Goal: Task Accomplishment & Management: Complete application form

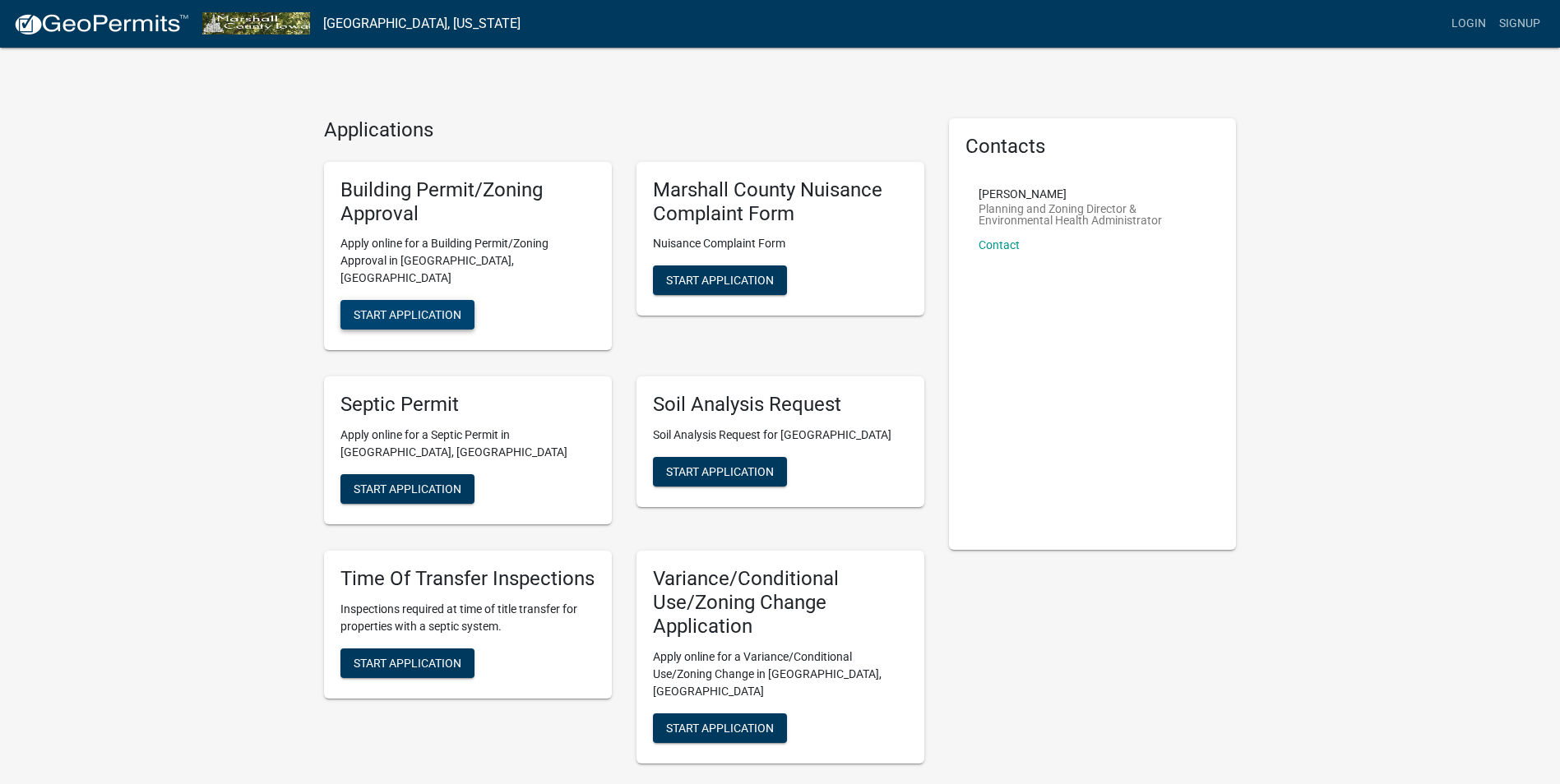
click at [387, 308] on span "Start Application" at bounding box center [407, 314] width 108 height 13
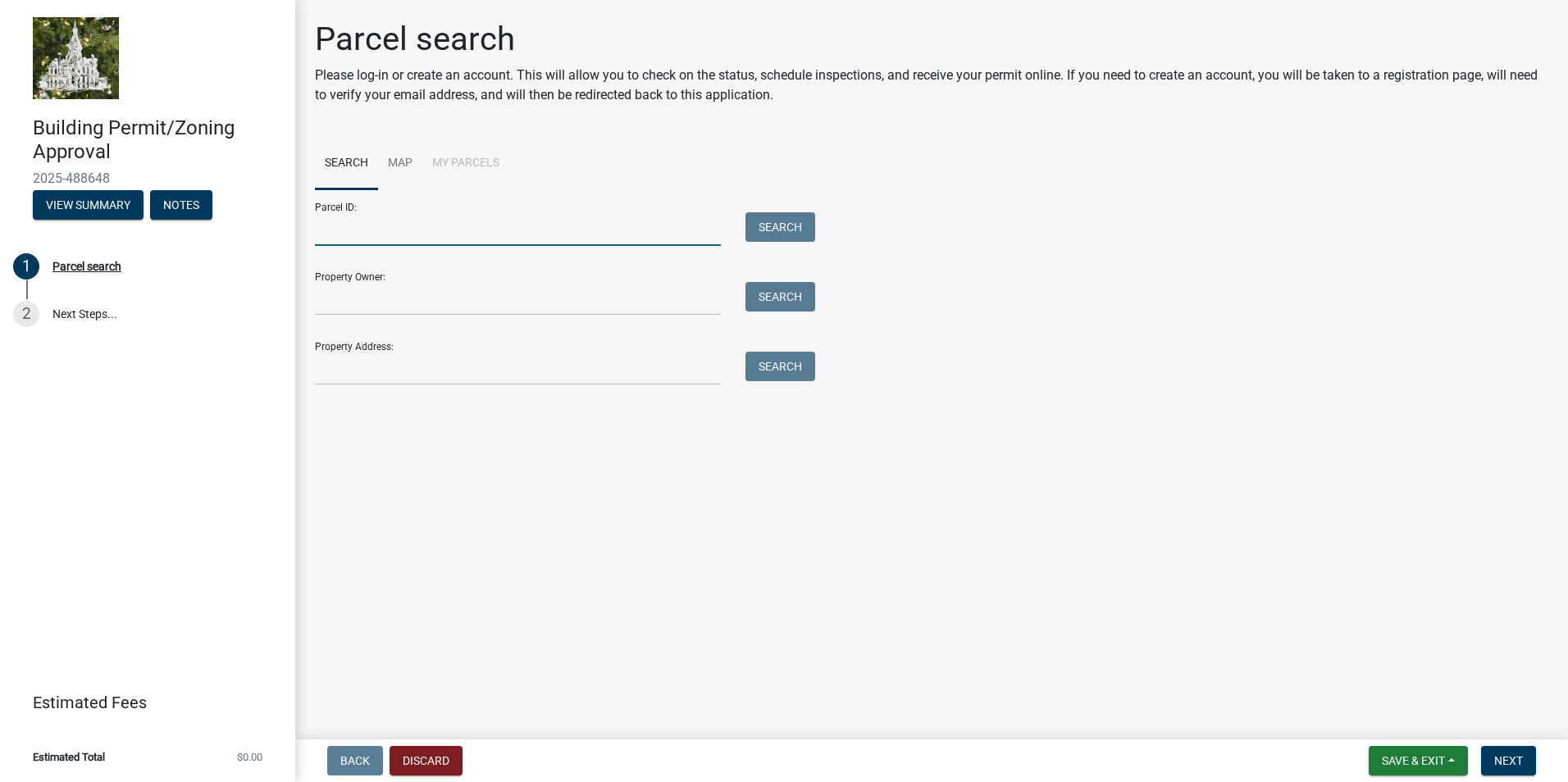
click at [361, 219] on input "Parcel ID:" at bounding box center [517, 229] width 406 height 33
type input "8318-15-400-009"
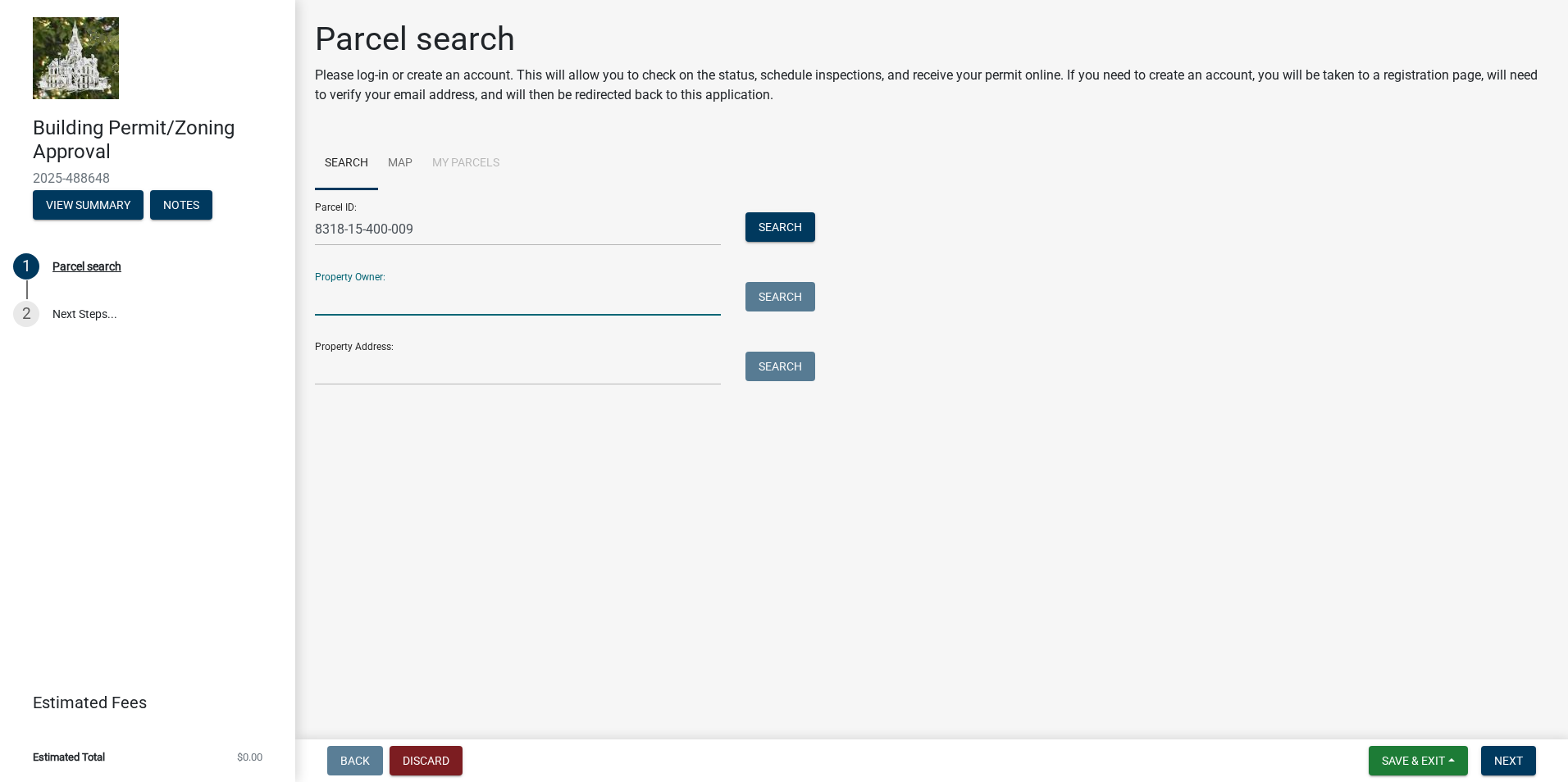
click at [366, 290] on input "Property Owner:" at bounding box center [517, 299] width 406 height 33
type input "P"
type input "[PERSON_NAME]"
click at [414, 292] on input "[PERSON_NAME]" at bounding box center [517, 299] width 406 height 33
type input "[PERSON_NAME] & [PERSON_NAME]"
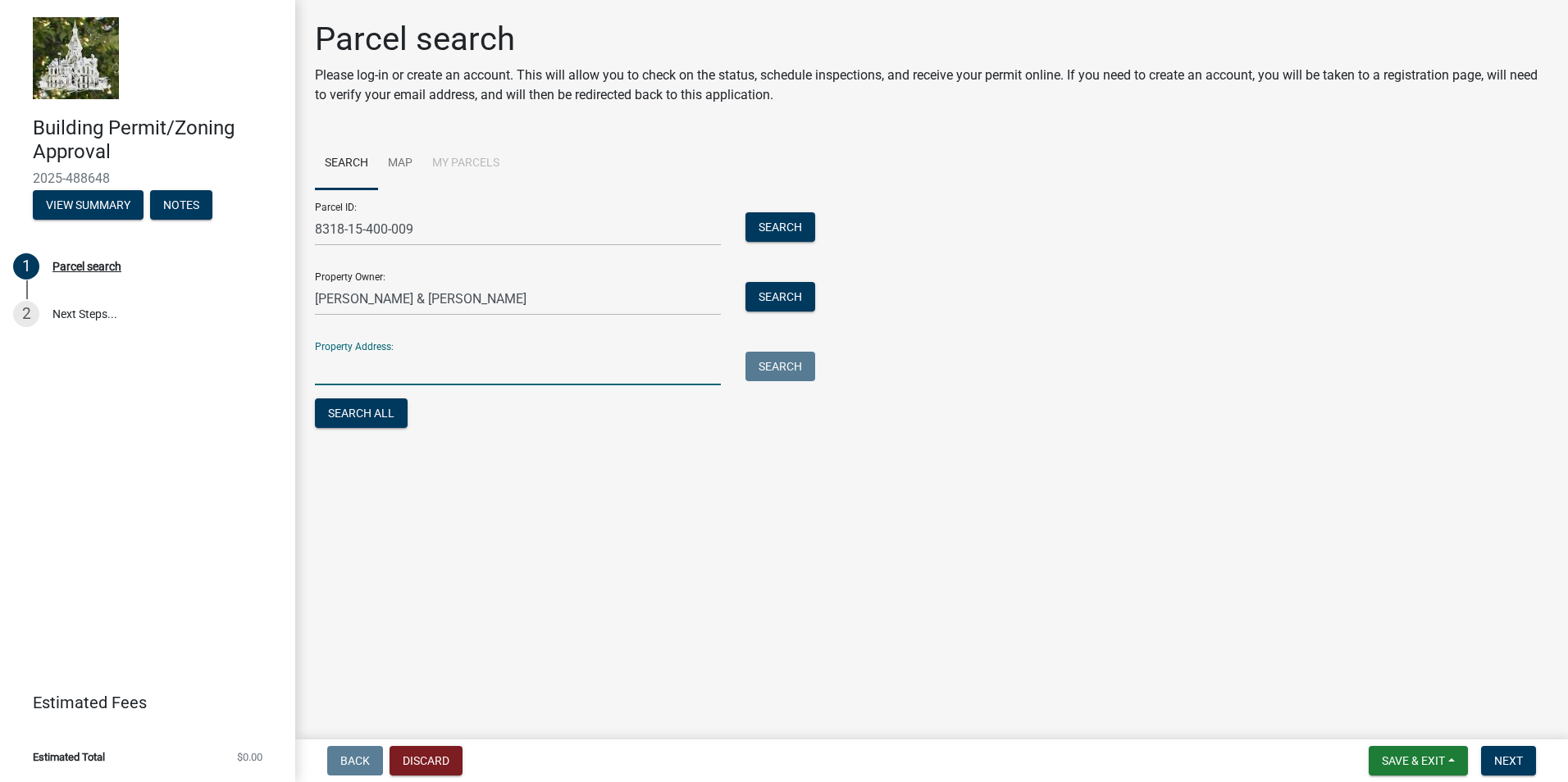
click at [355, 367] on input "Property Address:" at bounding box center [517, 368] width 406 height 33
type input "[STREET_ADDRESS]"
click at [1508, 756] on span "Next" at bounding box center [1508, 760] width 29 height 13
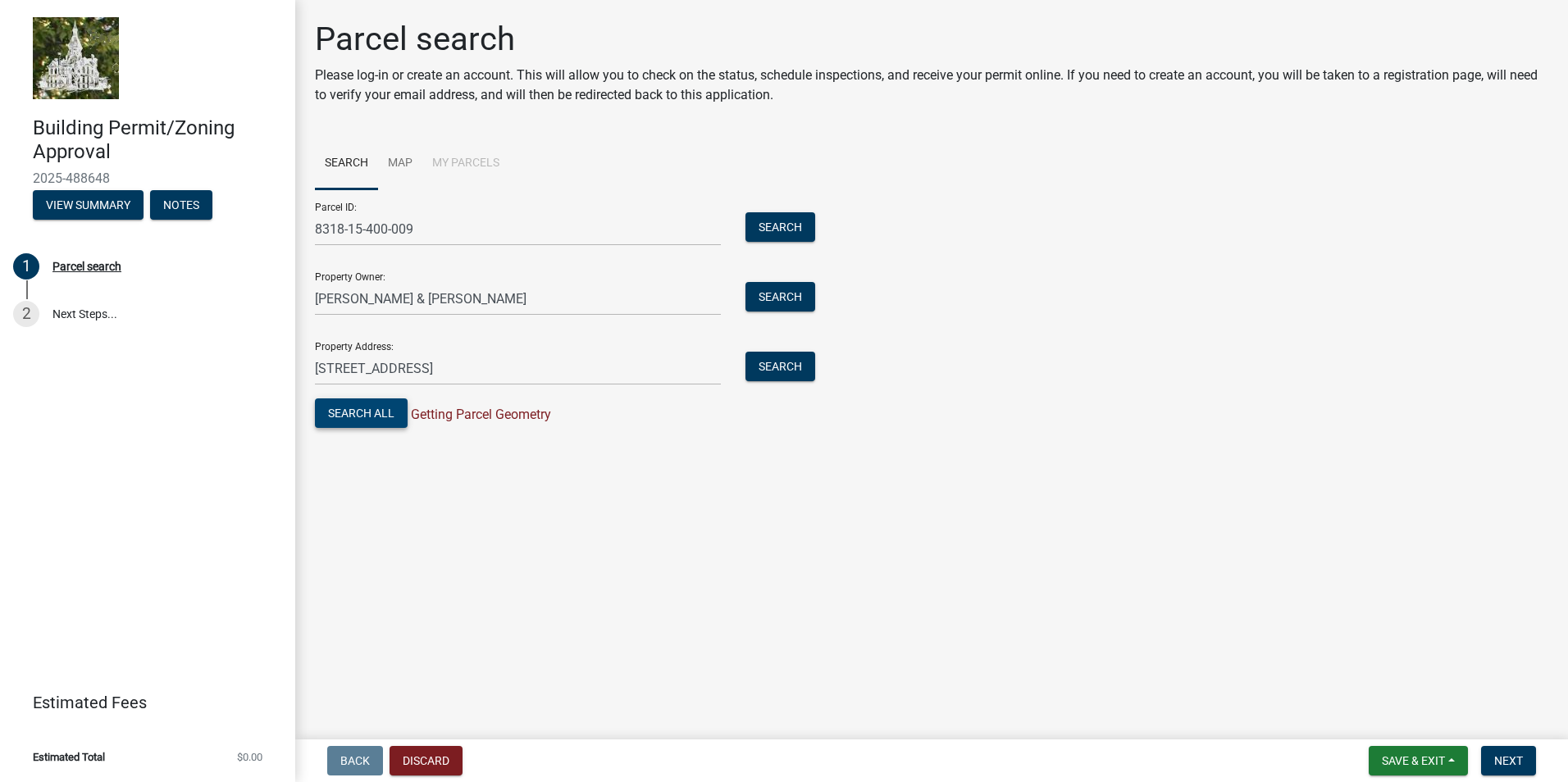
click at [354, 413] on button "Search All" at bounding box center [360, 413] width 92 height 30
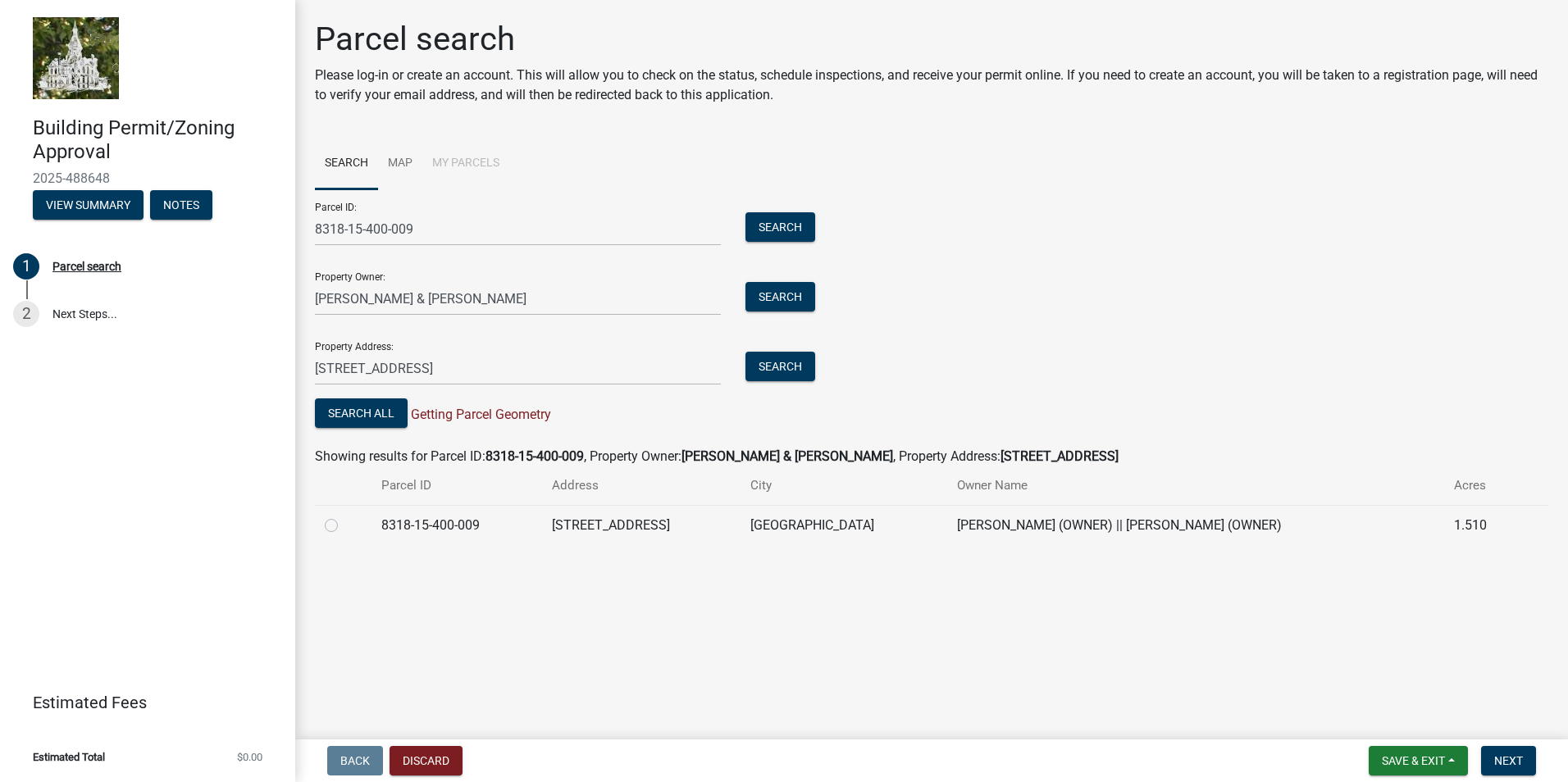
click at [344, 515] on label at bounding box center [344, 515] width 0 height 0
click at [344, 526] on input "radio" at bounding box center [350, 520] width 11 height 11
radio input "true"
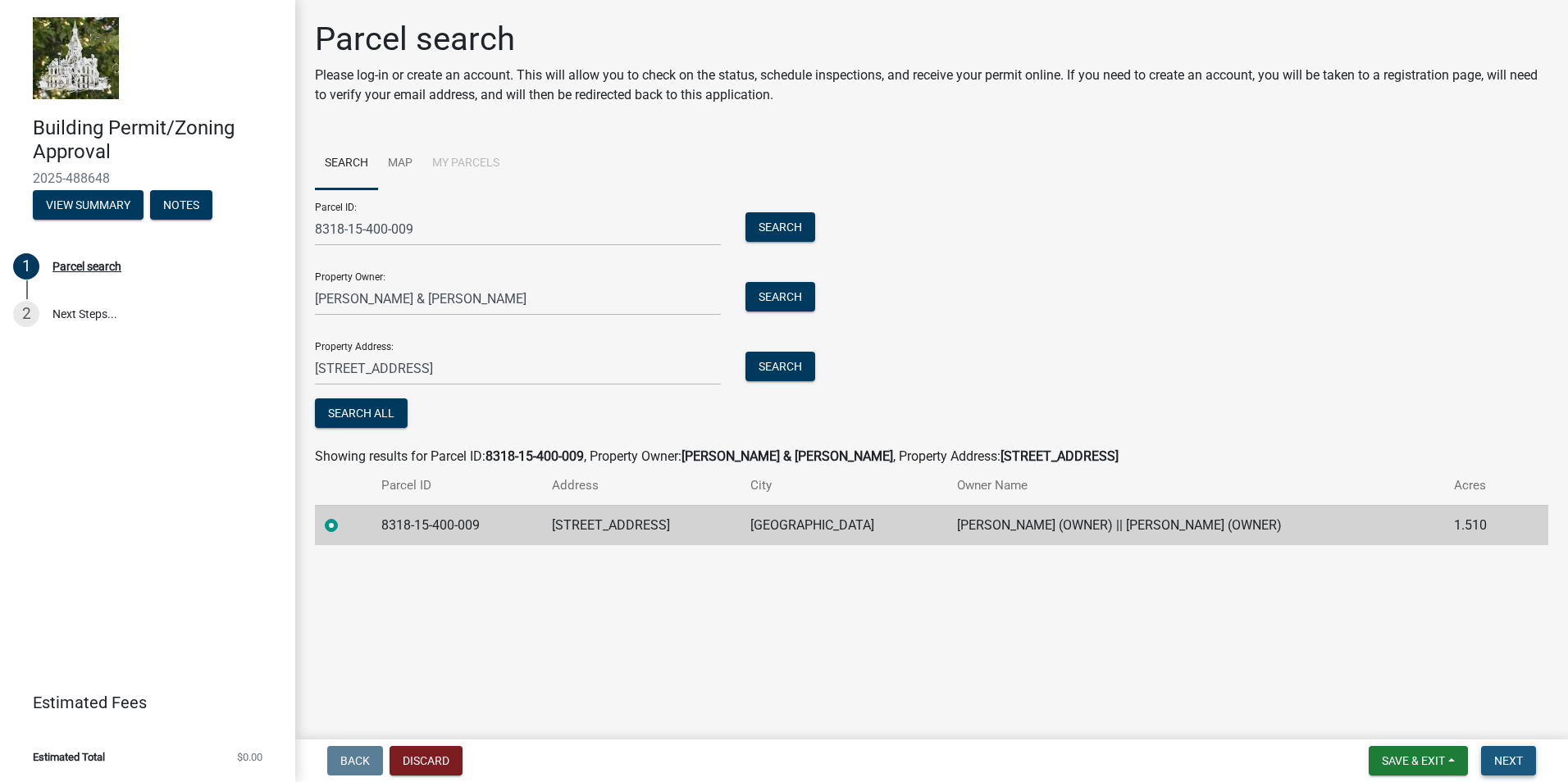
click at [1507, 755] on span "Next" at bounding box center [1508, 760] width 29 height 13
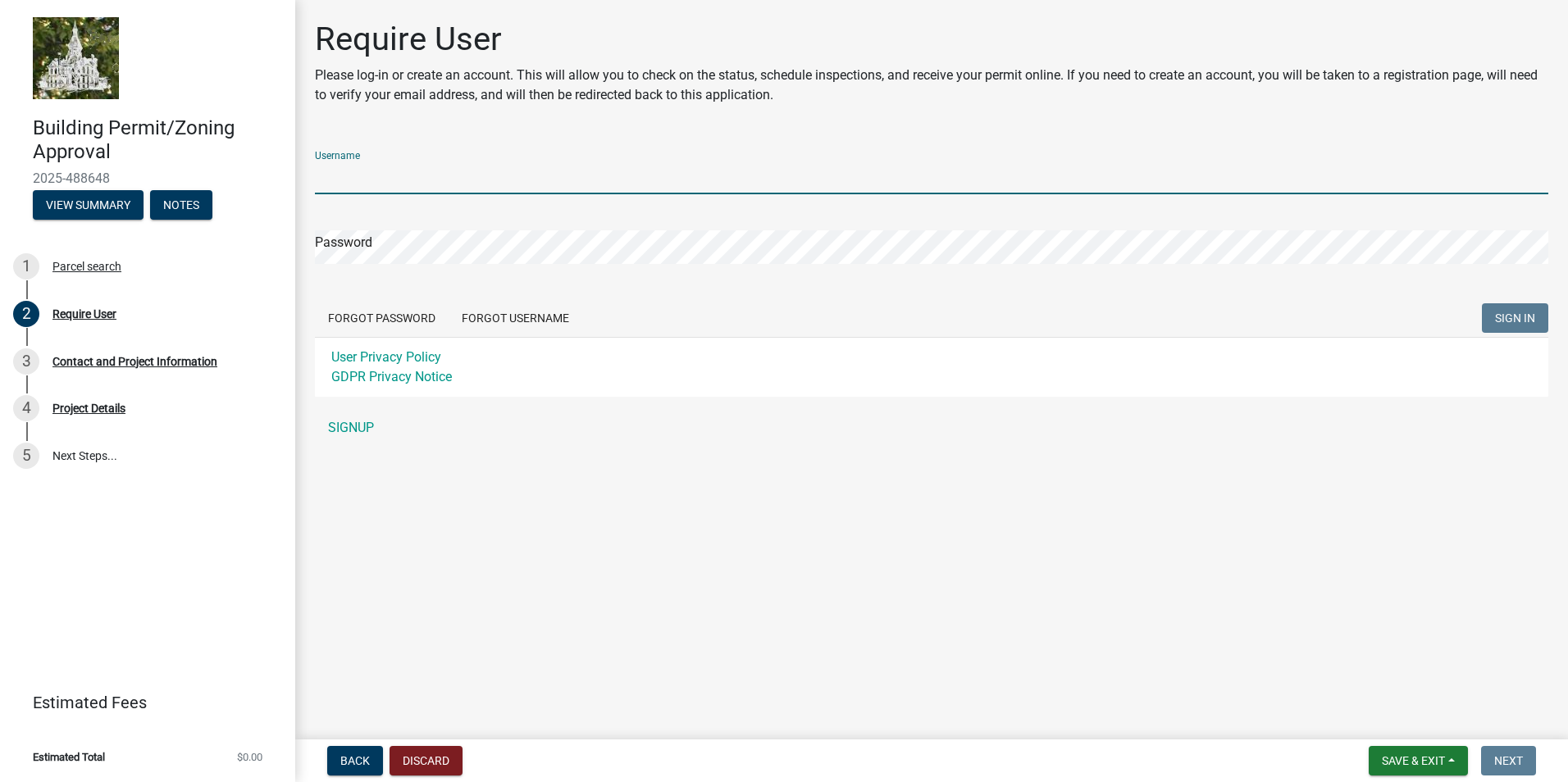
click at [390, 175] on input "Username" at bounding box center [931, 177] width 1233 height 33
type input "Moore2589project"
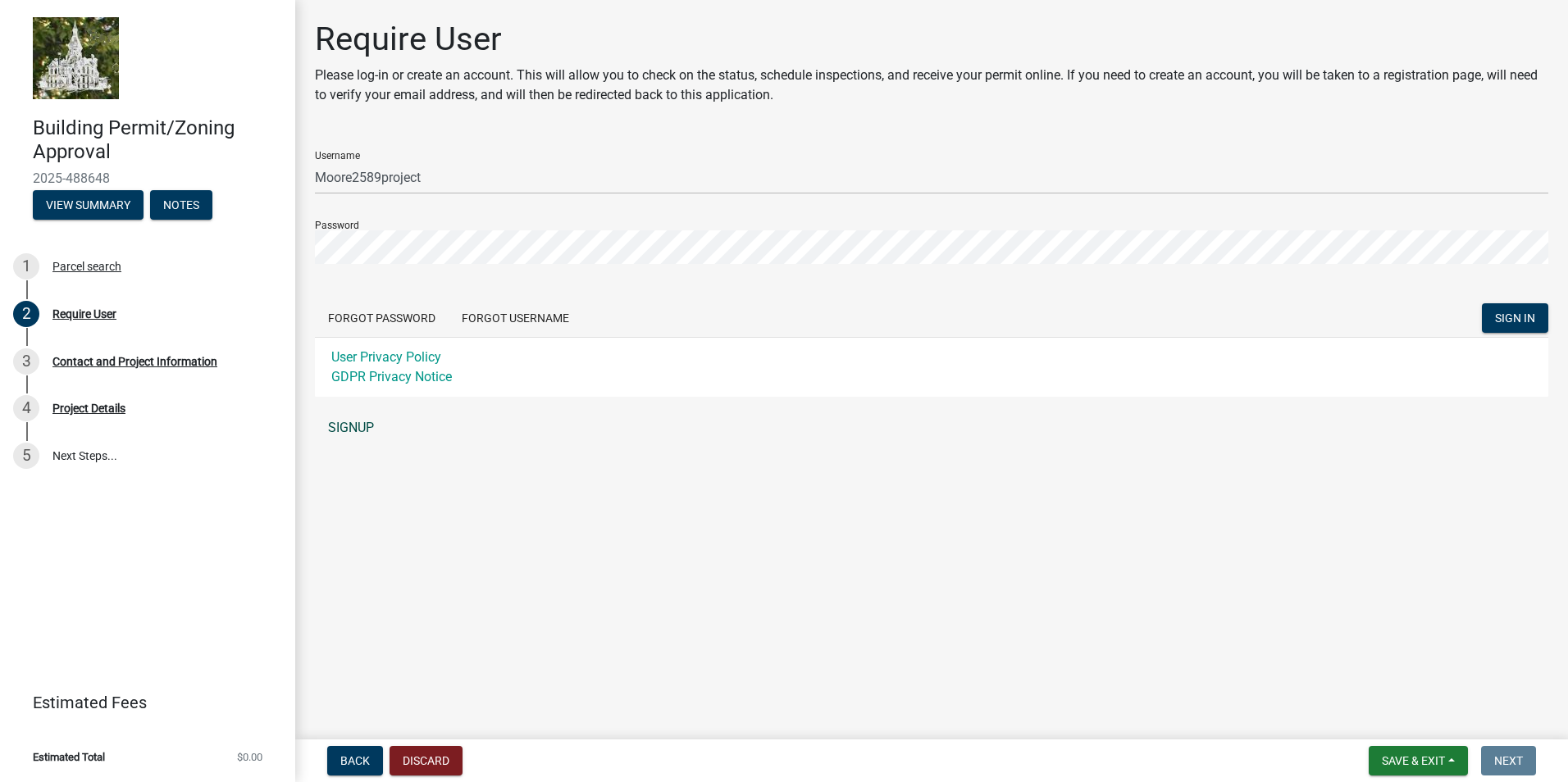
click at [349, 421] on link "SIGNUP" at bounding box center [931, 427] width 1233 height 33
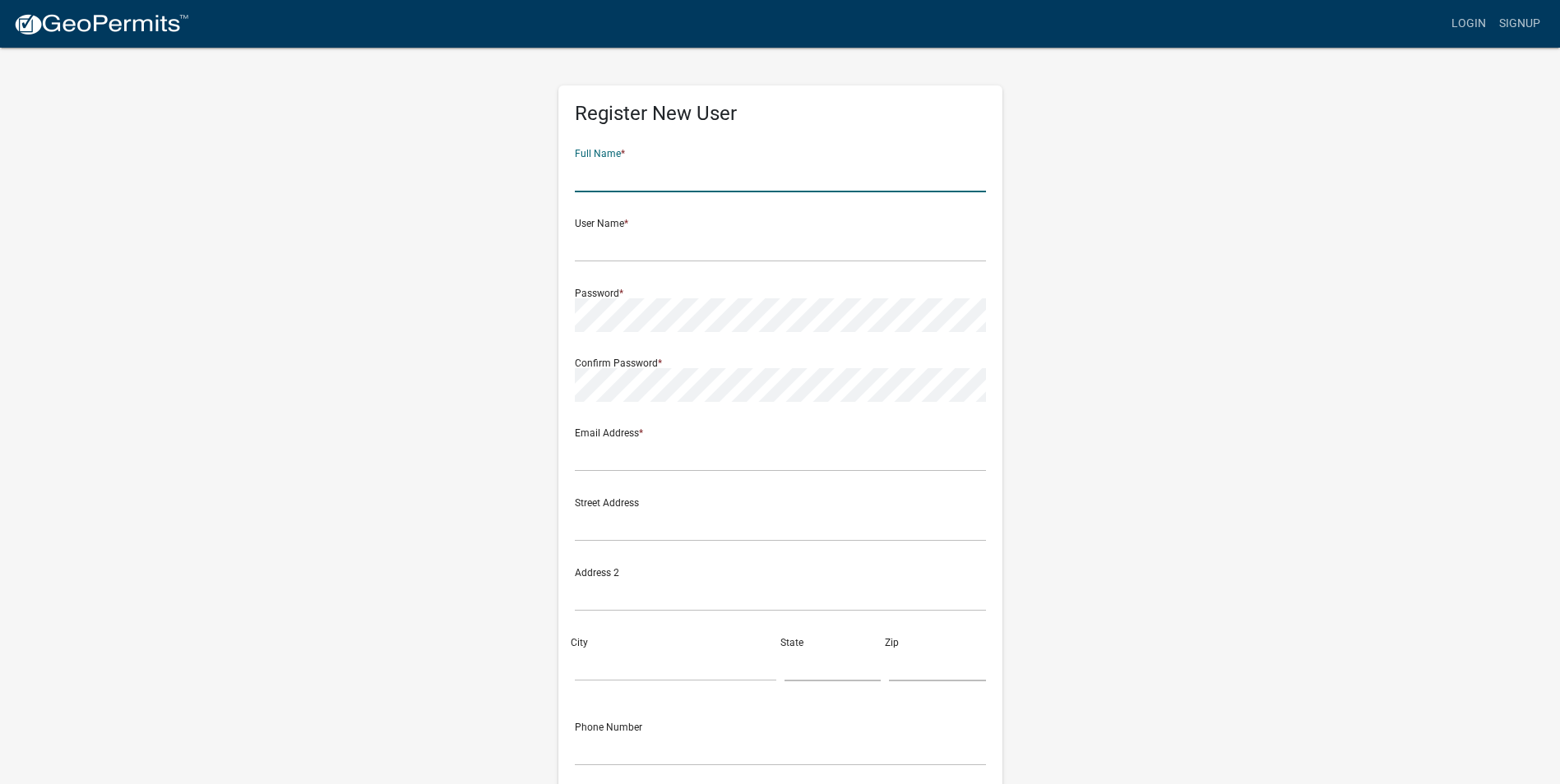
click at [588, 183] on input "text" at bounding box center [780, 176] width 411 height 34
type input "[PERSON_NAME]"
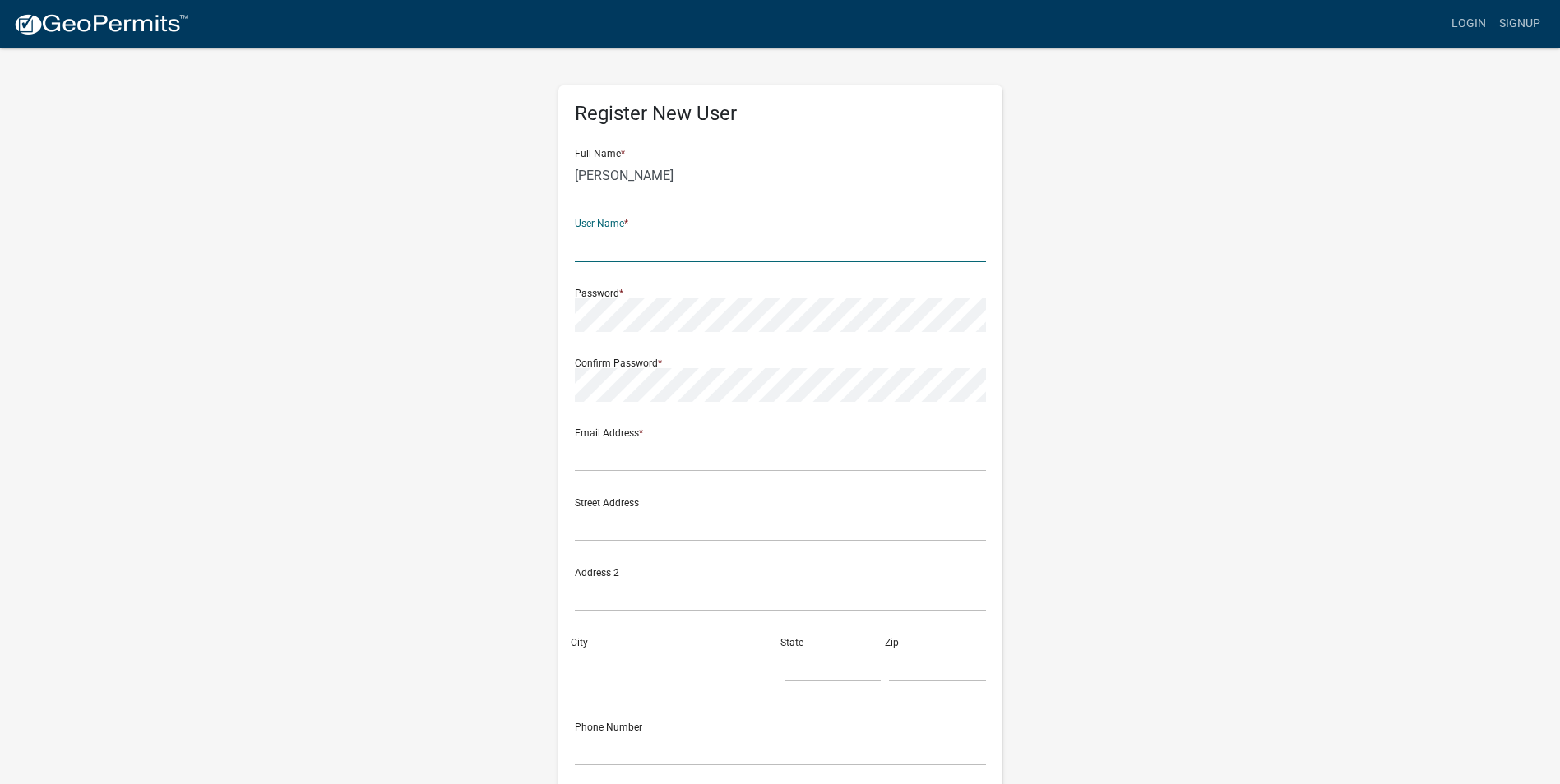
click at [639, 244] on input "text" at bounding box center [780, 245] width 411 height 34
type input "Moore2589project"
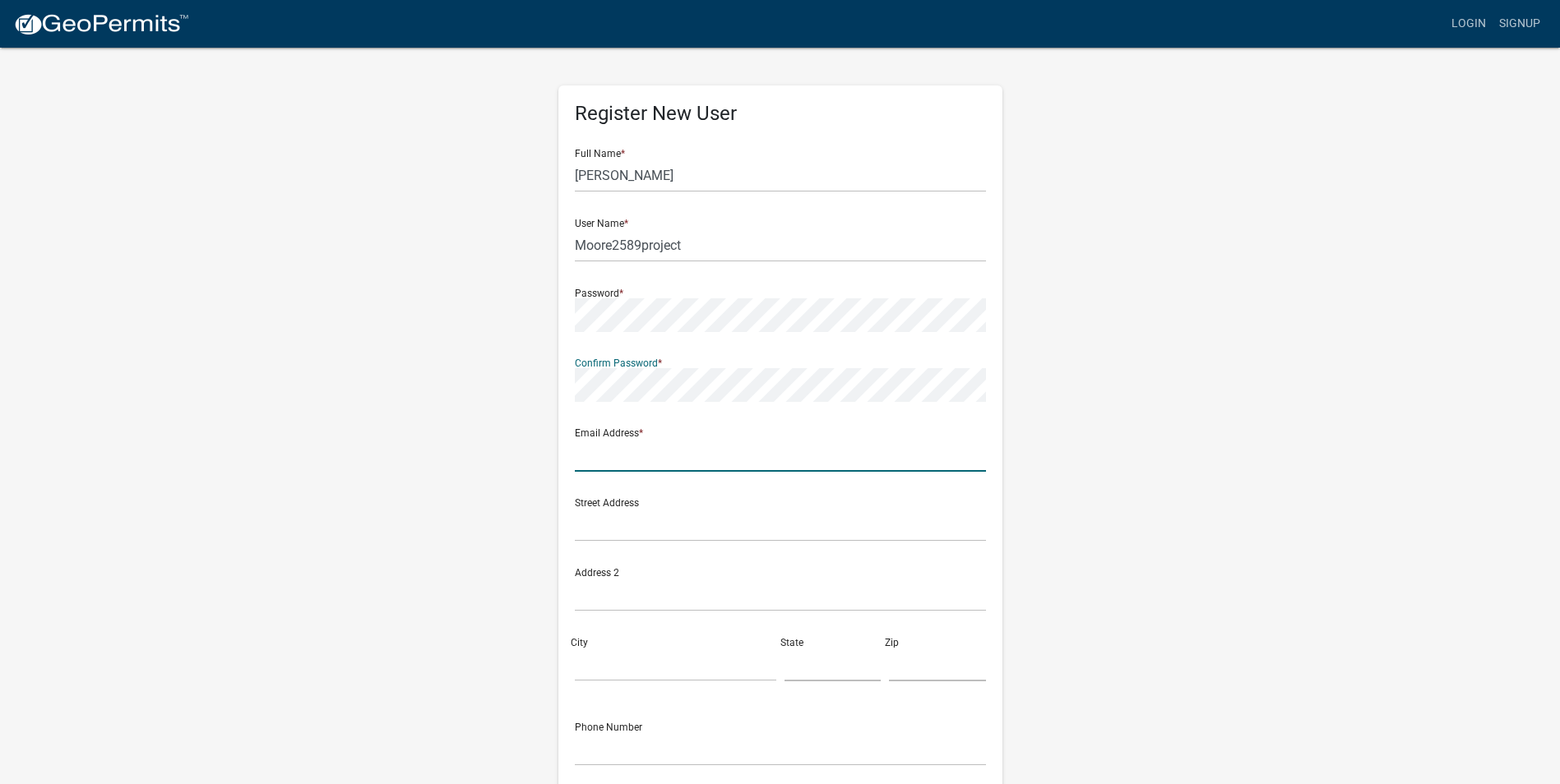
click at [587, 447] on input "text" at bounding box center [780, 455] width 411 height 34
type input "[EMAIL_ADDRESS][DOMAIN_NAME]"
type input "[GEOGRAPHIC_DATA]"
type input "[US_STATE]"
type input "[PHONE_NUMBER]"
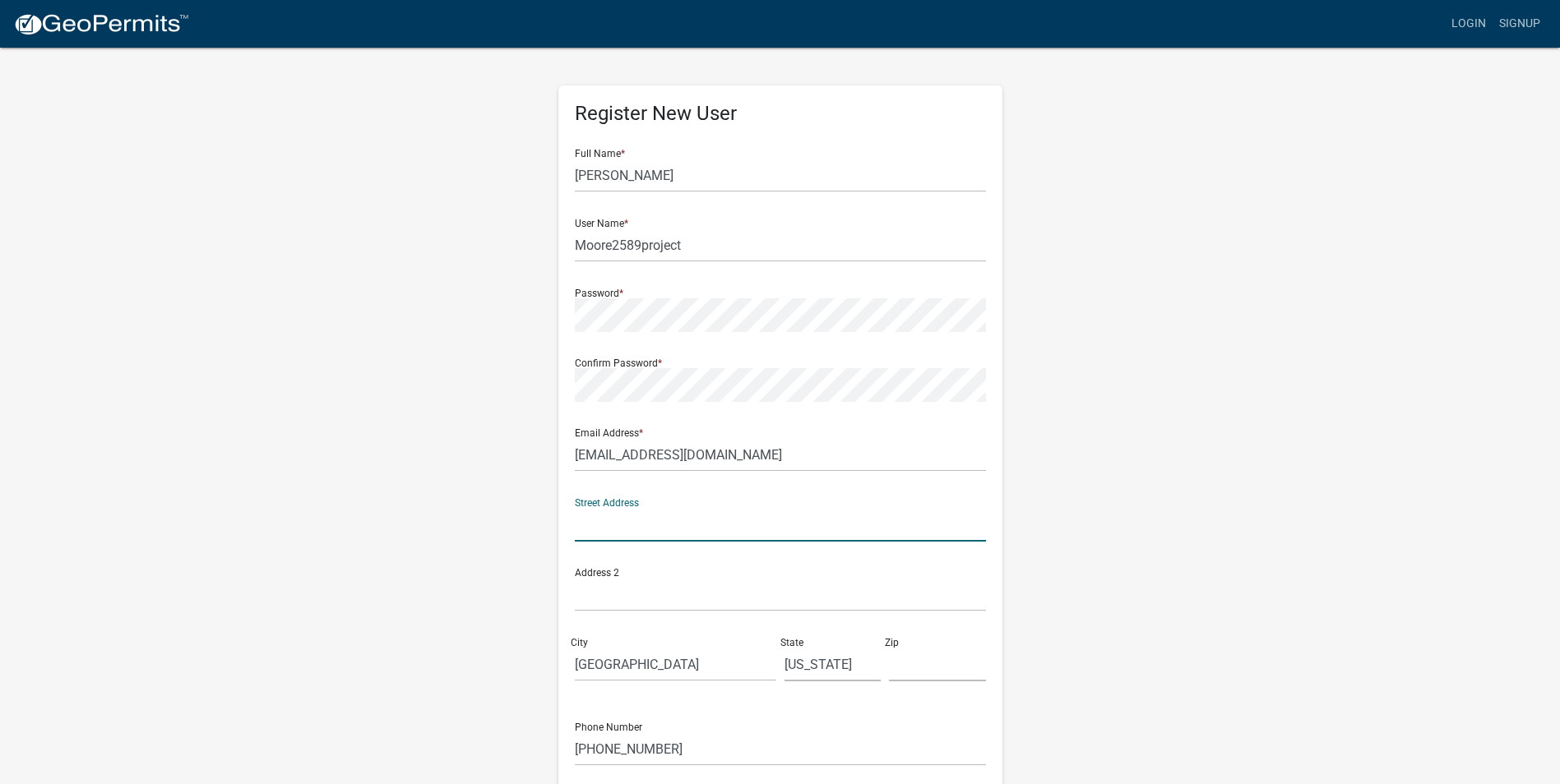
click at [633, 519] on input "text" at bounding box center [780, 524] width 411 height 34
type input "[STREET_ADDRESS]"
type input "50158"
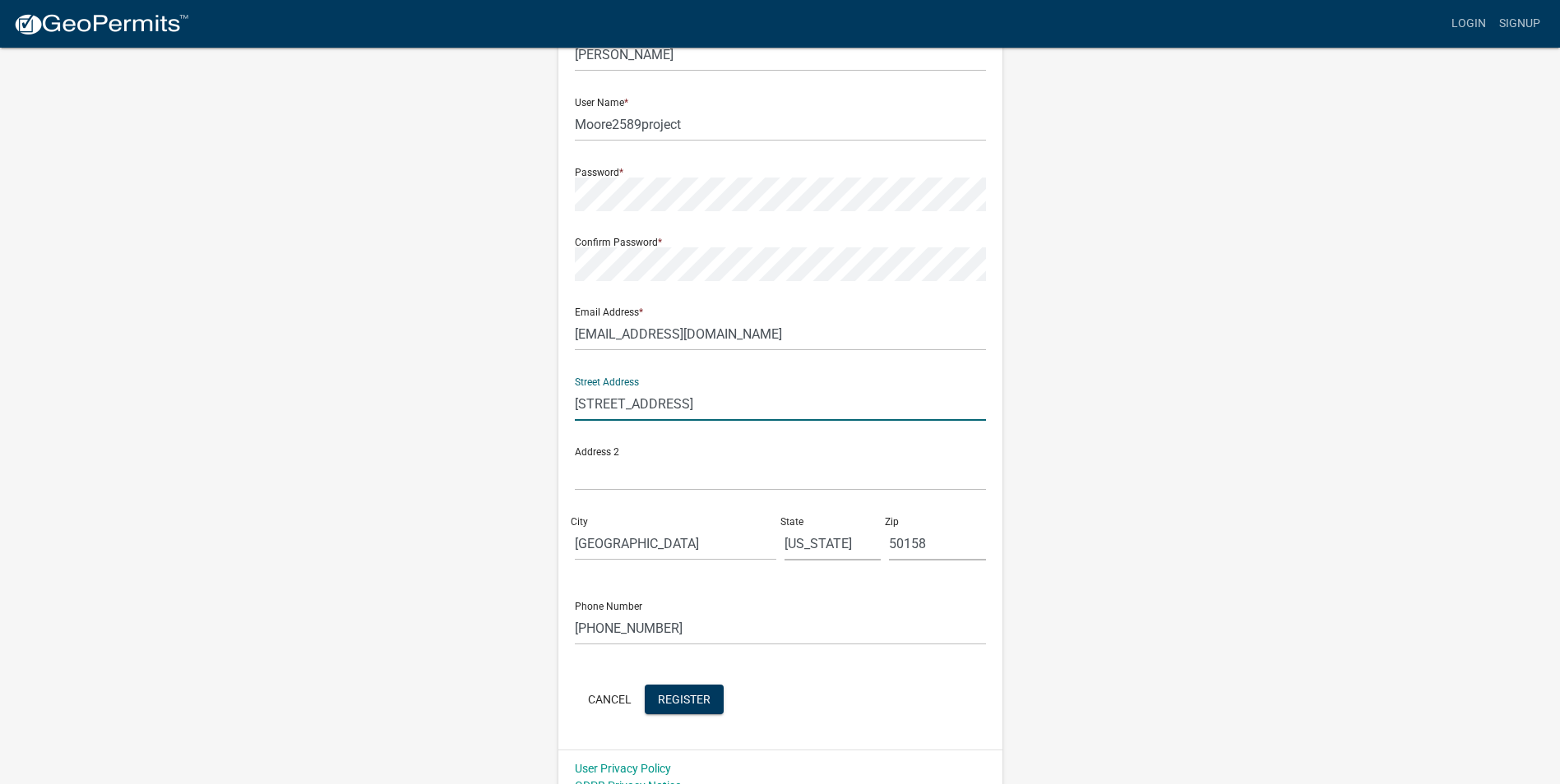
scroll to position [141, 0]
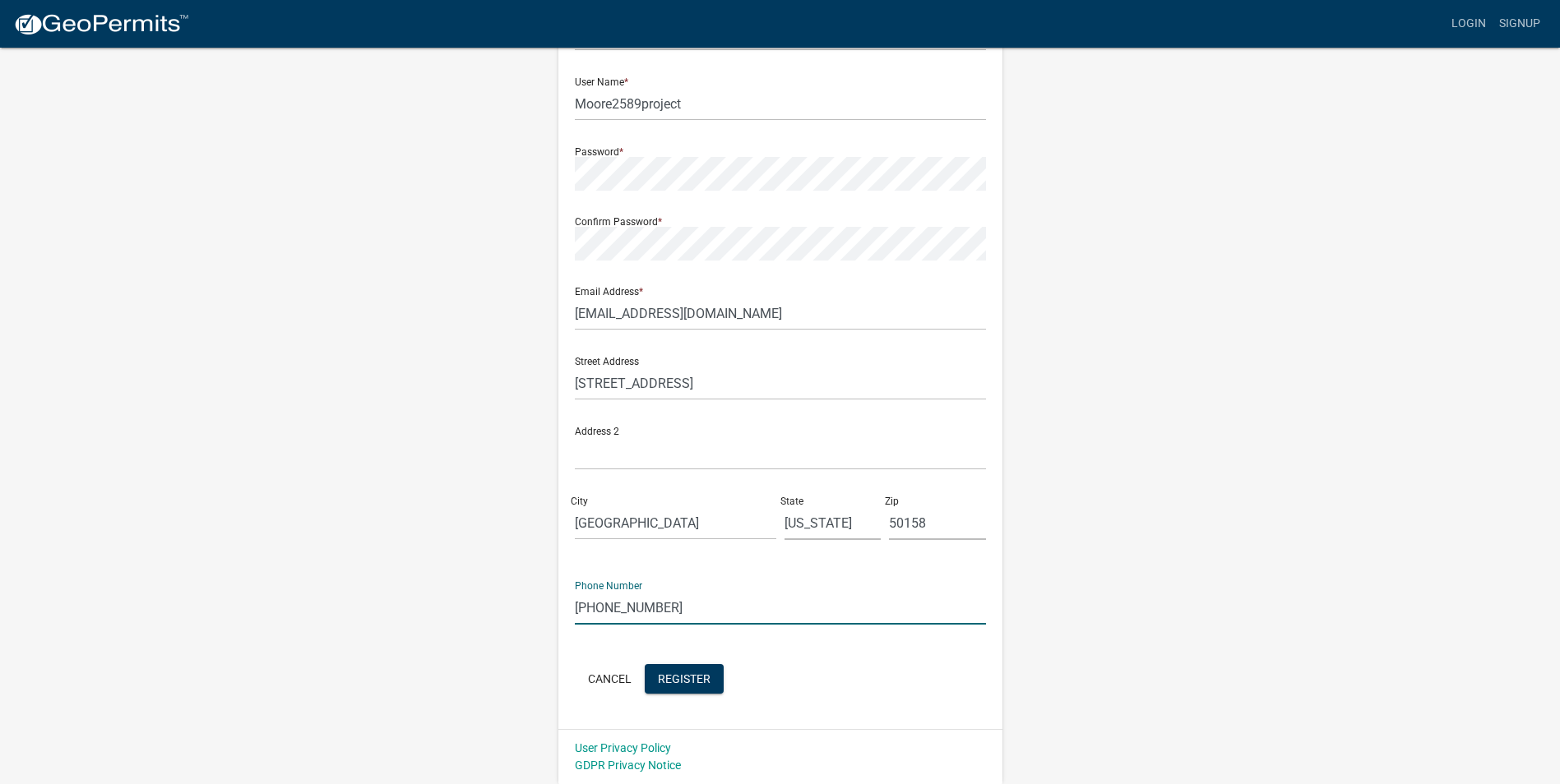
drag, startPoint x: 662, startPoint y: 606, endPoint x: 684, endPoint y: 606, distance: 22.0
click at [684, 606] on input "[PHONE_NUMBER]" at bounding box center [780, 607] width 411 height 34
type input "[PHONE_NUMBER]"
click at [684, 680] on span "Register" at bounding box center [685, 677] width 53 height 13
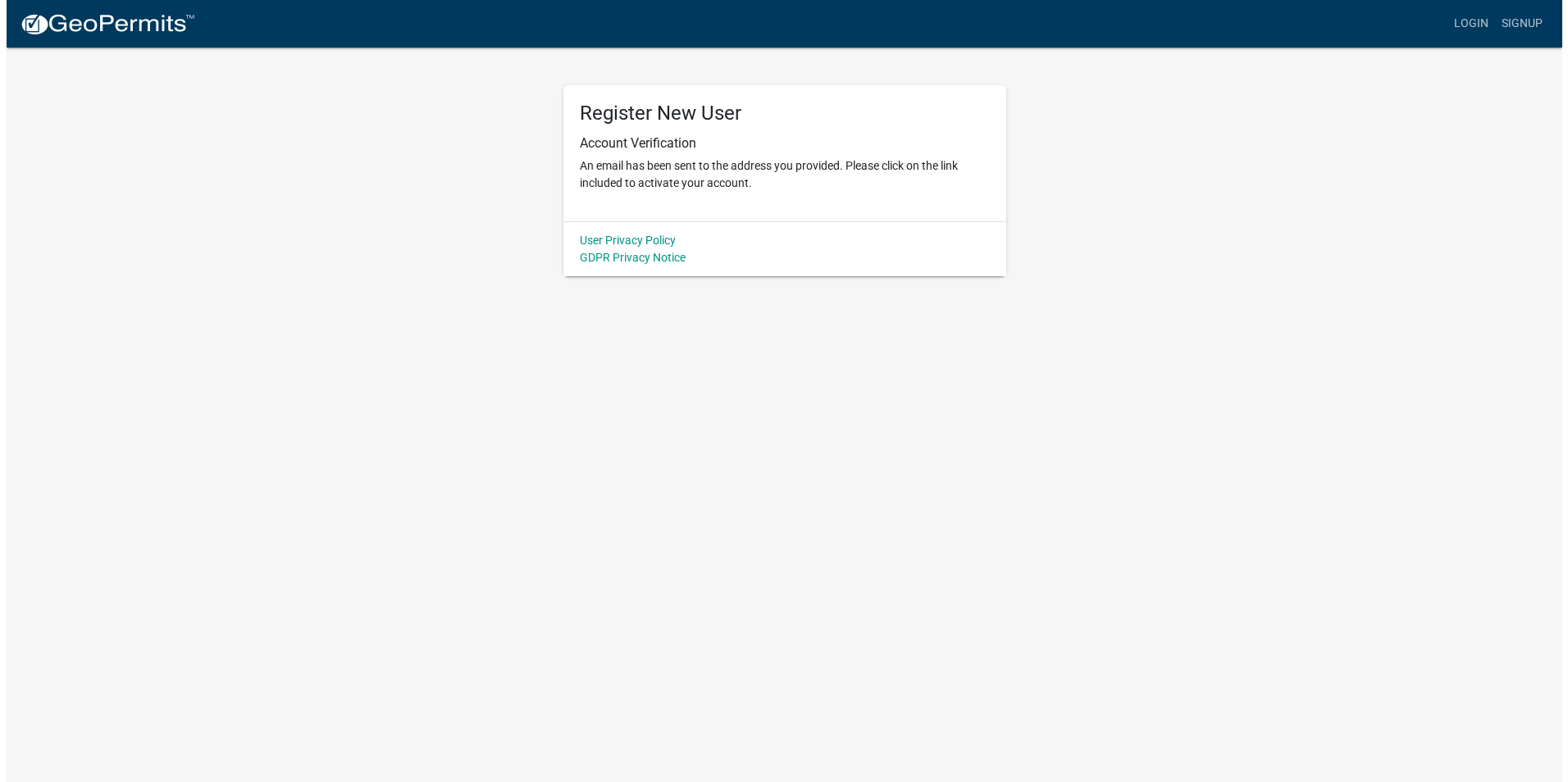
scroll to position [0, 0]
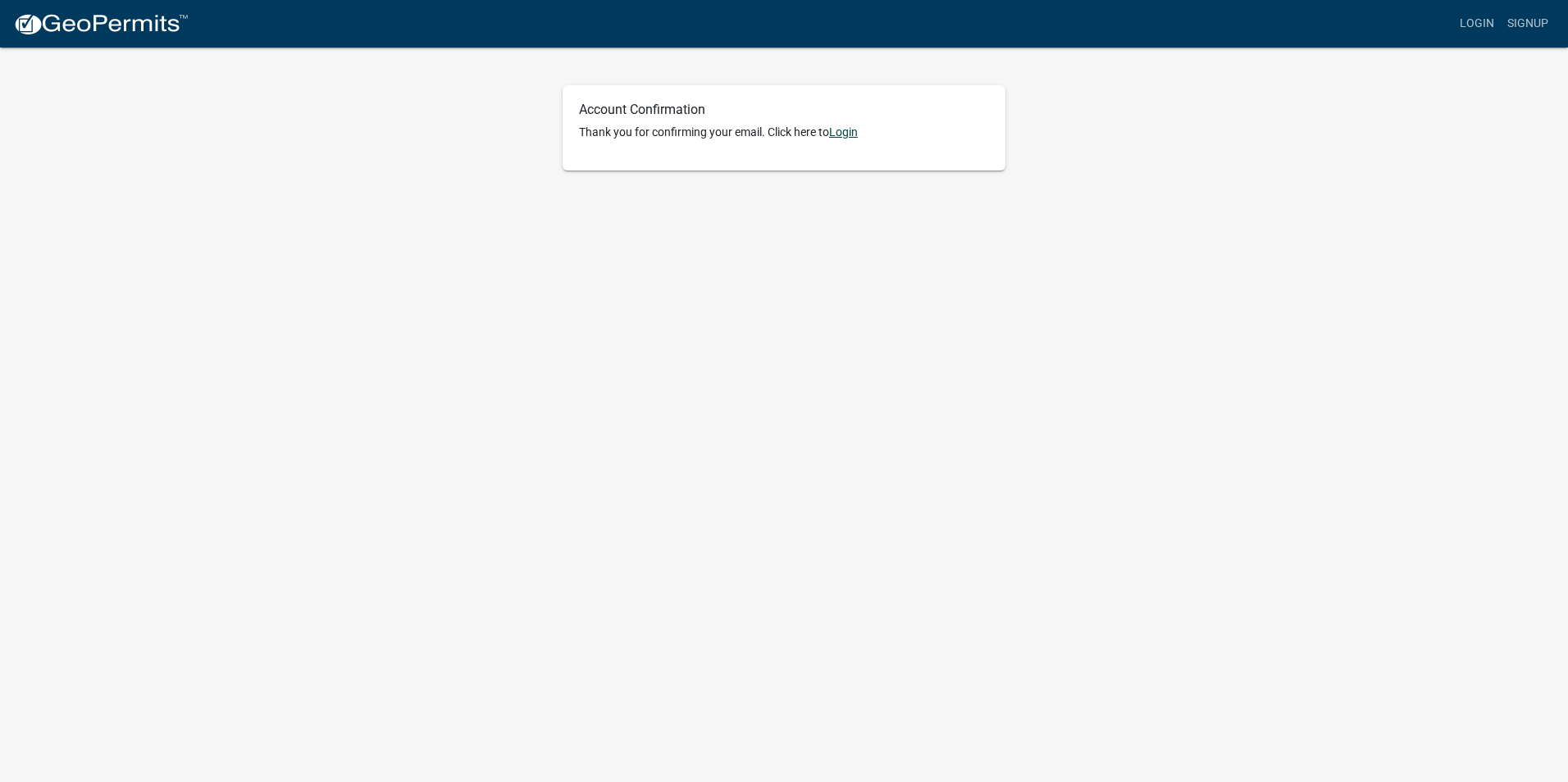
click at [848, 129] on link "Login" at bounding box center [843, 131] width 29 height 13
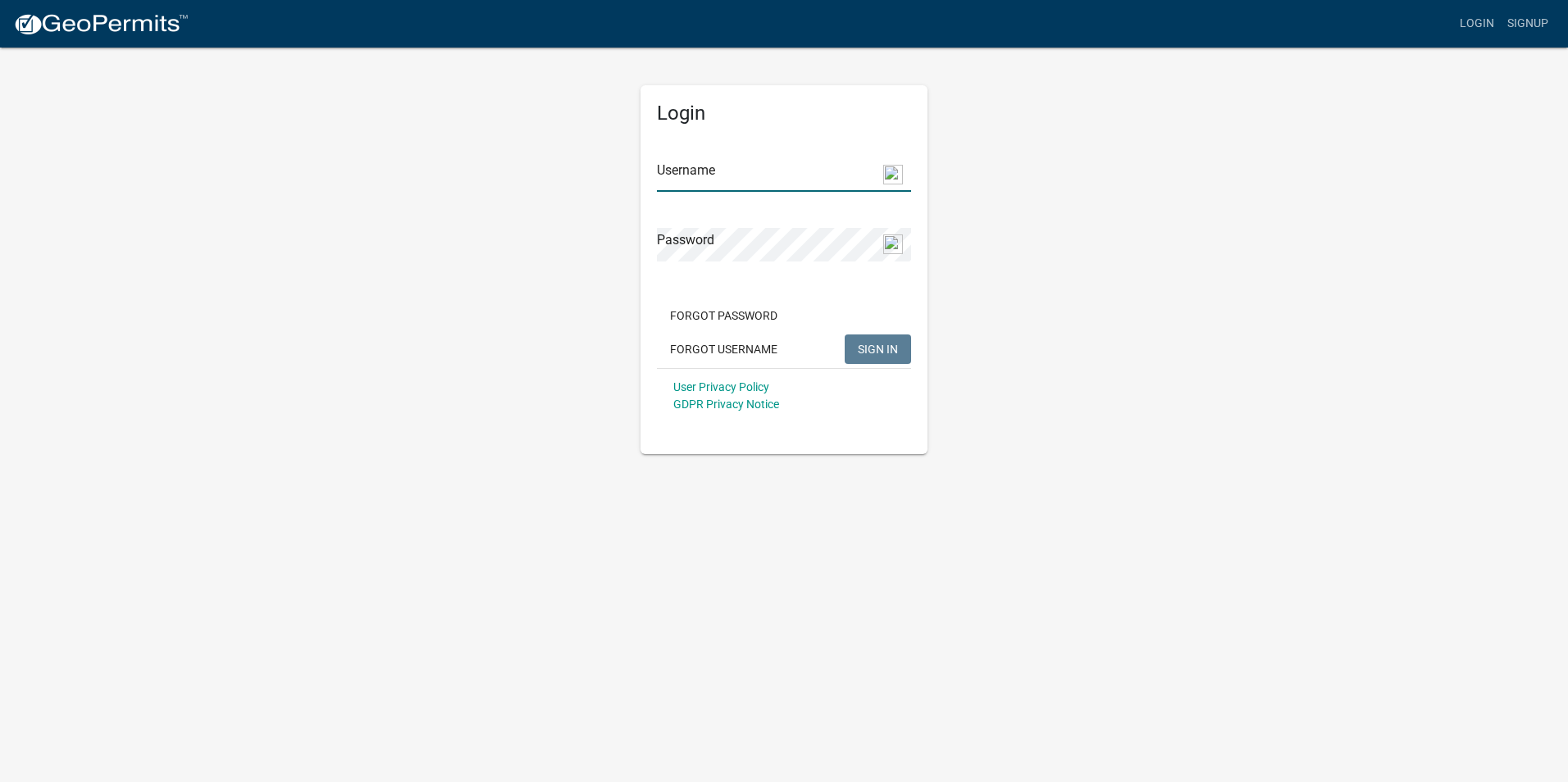
click at [696, 181] on input "Username" at bounding box center [783, 175] width 255 height 33
type input "Moore2589project"
click at [861, 346] on span "SIGN IN" at bounding box center [878, 348] width 41 height 13
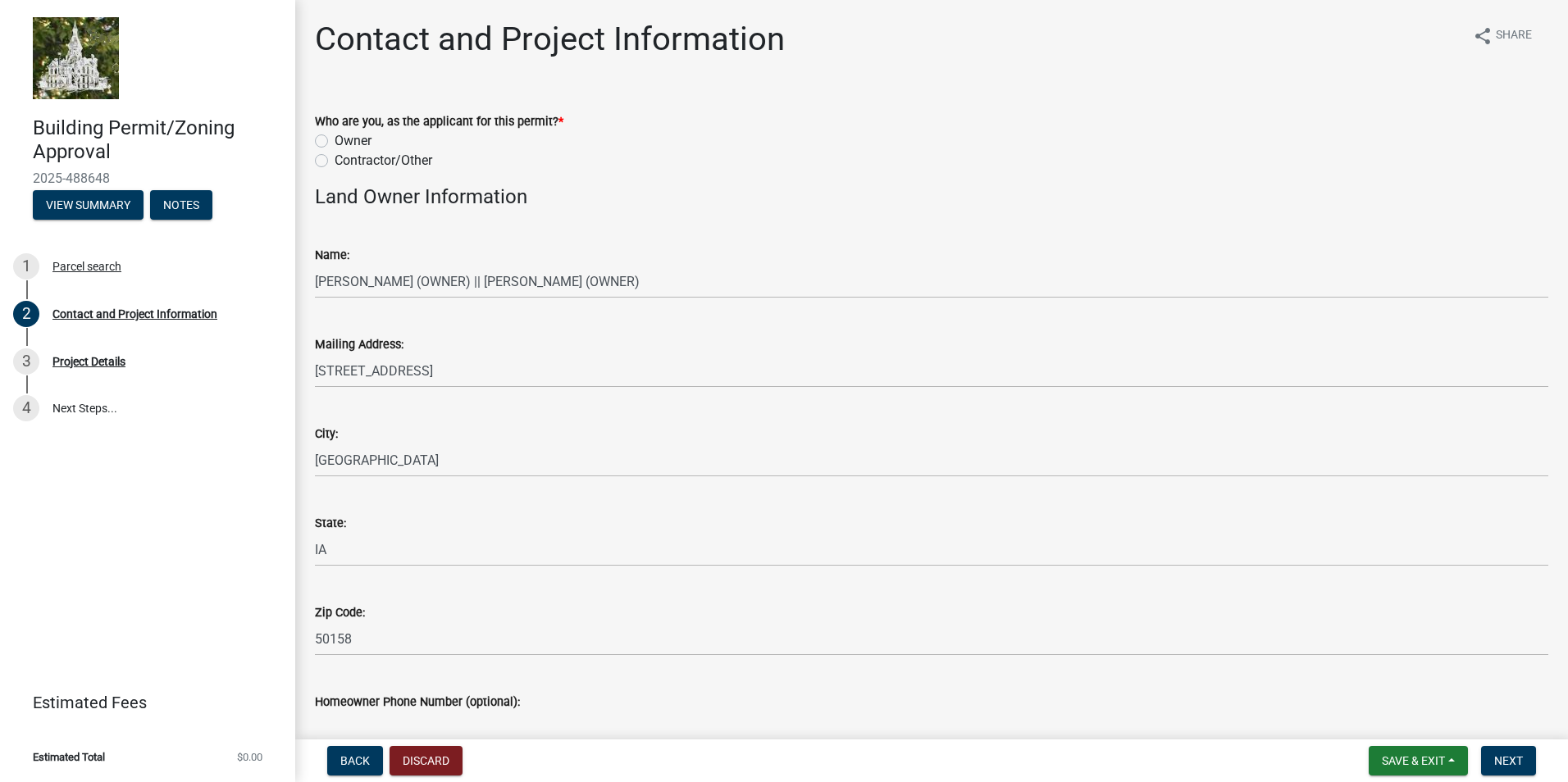
click at [335, 144] on label "Owner" at bounding box center [353, 141] width 37 height 19
click at [335, 142] on input "Owner" at bounding box center [340, 136] width 11 height 11
radio input "true"
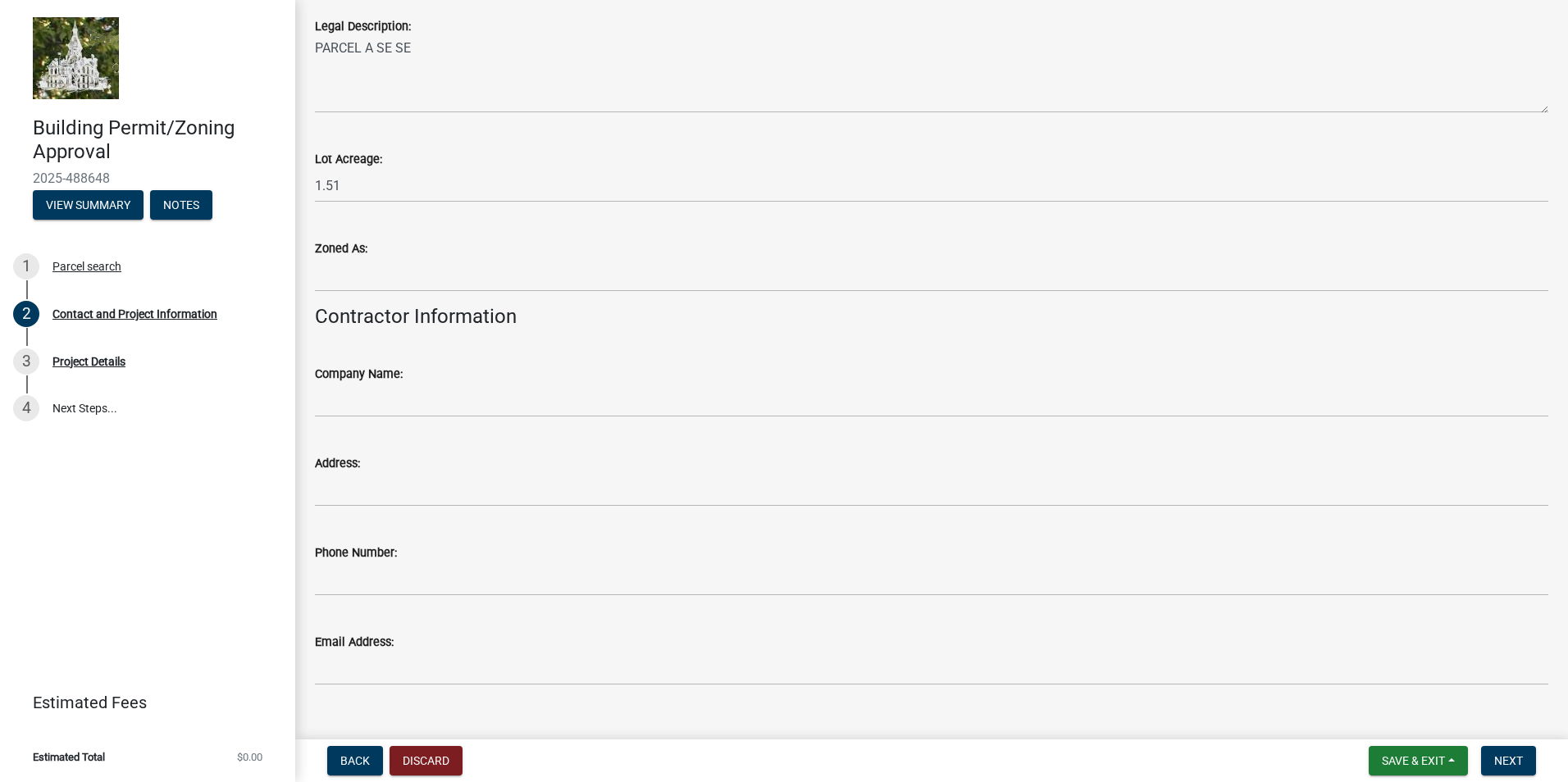
scroll to position [1368, 0]
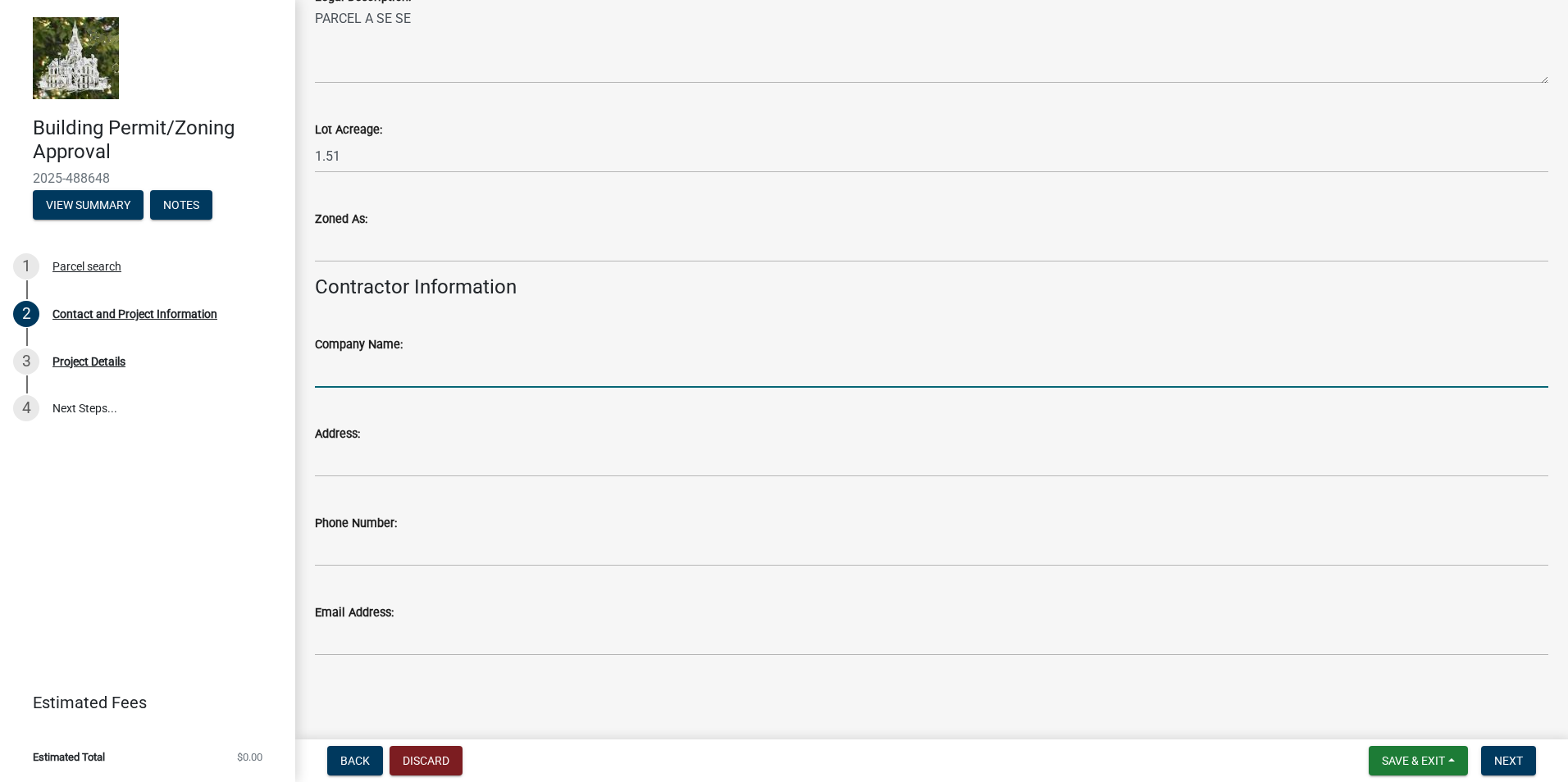
click at [379, 369] on input "Company Name:" at bounding box center [931, 371] width 1233 height 33
type input "Penning Construction"
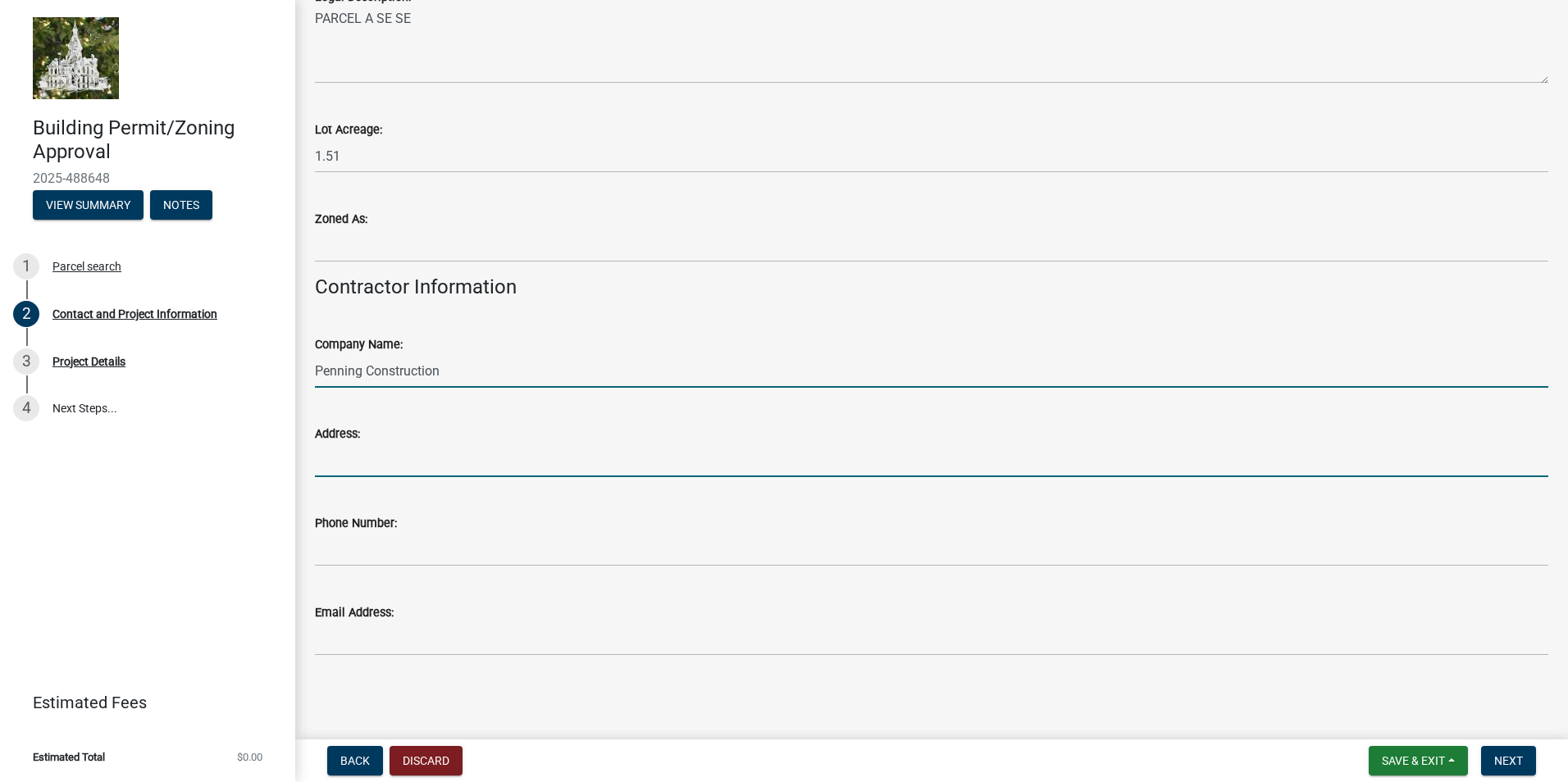
click at [350, 461] on input "Address:" at bounding box center [931, 461] width 1233 height 33
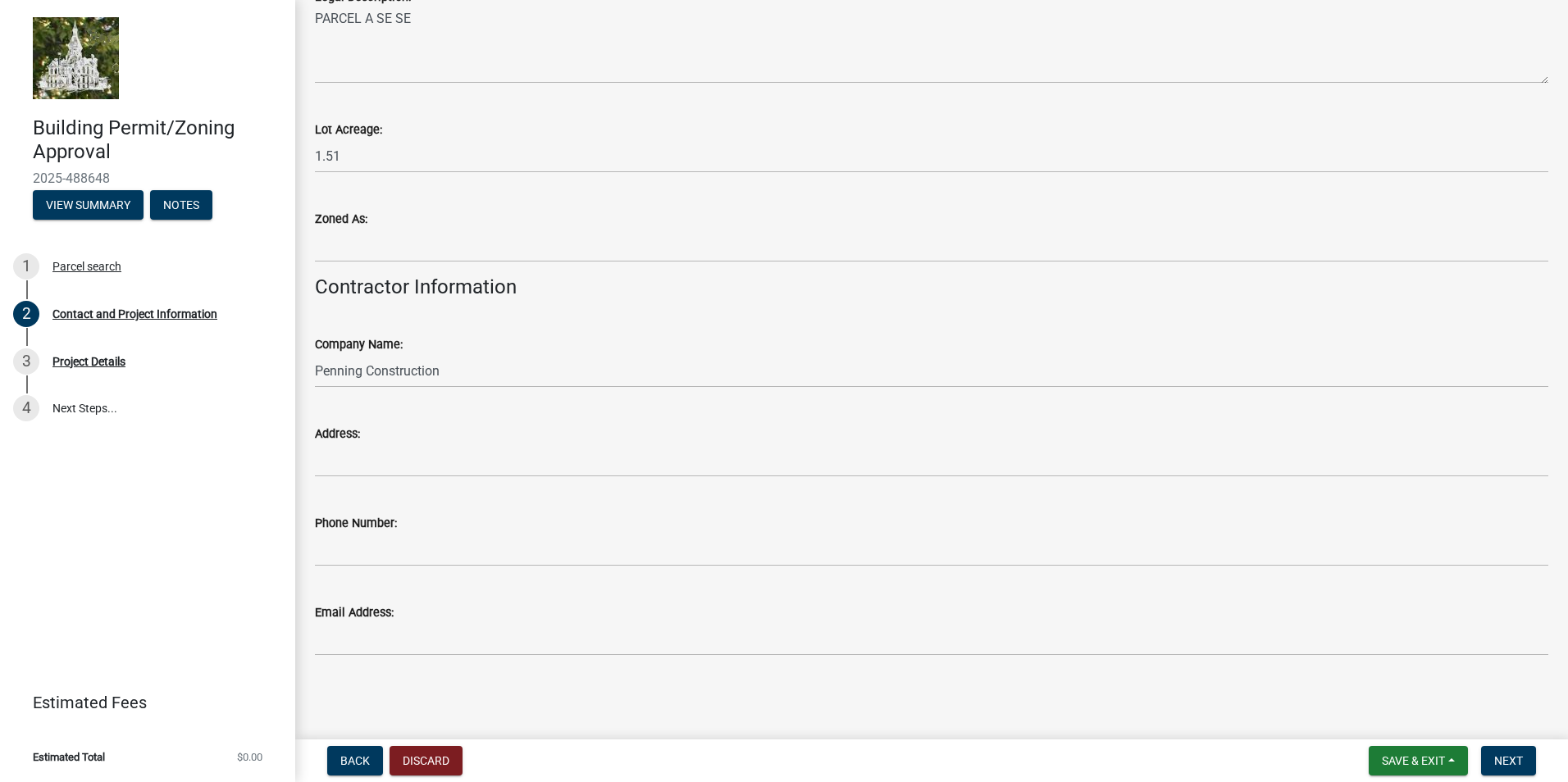
click at [672, 411] on div "Address:" at bounding box center [931, 439] width 1233 height 77
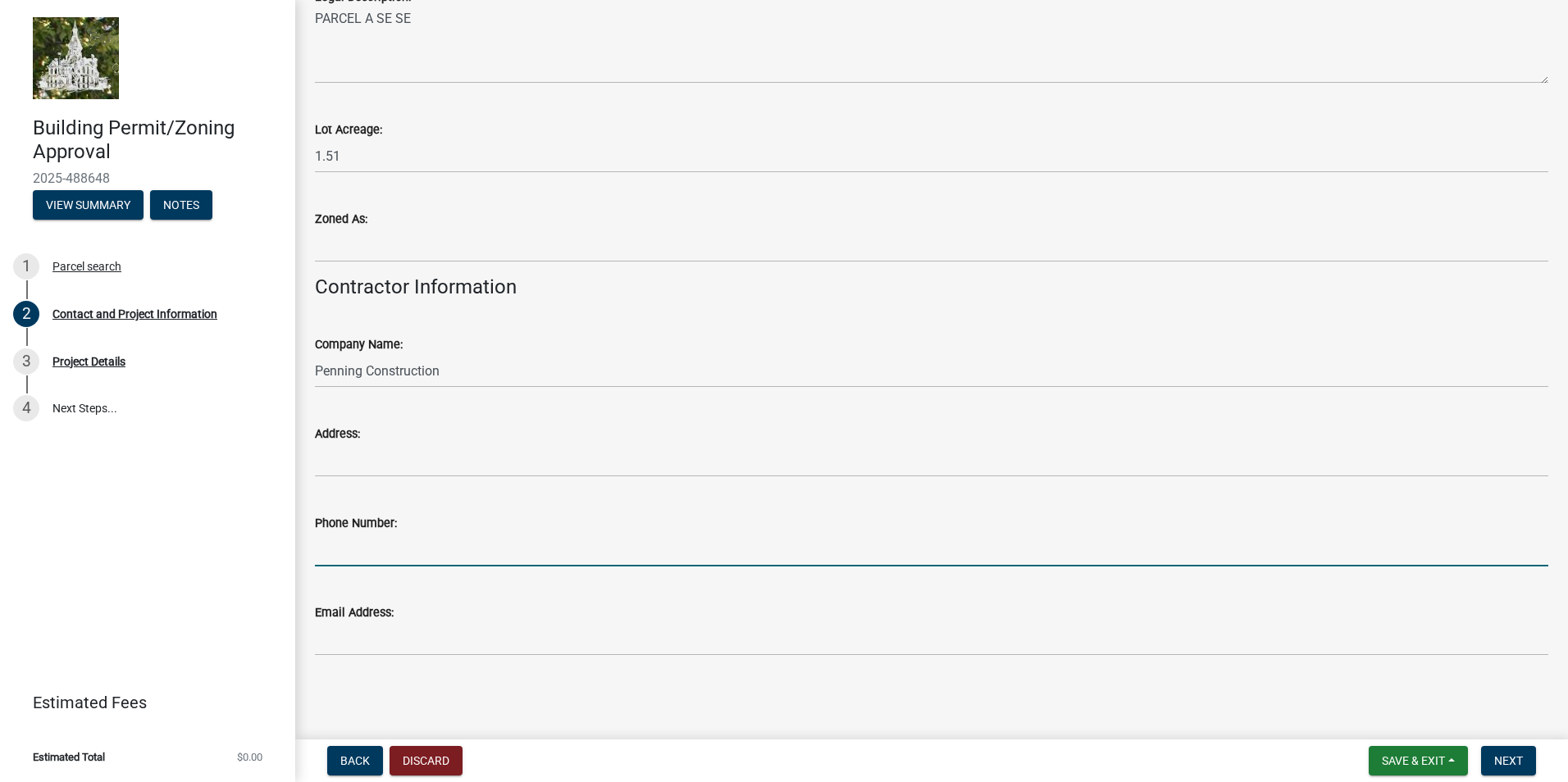
click at [382, 545] on input "Phone Number:" at bounding box center [931, 550] width 1233 height 33
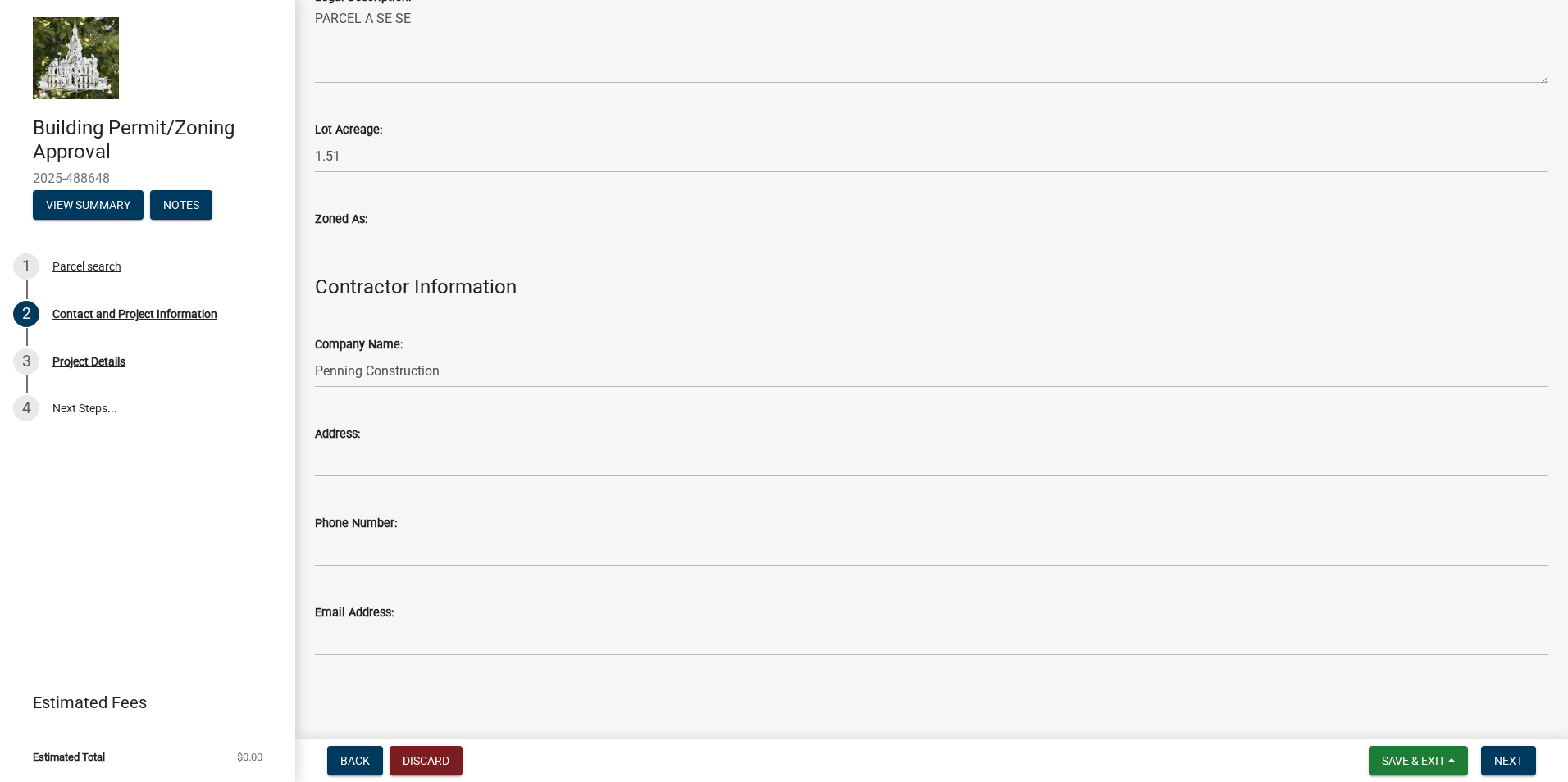
click at [824, 485] on wm-data-entity-input "Address:" at bounding box center [931, 445] width 1233 height 89
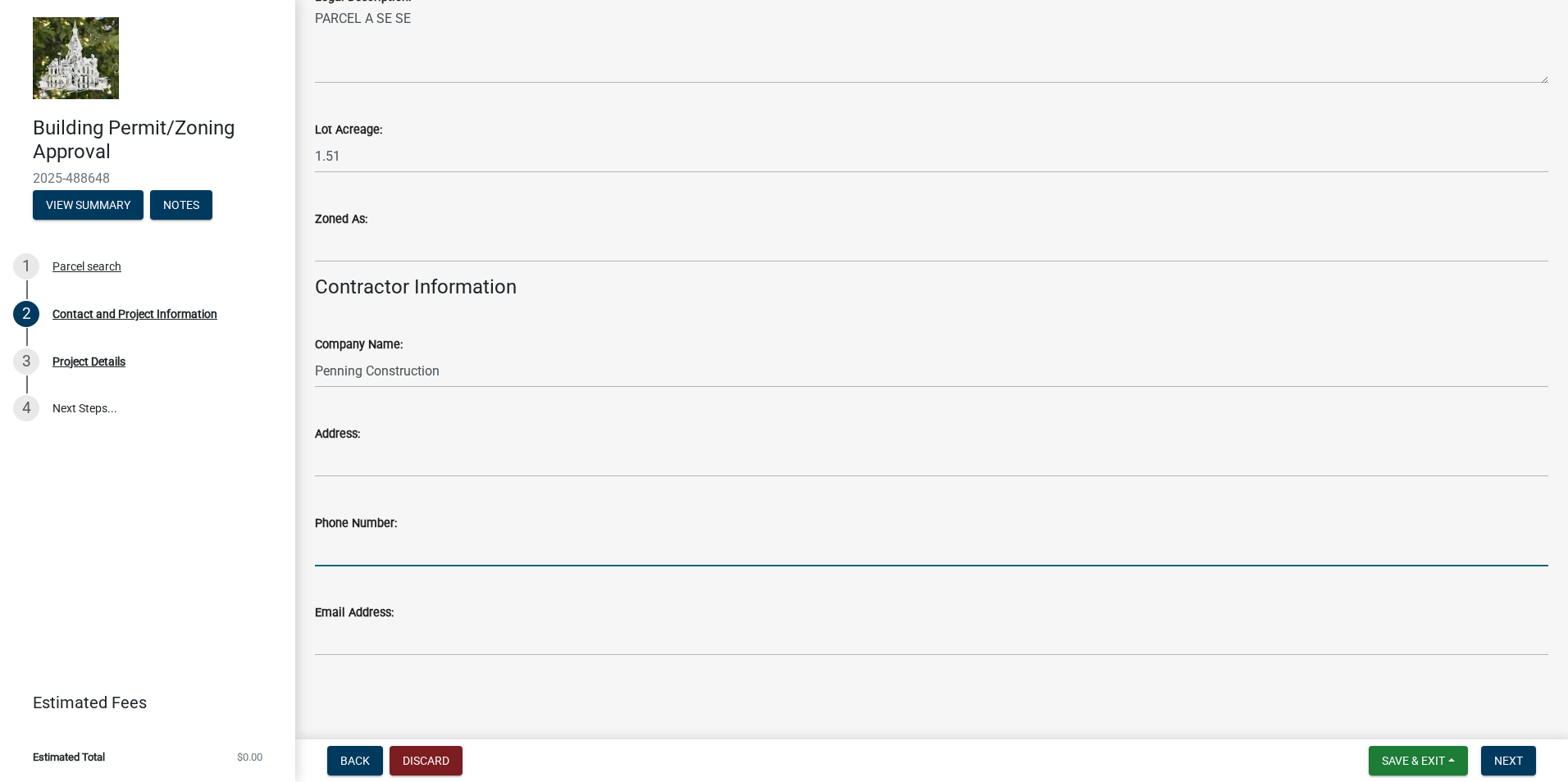
click at [388, 538] on input "Phone Number:" at bounding box center [931, 550] width 1233 height 33
type input "3"
type input "319-269-0710"
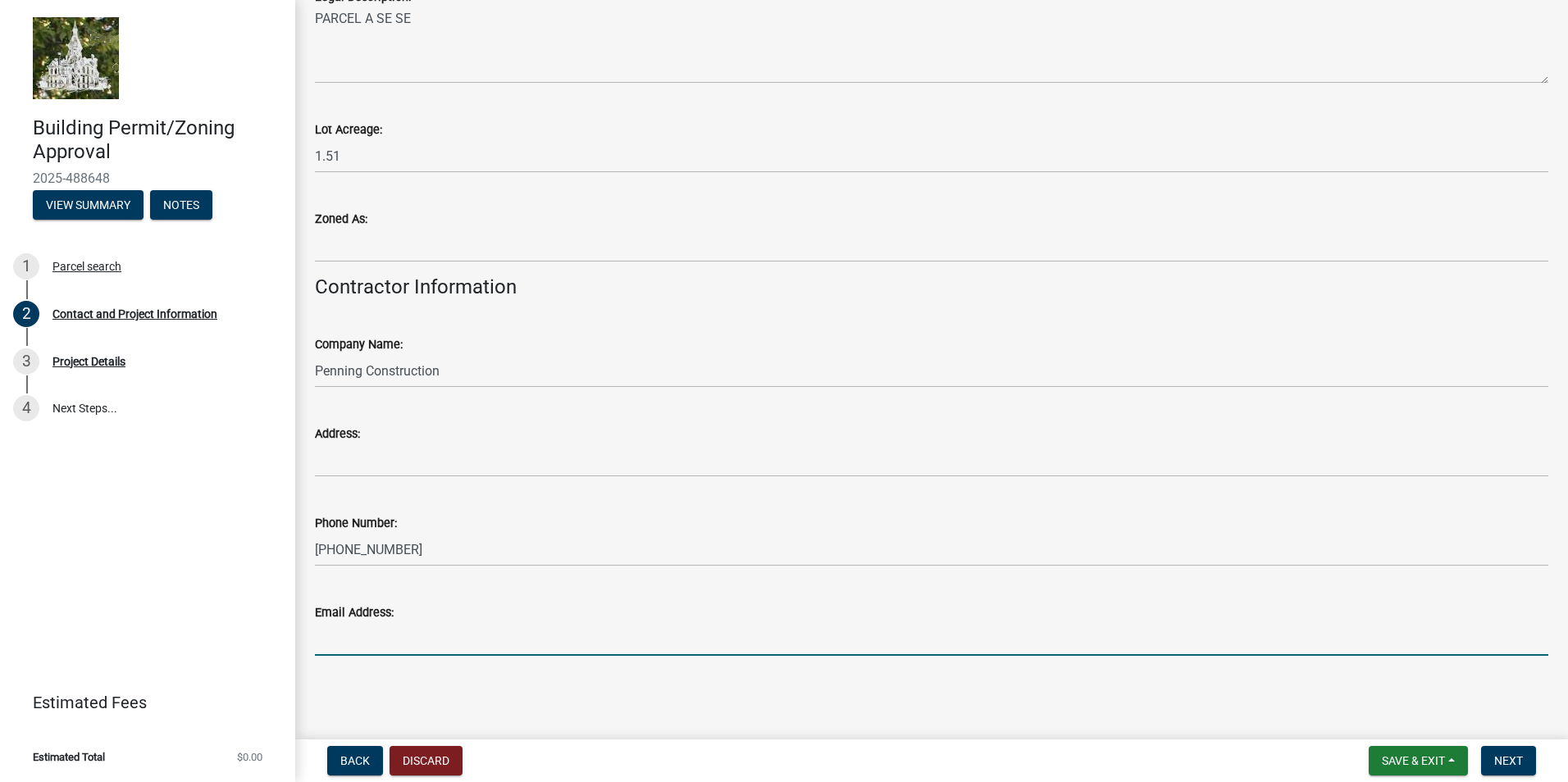
click at [387, 628] on input "Email Address:" at bounding box center [931, 638] width 1233 height 33
type input "penningconst@gmail.com"
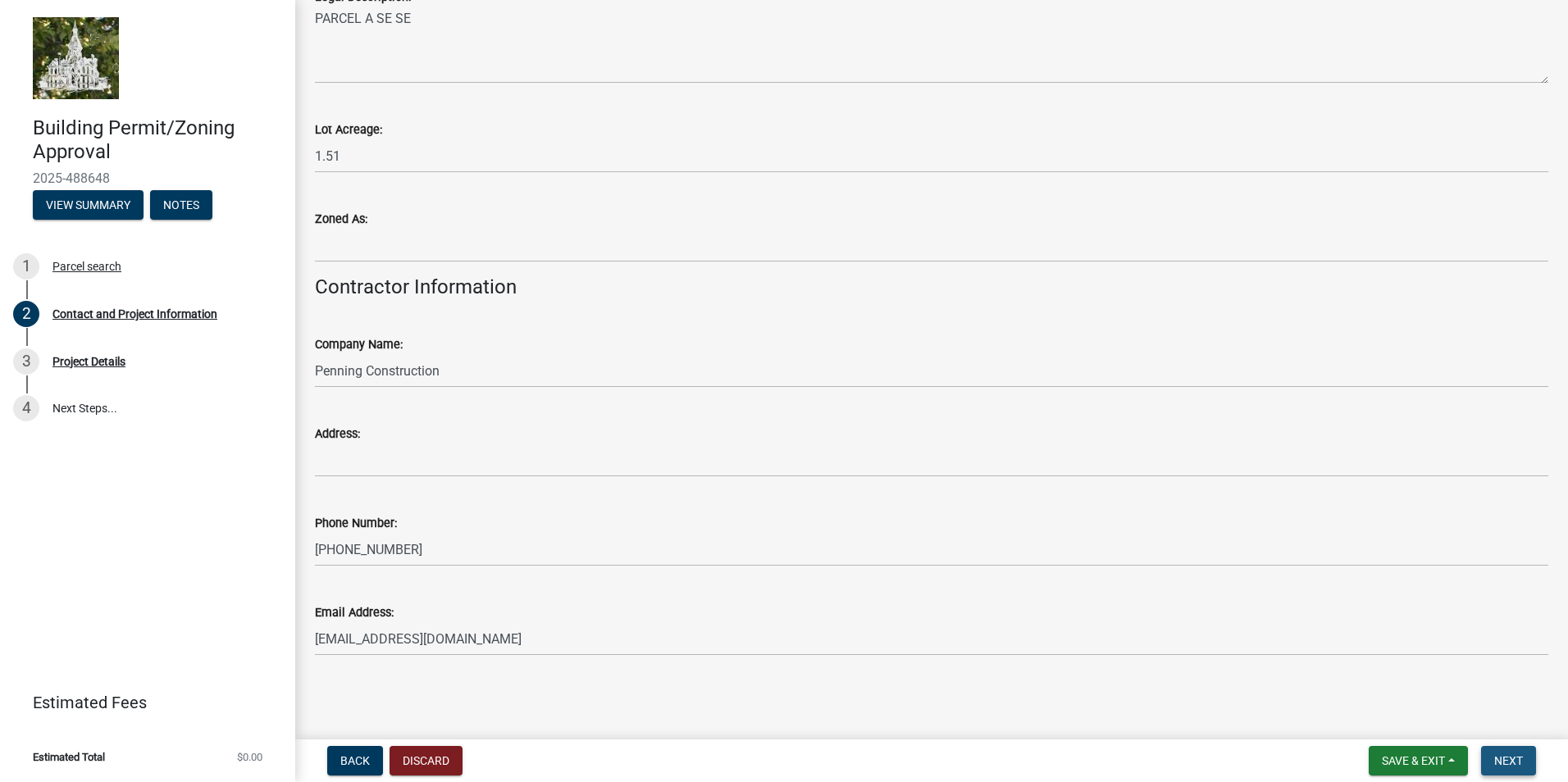
click at [1526, 755] on button "Next" at bounding box center [1508, 761] width 55 height 30
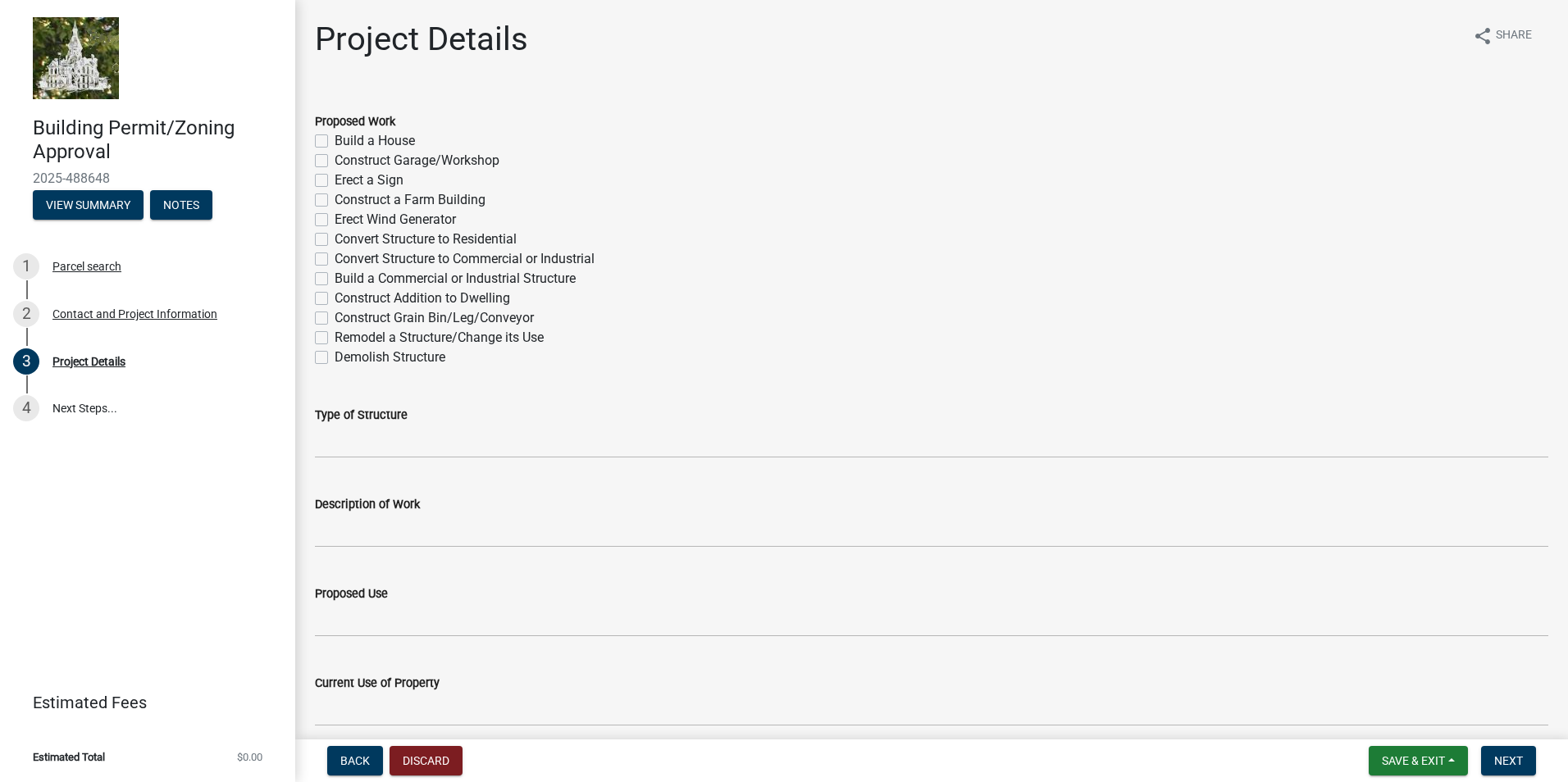
click at [335, 140] on label "Build a House" at bounding box center [374, 141] width 80 height 19
click at [335, 140] on input "Build a House" at bounding box center [340, 136] width 11 height 11
checkbox input "true"
checkbox input "false"
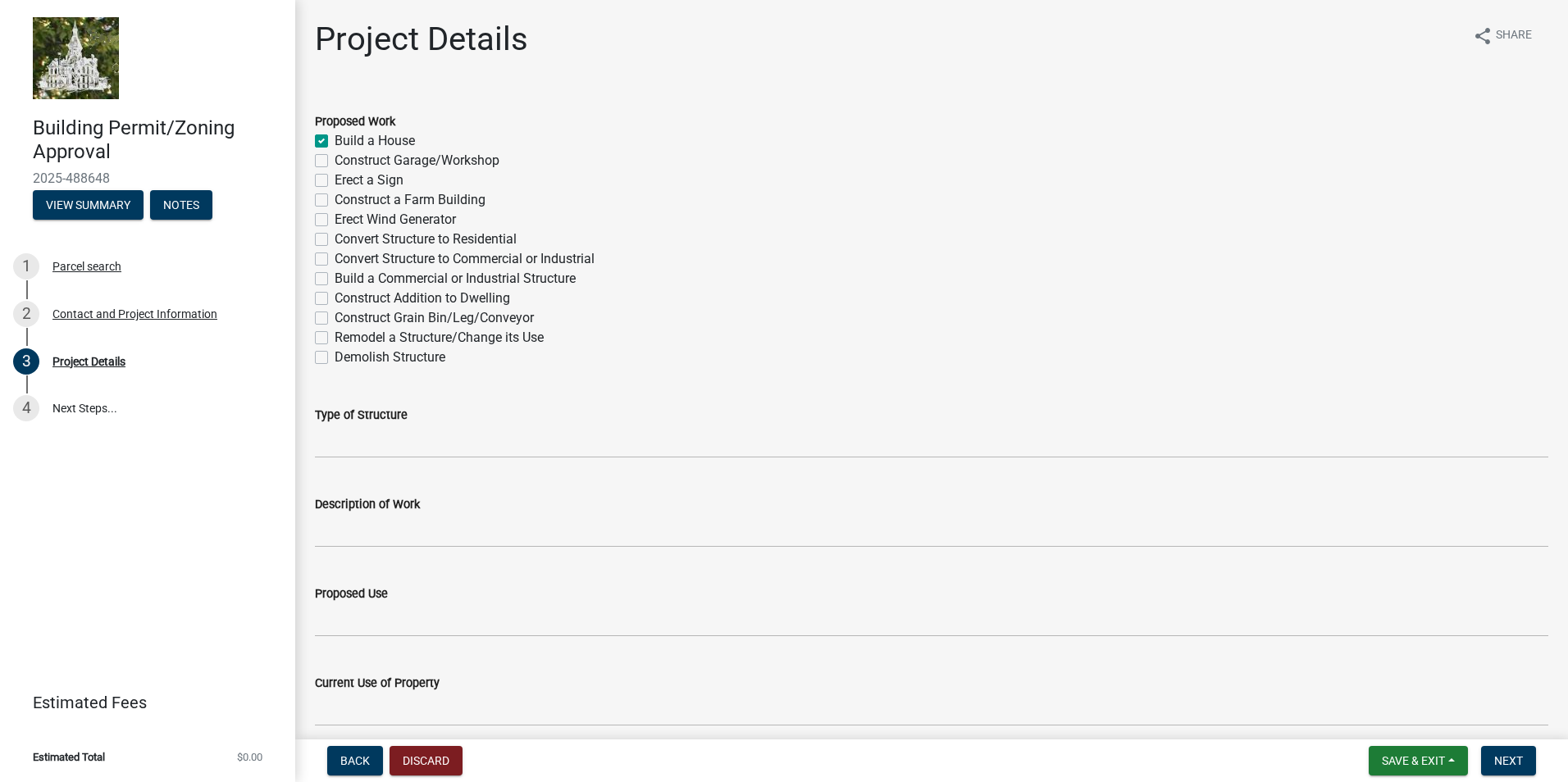
checkbox input "false"
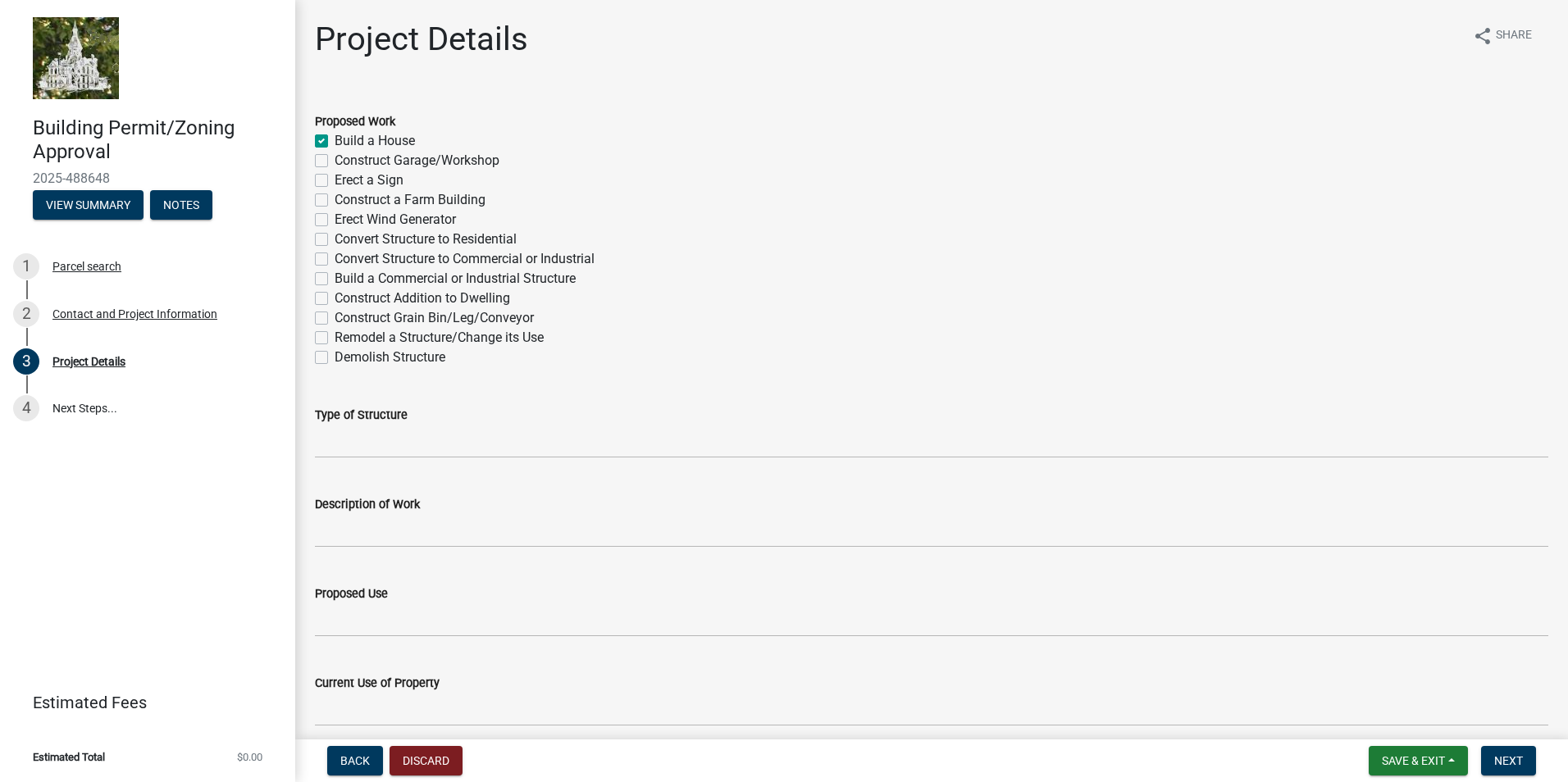
checkbox input "false"
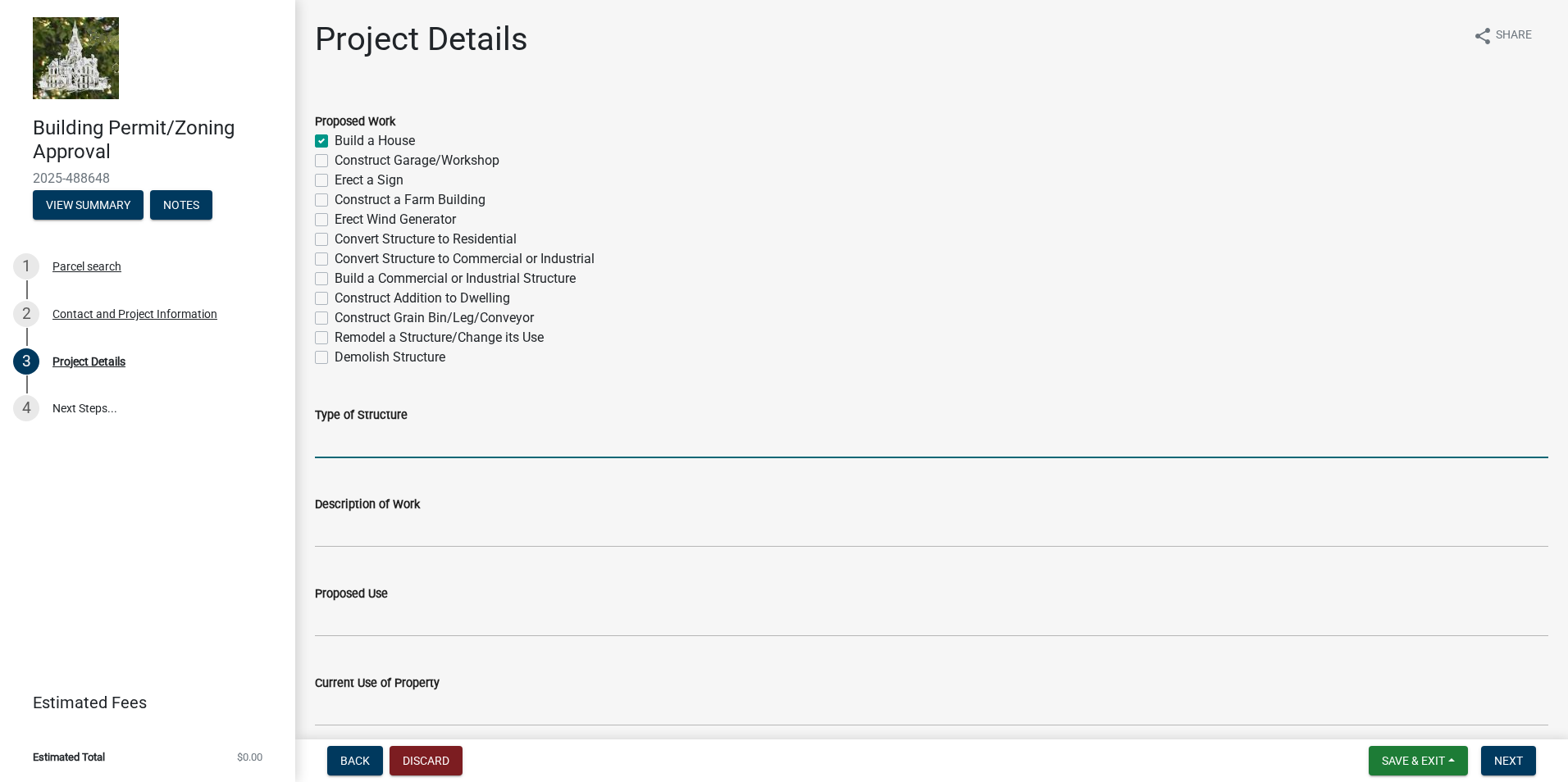
click at [414, 434] on input "Type of Structure" at bounding box center [931, 441] width 1233 height 33
type input "Single story slab home"
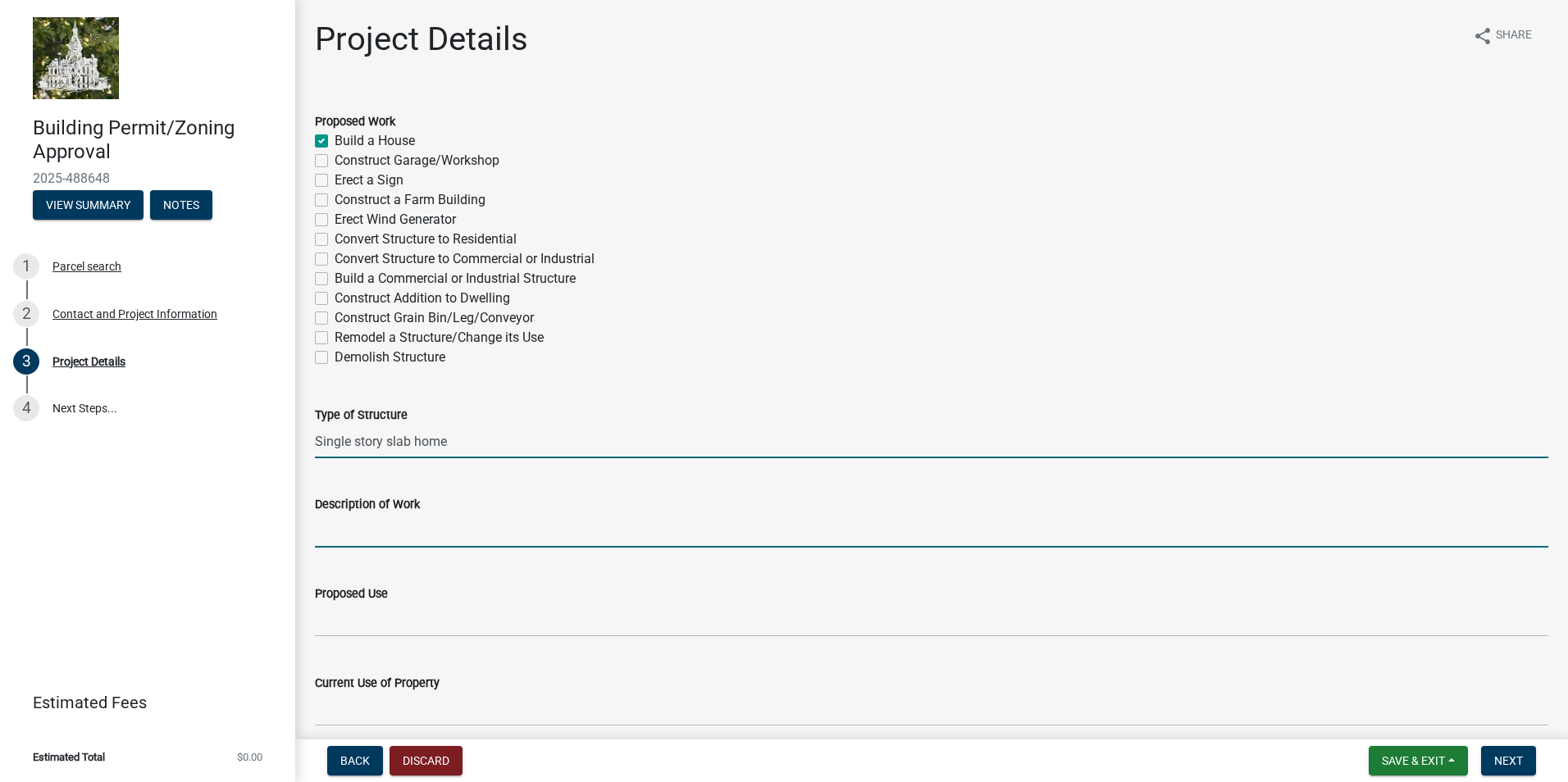
click at [337, 519] on input "Description of Work" at bounding box center [931, 531] width 1233 height 33
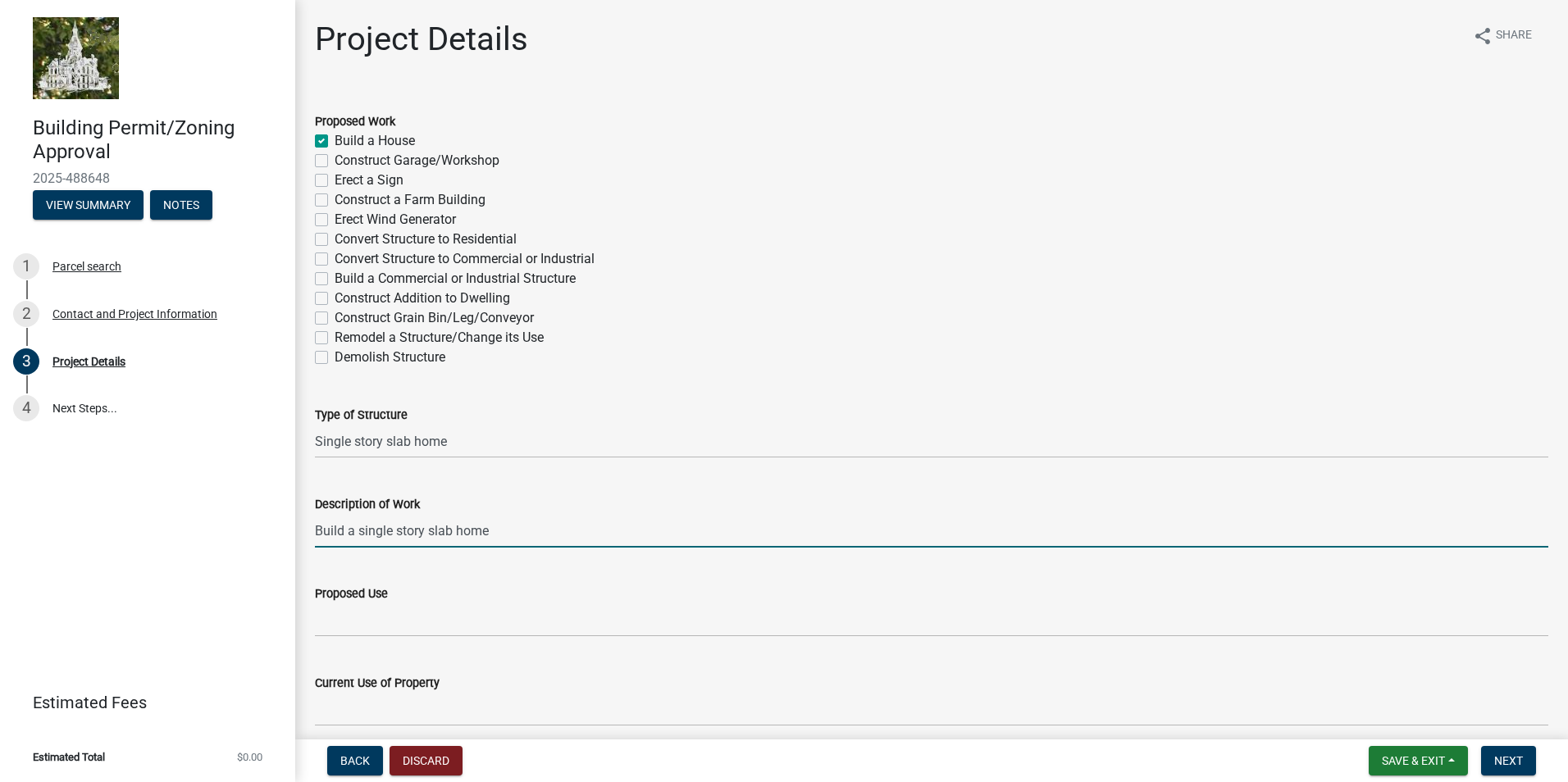
type input "Build a single story slab home"
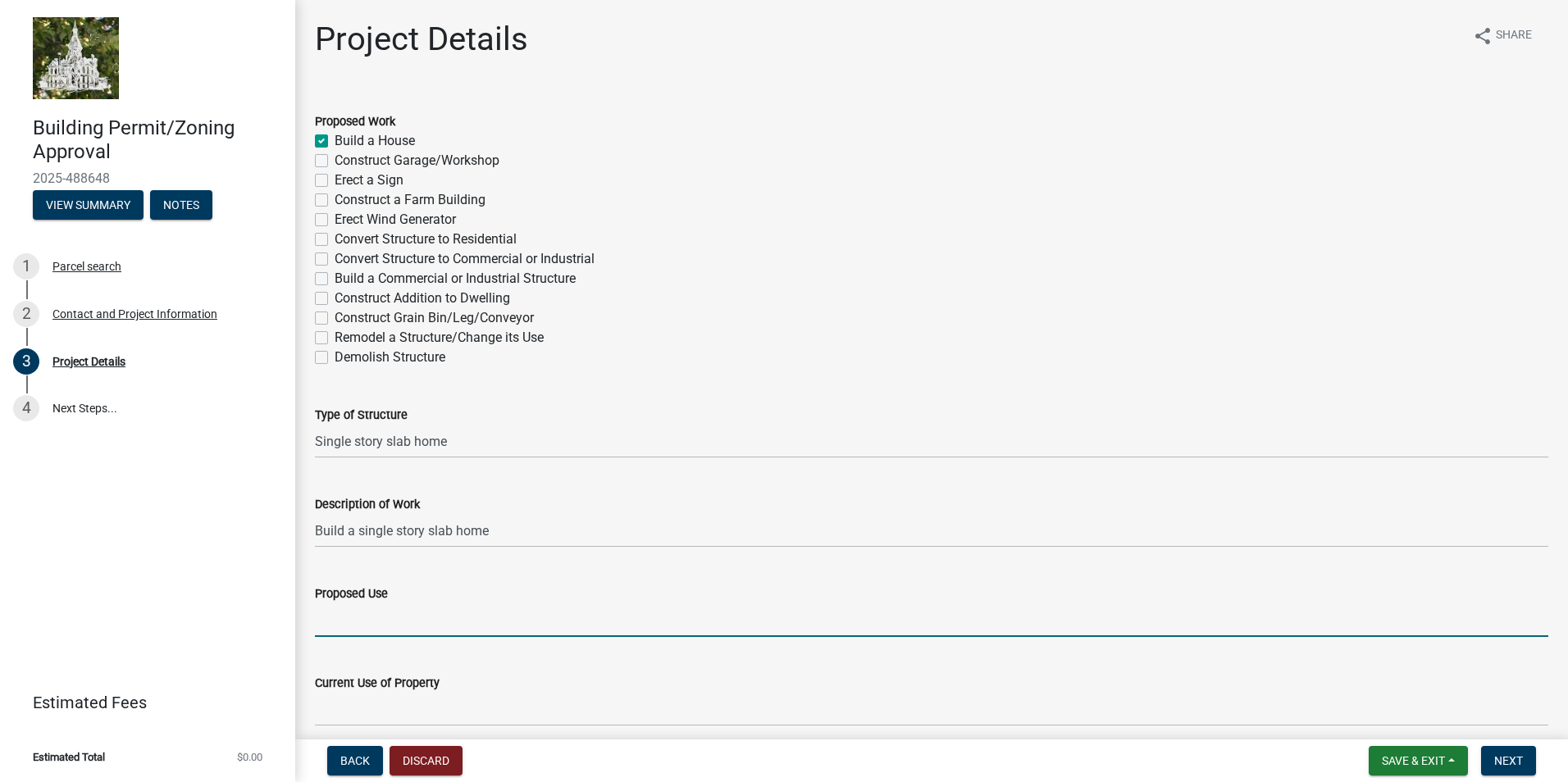
click at [362, 612] on input "Proposed Use" at bounding box center [931, 620] width 1233 height 33
type input "r"
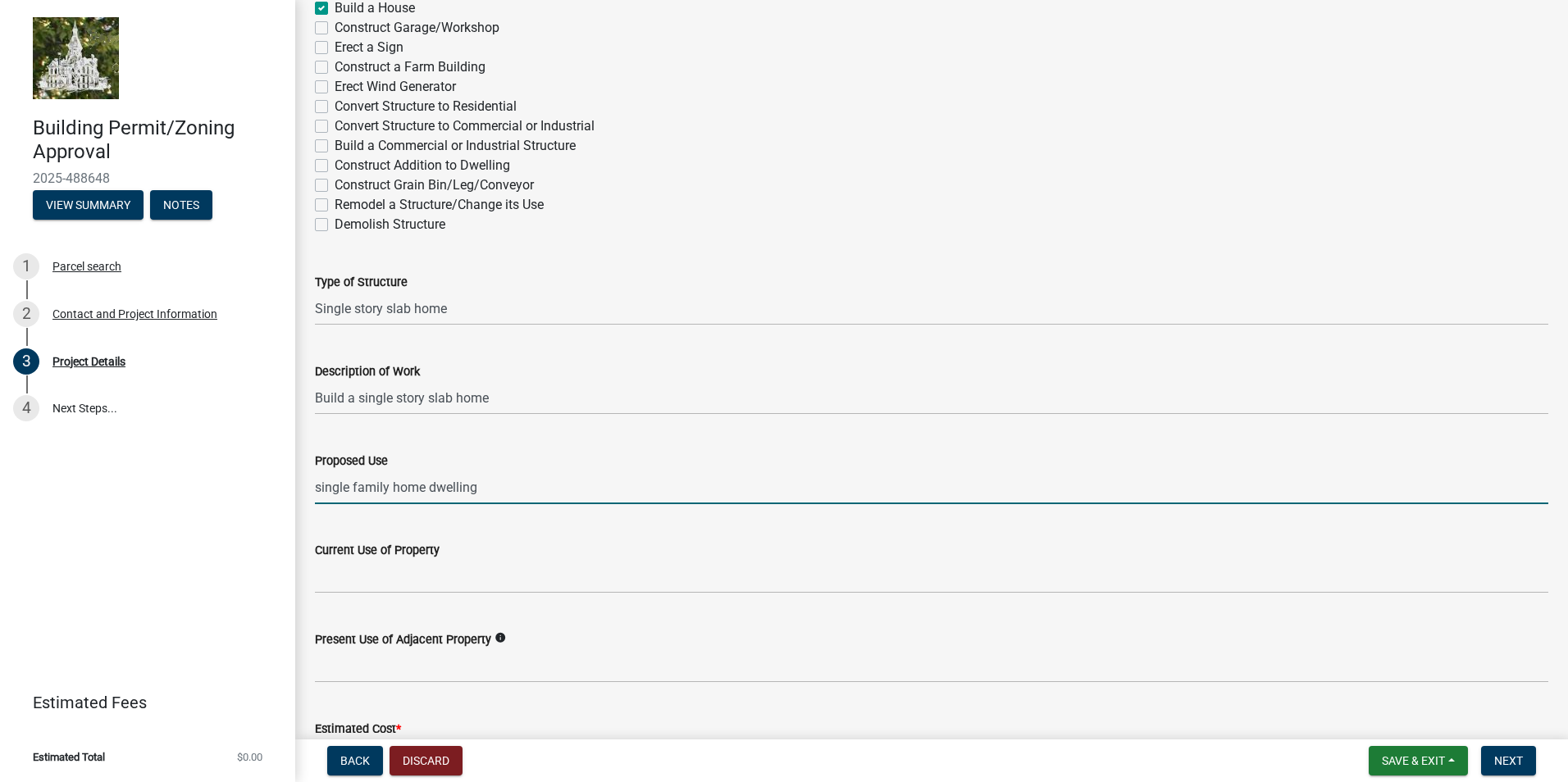
scroll to position [136, 0]
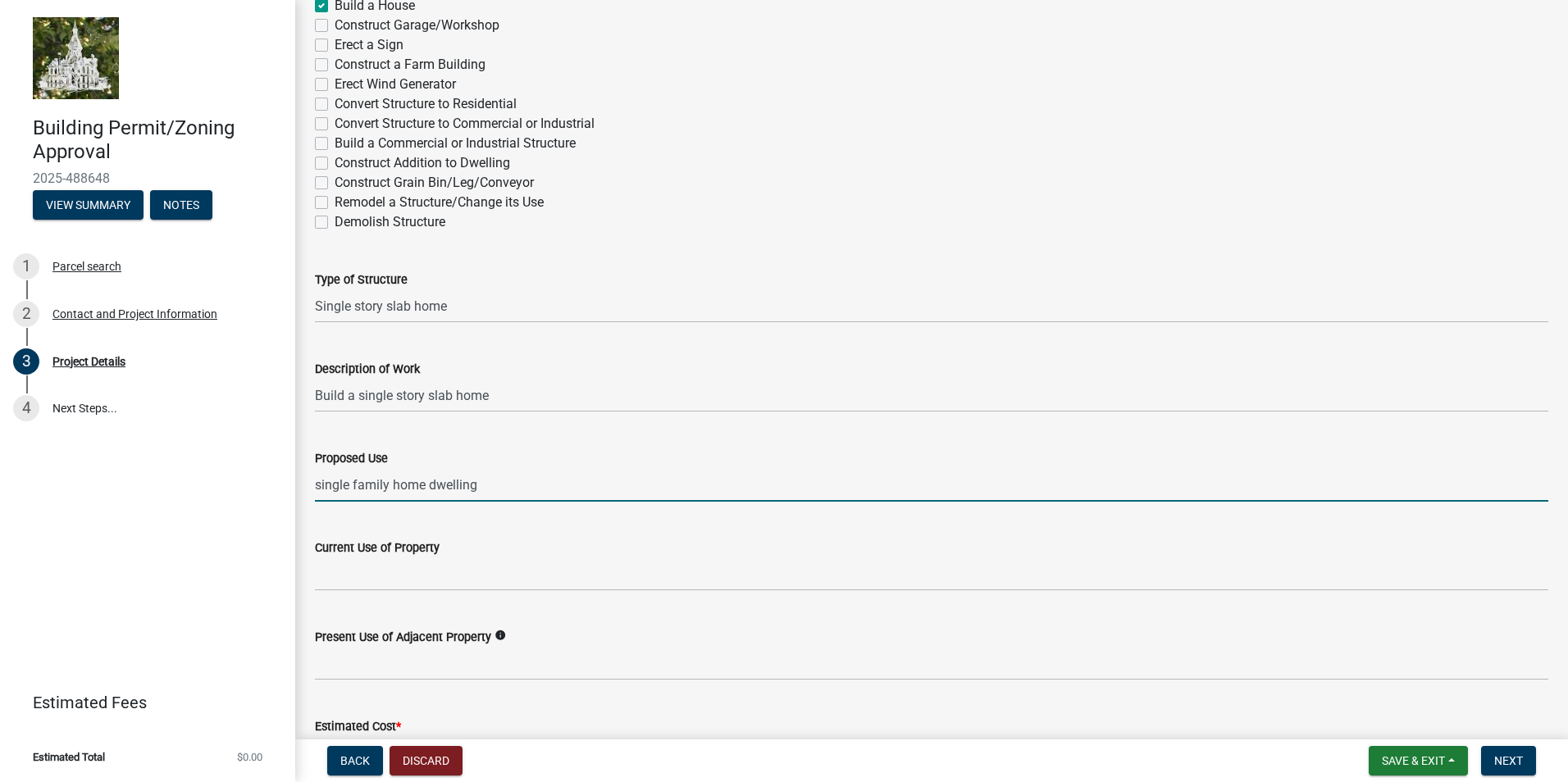
type input "single family home dwelling"
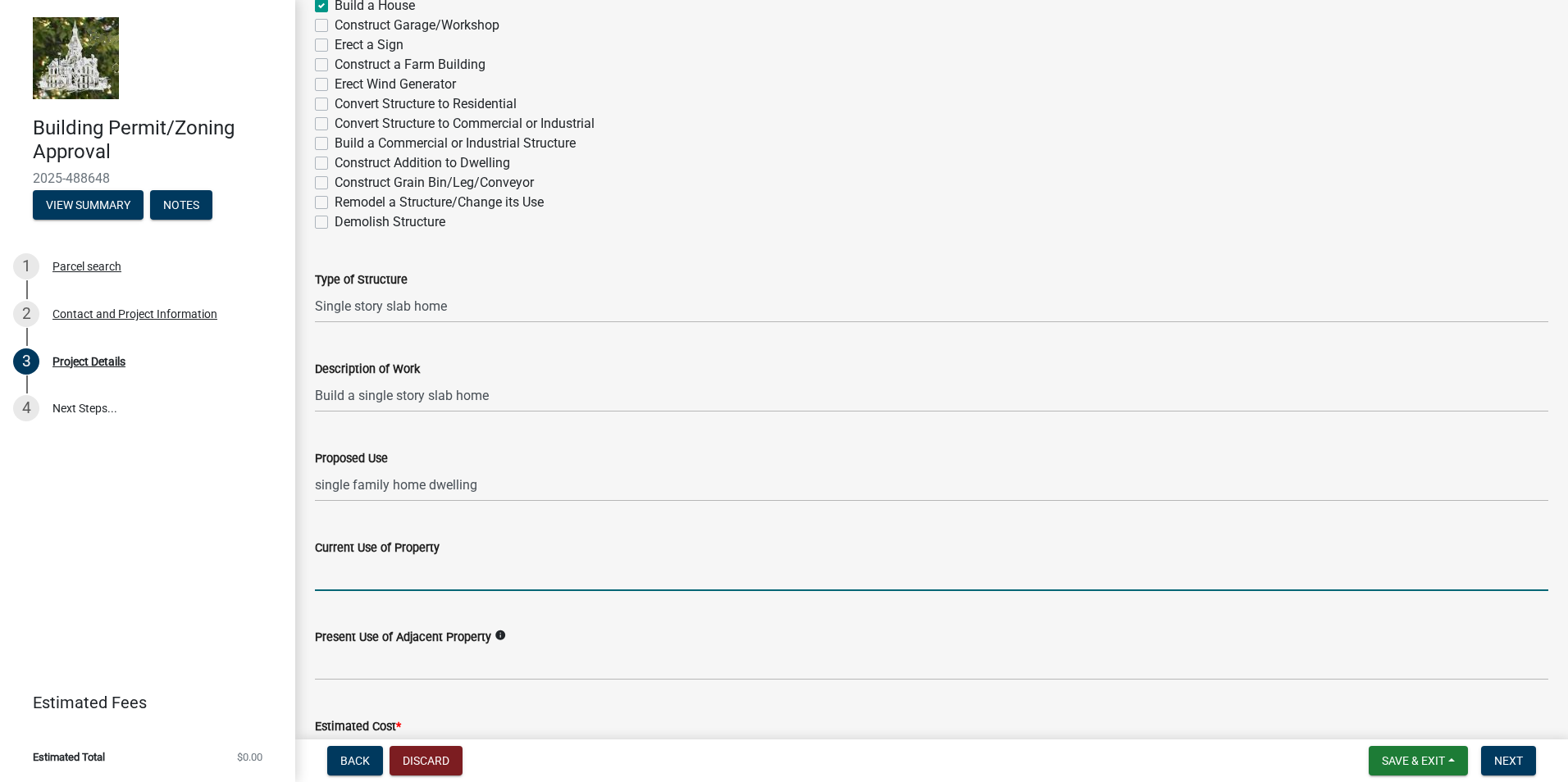
click at [375, 572] on input "Current Use of Property" at bounding box center [931, 574] width 1233 height 33
type input "A"
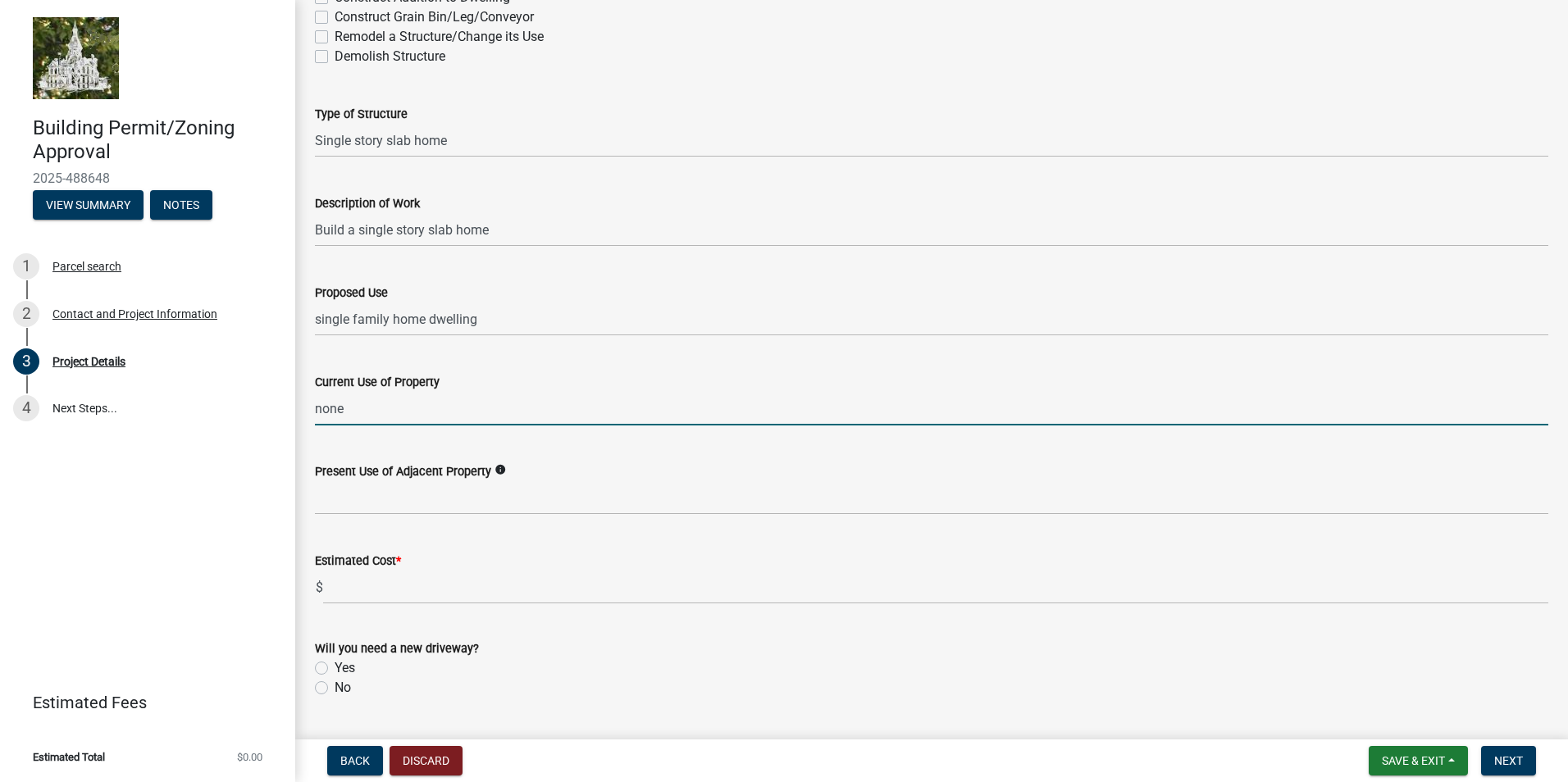
scroll to position [313, 0]
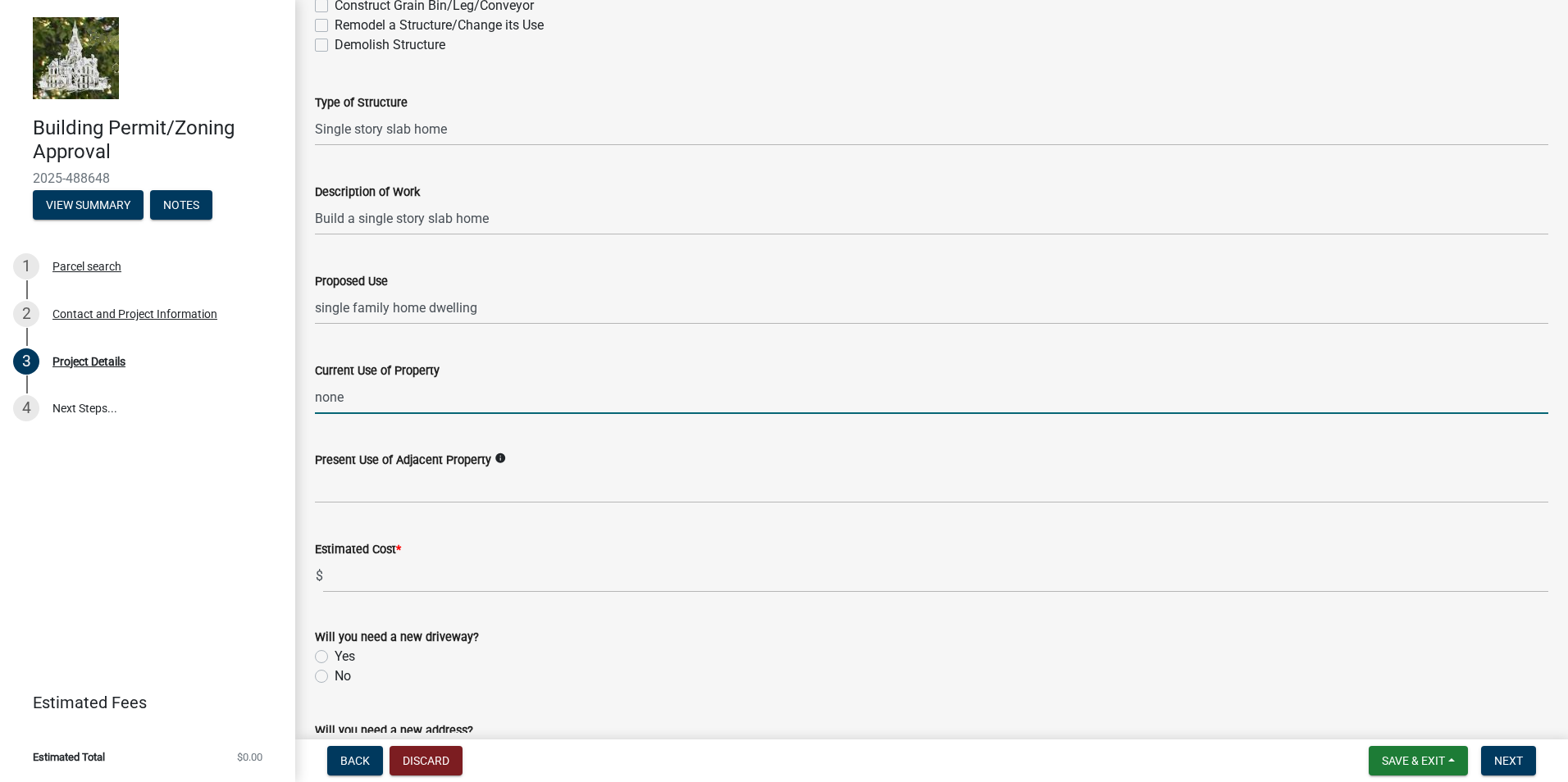
type input "none"
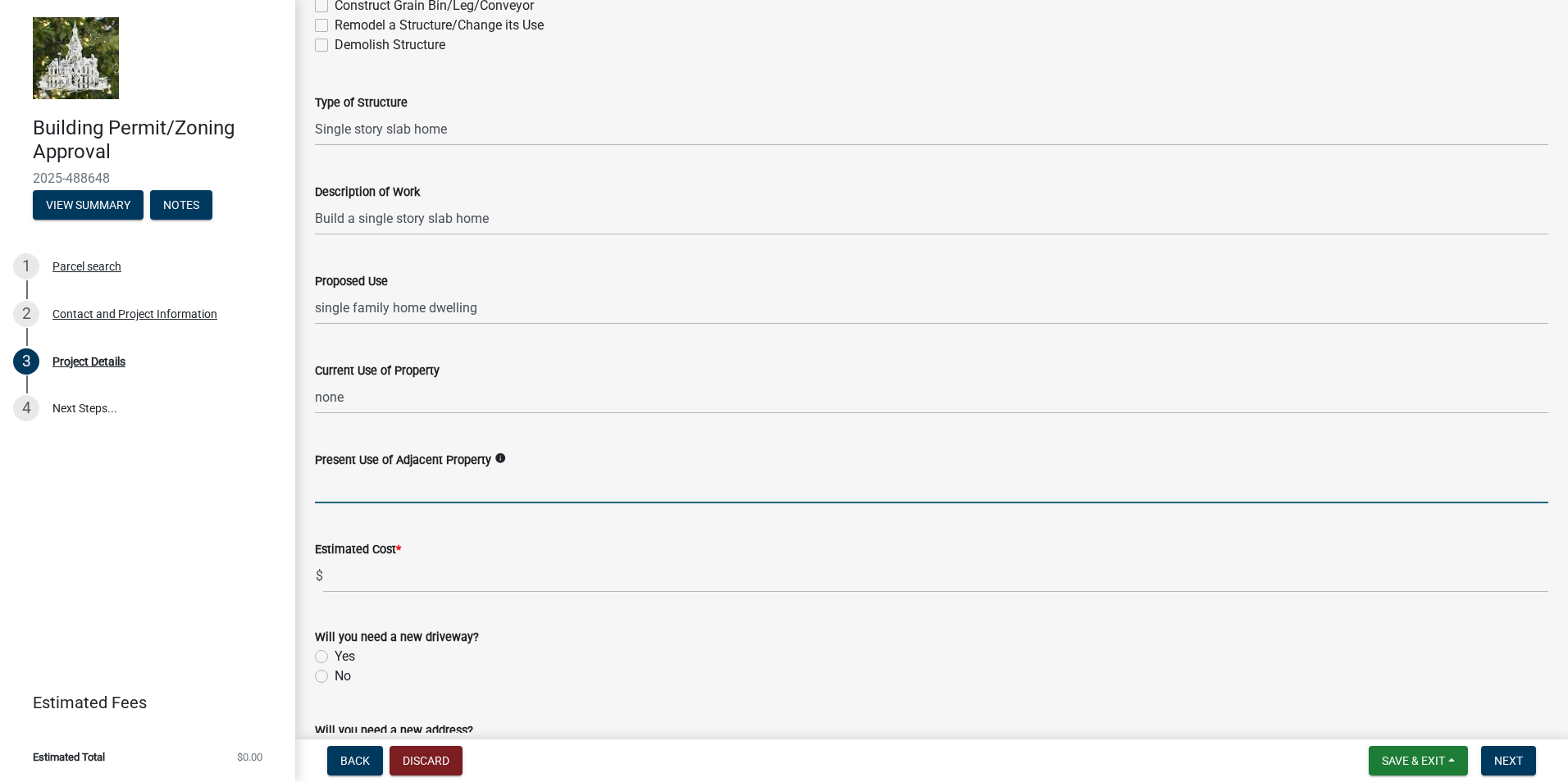
click at [381, 486] on input "Present Use of Adjacent Property" at bounding box center [931, 486] width 1233 height 33
type input "none"
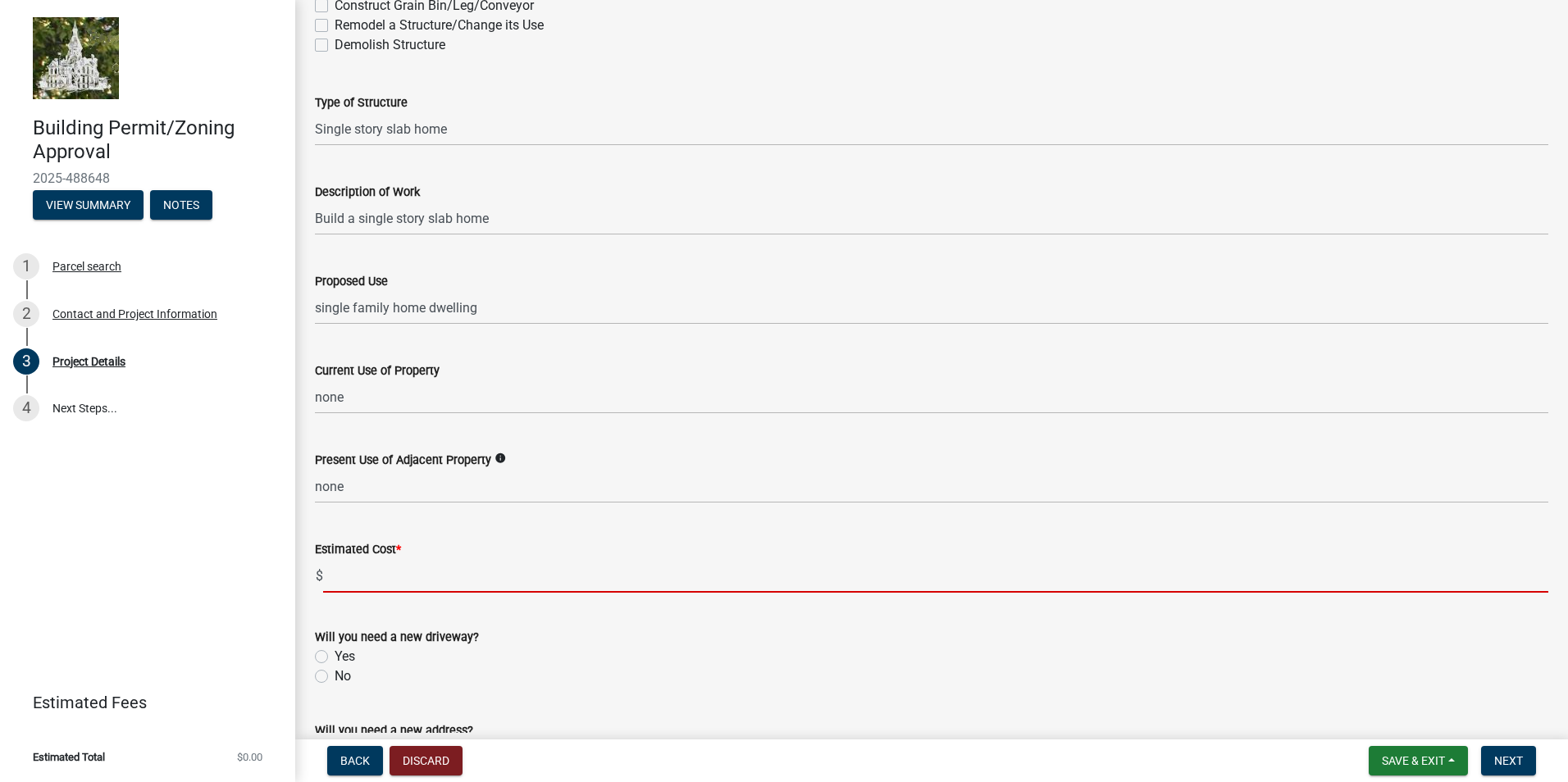
click at [356, 573] on input "text" at bounding box center [936, 576] width 1224 height 33
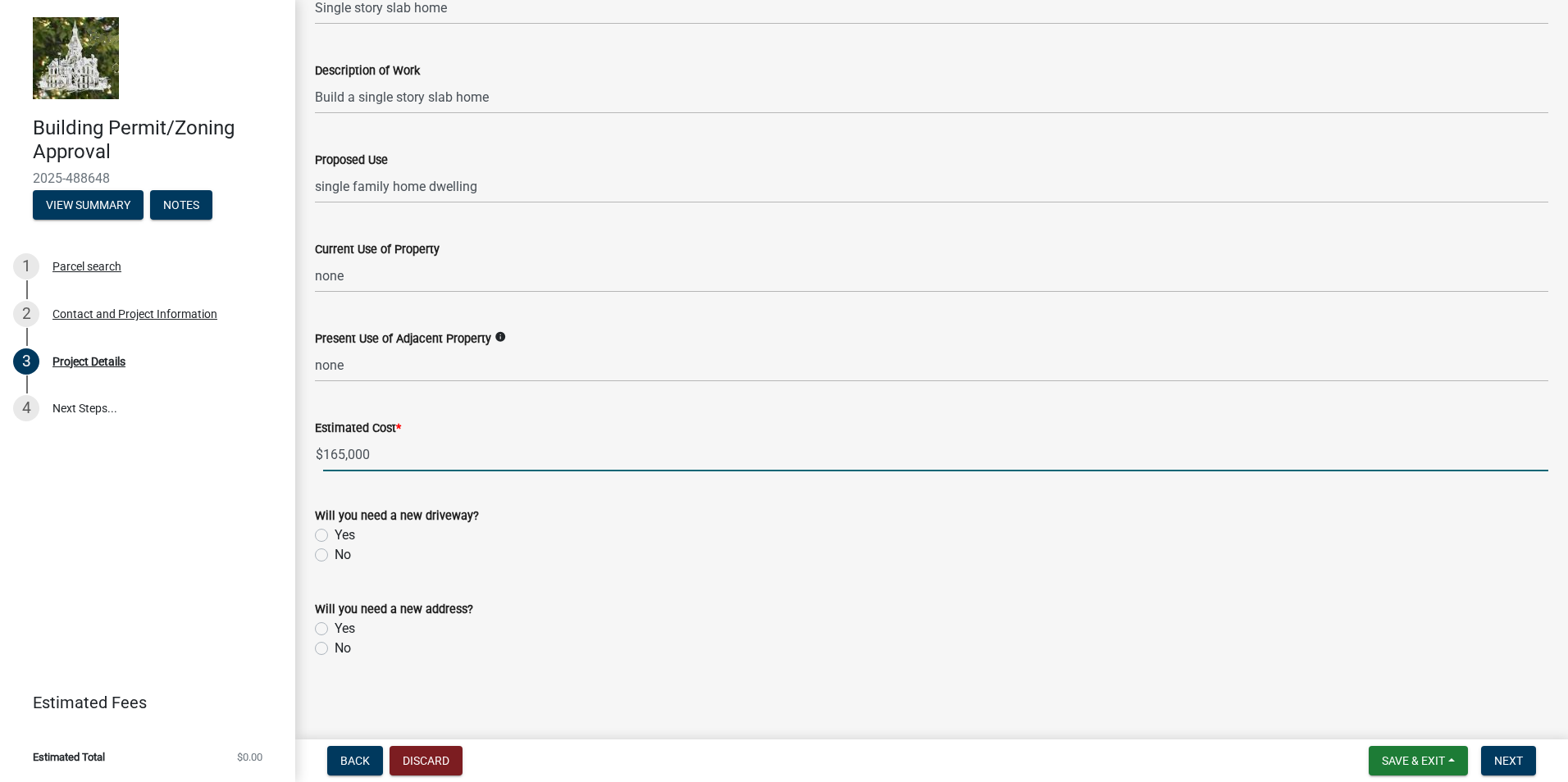
scroll to position [438, 0]
type input "165000"
click at [335, 626] on label "Yes" at bounding box center [344, 624] width 20 height 19
click at [335, 625] on input "Yes" at bounding box center [340, 620] width 11 height 11
radio input "true"
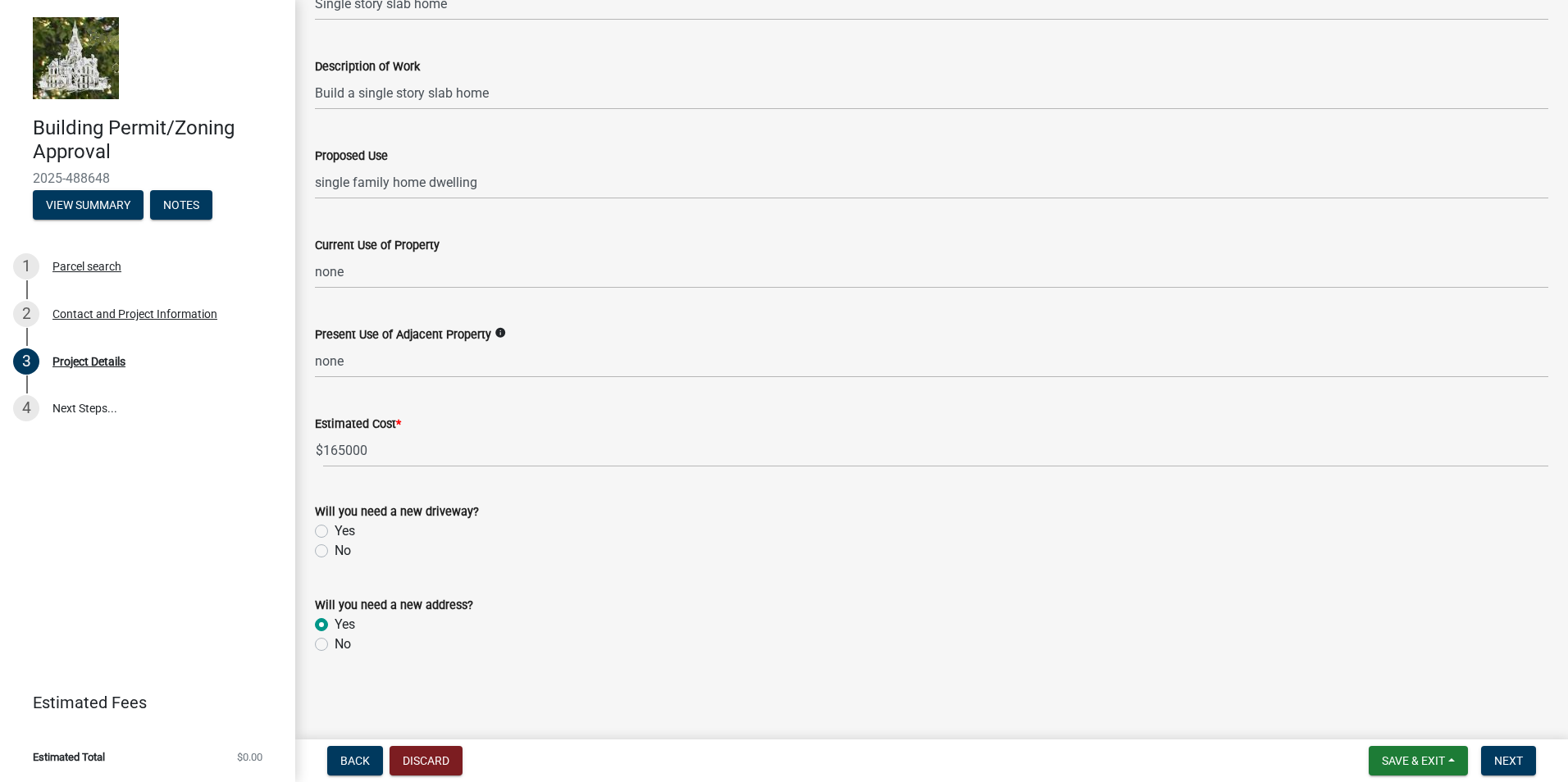
click at [335, 551] on label "No" at bounding box center [343, 550] width 17 height 19
click at [335, 551] on input "No" at bounding box center [340, 546] width 11 height 11
radio input "true"
click at [1507, 759] on span "Next" at bounding box center [1508, 760] width 29 height 13
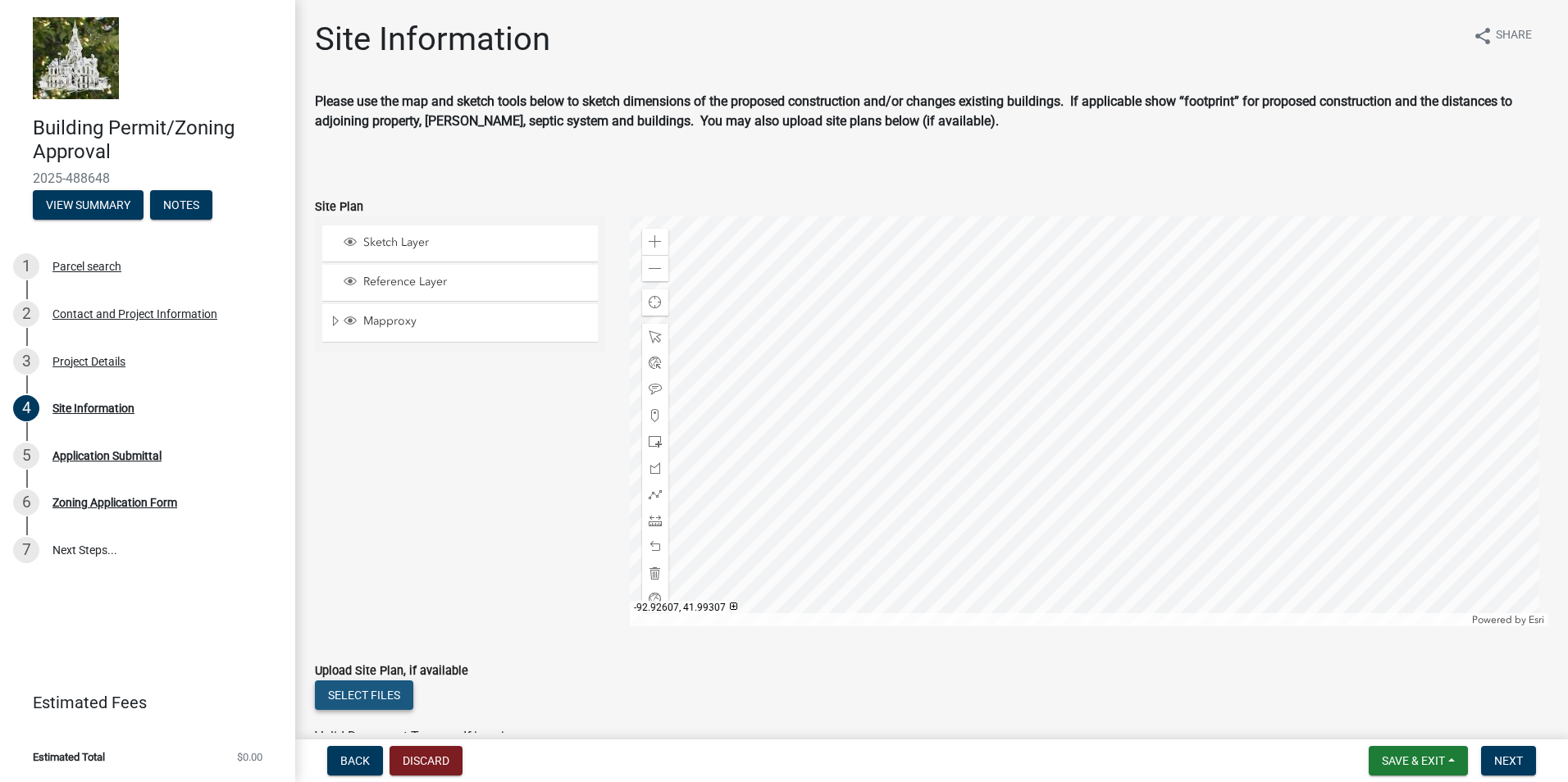
click at [358, 697] on button "Select files" at bounding box center [364, 695] width 99 height 30
click at [353, 689] on button "Select files" at bounding box center [364, 695] width 99 height 30
click at [359, 691] on button "Select files" at bounding box center [364, 695] width 99 height 30
click at [354, 690] on button "Select files" at bounding box center [364, 695] width 99 height 30
click at [349, 695] on button "Select files" at bounding box center [364, 695] width 99 height 30
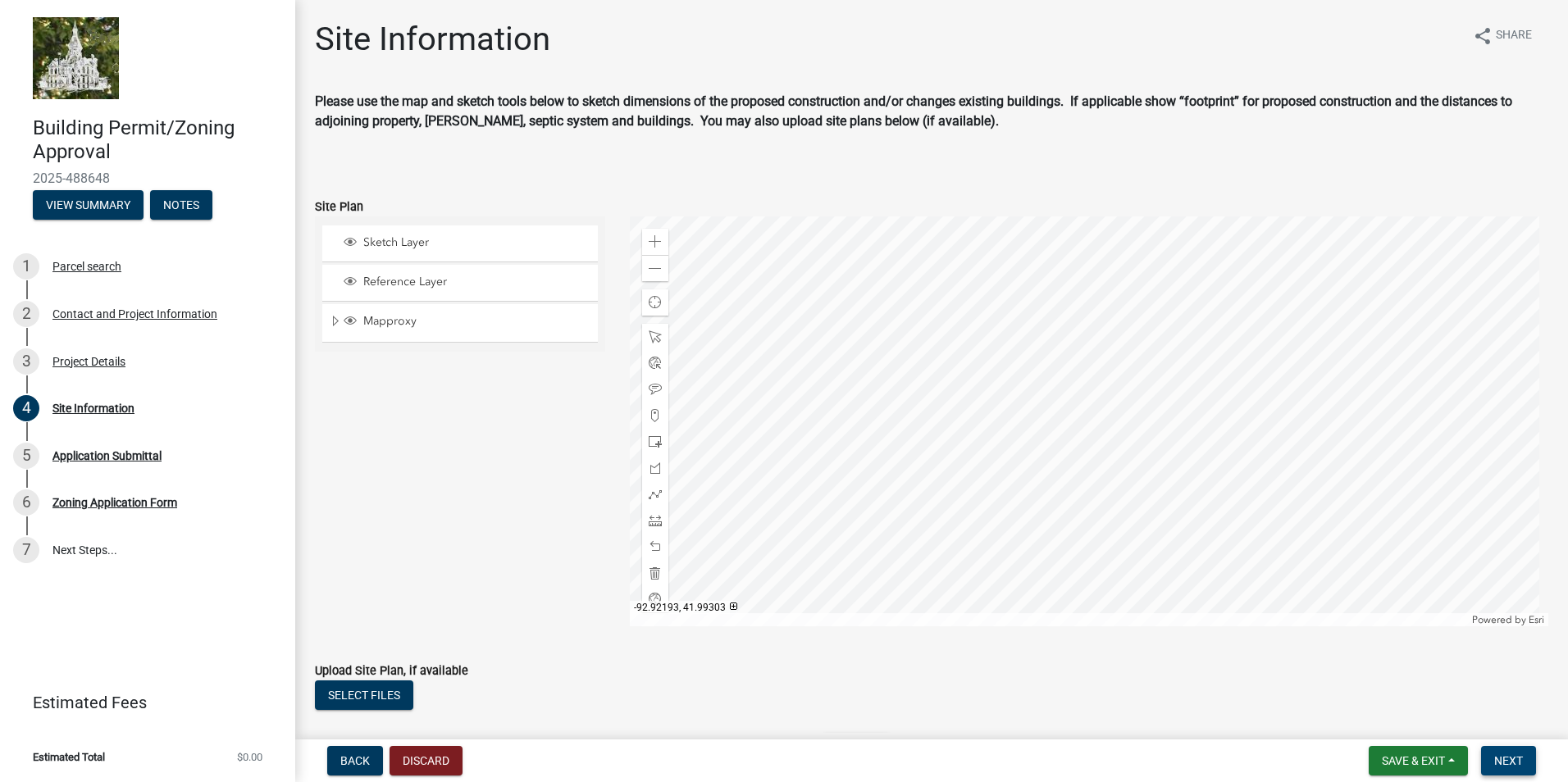
click at [1503, 757] on span "Next" at bounding box center [1508, 760] width 29 height 13
click at [1516, 757] on span "Next" at bounding box center [1508, 760] width 29 height 13
click at [1511, 759] on span "Next" at bounding box center [1508, 760] width 29 height 13
click at [1505, 755] on span "Next" at bounding box center [1508, 760] width 29 height 13
click at [1504, 754] on span "Next" at bounding box center [1508, 760] width 29 height 13
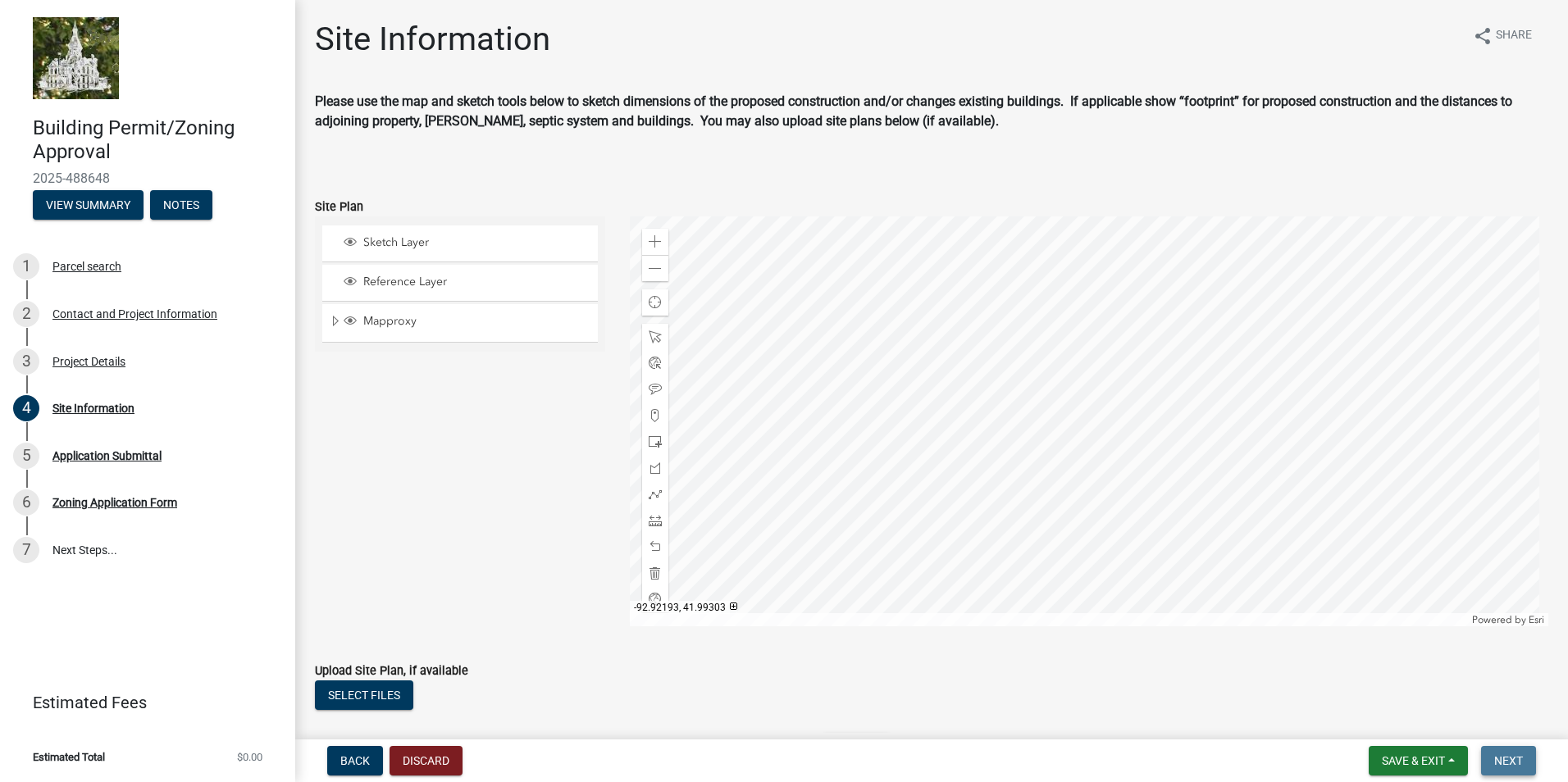
click at [1504, 754] on span "Next" at bounding box center [1508, 760] width 29 height 13
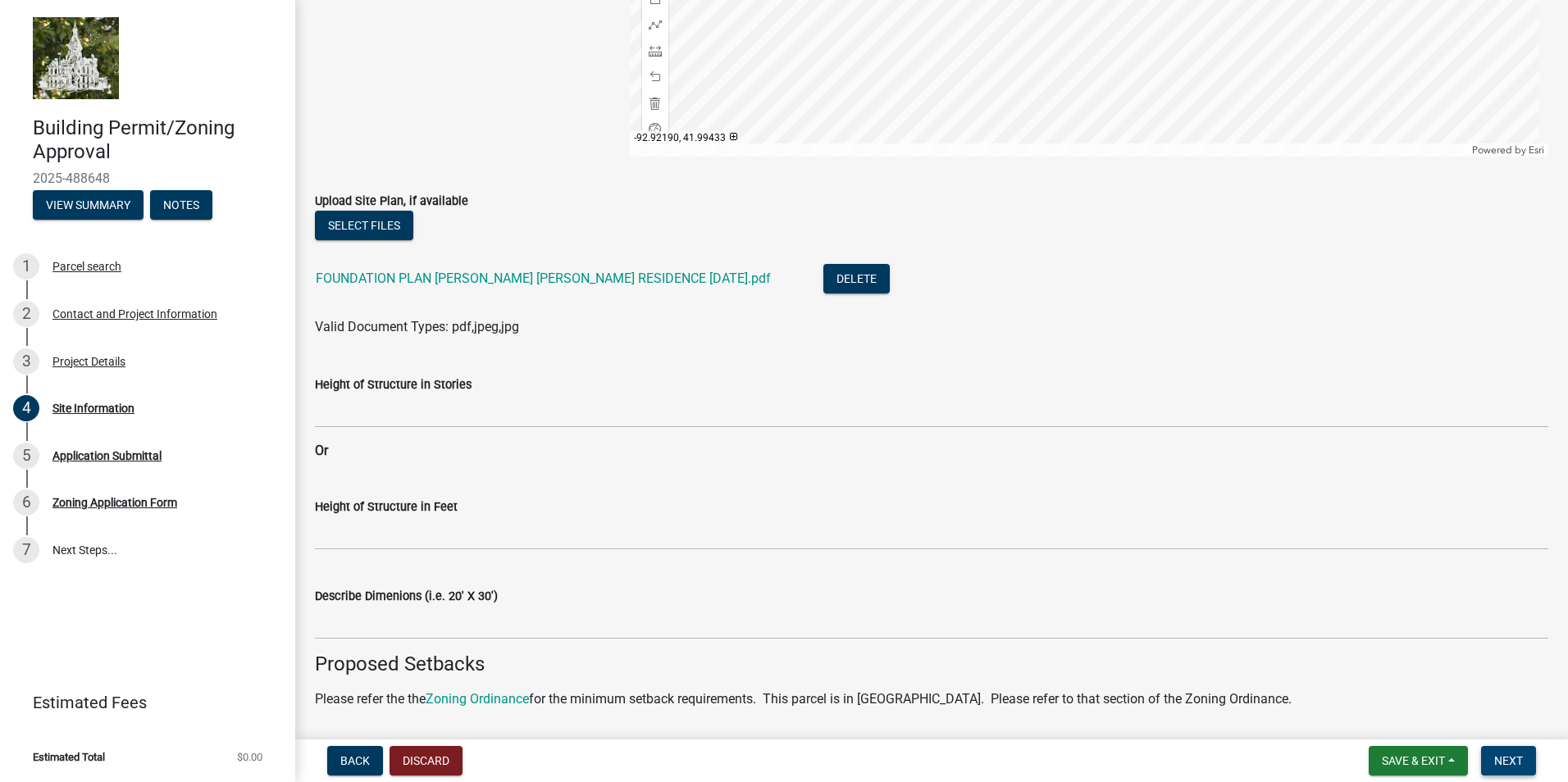
scroll to position [472, 0]
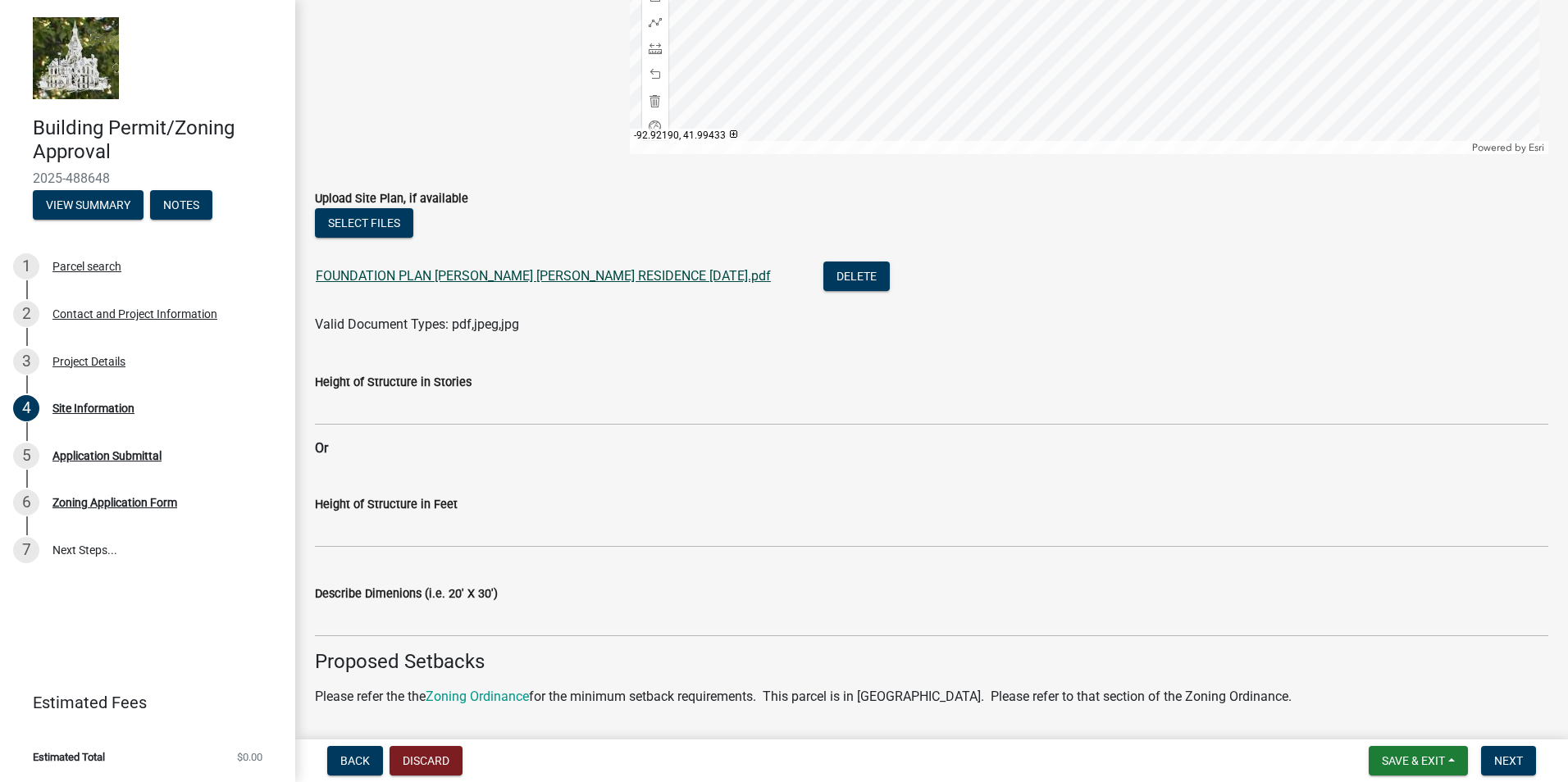
click at [455, 275] on link "FOUNDATION PLAN HARKEN MOORE RESIDENCE 9-2-25.pdf" at bounding box center [543, 276] width 455 height 16
click at [365, 214] on button "Select files" at bounding box center [364, 223] width 99 height 30
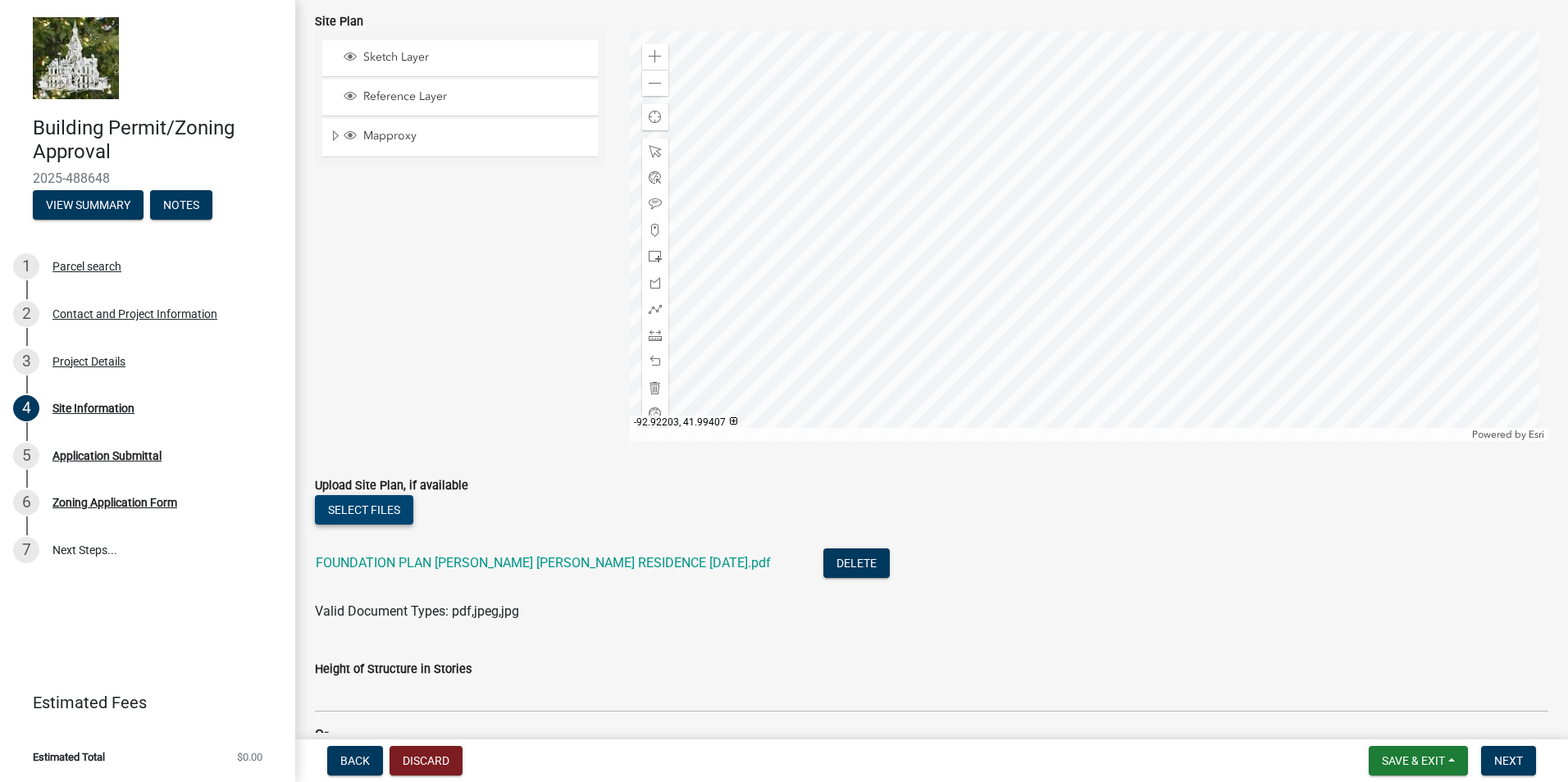
scroll to position [197, 0]
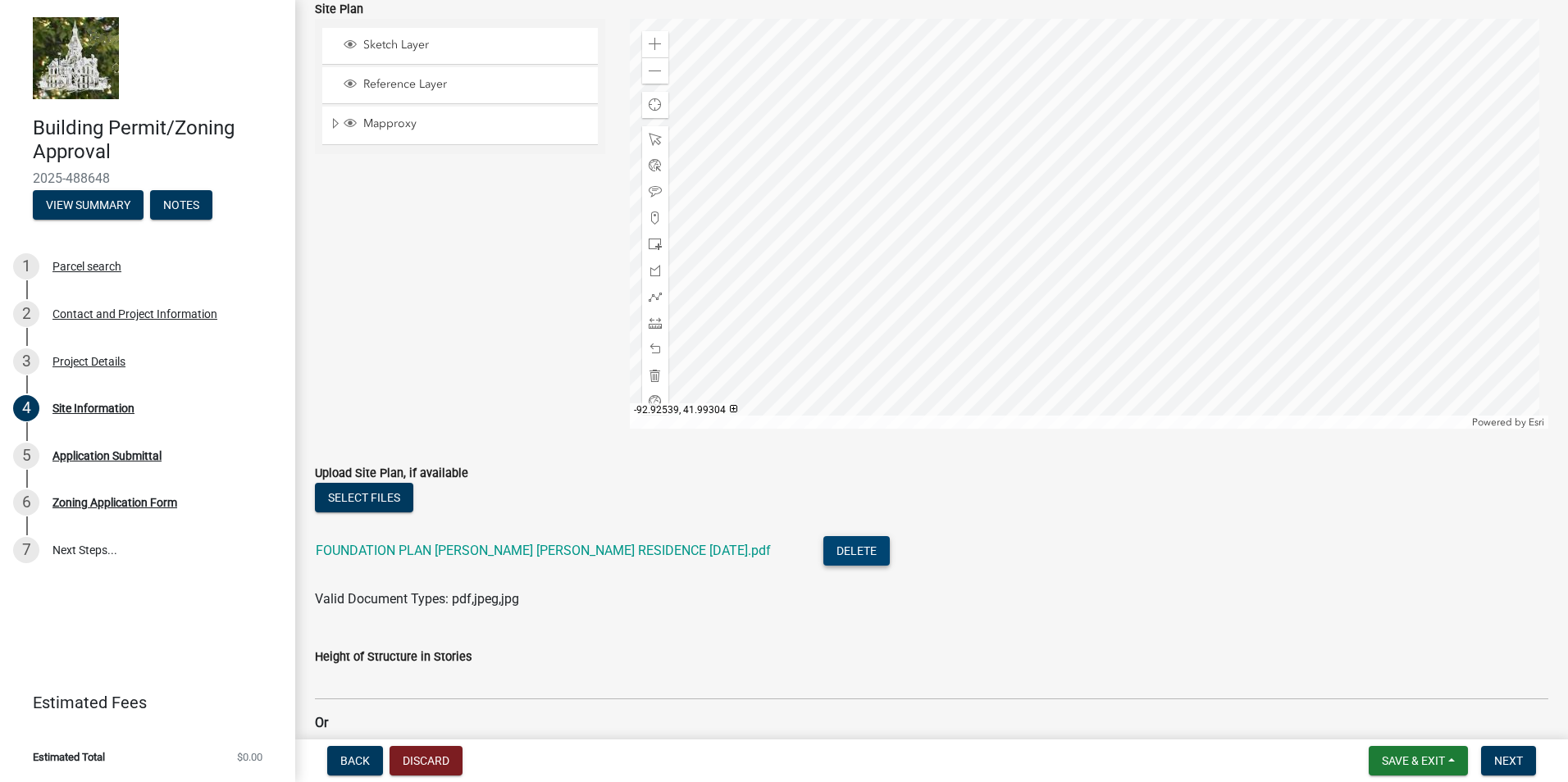
click at [823, 550] on button "Delete" at bounding box center [855, 551] width 66 height 30
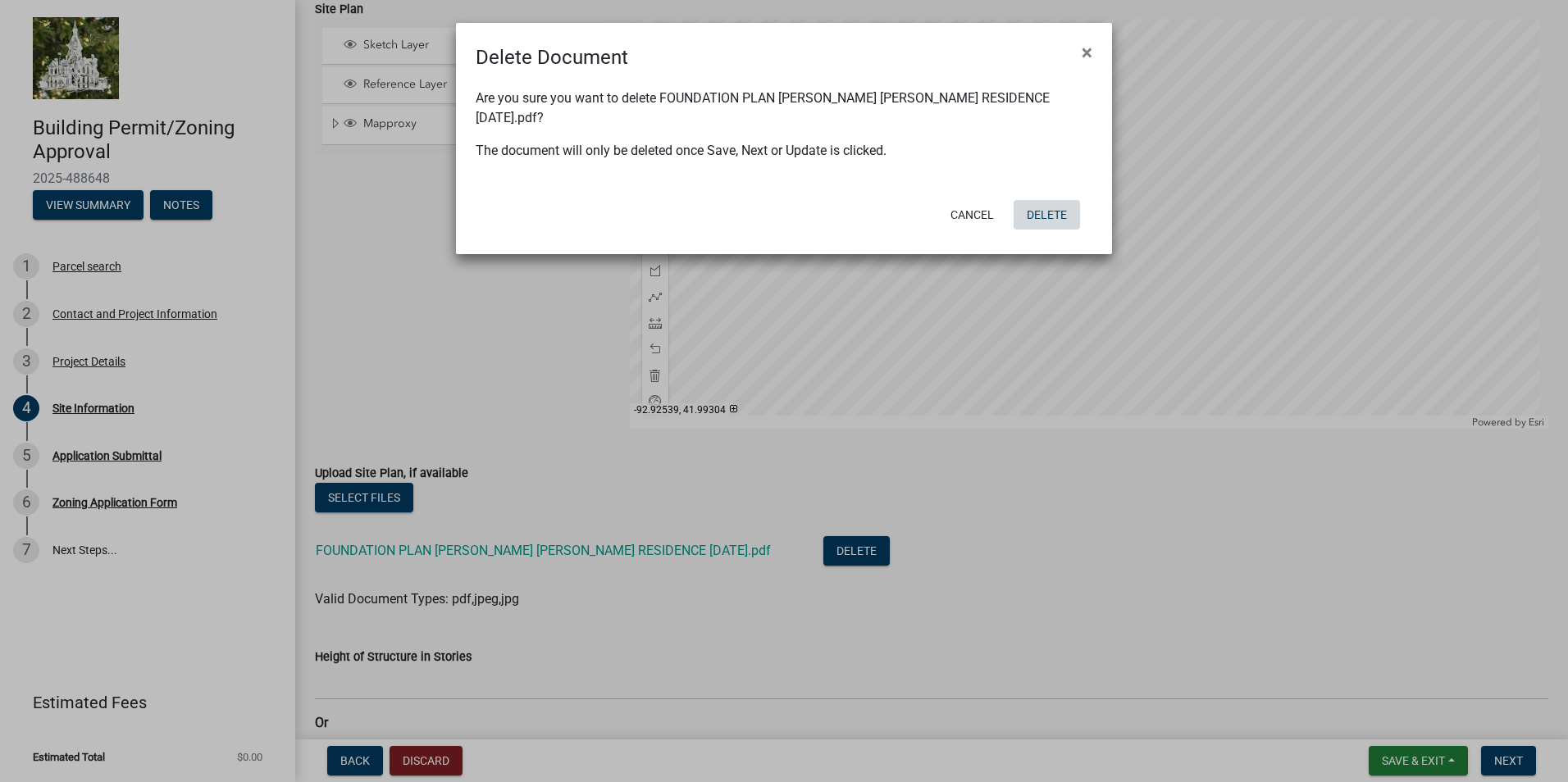
click at [1046, 200] on button "Delete" at bounding box center [1046, 215] width 66 height 30
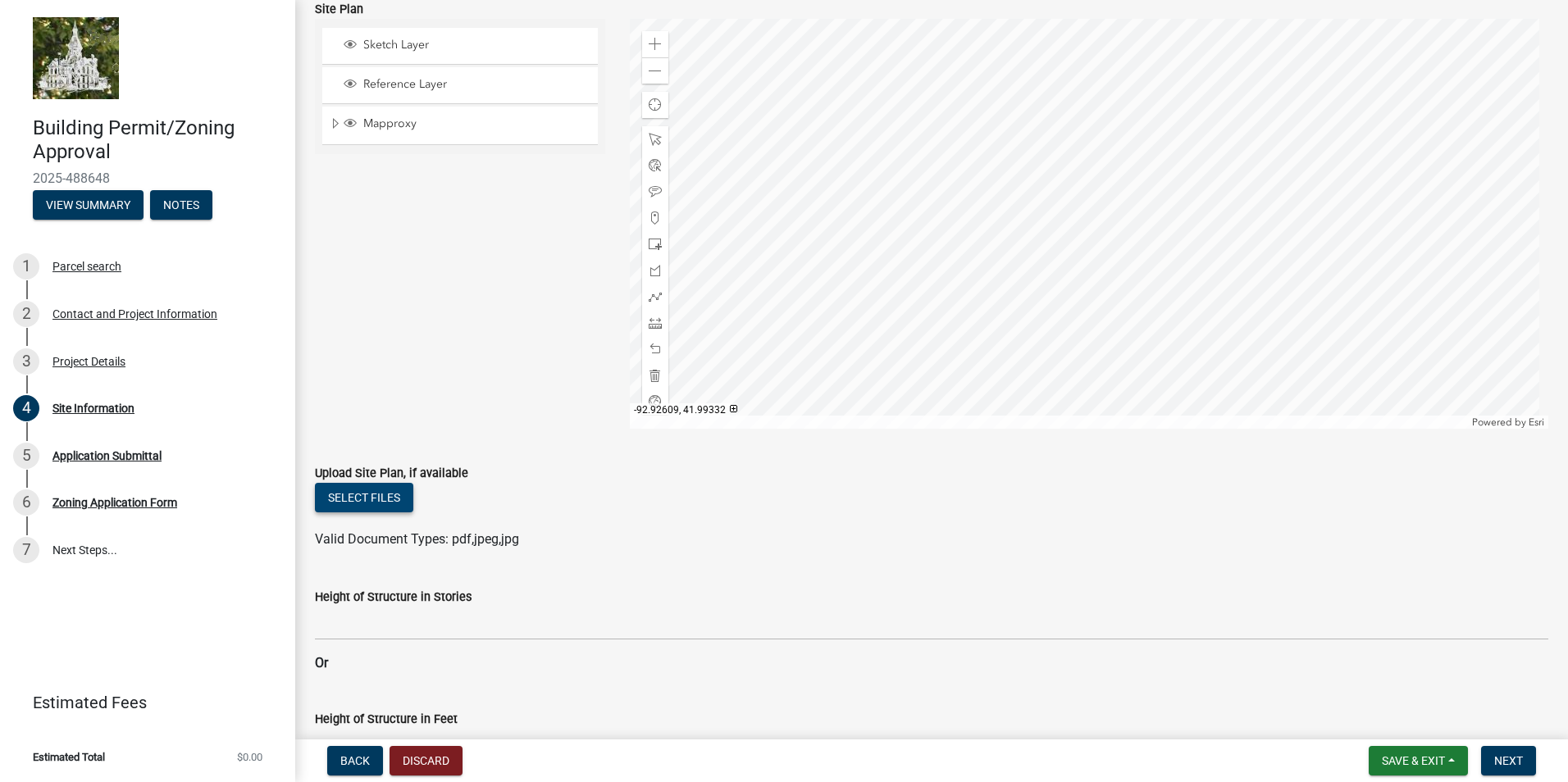
click at [359, 491] on button "Select files" at bounding box center [364, 498] width 99 height 30
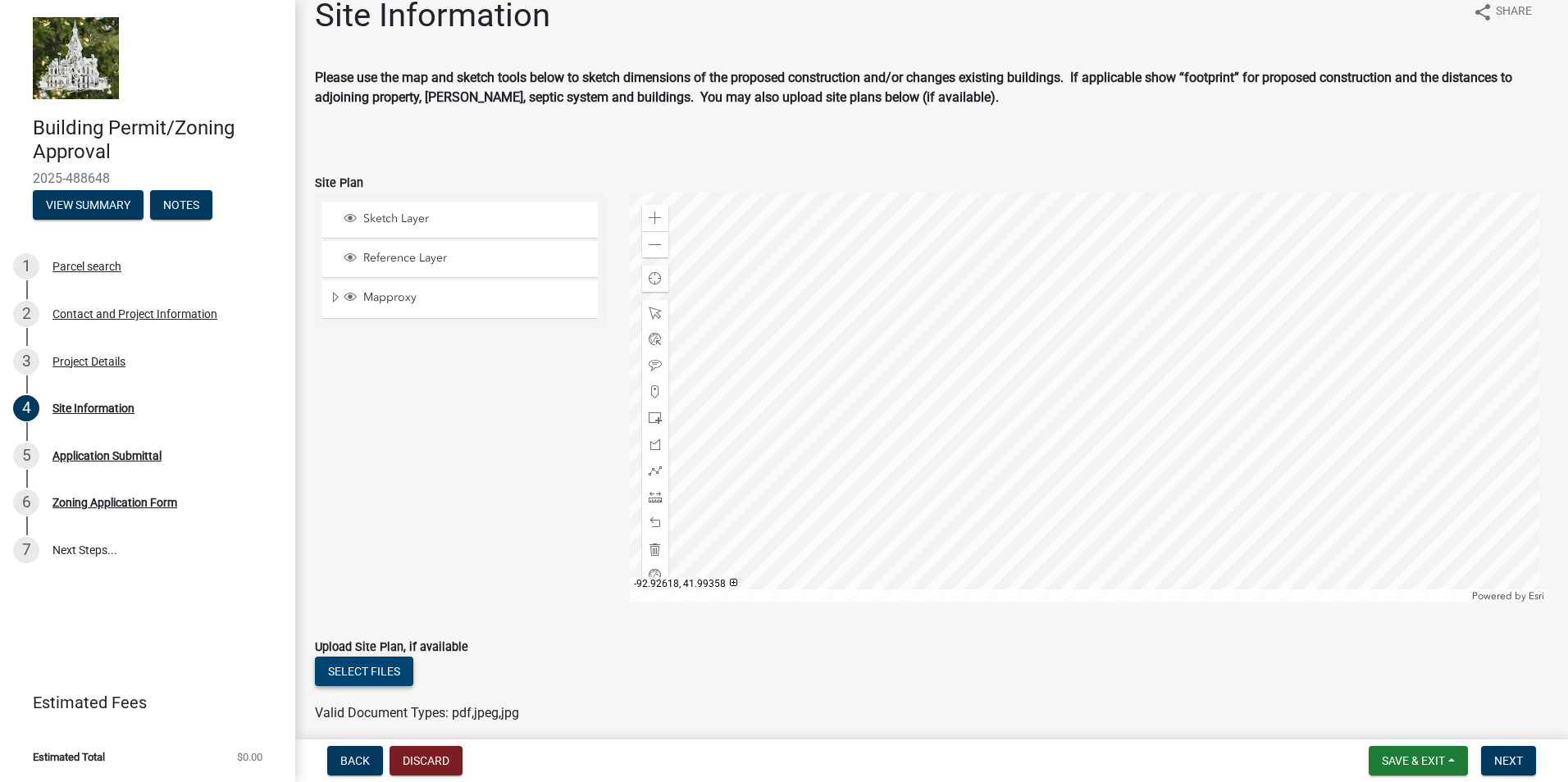
scroll to position [0, 0]
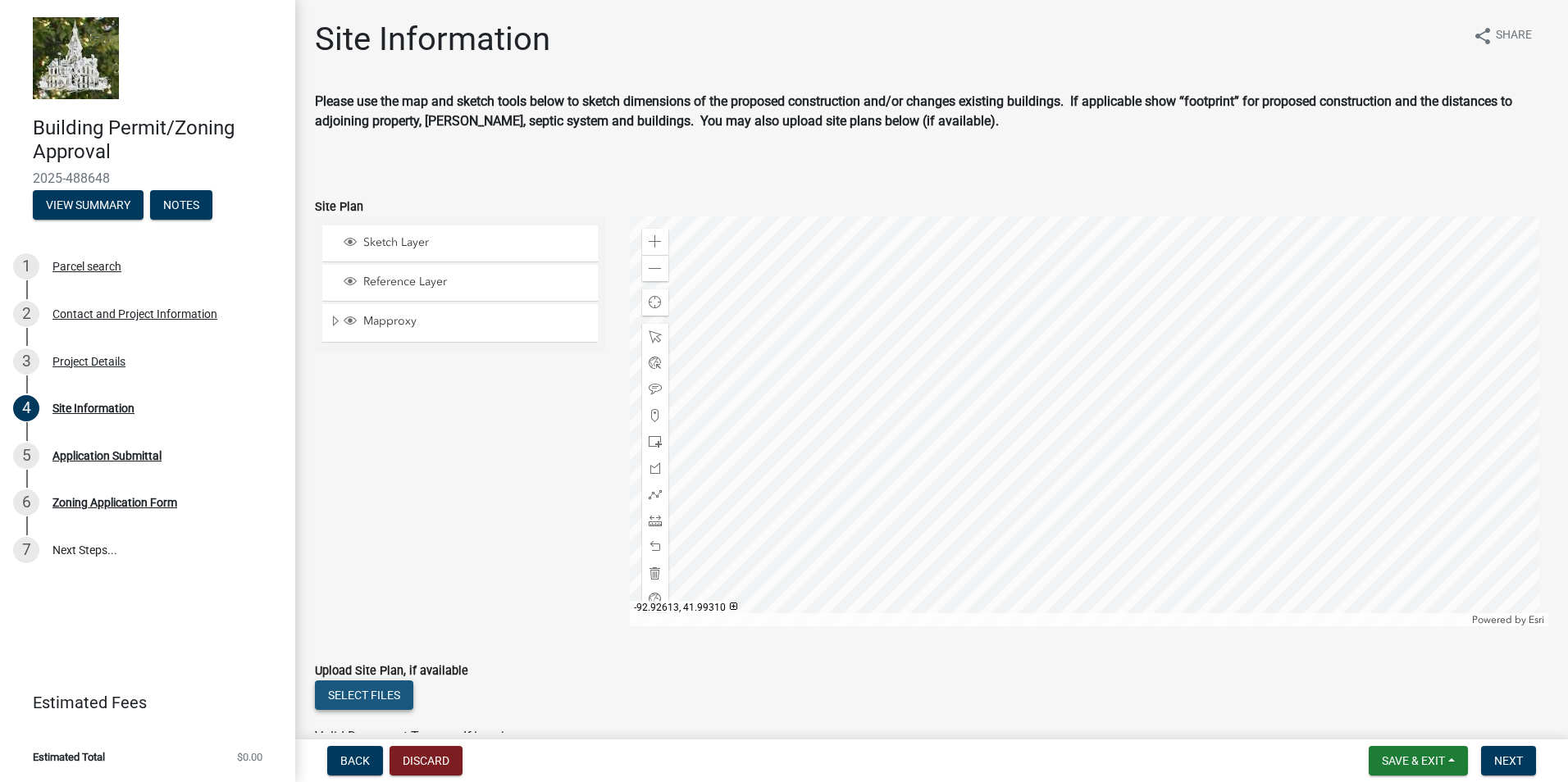
click at [376, 688] on button "Select files" at bounding box center [364, 695] width 99 height 30
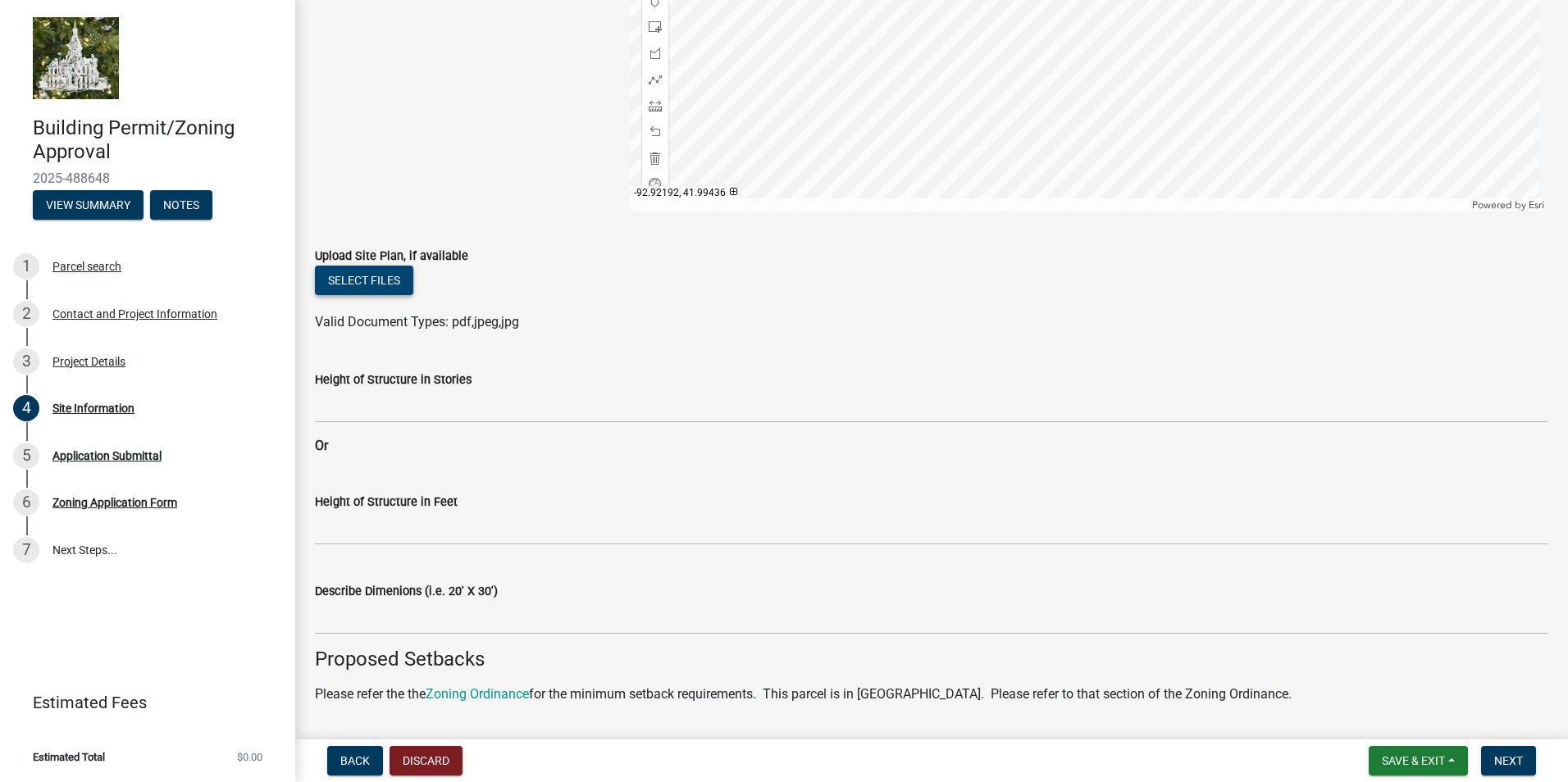
scroll to position [408, 0]
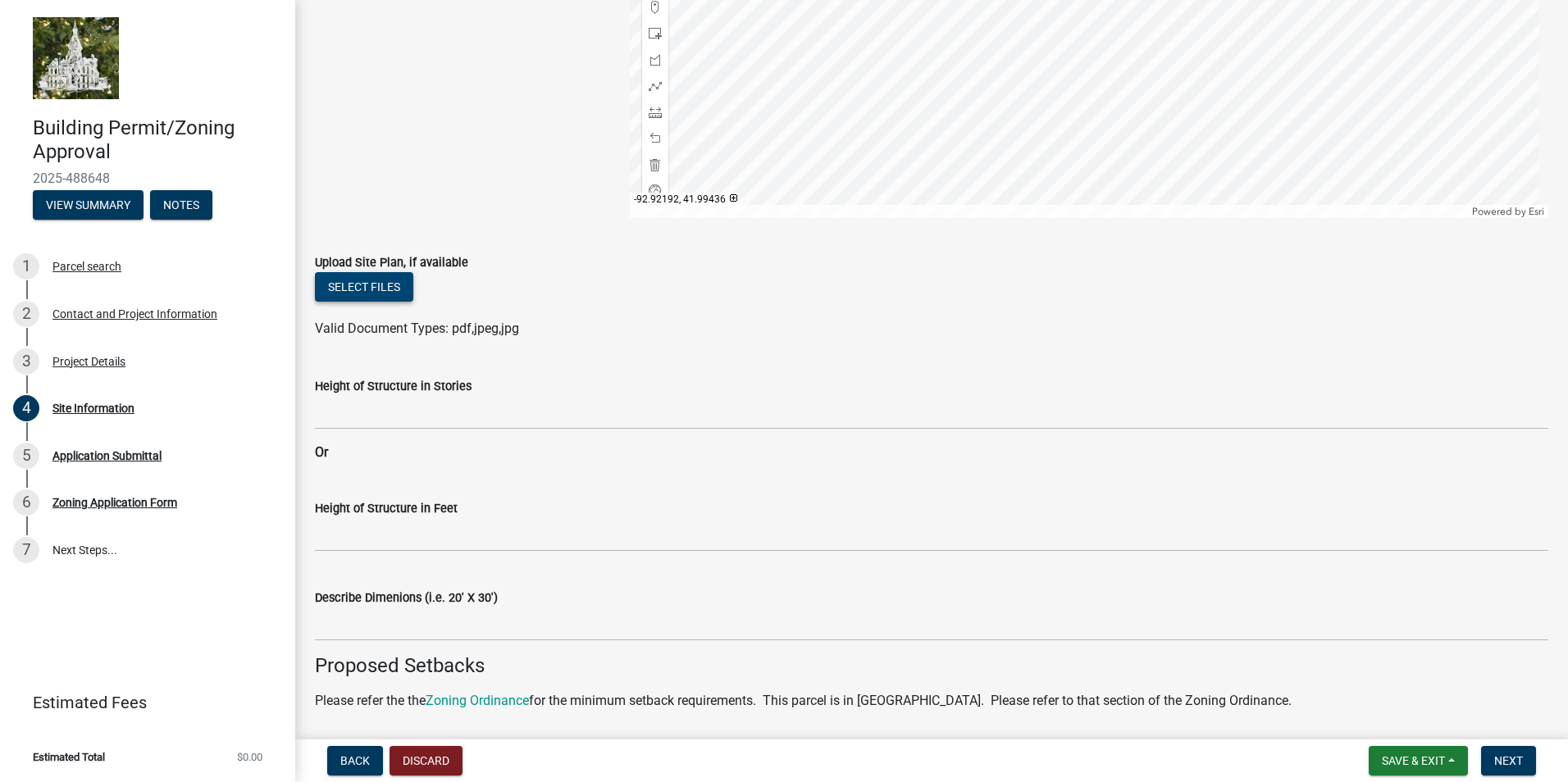
click at [377, 281] on button "Select files" at bounding box center [364, 287] width 99 height 30
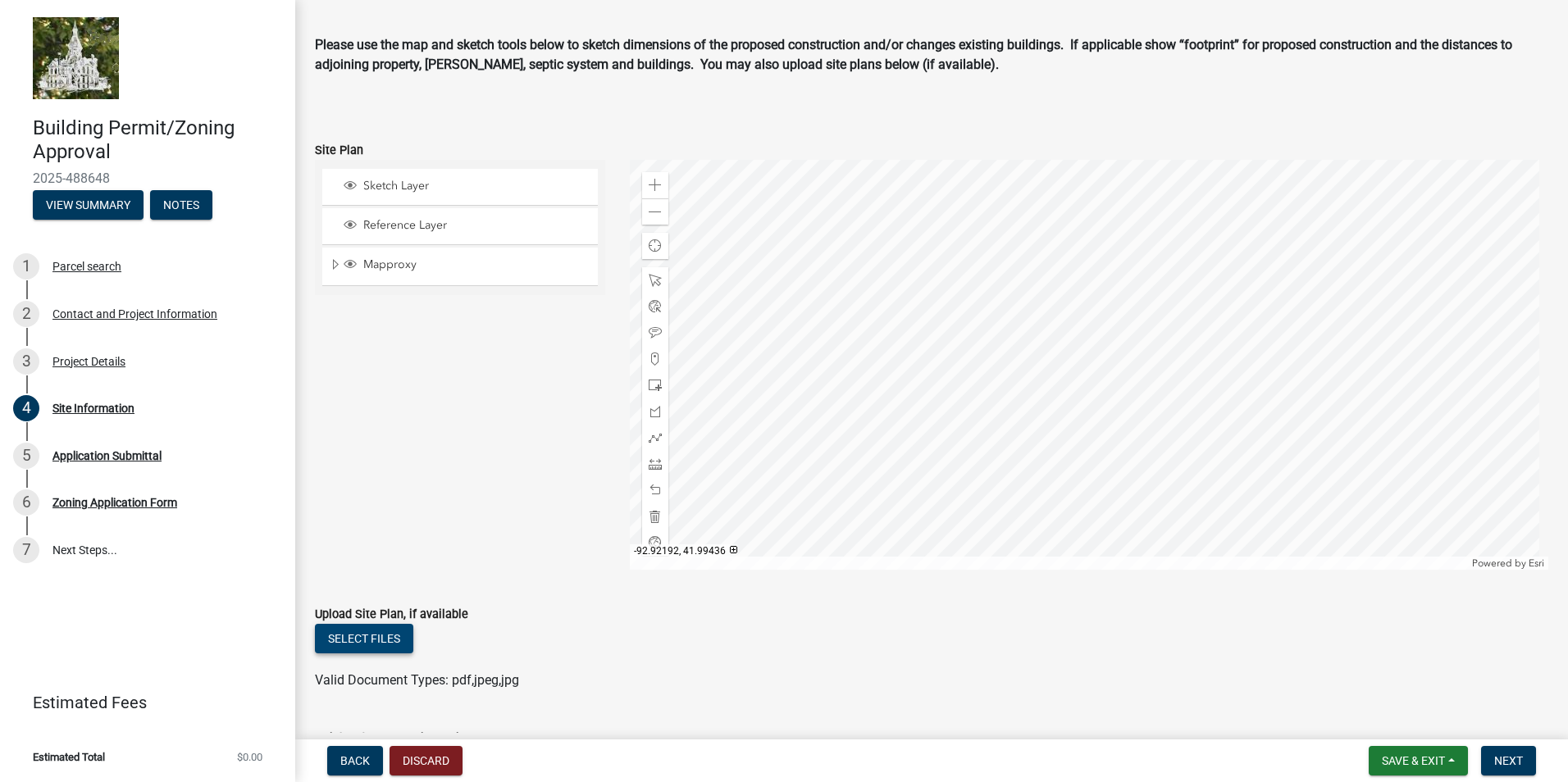
scroll to position [55, 0]
click at [375, 633] on button "Select files" at bounding box center [364, 640] width 99 height 30
click at [1508, 754] on span "Next" at bounding box center [1508, 760] width 29 height 13
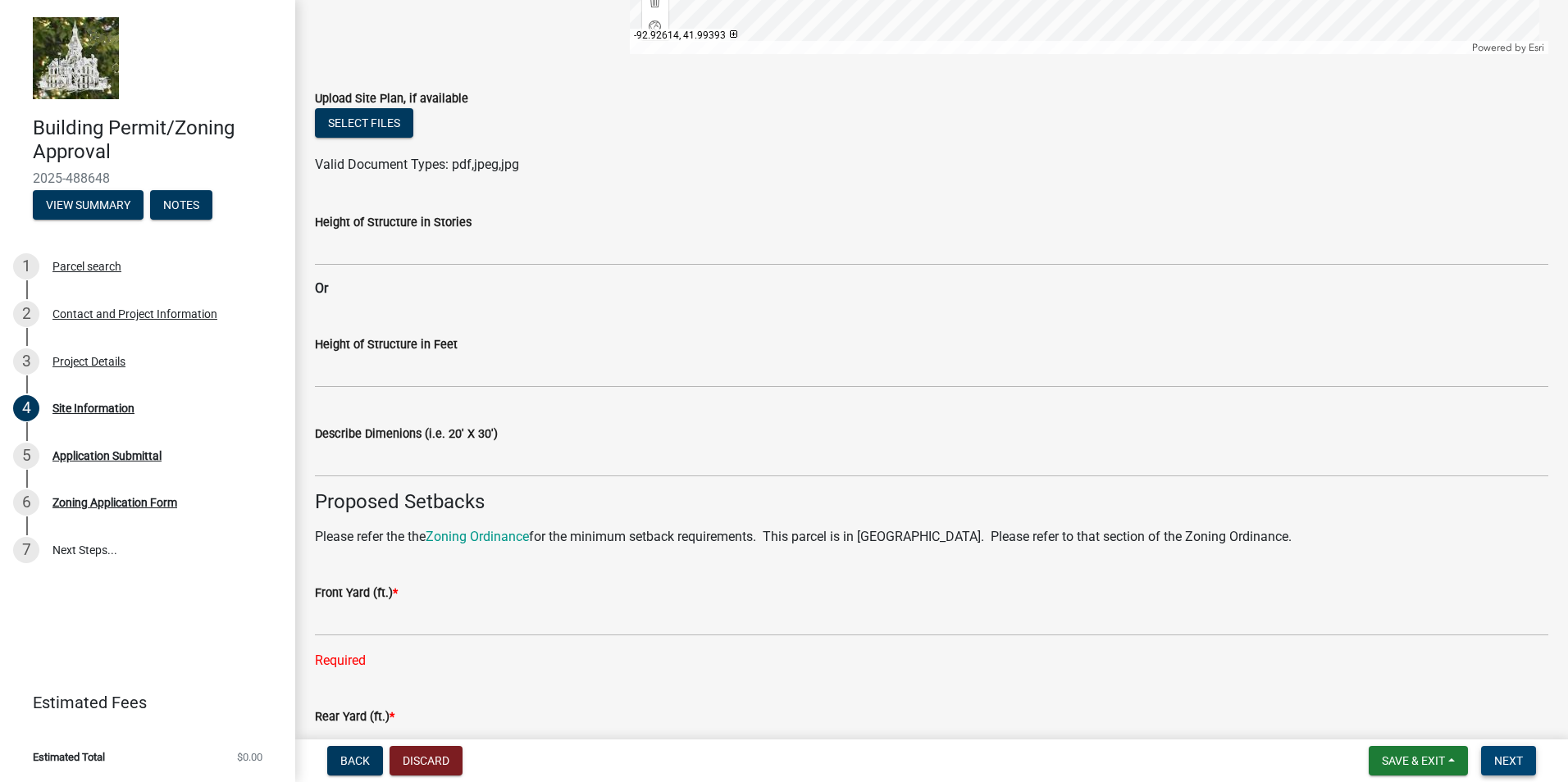
scroll to position [588, 0]
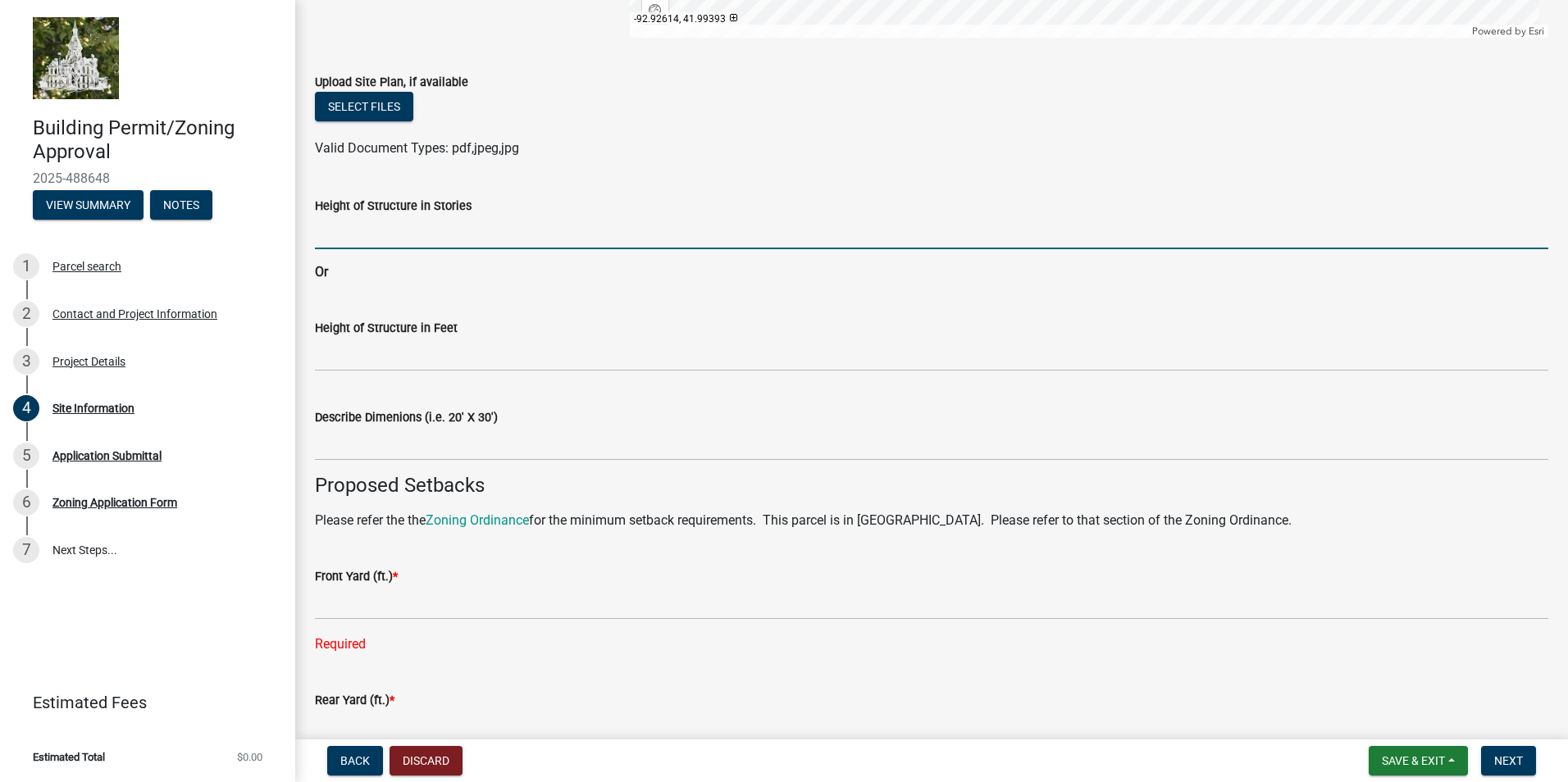
click at [377, 230] on input "Height of Structure in Stories" at bounding box center [931, 232] width 1233 height 33
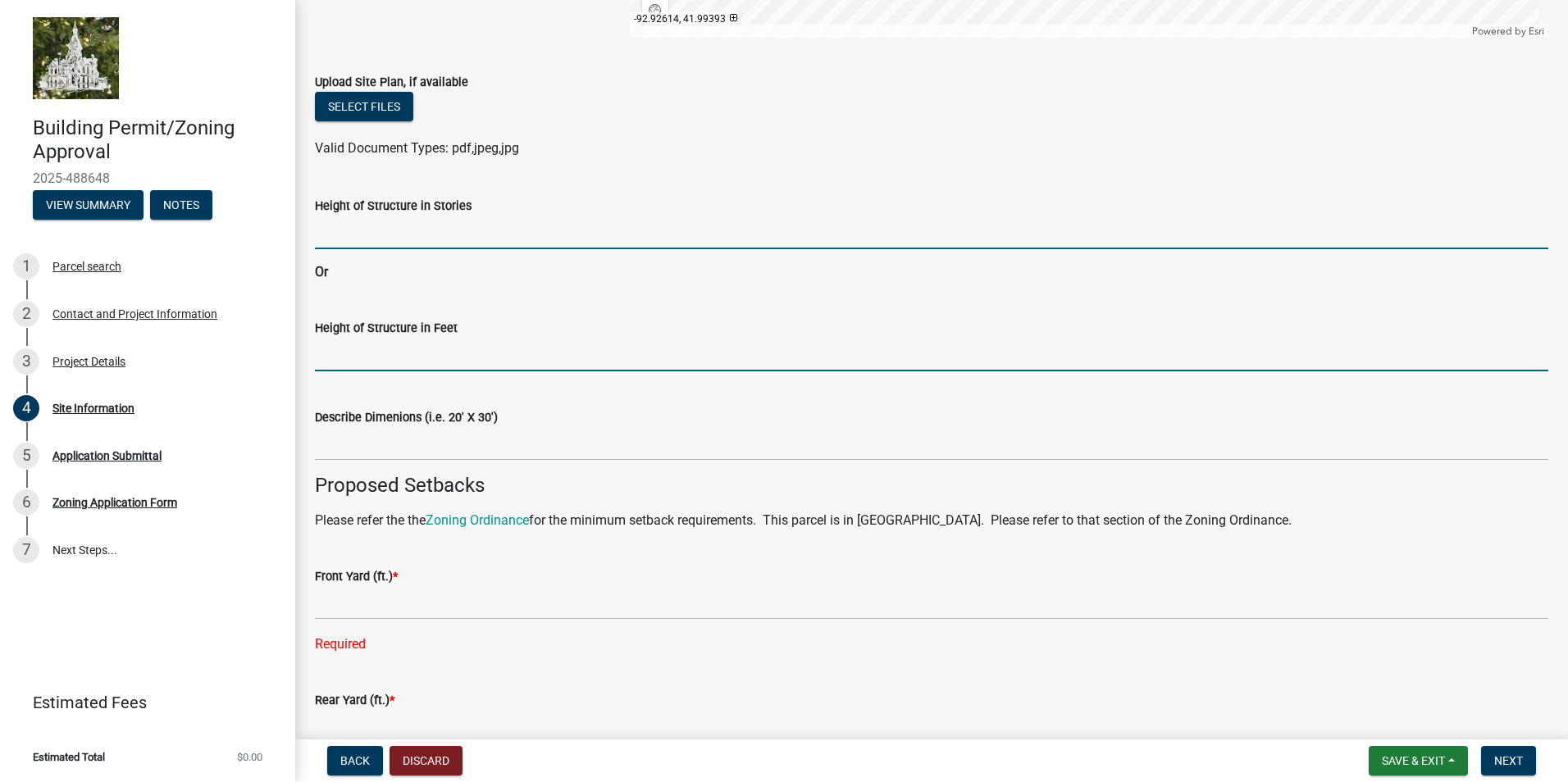
click at [365, 349] on input "Height of Structure in Feet" at bounding box center [931, 354] width 1233 height 33
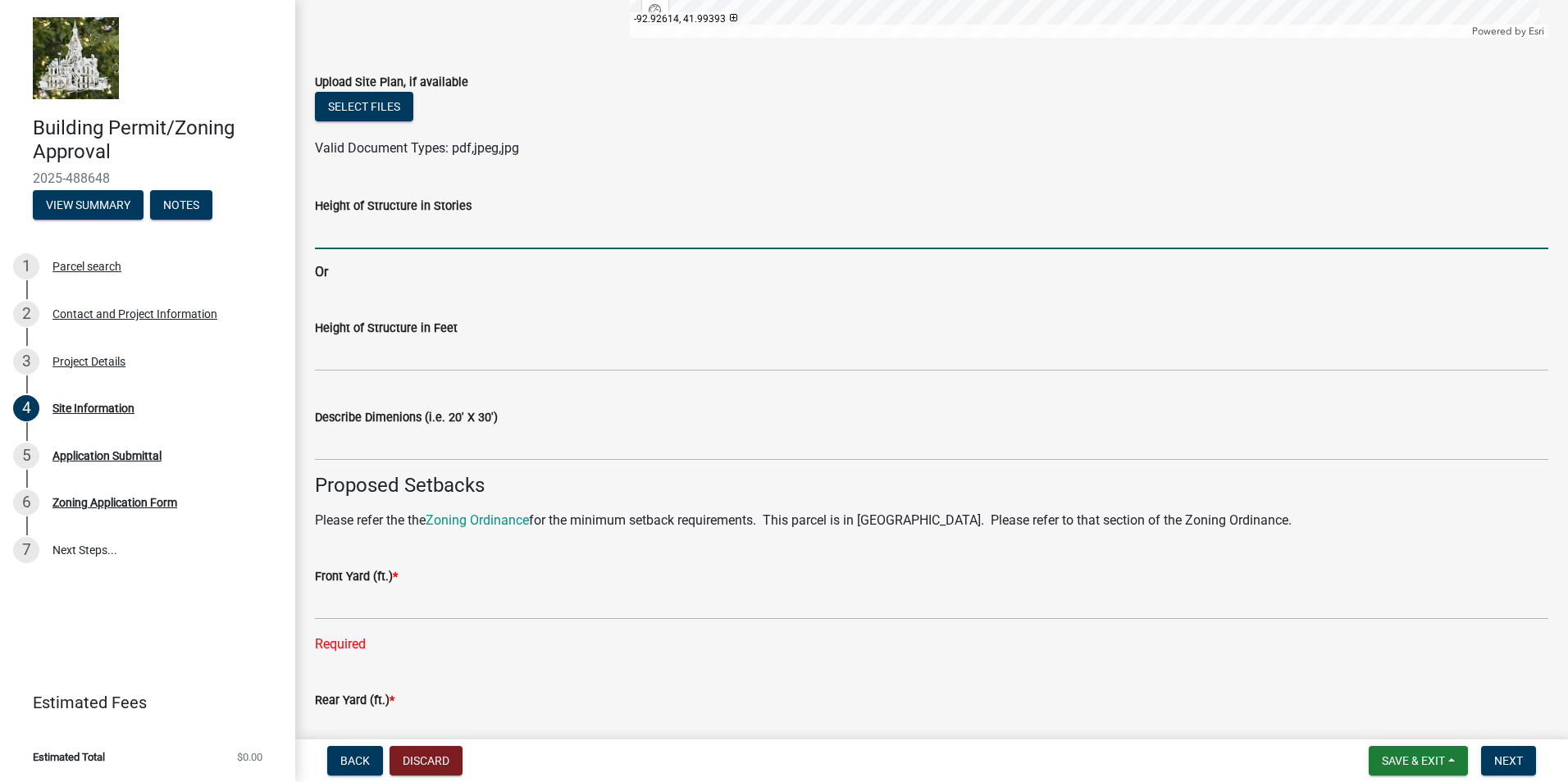
click at [366, 235] on input "Height of Structure in Stories" at bounding box center [931, 232] width 1233 height 33
type input "1"
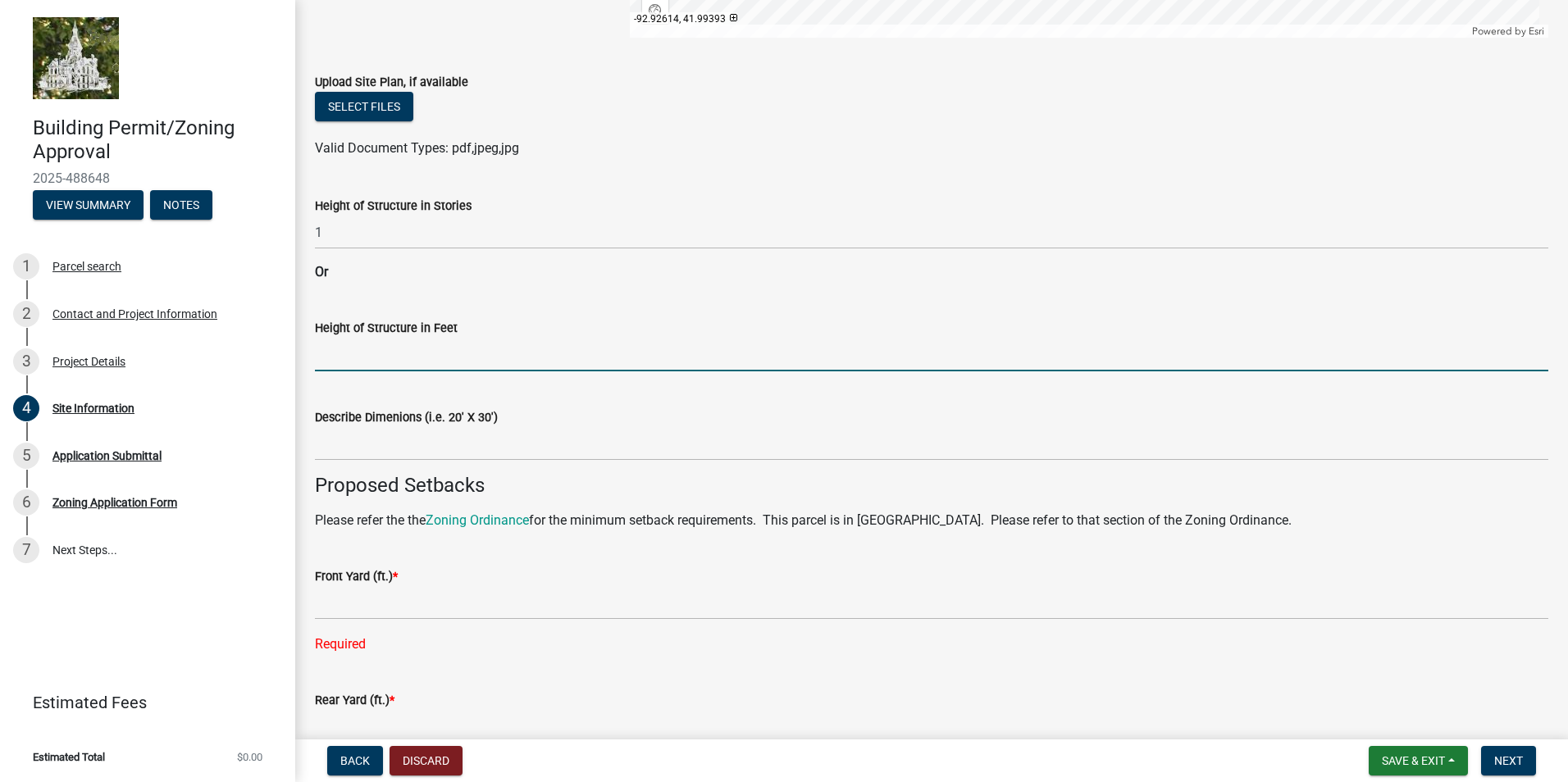
click at [344, 344] on input "Height of Structure in Feet" at bounding box center [931, 354] width 1233 height 33
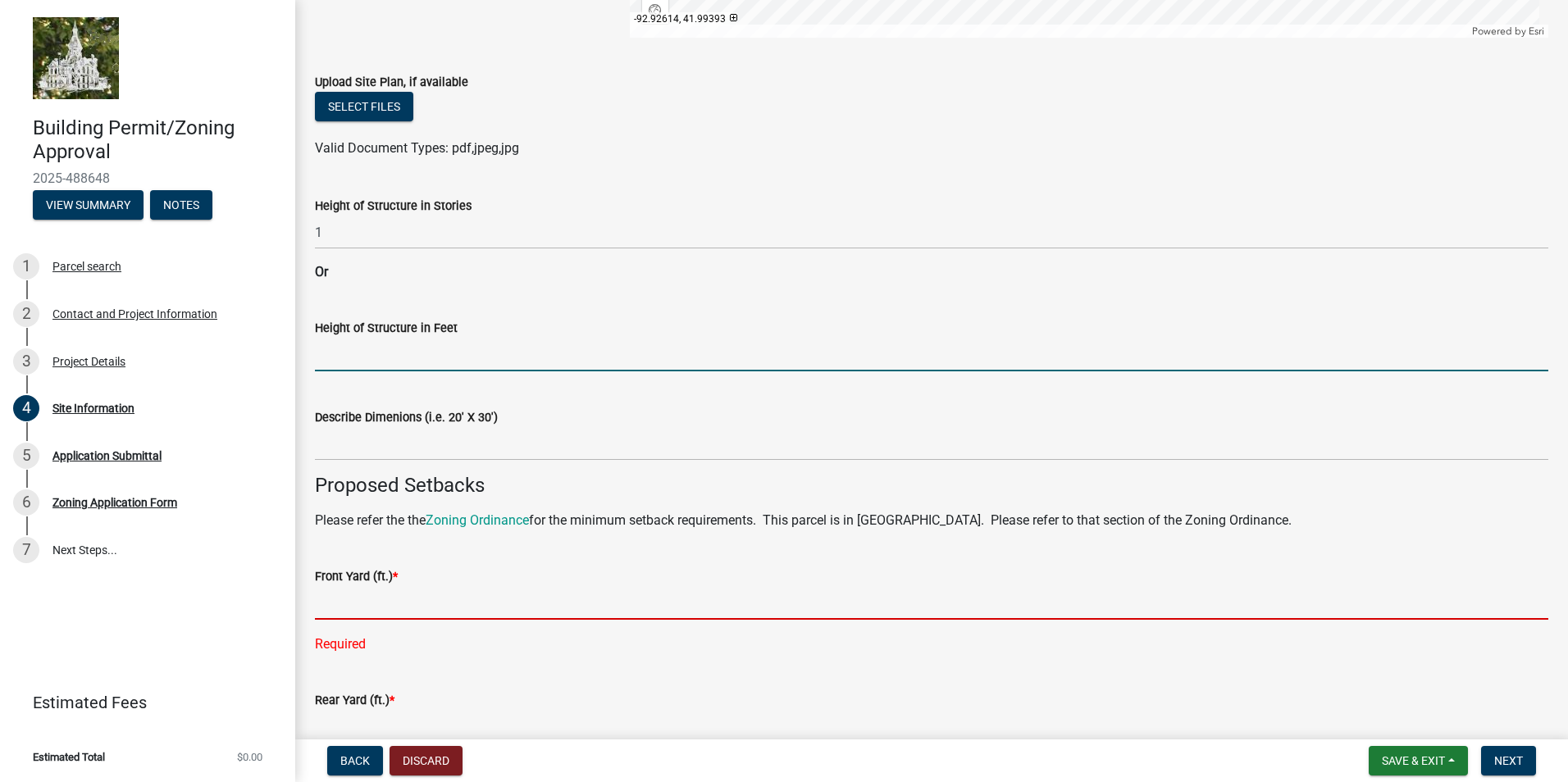
click at [395, 589] on input "text" at bounding box center [931, 602] width 1233 height 33
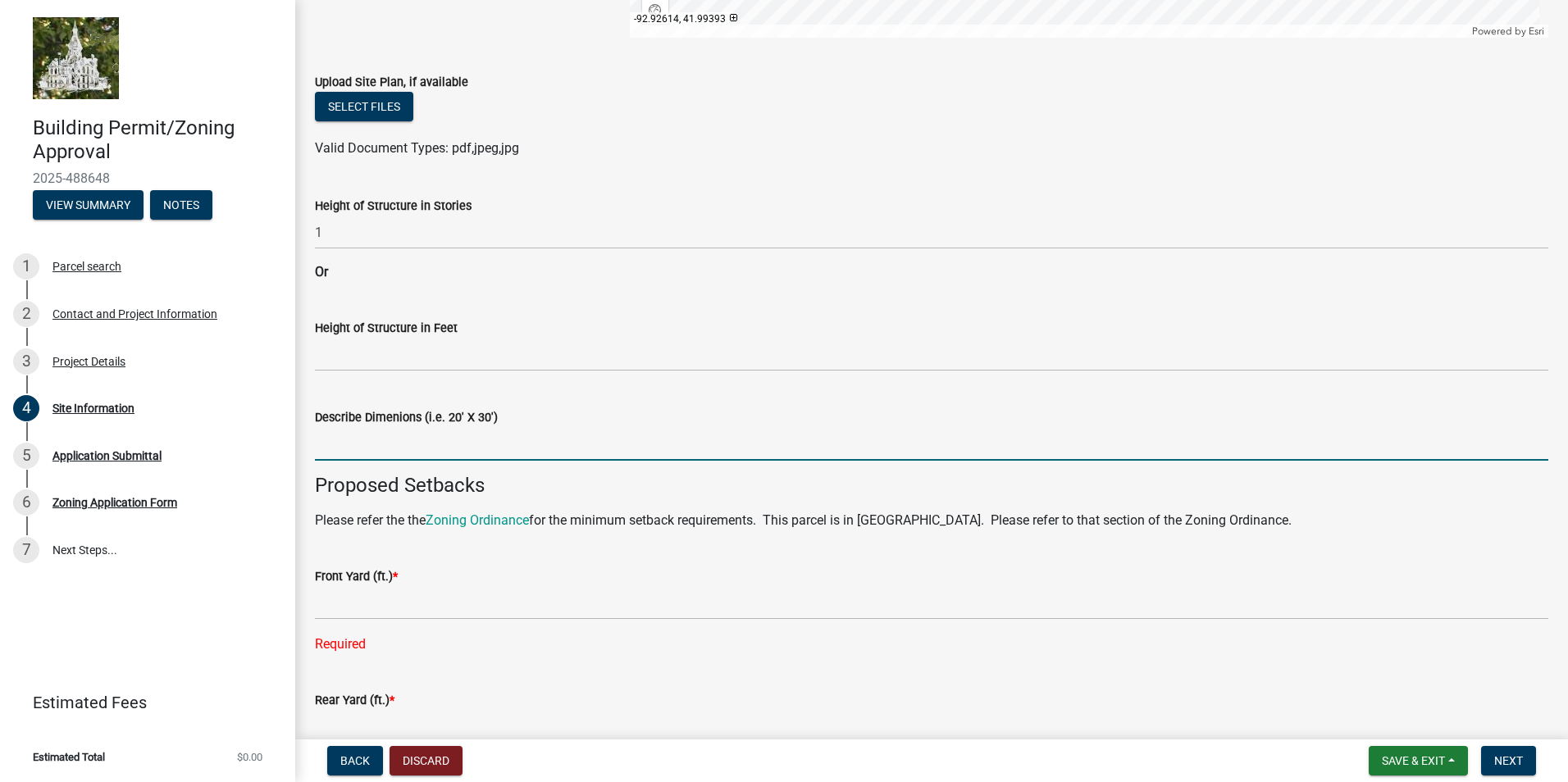
click at [364, 439] on input "Describe Dimenions (i.e. 20' X 30')" at bounding box center [931, 444] width 1233 height 33
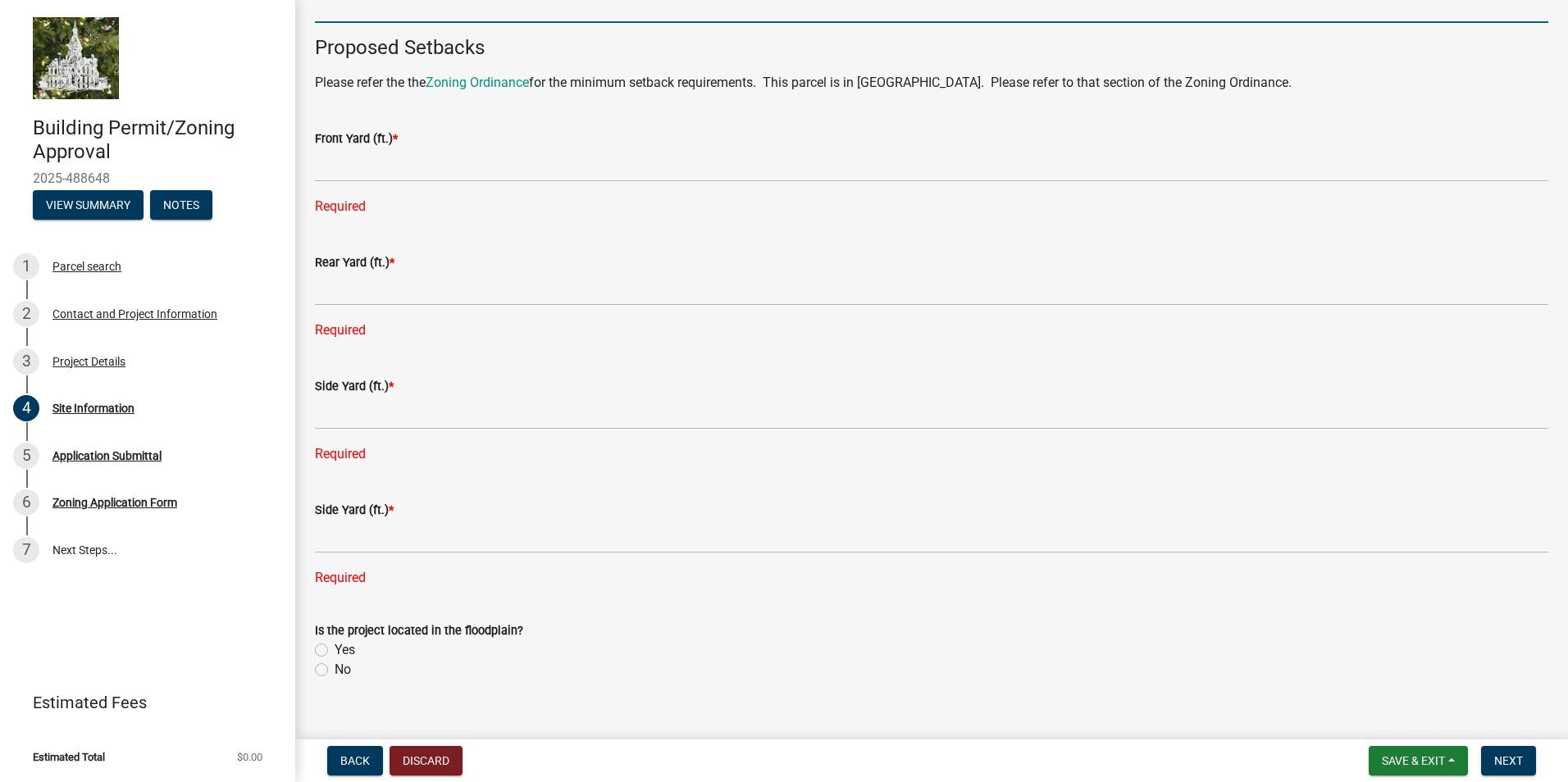
scroll to position [1051, 0]
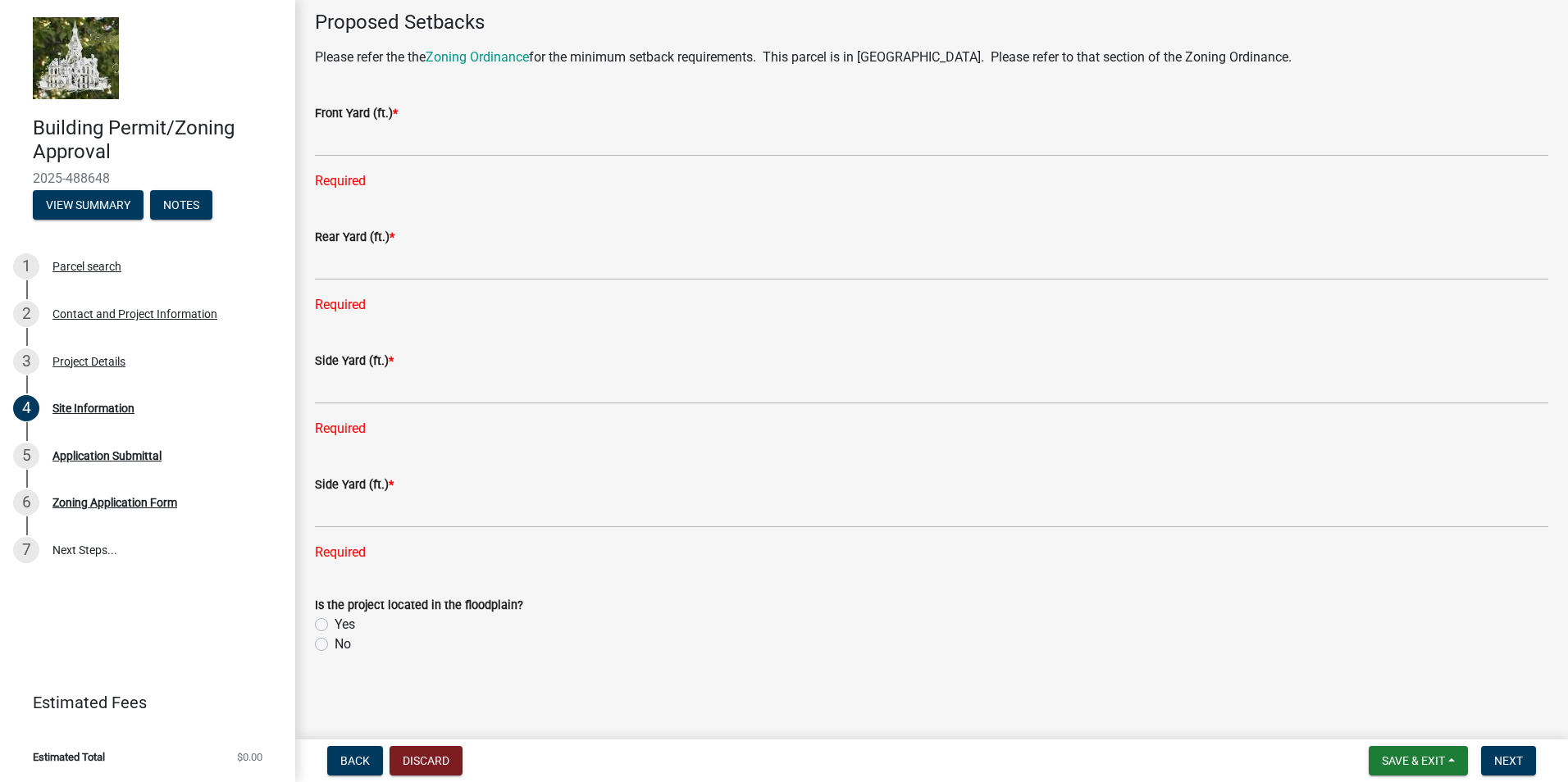
click at [335, 645] on label "No" at bounding box center [343, 644] width 17 height 19
click at [335, 645] on input "No" at bounding box center [340, 639] width 11 height 11
radio input "true"
click at [468, 56] on link "Zoning Ordinance" at bounding box center [477, 57] width 103 height 16
click at [1411, 752] on button "Save & Exit" at bounding box center [1417, 761] width 100 height 30
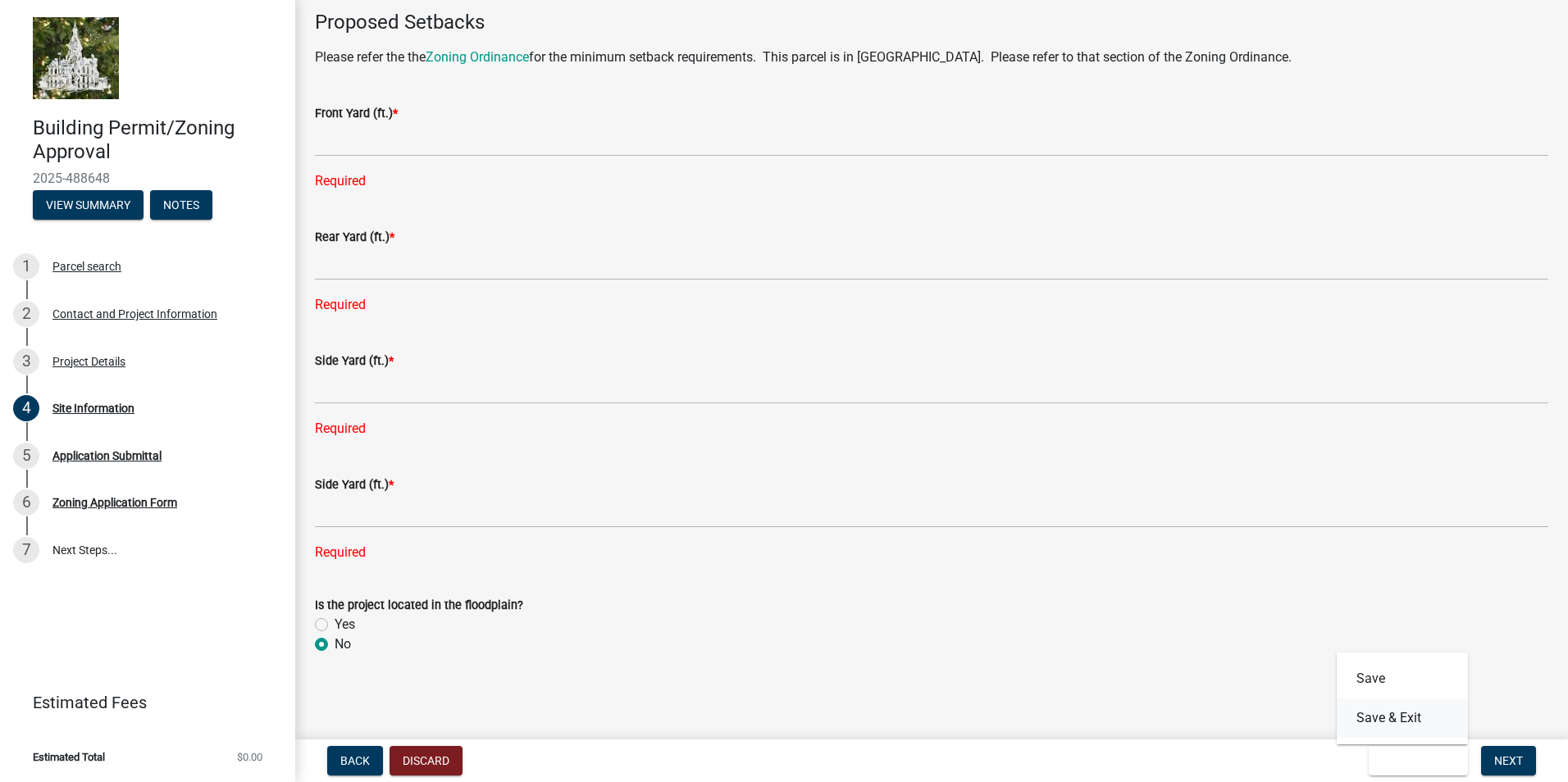
click at [1383, 714] on button "Save & Exit" at bounding box center [1402, 718] width 131 height 40
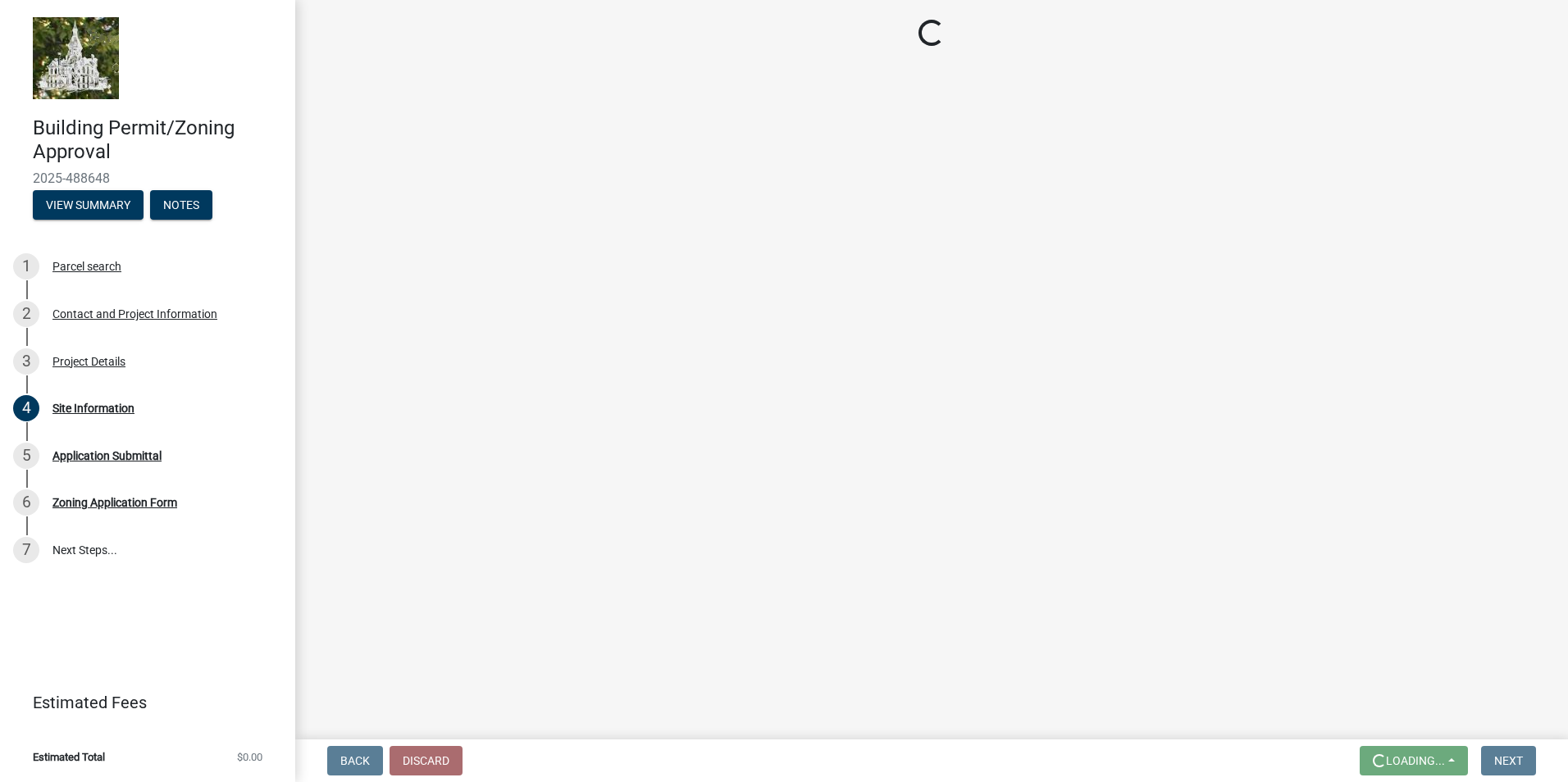
scroll to position [0, 0]
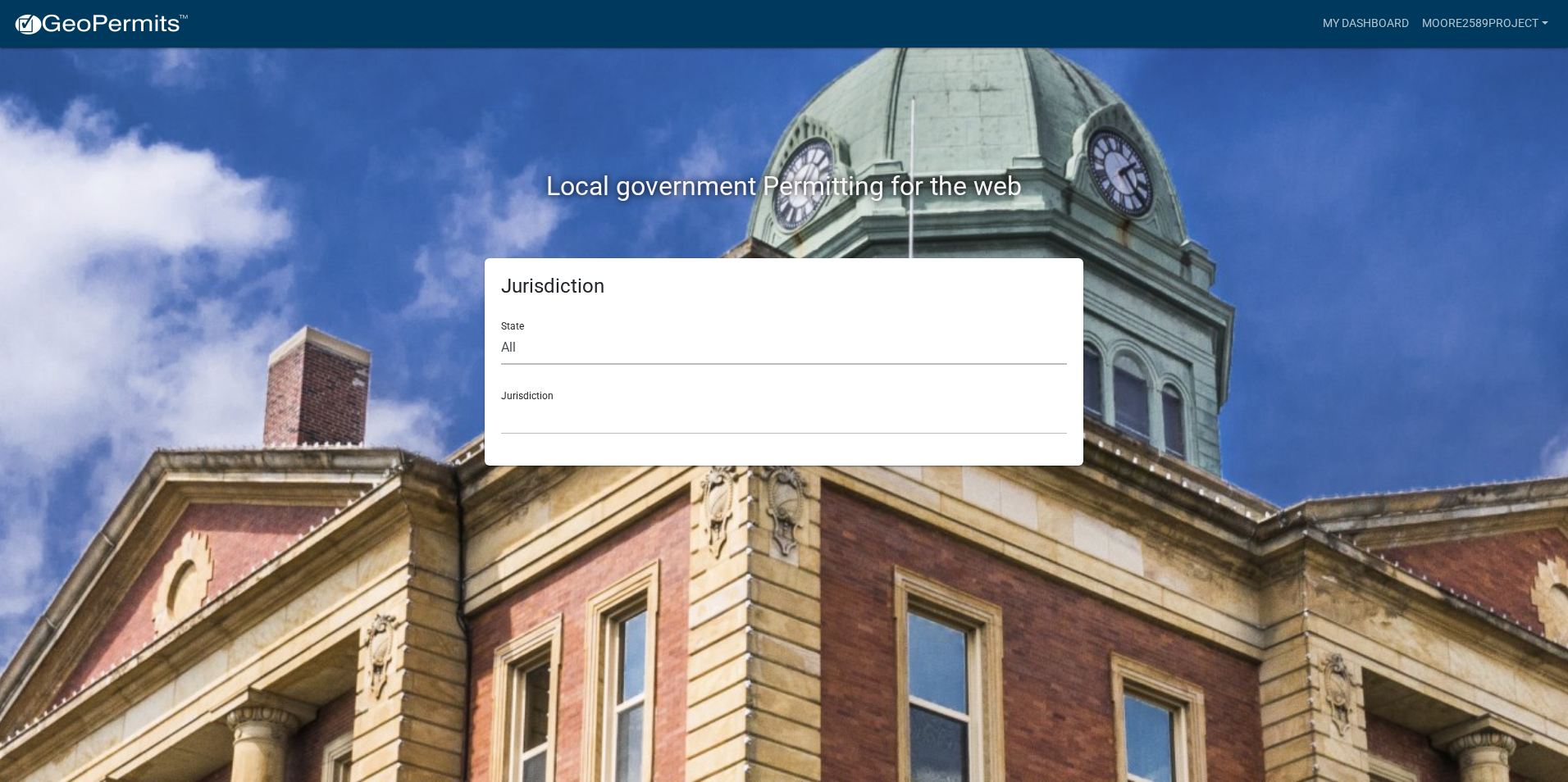
click at [524, 342] on select "All Colorado Georgia Indiana Iowa Kansas Minnesota Ohio South Carolina Wisconsin" at bounding box center [784, 348] width 566 height 33
select select "[US_STATE]"
click at [501, 331] on select "All Colorado Georgia Indiana Iowa Kansas Minnesota Ohio South Carolina Wisconsin" at bounding box center [784, 348] width 566 height 33
click at [532, 408] on select "Boone County, Iowa Butler County, Iowa Cerro Gordo County, Iowa City of Harlan,…" at bounding box center [784, 417] width 566 height 33
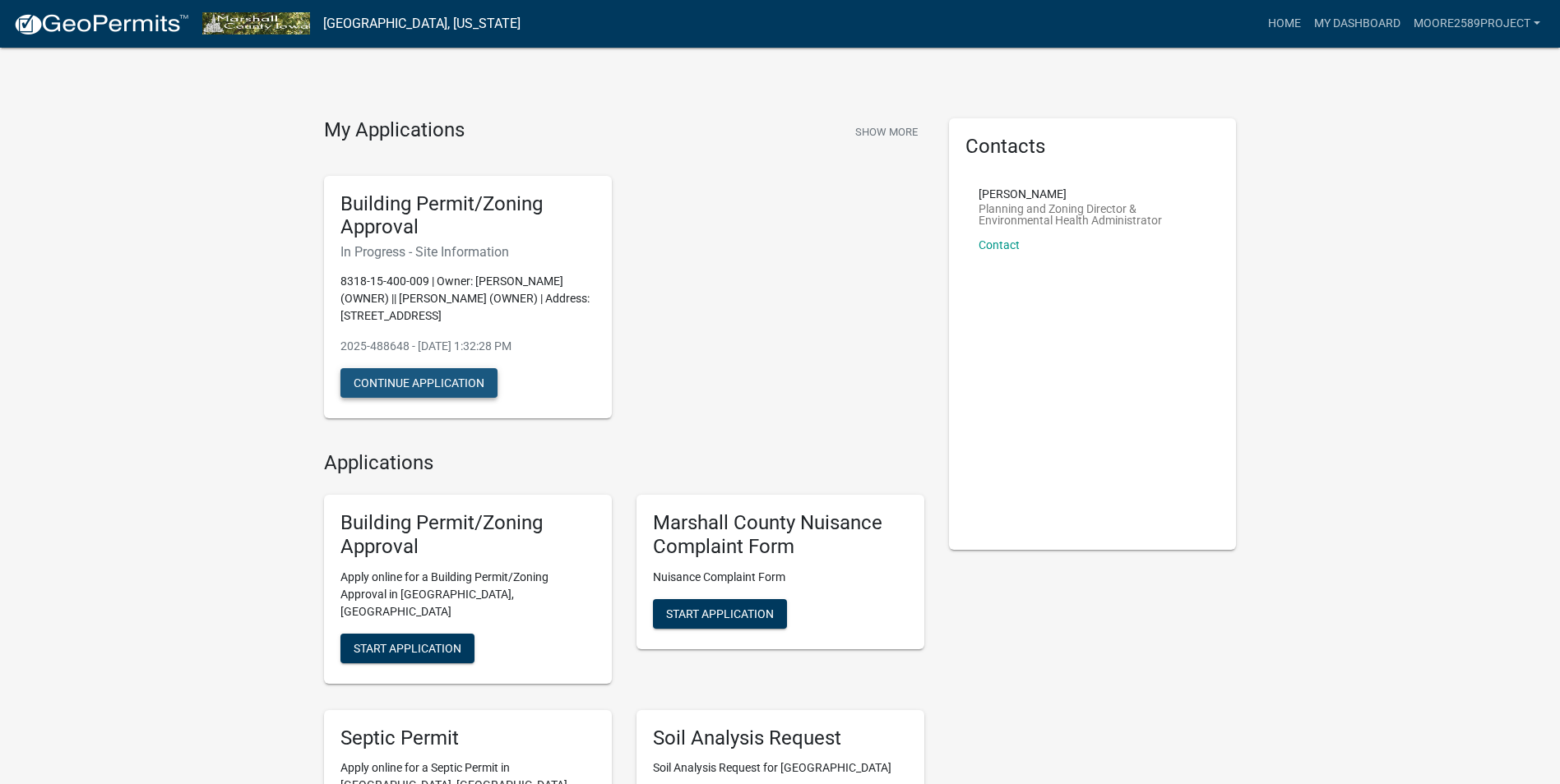
click at [458, 376] on button "Continue Application" at bounding box center [419, 383] width 157 height 30
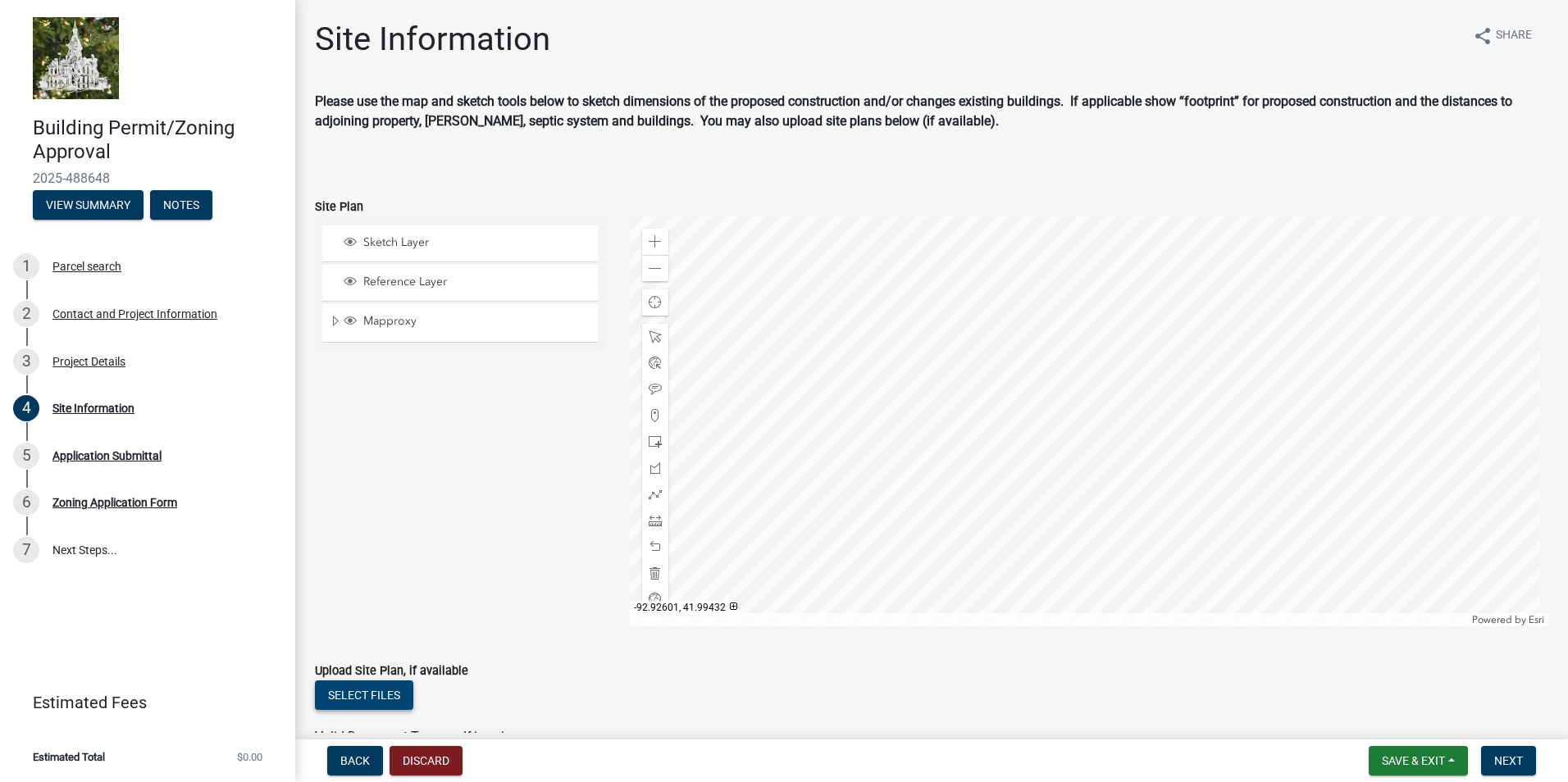
click at [390, 691] on button "Select files" at bounding box center [364, 695] width 99 height 30
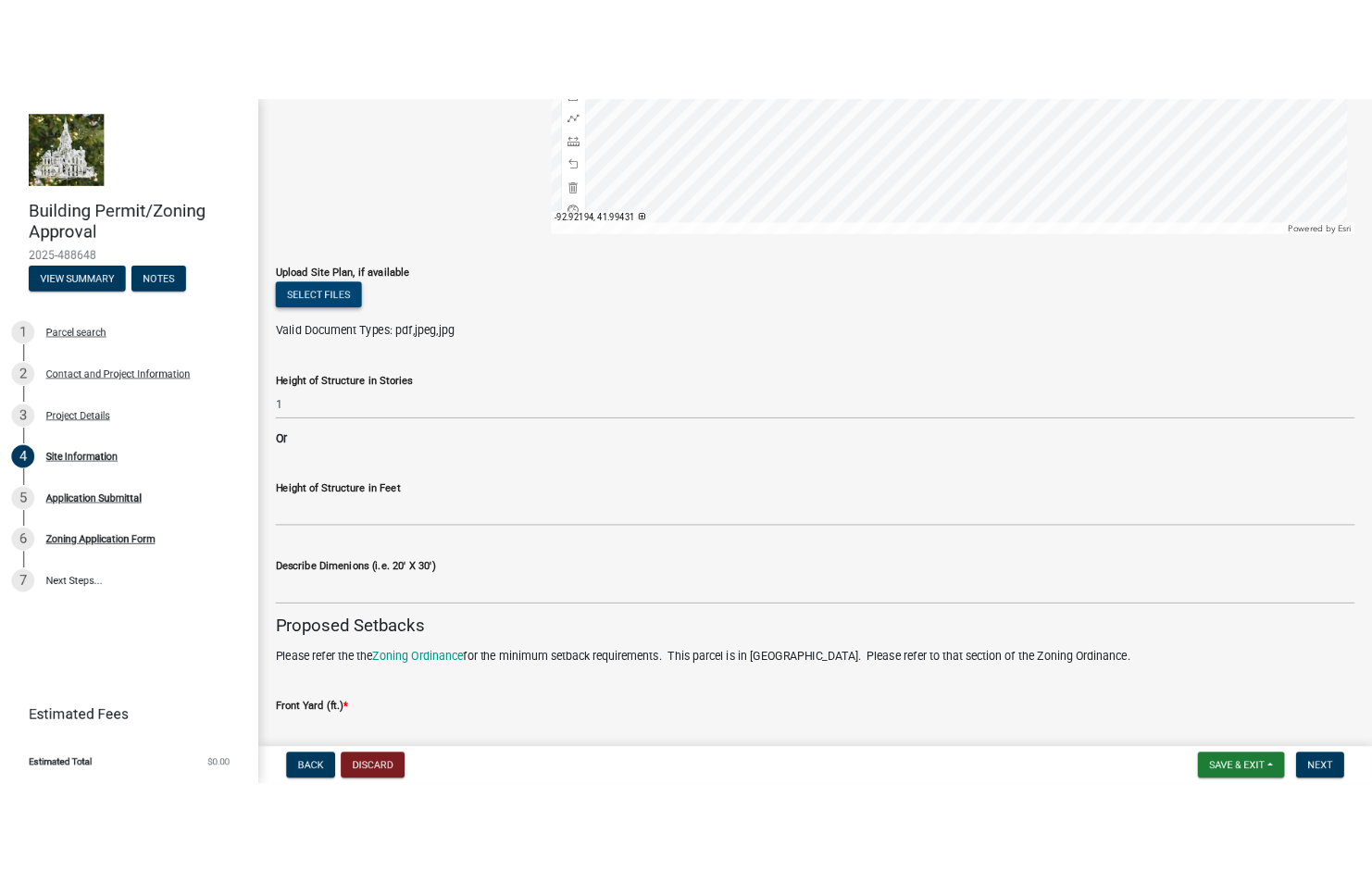
scroll to position [538, 0]
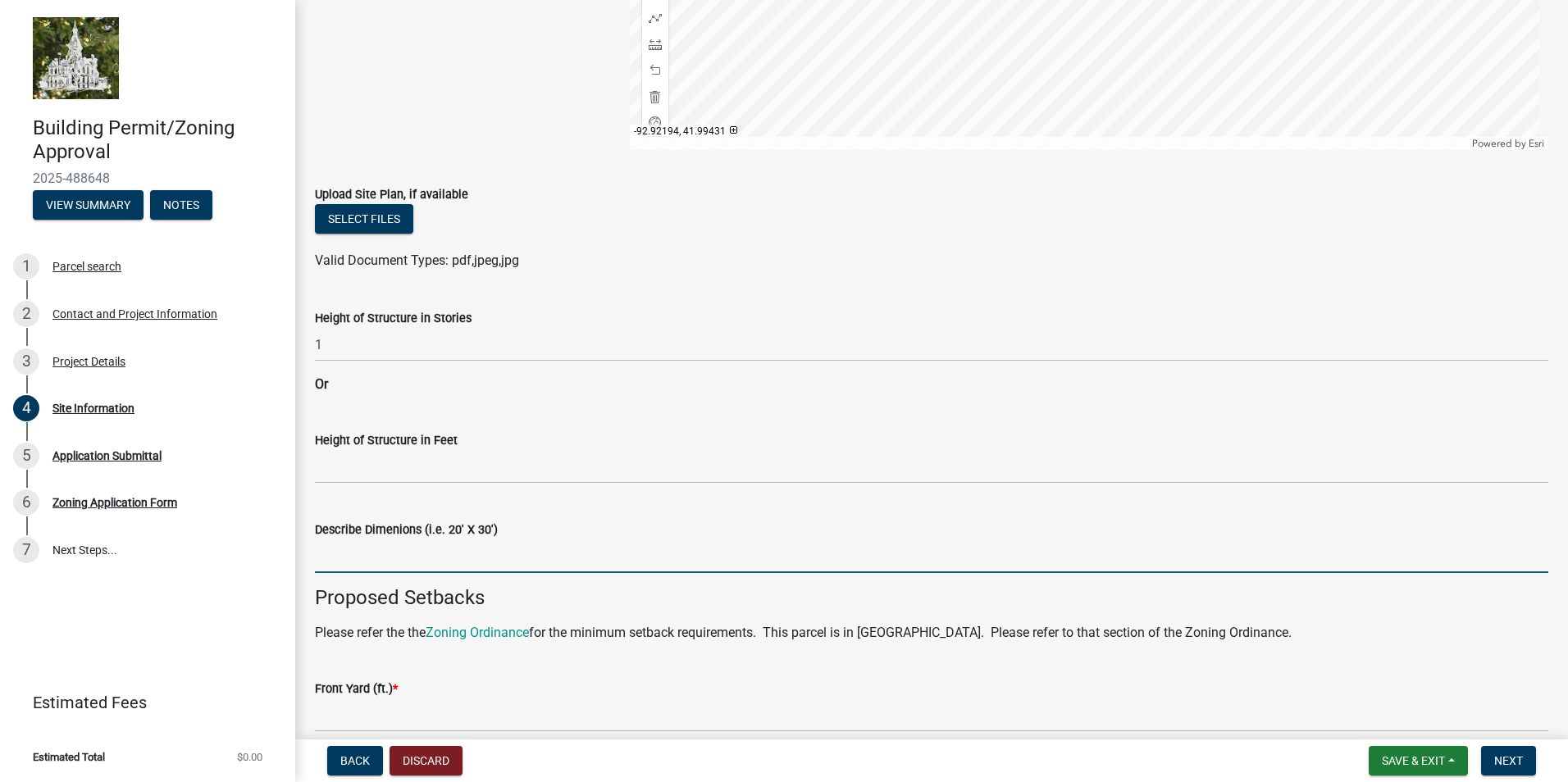
click at [384, 545] on input "Describe Dimenions (i.e. 20' X 30')" at bounding box center [931, 556] width 1233 height 33
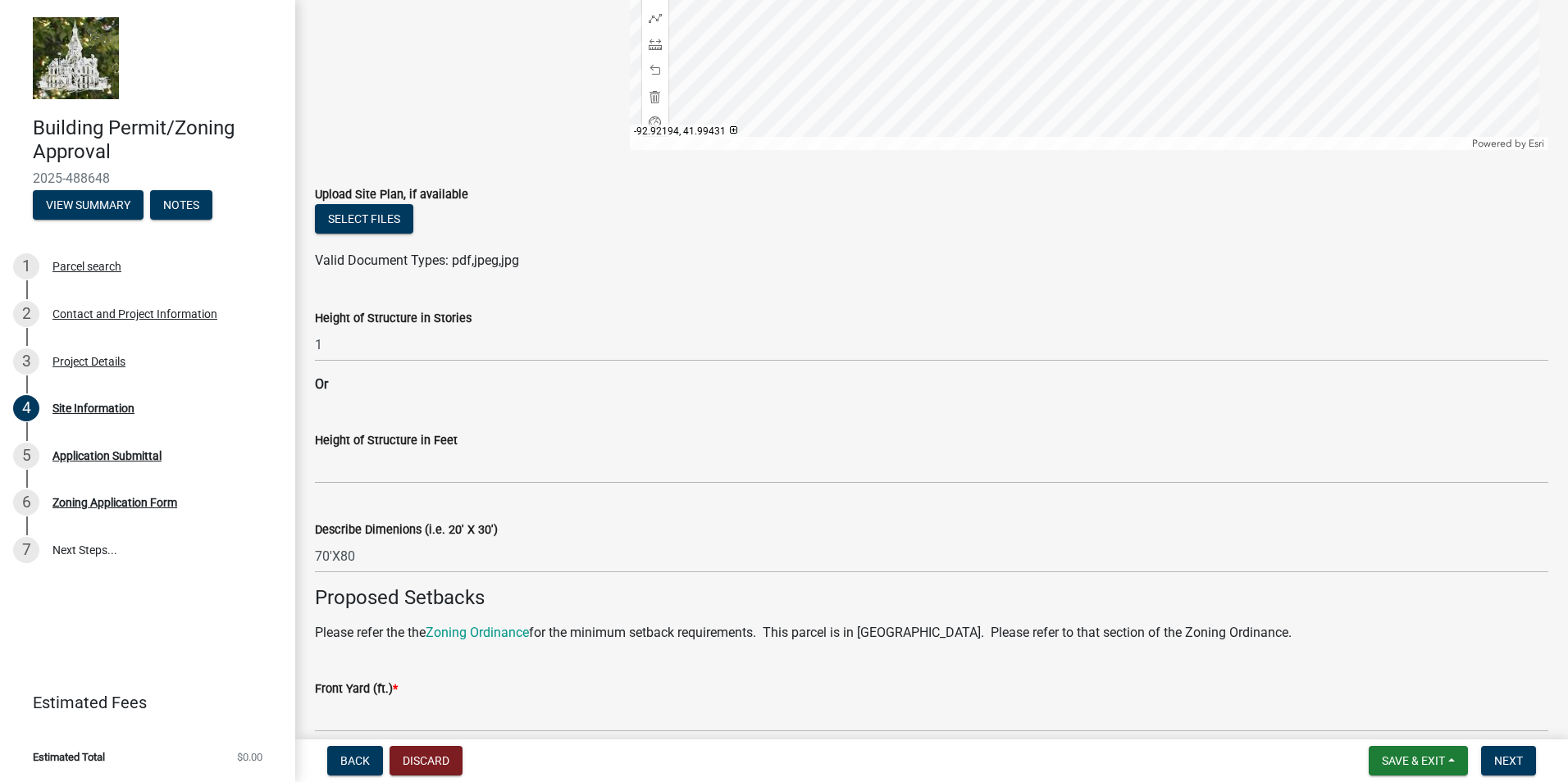
click at [492, 260] on span "Valid Document Types: pdf,jpeg,jpg" at bounding box center [417, 261] width 204 height 16
drag, startPoint x: 492, startPoint y: 260, endPoint x: 506, endPoint y: 260, distance: 14.0
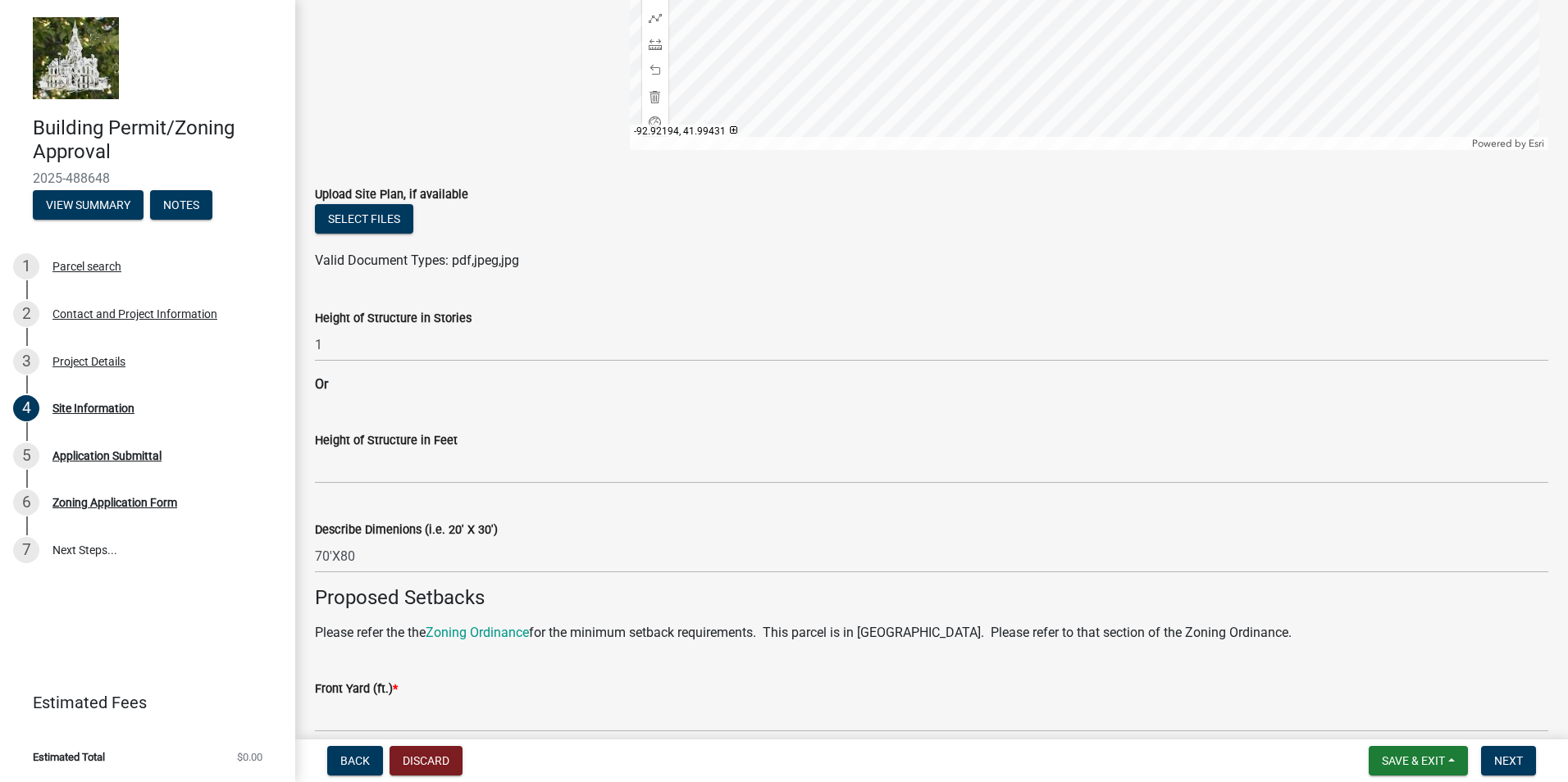
click at [506, 260] on span "Valid Document Types: pdf,jpeg,jpg" at bounding box center [417, 261] width 204 height 16
click at [506, 261] on span "Valid Document Types: pdf,jpeg,jpg" at bounding box center [417, 261] width 204 height 16
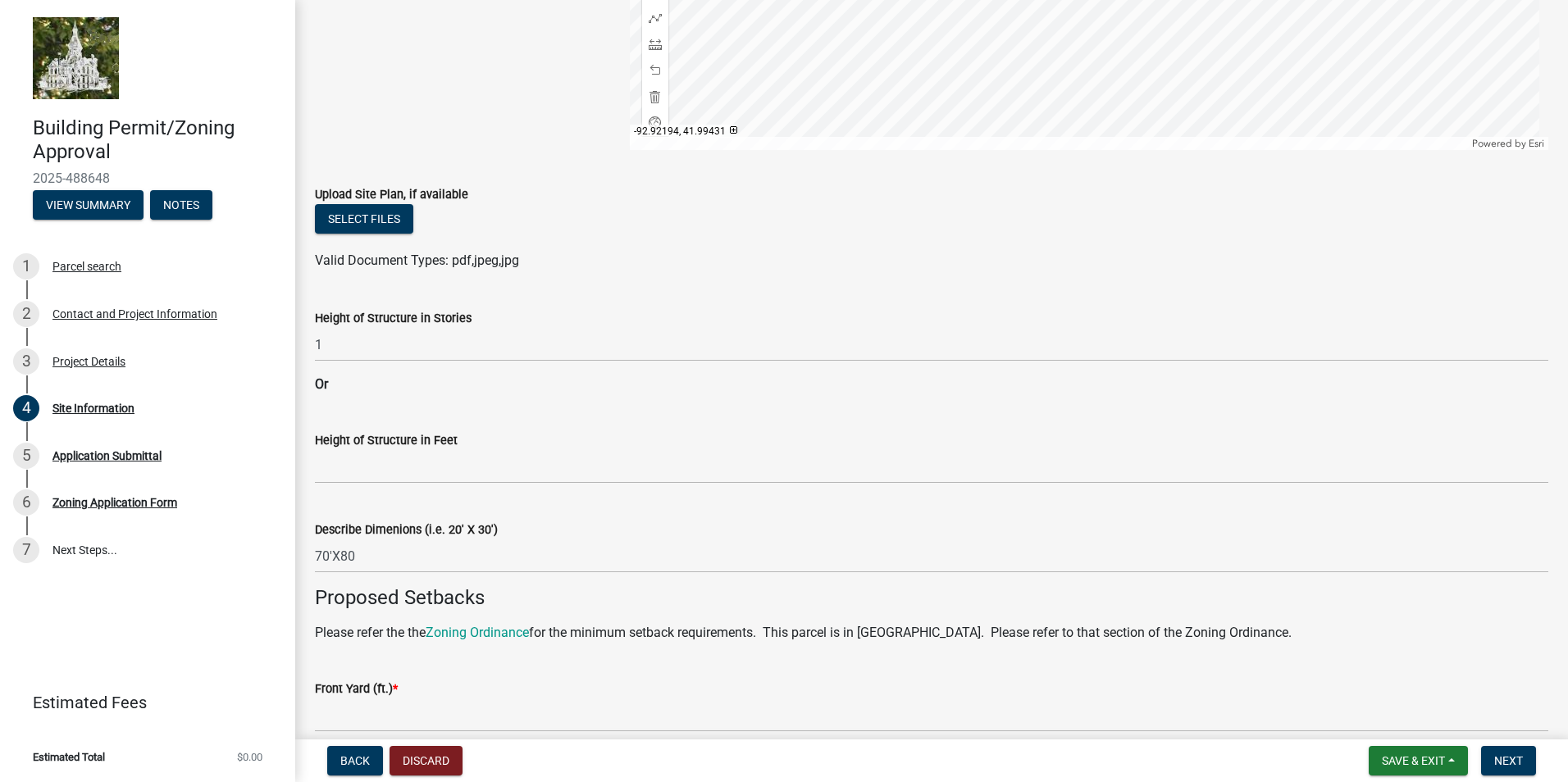
click at [506, 261] on span "Valid Document Types: pdf,jpeg,jpg" at bounding box center [417, 261] width 204 height 16
click at [486, 261] on span "Valid Document Types: pdf,jpeg,jpg" at bounding box center [417, 261] width 204 height 16
click at [480, 261] on span "Valid Document Types: pdf,jpeg,jpg" at bounding box center [417, 261] width 204 height 16
click at [453, 259] on span "Valid Document Types: pdf,jpeg,jpg" at bounding box center [417, 261] width 204 height 16
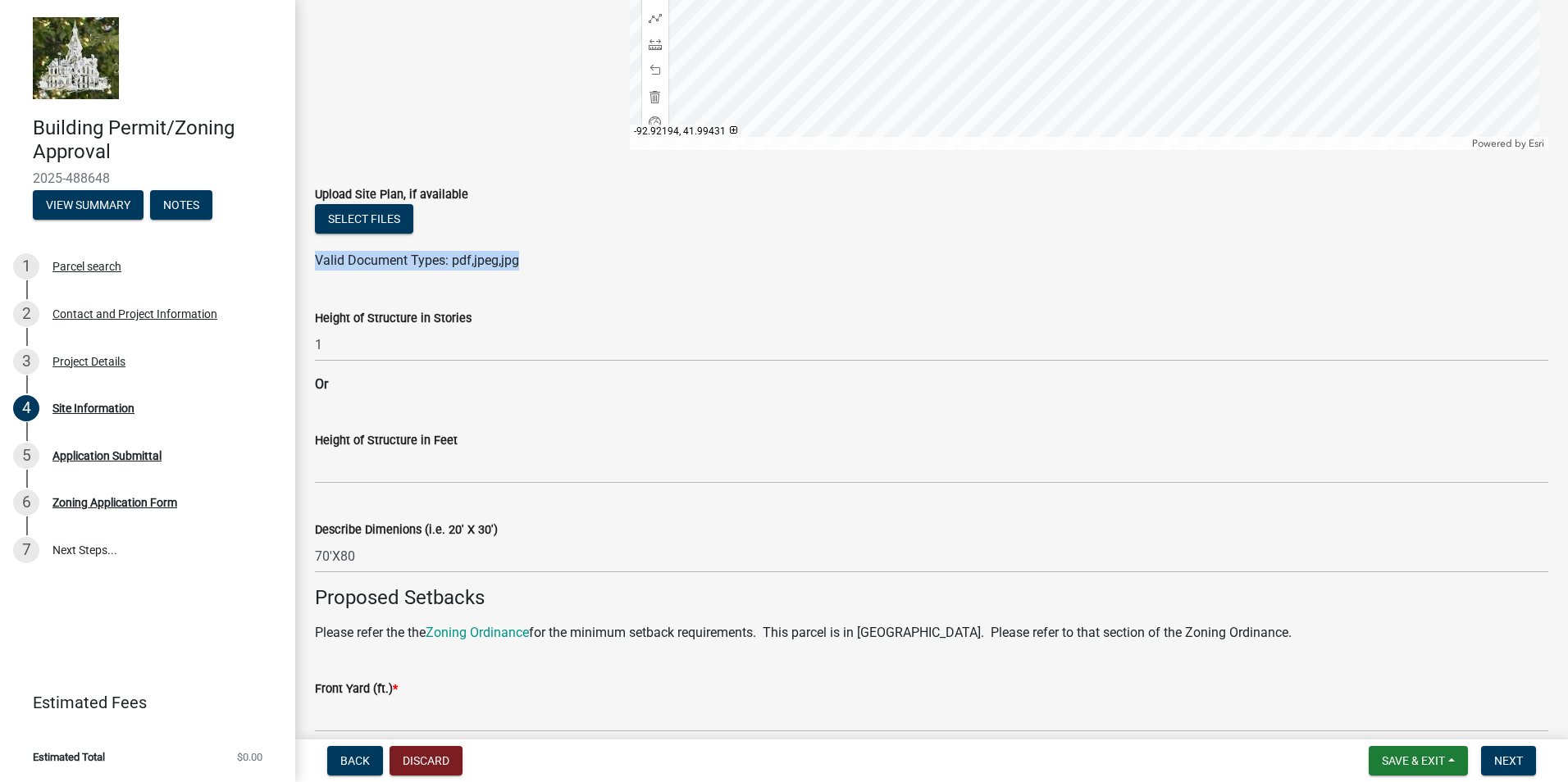
click at [453, 259] on span "Valid Document Types: pdf,jpeg,jpg" at bounding box center [417, 261] width 204 height 16
drag, startPoint x: 736, startPoint y: 309, endPoint x: 727, endPoint y: 306, distance: 9.5
click at [732, 310] on div "Height of Structure in Stories" at bounding box center [931, 318] width 1233 height 19
click at [396, 218] on button "Select files" at bounding box center [364, 219] width 99 height 30
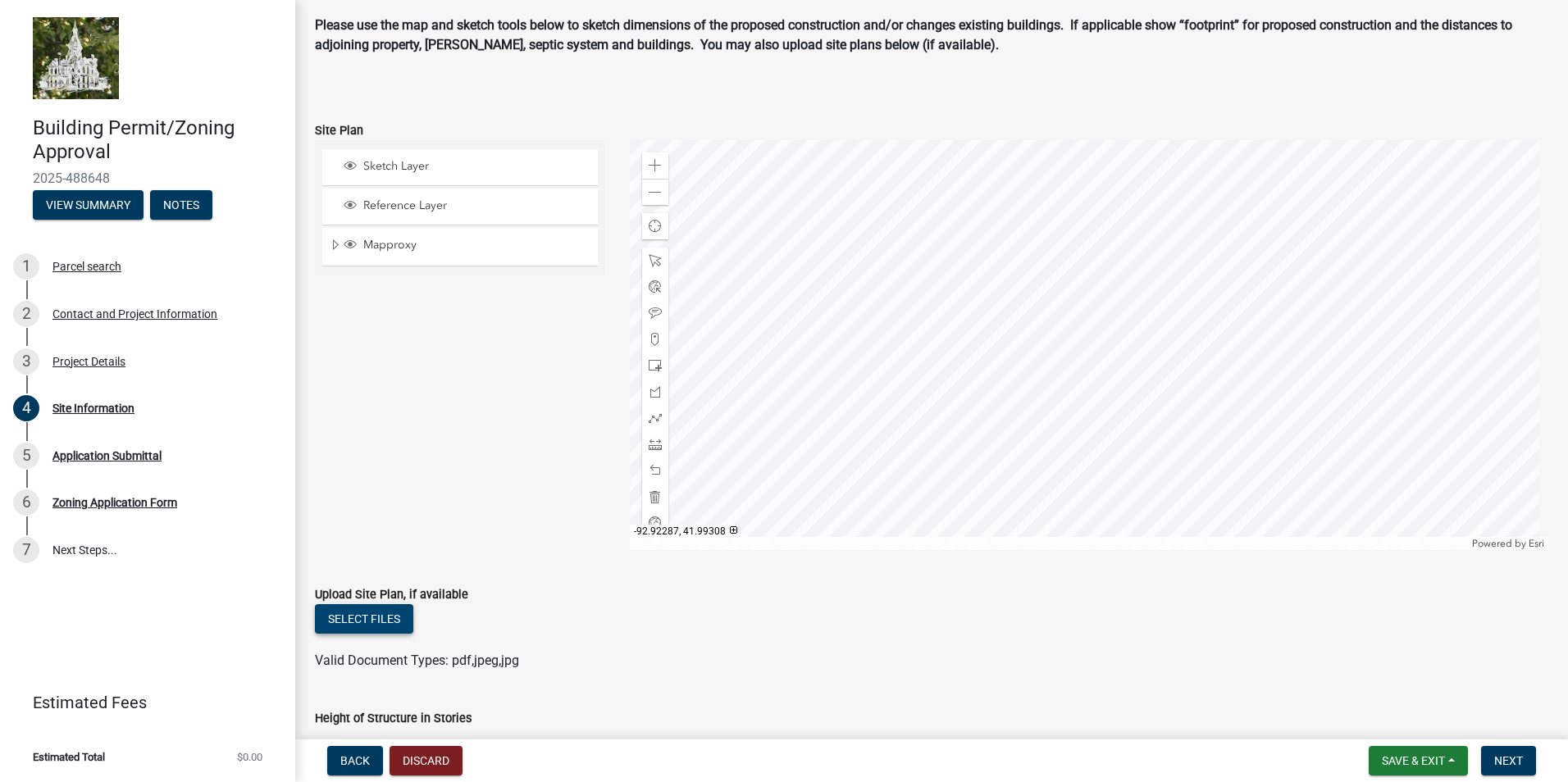
scroll to position [70, 0]
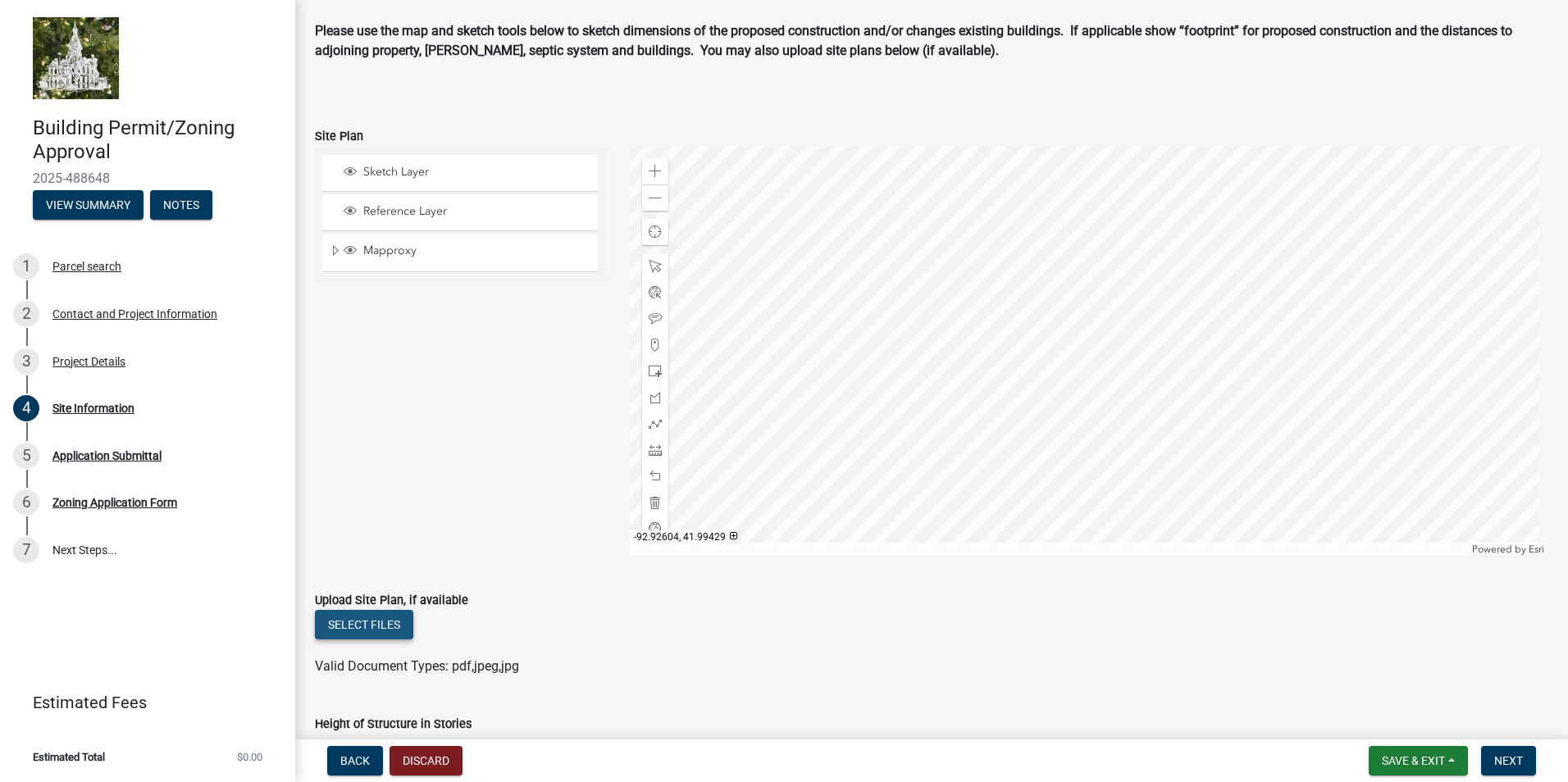
click at [375, 623] on button "Select files" at bounding box center [364, 624] width 99 height 30
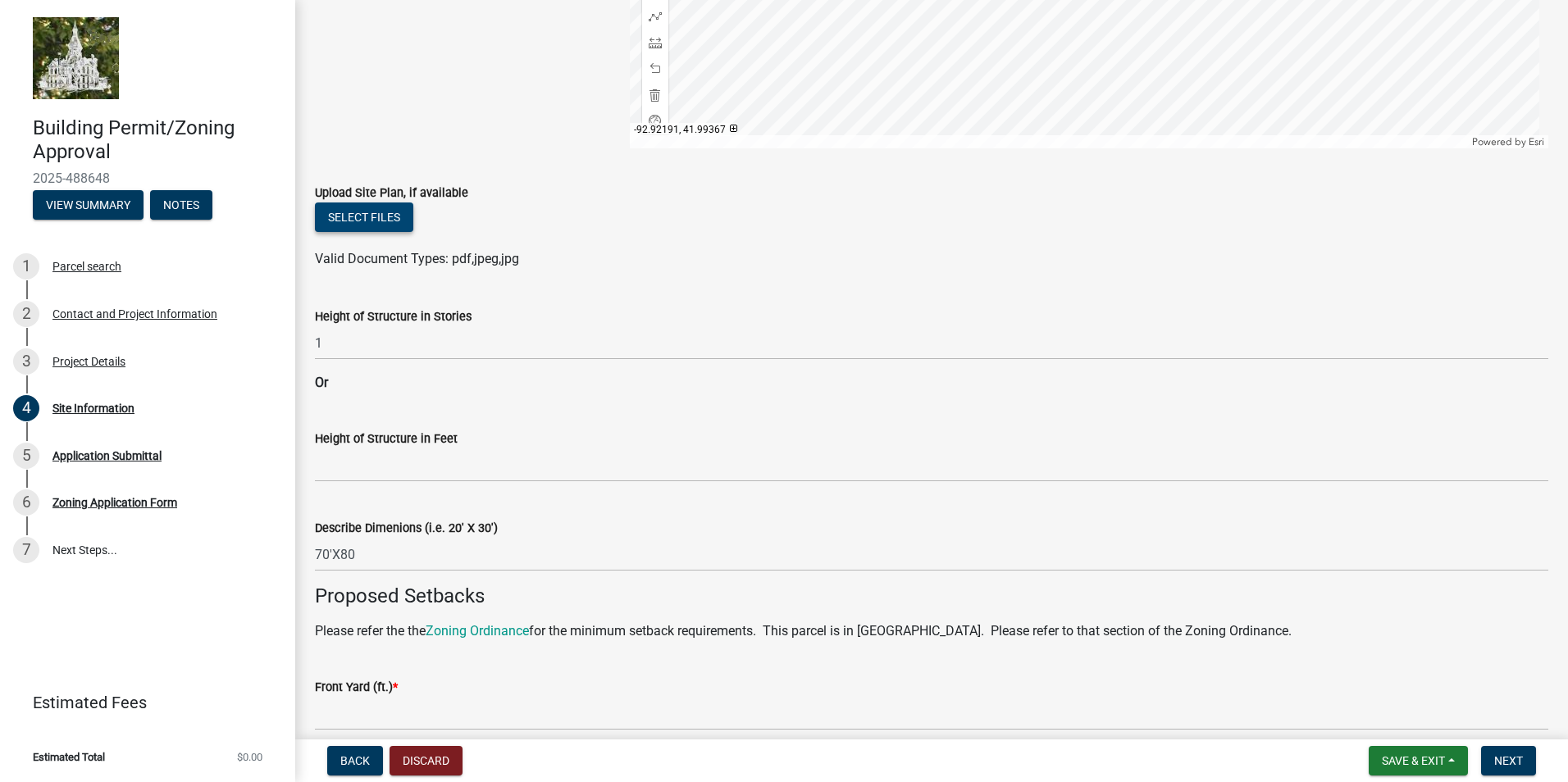
scroll to position [483, 0]
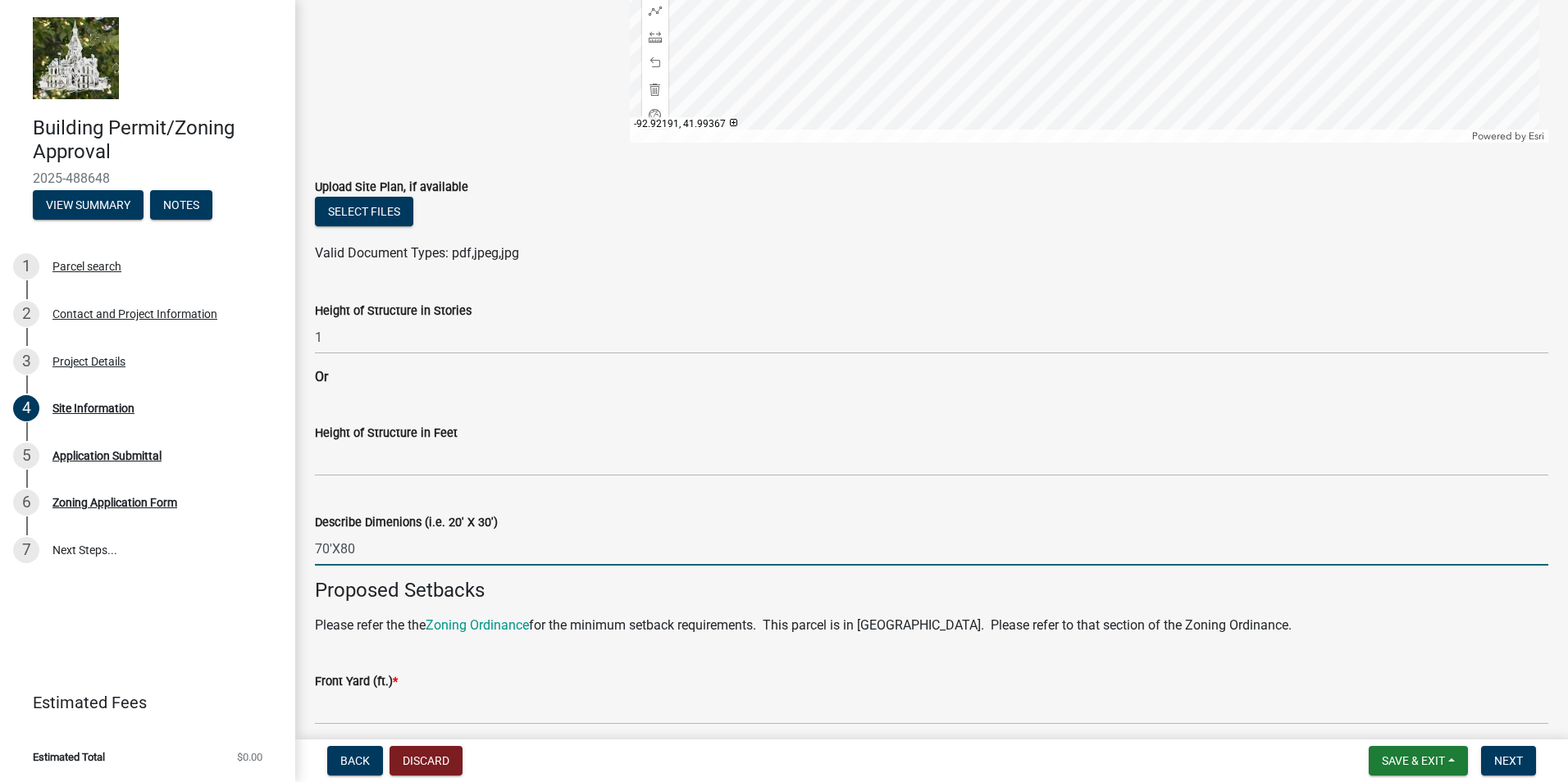
click at [349, 543] on input "70'X80" at bounding box center [931, 549] width 1233 height 33
drag, startPoint x: 349, startPoint y: 545, endPoint x: 361, endPoint y: 545, distance: 12.0
click at [358, 546] on input "70'X80" at bounding box center [931, 549] width 1233 height 33
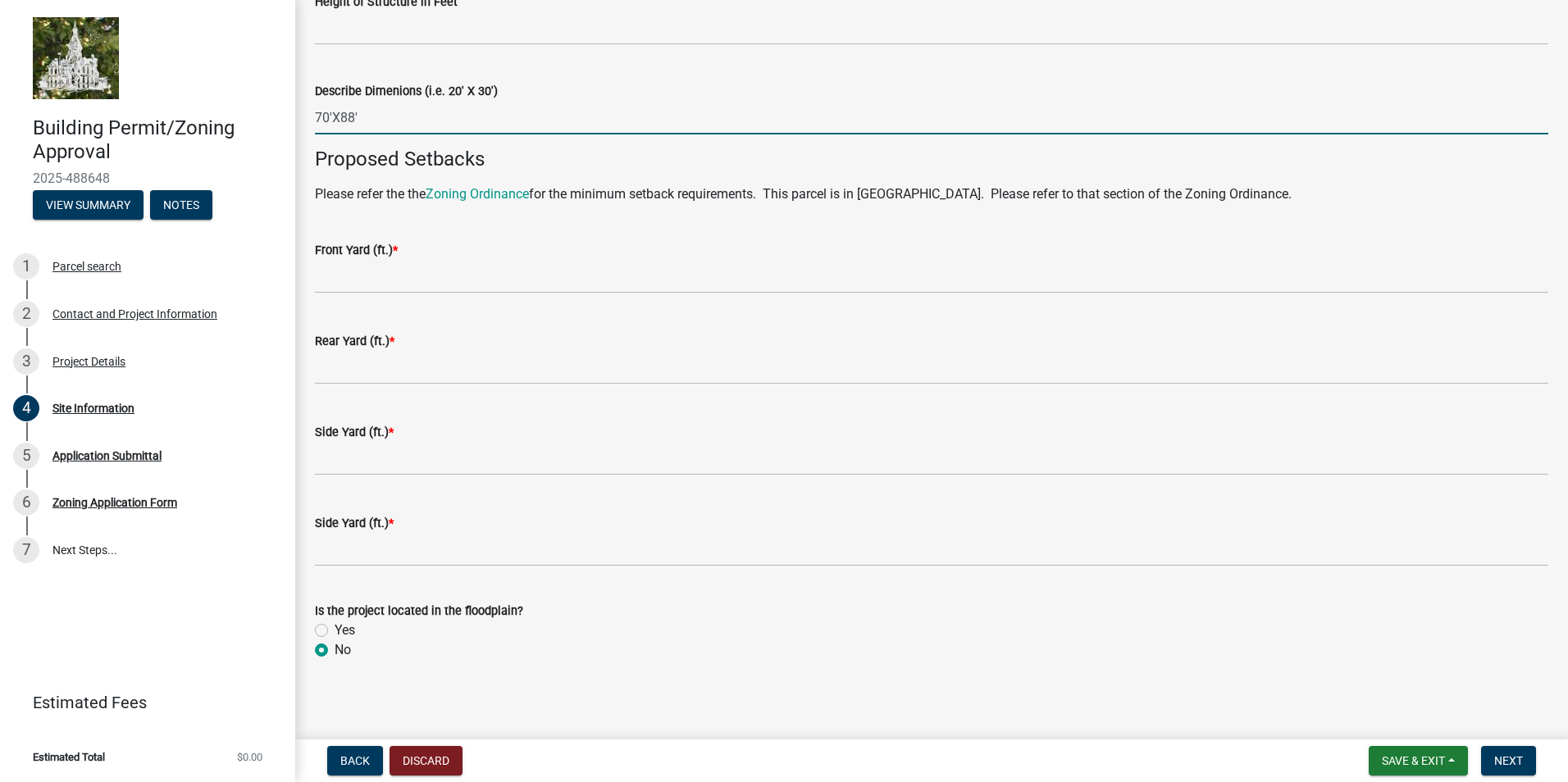
scroll to position [920, 0]
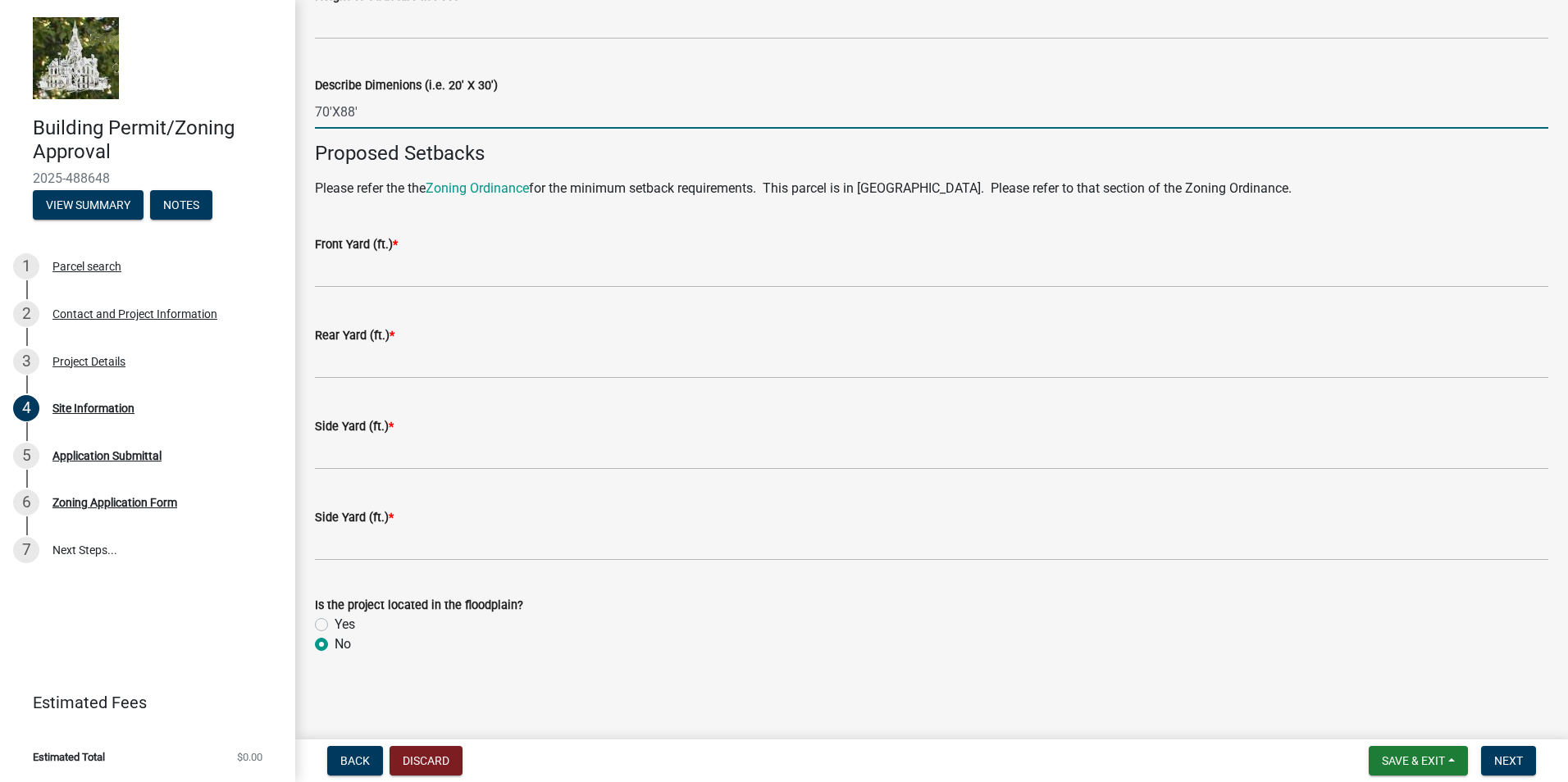
type input "70'X88'"
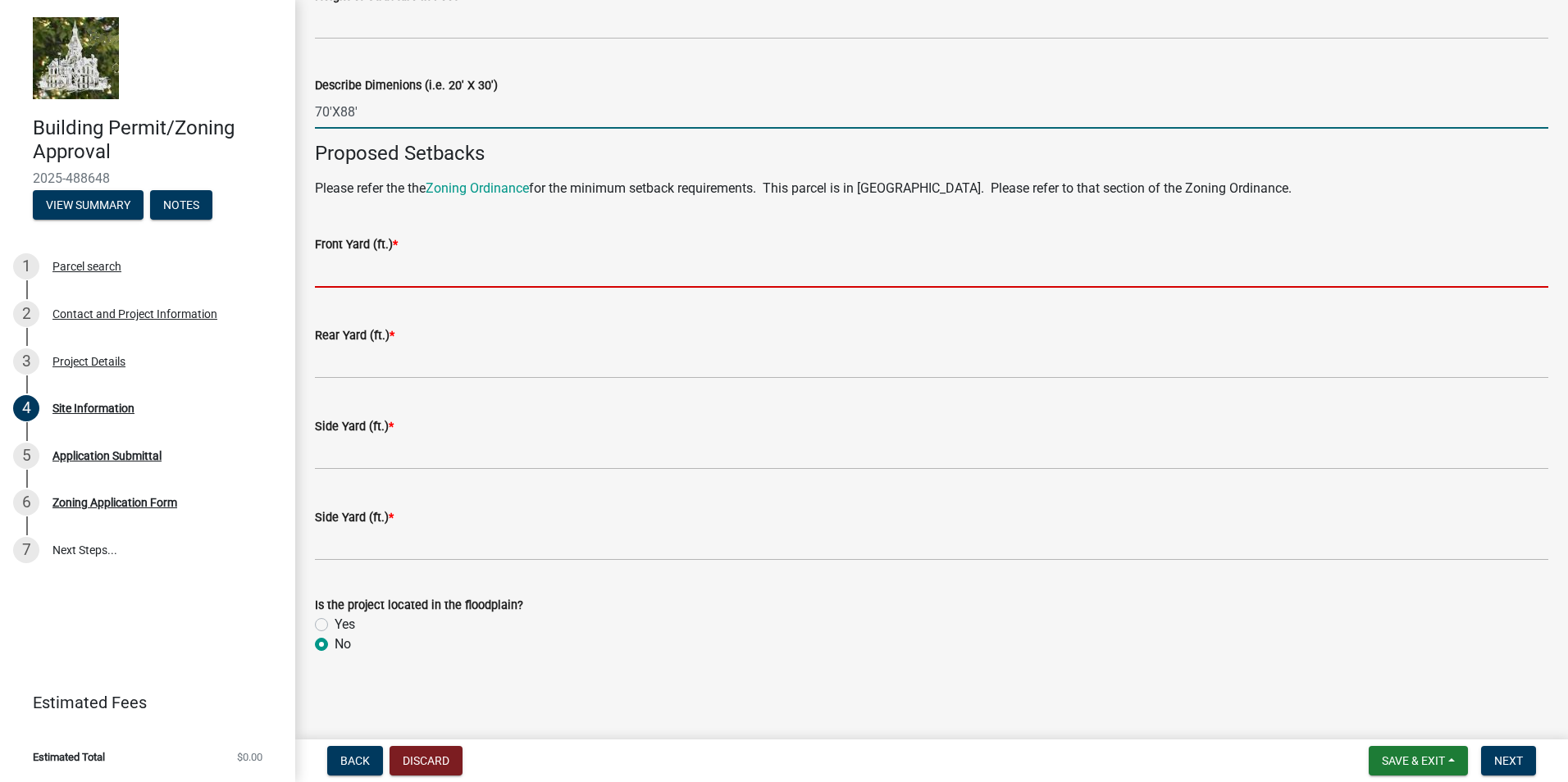
click at [401, 260] on input "text" at bounding box center [931, 271] width 1233 height 33
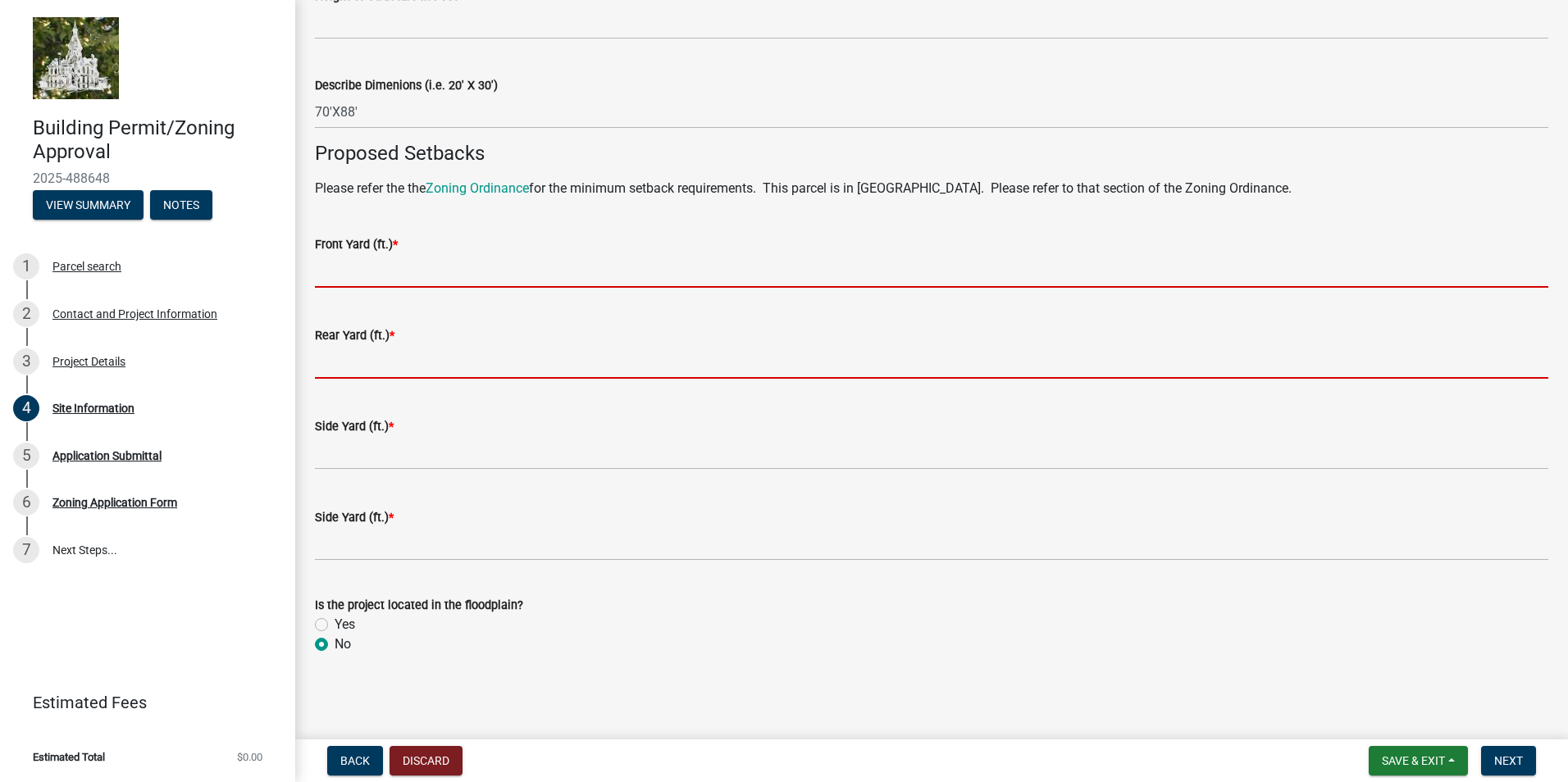
click at [402, 349] on div "Rear Yard (ft.) *" at bounding box center [931, 340] width 1233 height 77
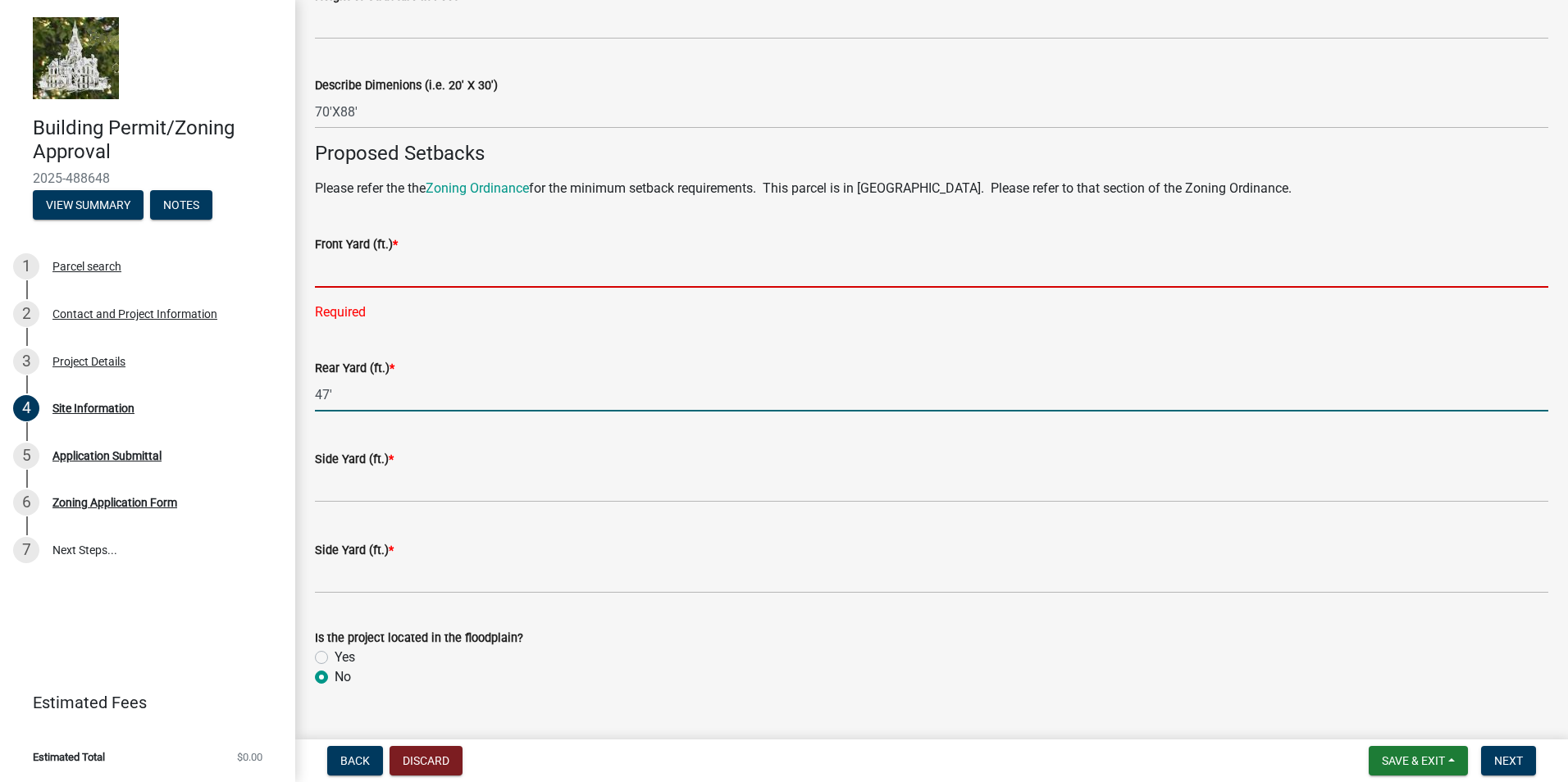
type input "47"
click at [350, 260] on input "text" at bounding box center [931, 271] width 1233 height 33
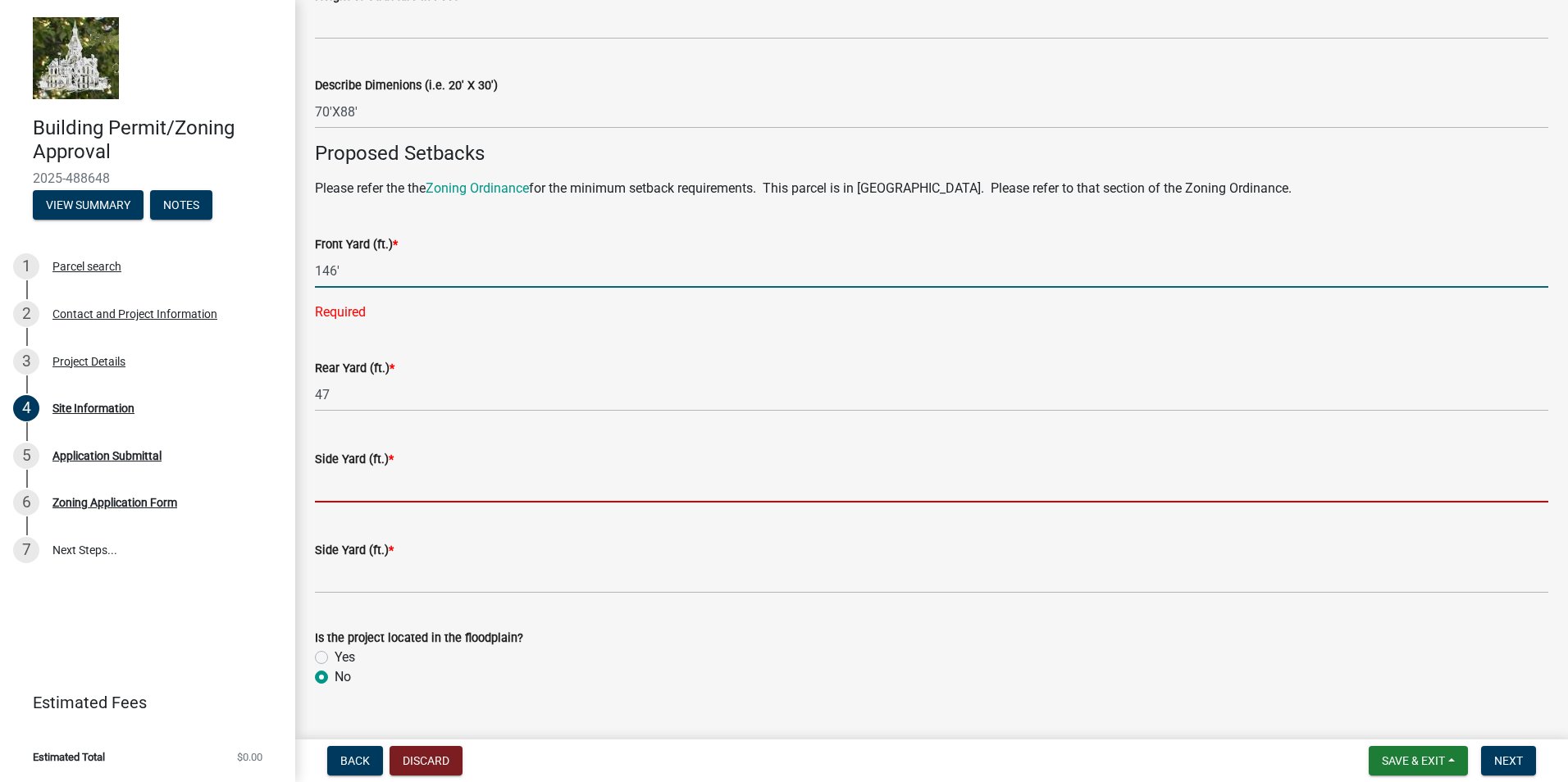
type input "146"
click at [359, 475] on wm-data-entity-input "Side Yard (ft.) *" at bounding box center [931, 471] width 1233 height 91
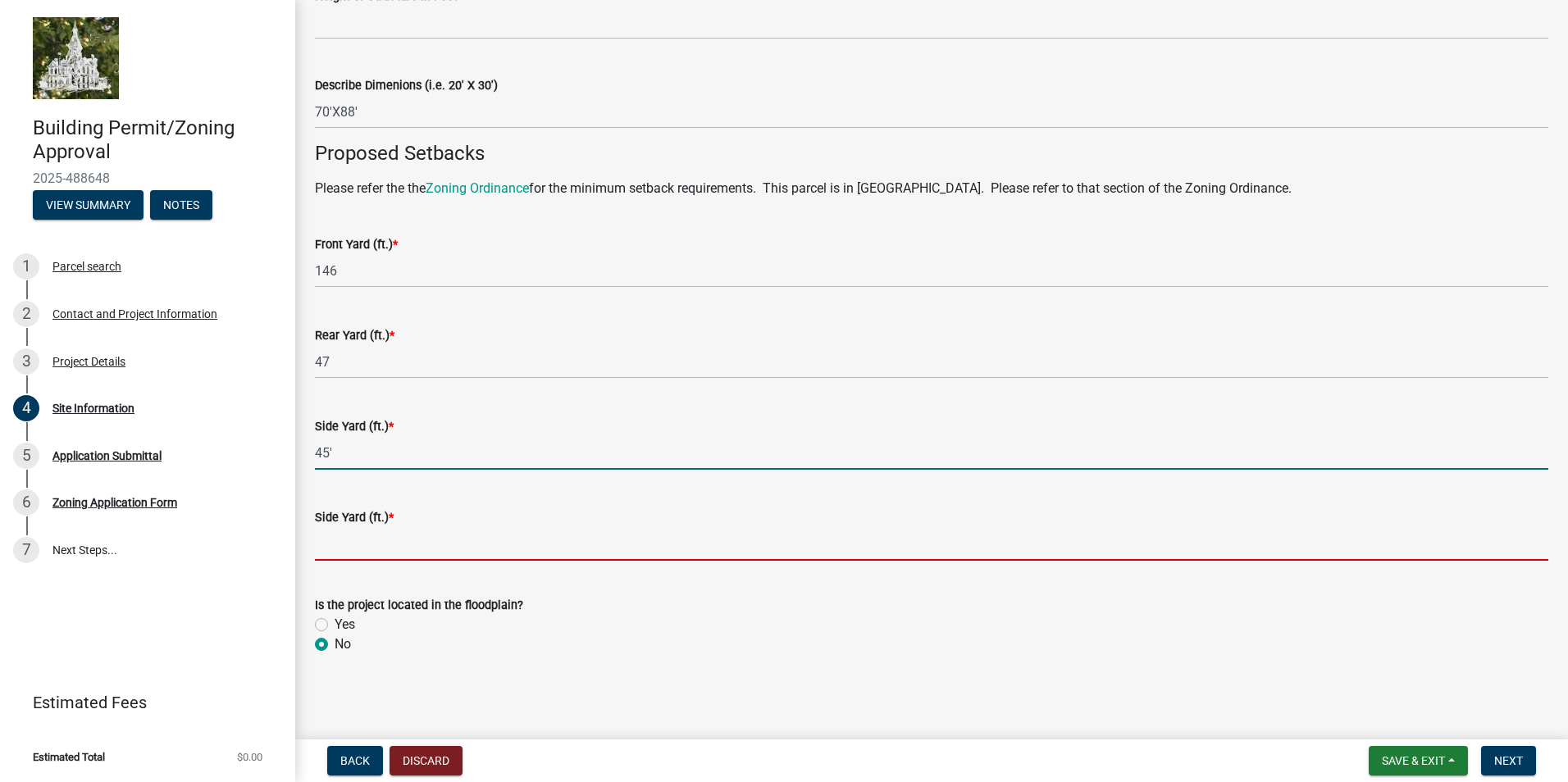
type input "45"
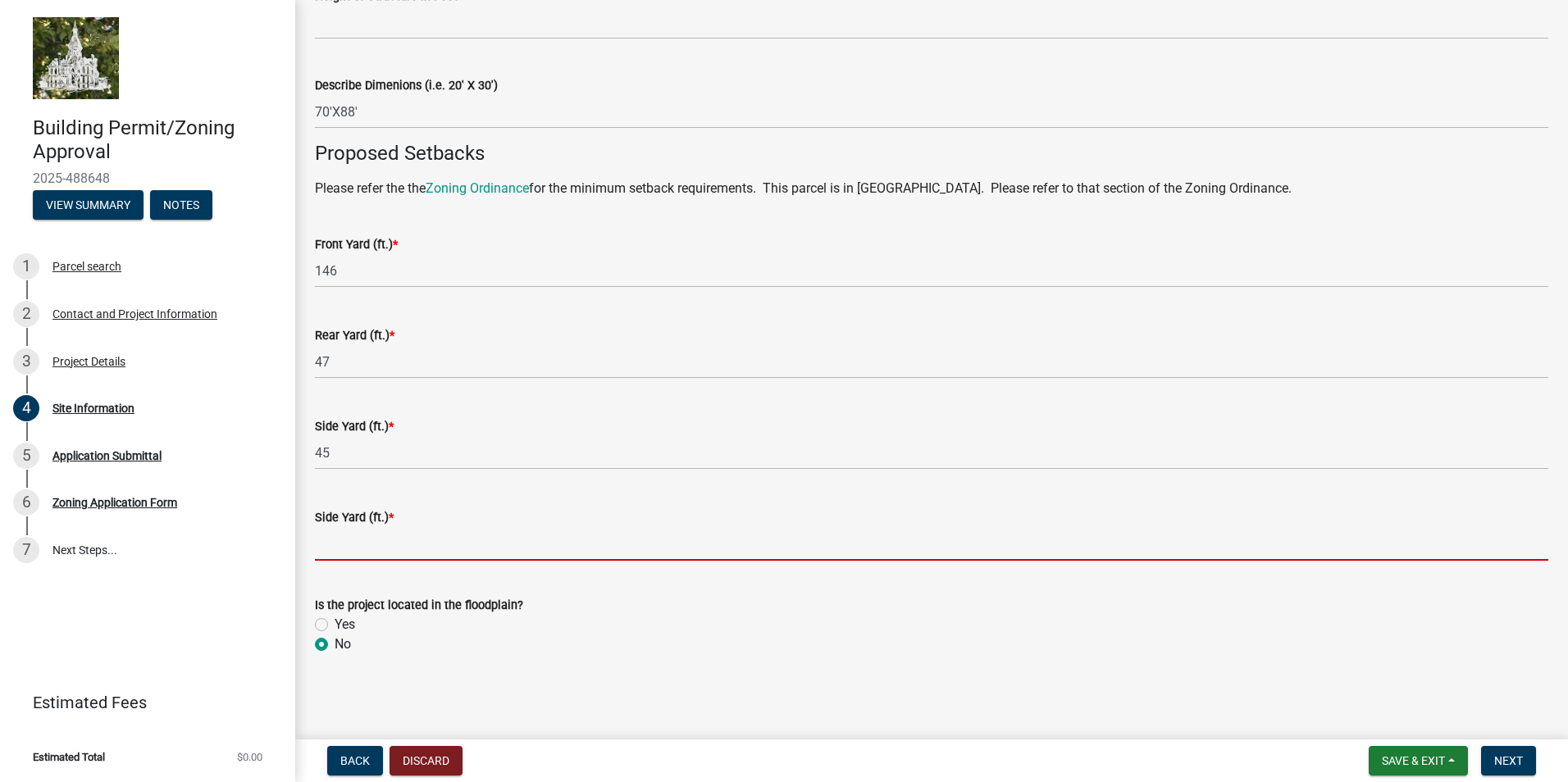
click at [352, 535] on input "text" at bounding box center [931, 543] width 1233 height 33
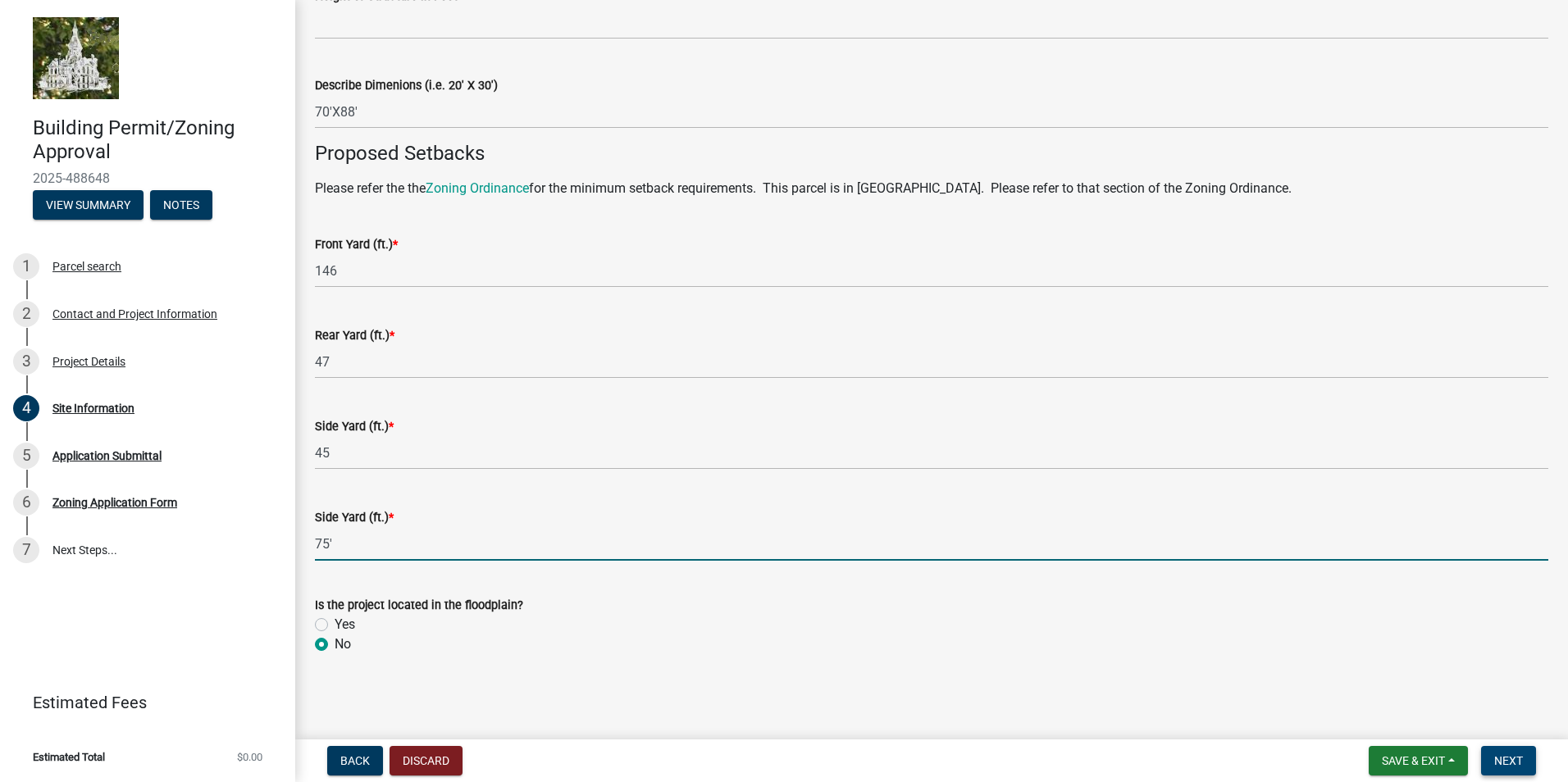
type input "75"
click at [1515, 757] on span "Next" at bounding box center [1508, 760] width 29 height 13
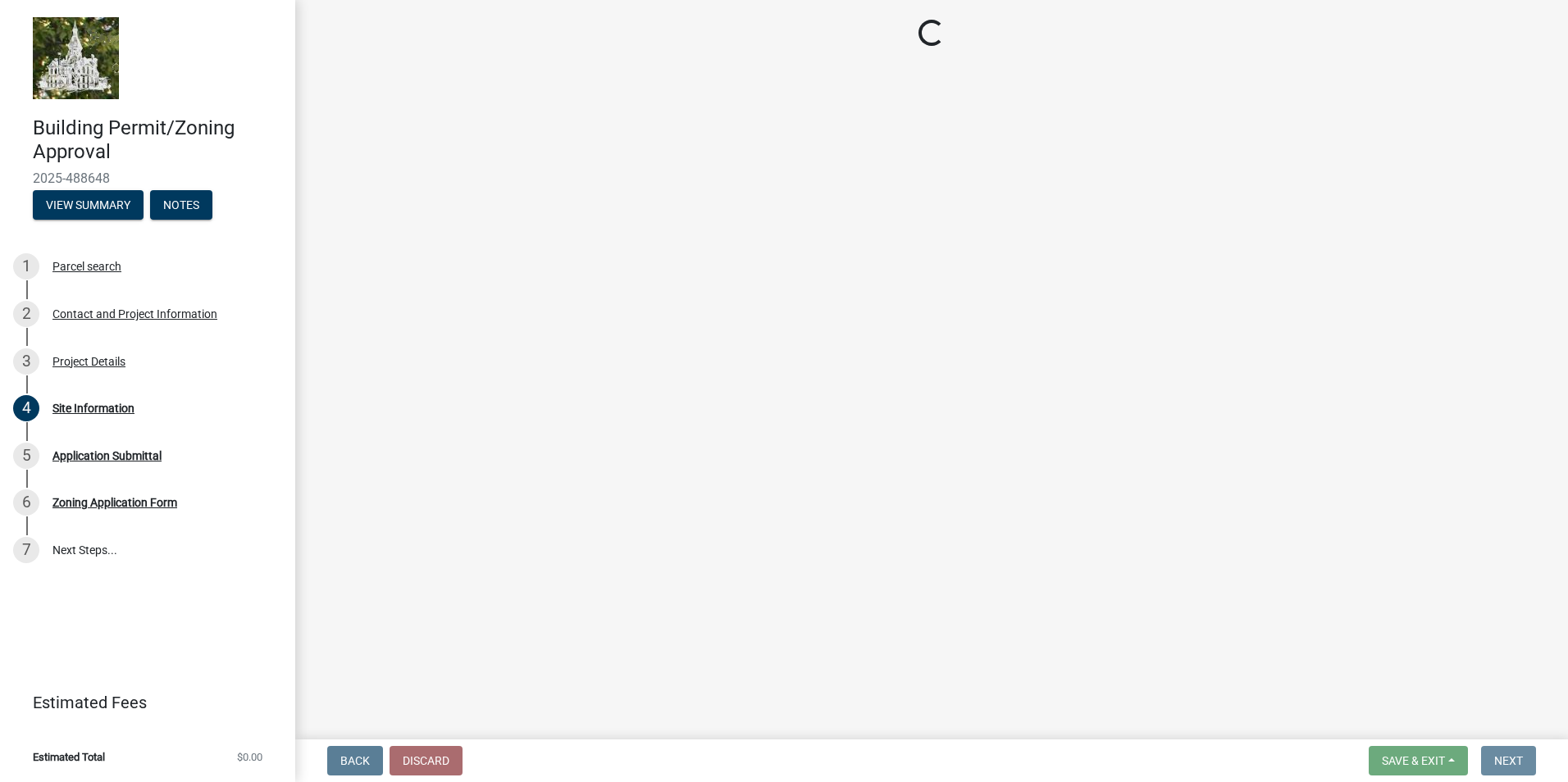
scroll to position [0, 0]
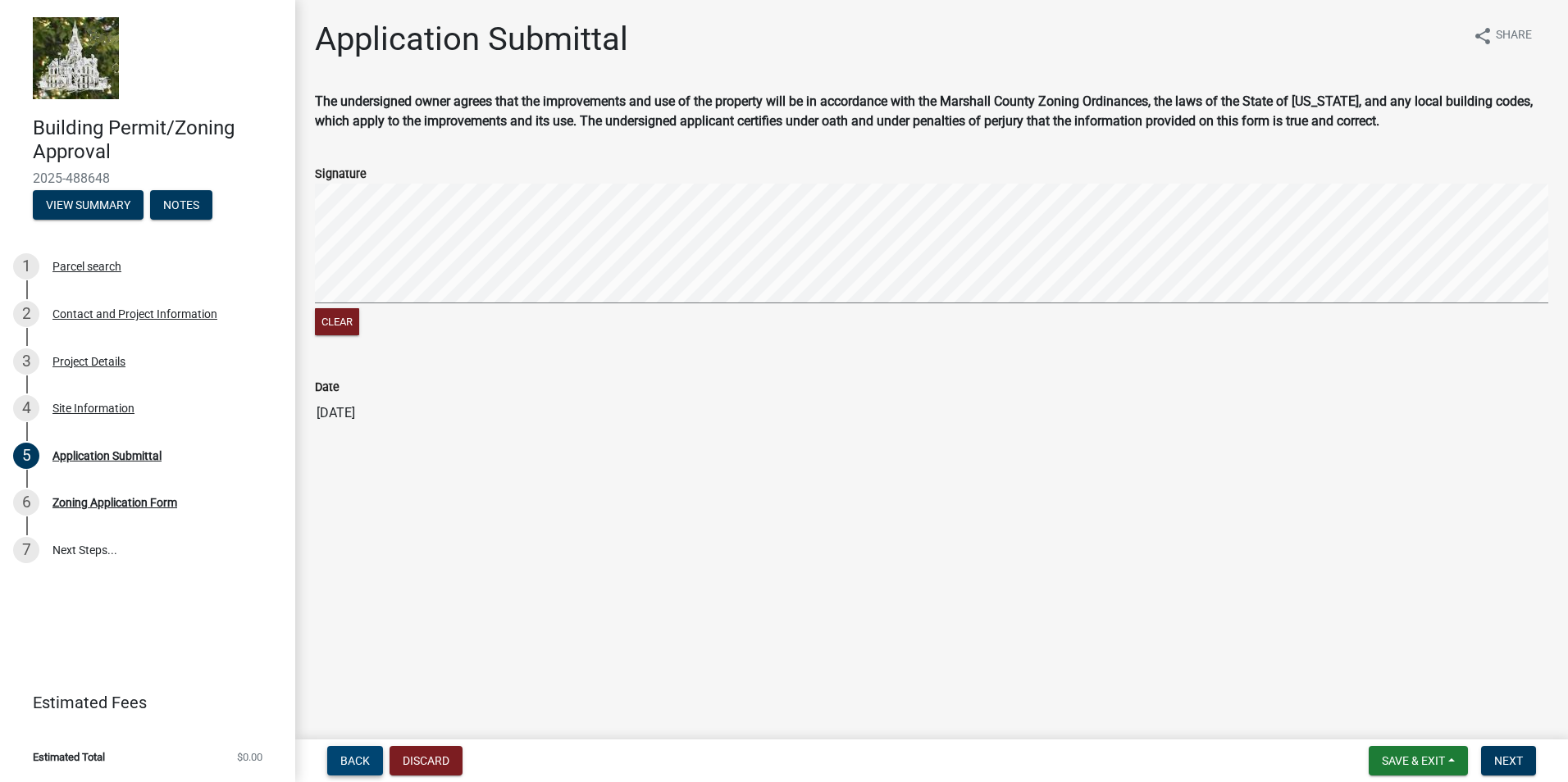
click at [347, 759] on span "Back" at bounding box center [355, 760] width 30 height 13
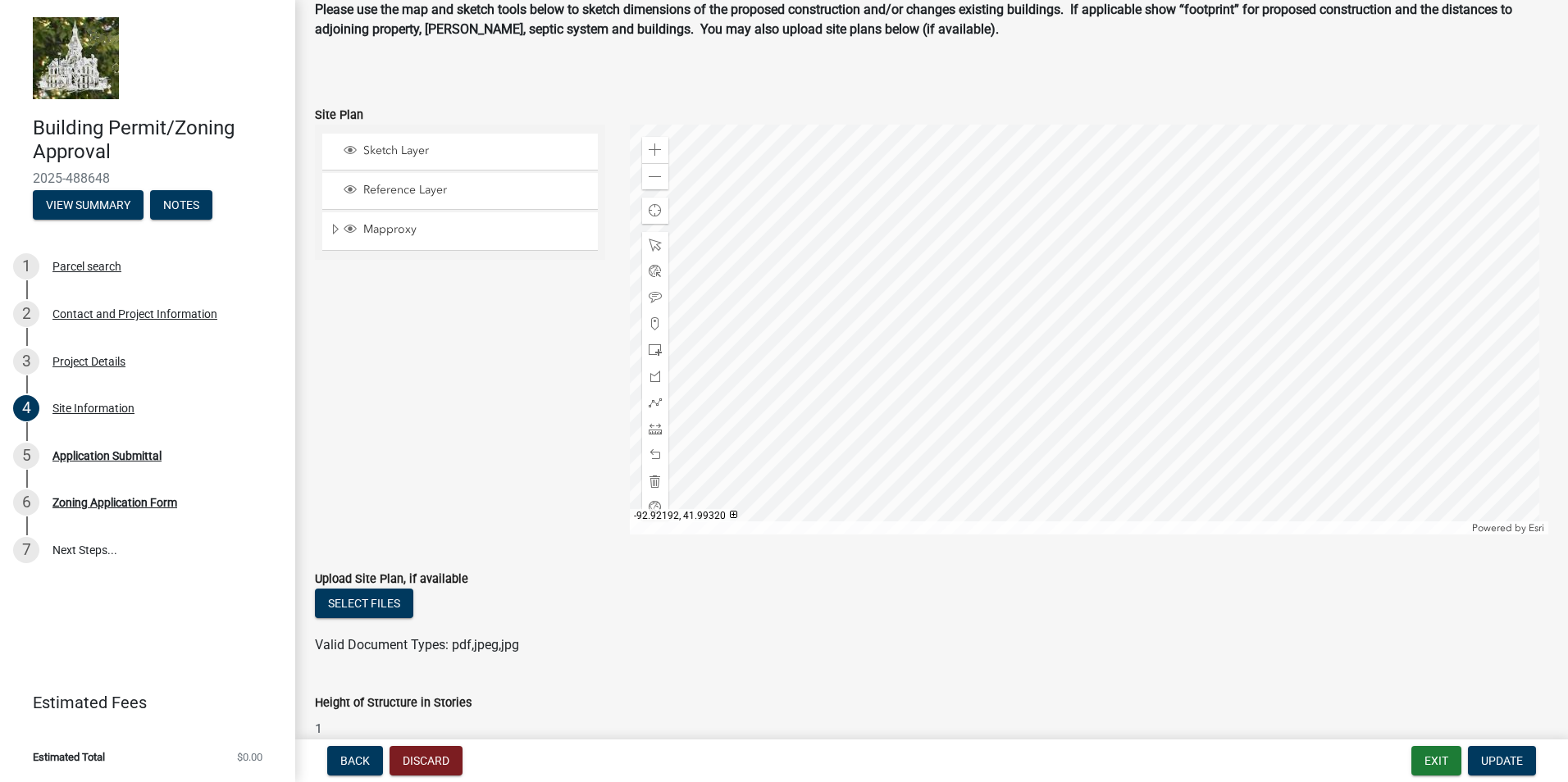
scroll to position [48, 0]
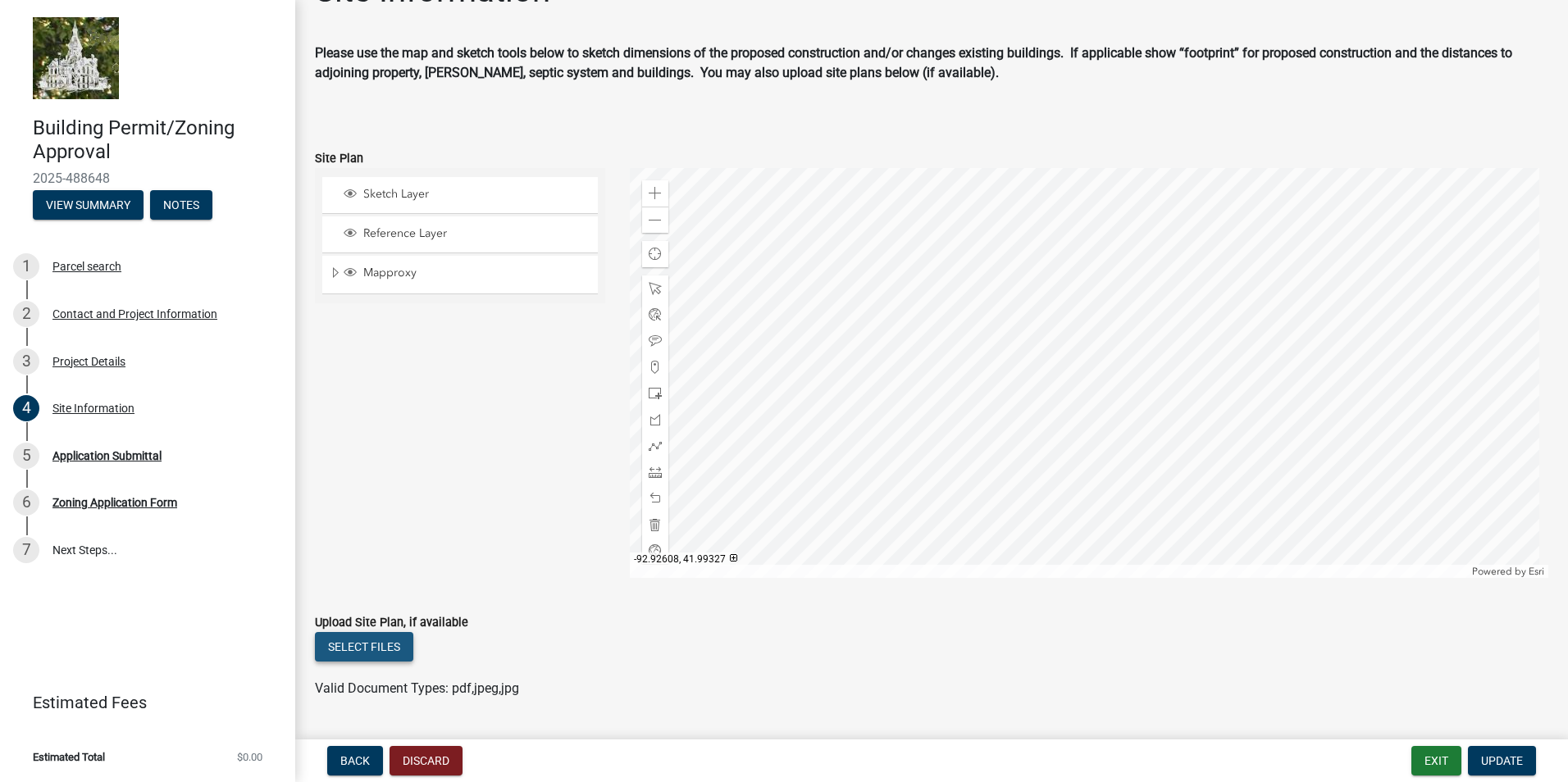
click at [365, 646] on button "Select files" at bounding box center [364, 647] width 99 height 30
click at [380, 644] on button "Select files" at bounding box center [364, 647] width 99 height 30
click at [371, 645] on button "Select files" at bounding box center [364, 647] width 99 height 30
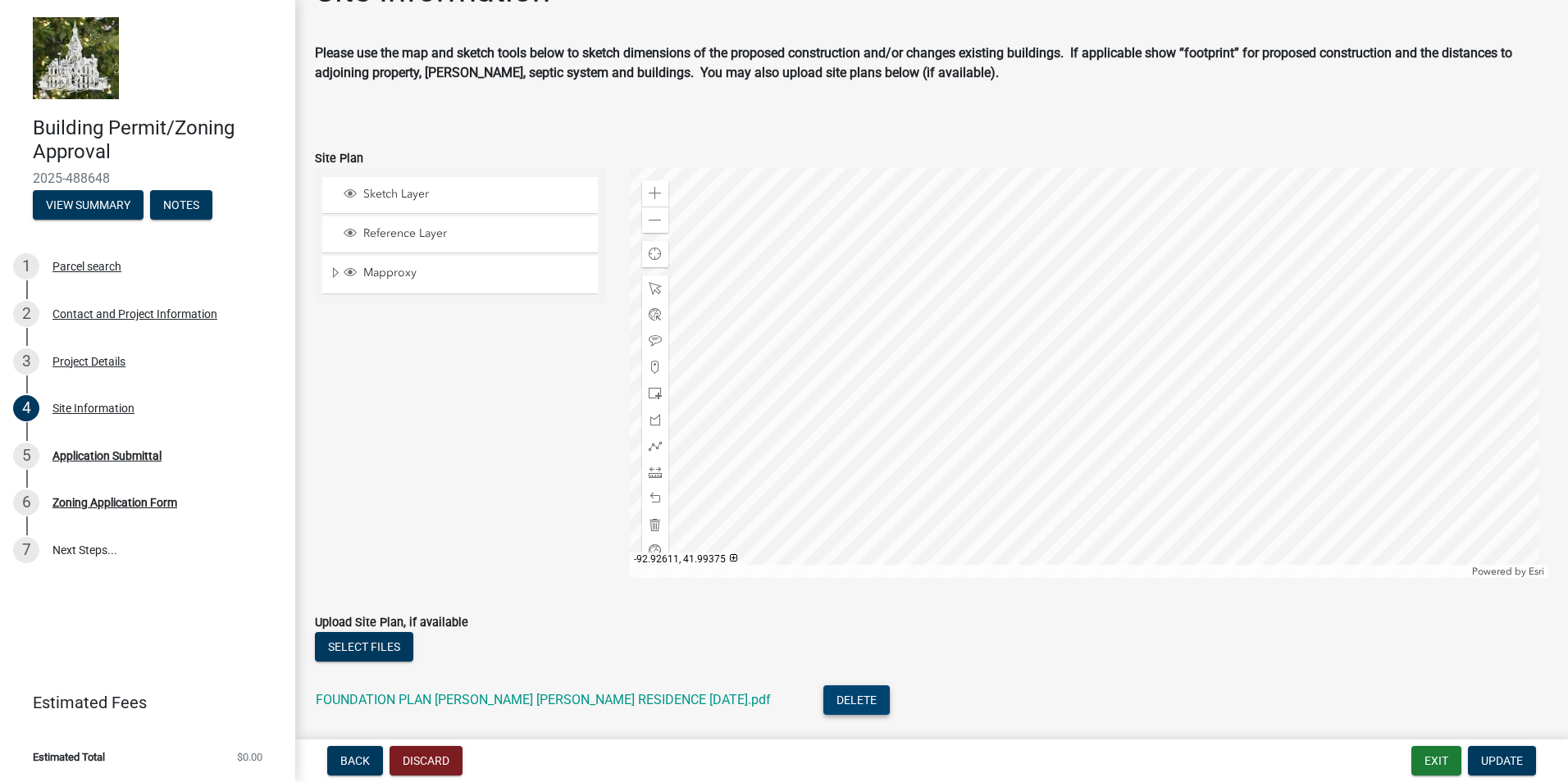
click at [823, 695] on button "Delete" at bounding box center [855, 700] width 66 height 30
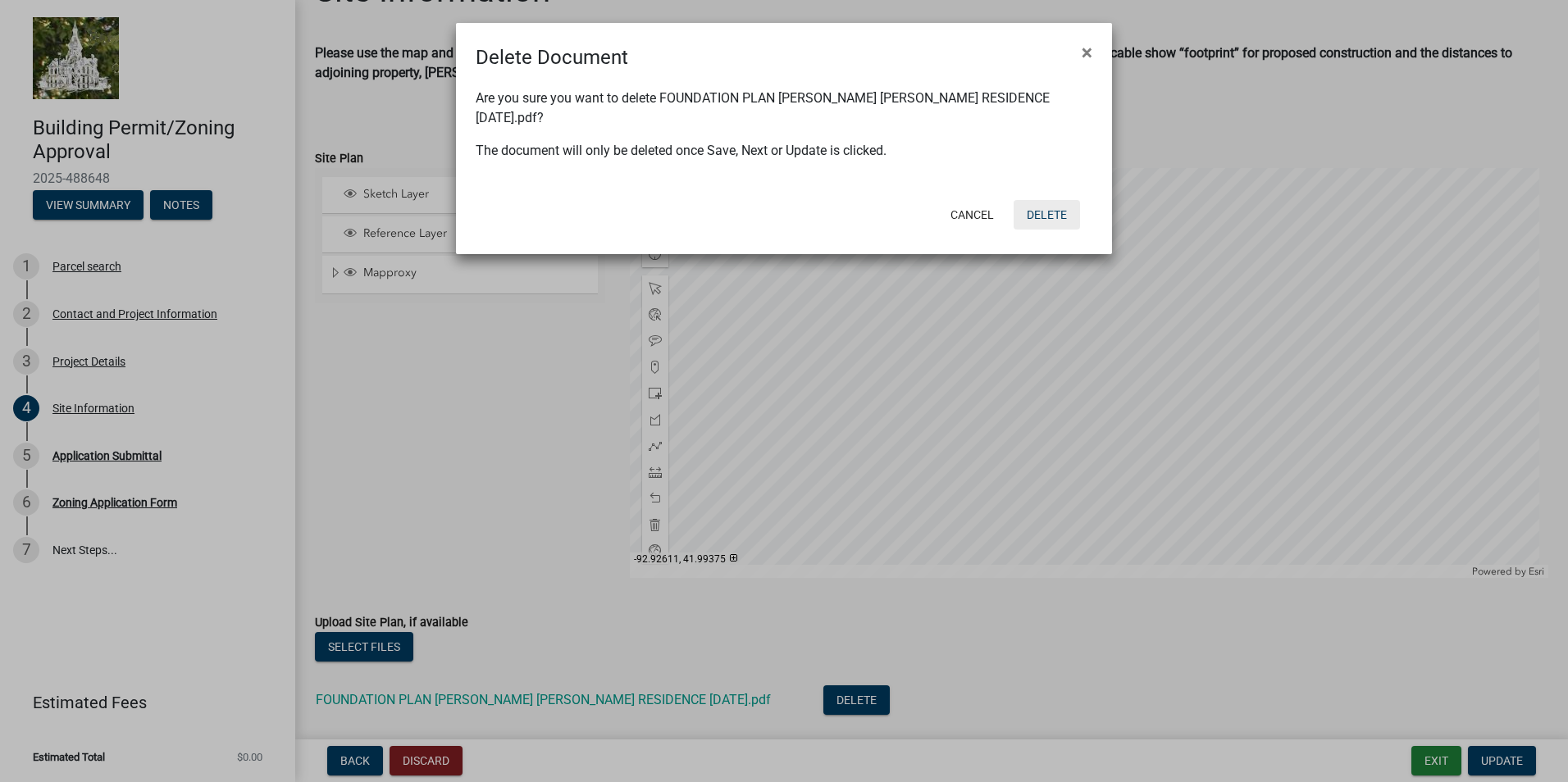
click at [1042, 200] on button "Delete" at bounding box center [1046, 215] width 66 height 30
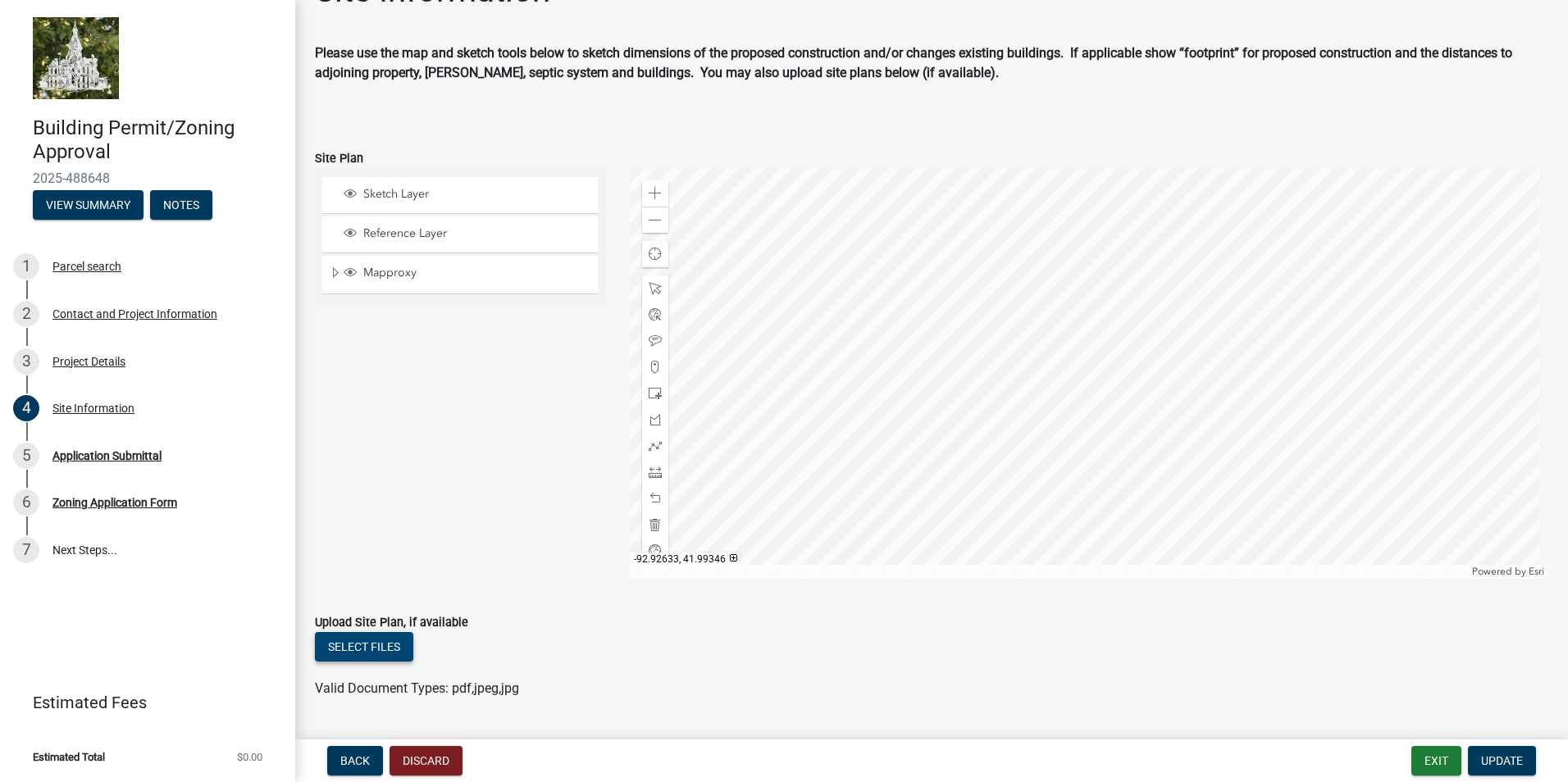
click at [365, 646] on button "Select files" at bounding box center [364, 647] width 99 height 30
click at [359, 646] on button "Select files" at bounding box center [364, 647] width 99 height 30
click at [373, 648] on button "Select files" at bounding box center [364, 647] width 99 height 30
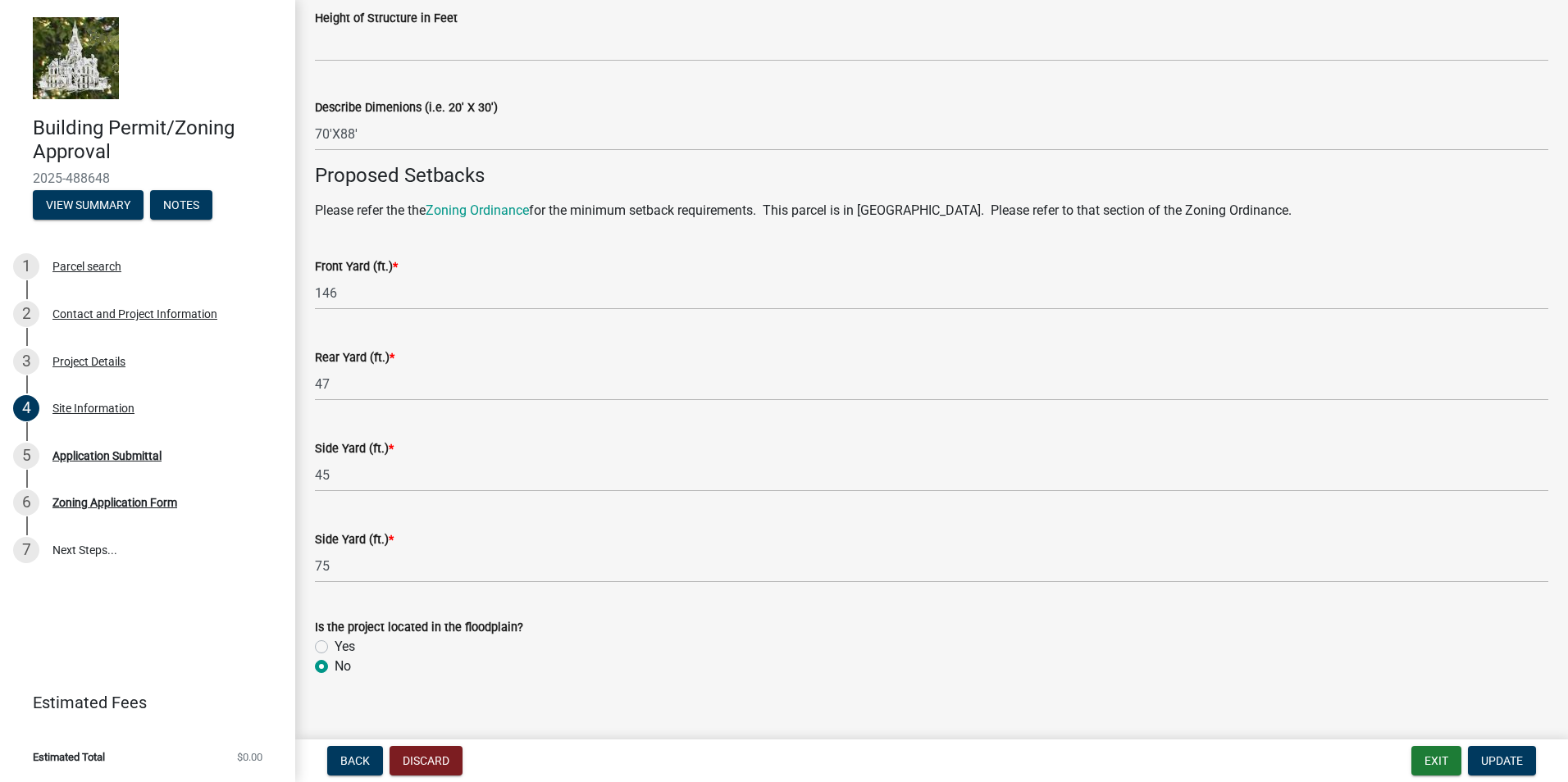
scroll to position [980, 0]
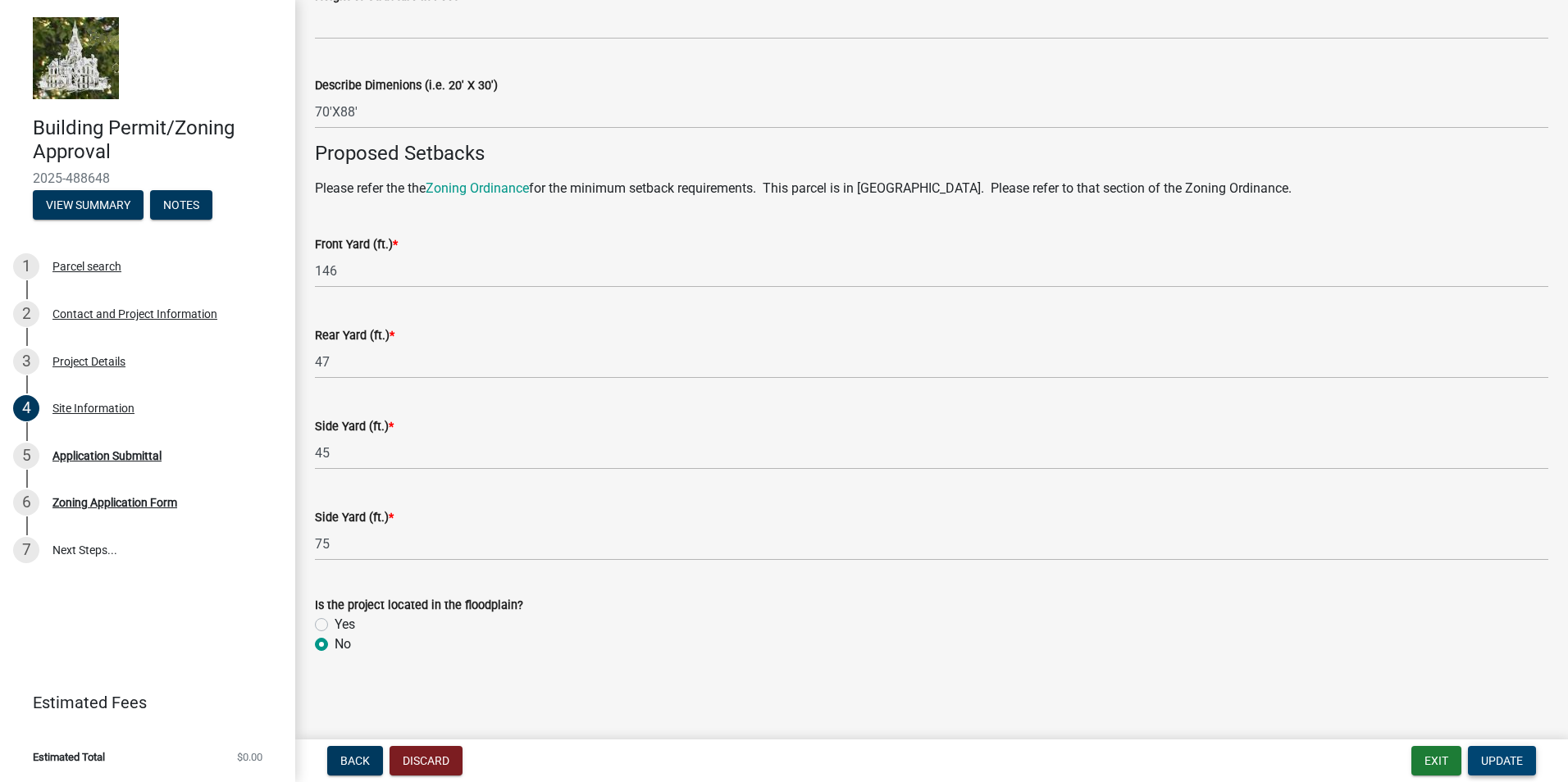
click at [1513, 761] on span "Update" at bounding box center [1501, 760] width 41 height 13
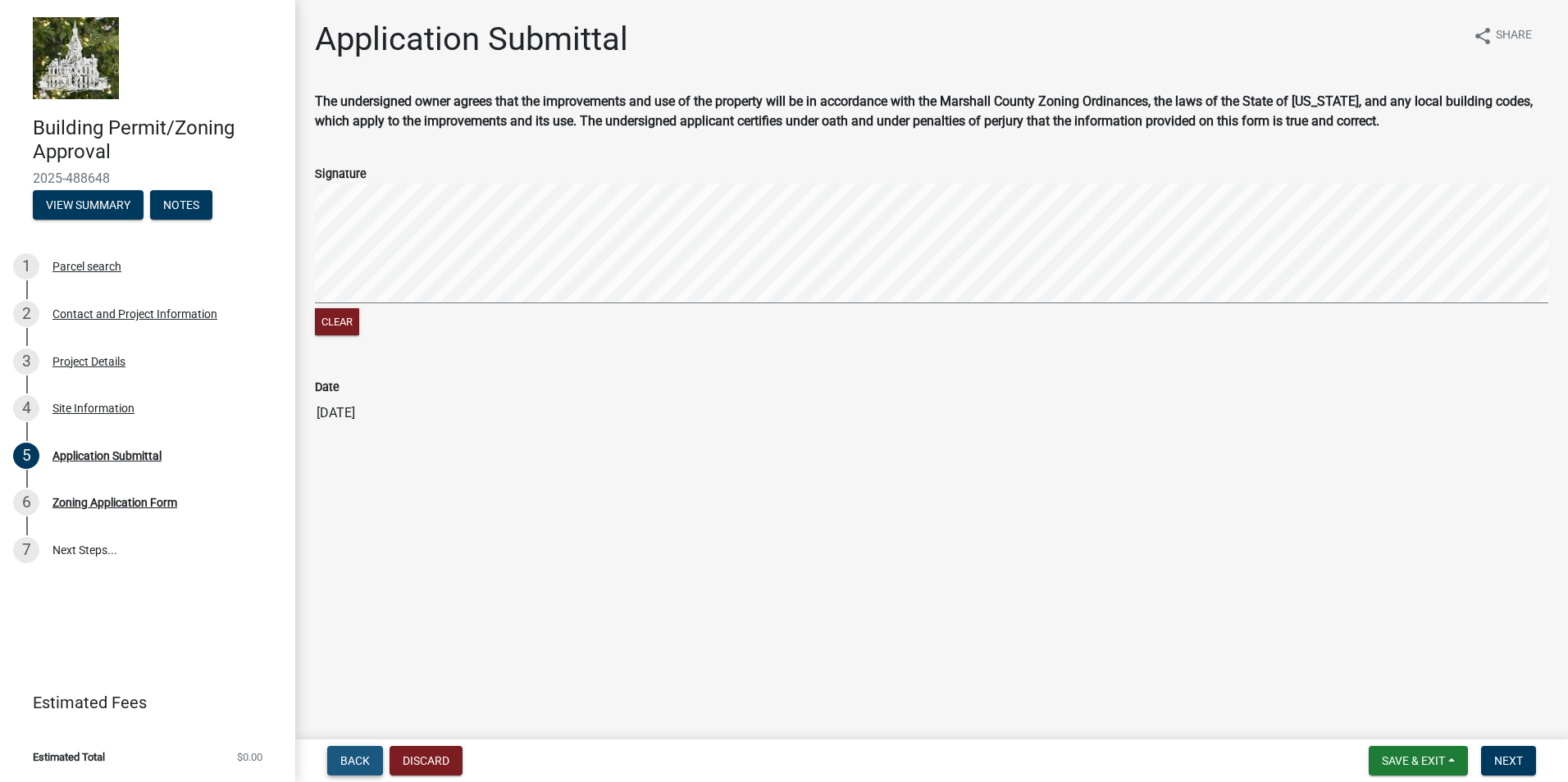
click at [366, 754] on span "Back" at bounding box center [355, 760] width 30 height 13
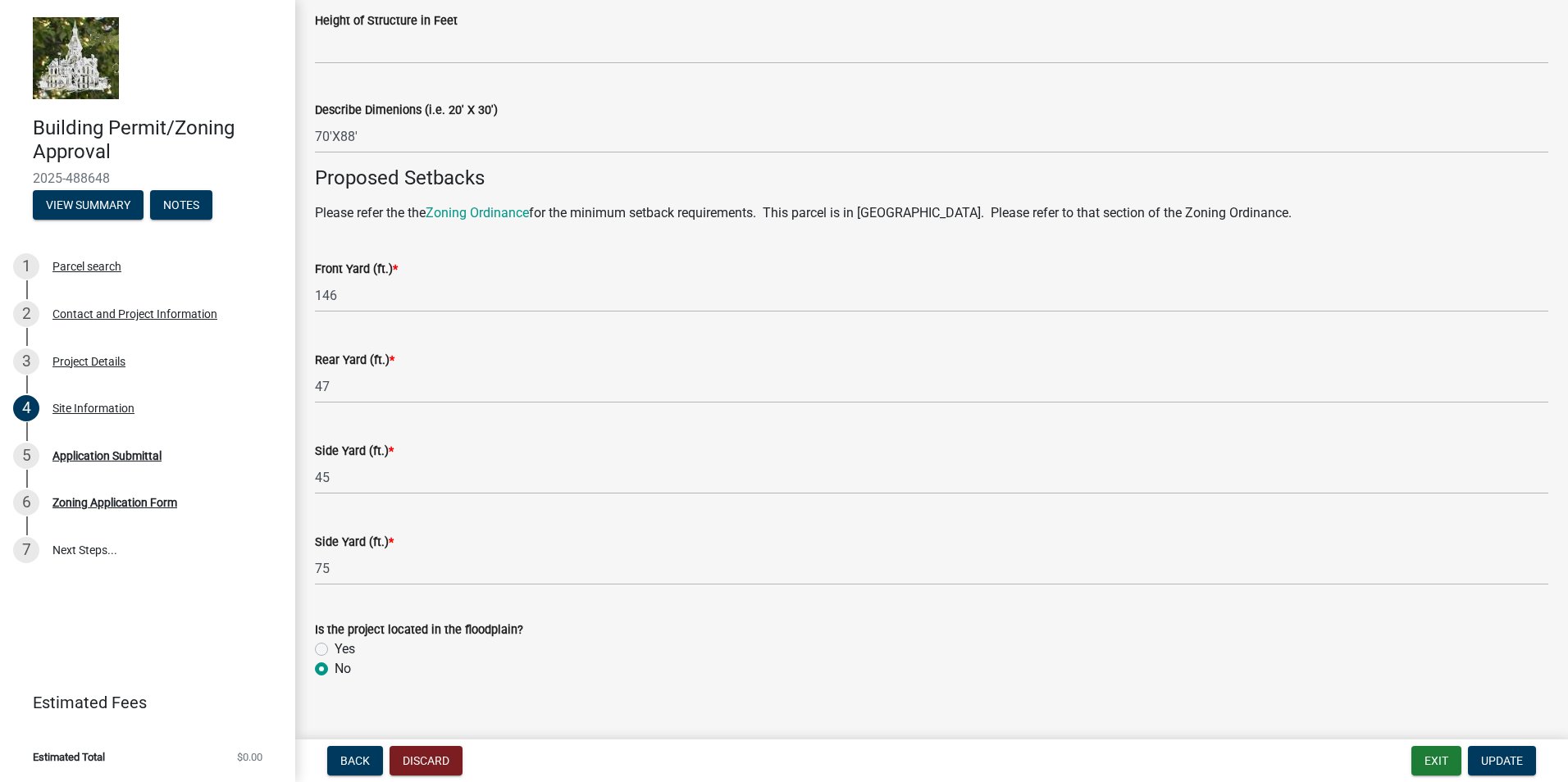
scroll to position [980, 0]
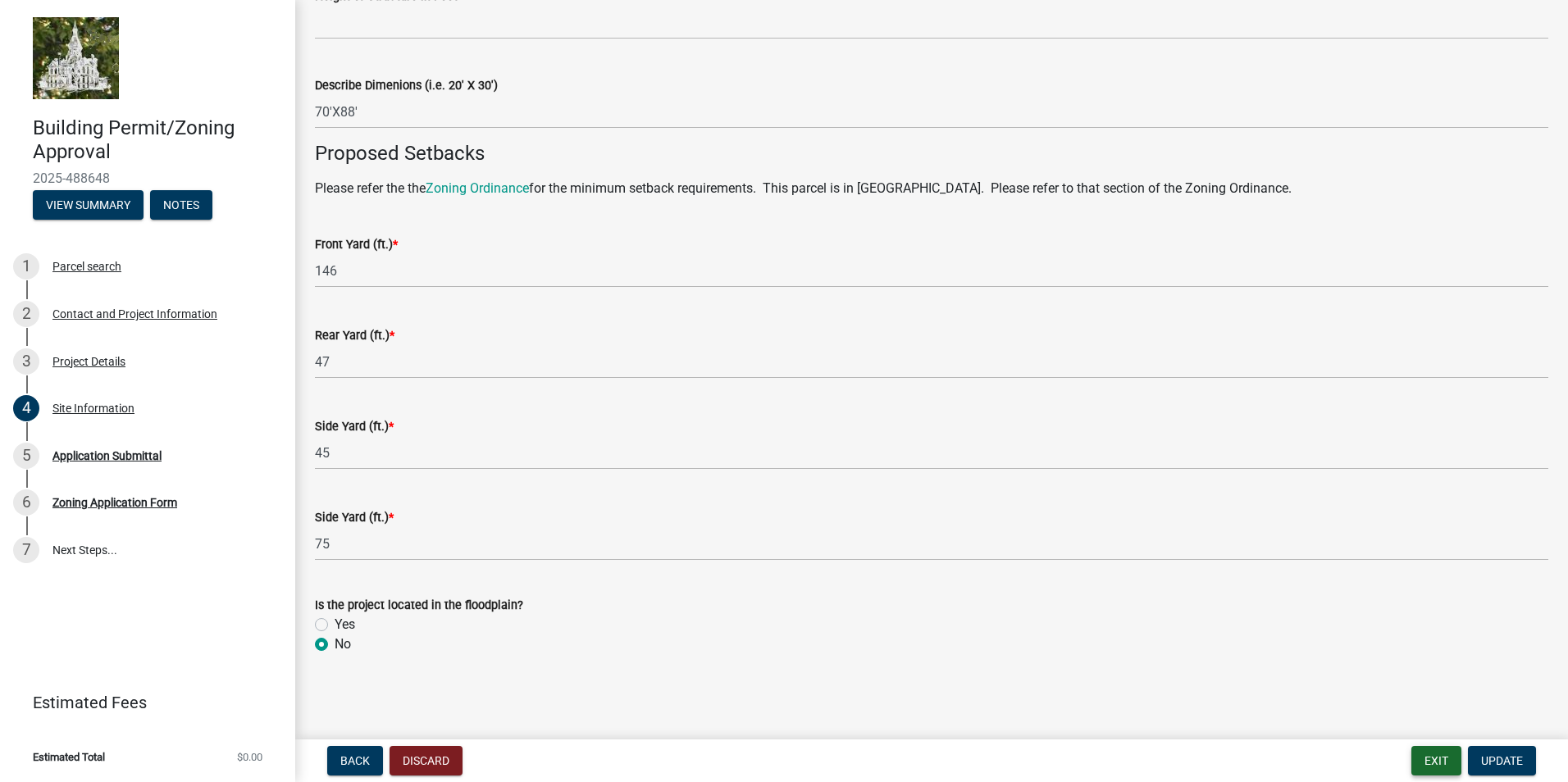
click at [1436, 759] on button "Exit" at bounding box center [1436, 761] width 50 height 30
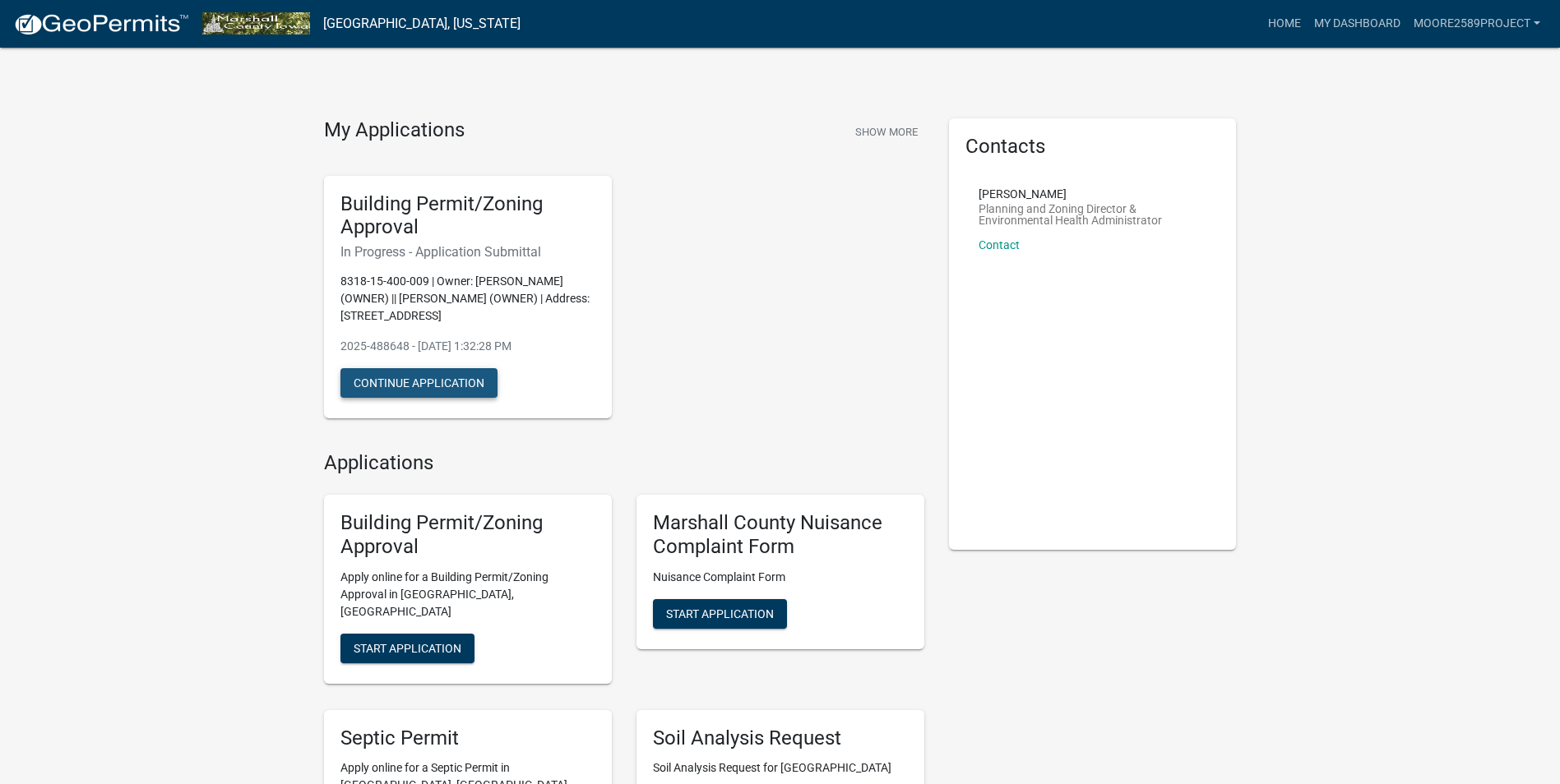
click at [427, 378] on button "Continue Application" at bounding box center [419, 383] width 157 height 30
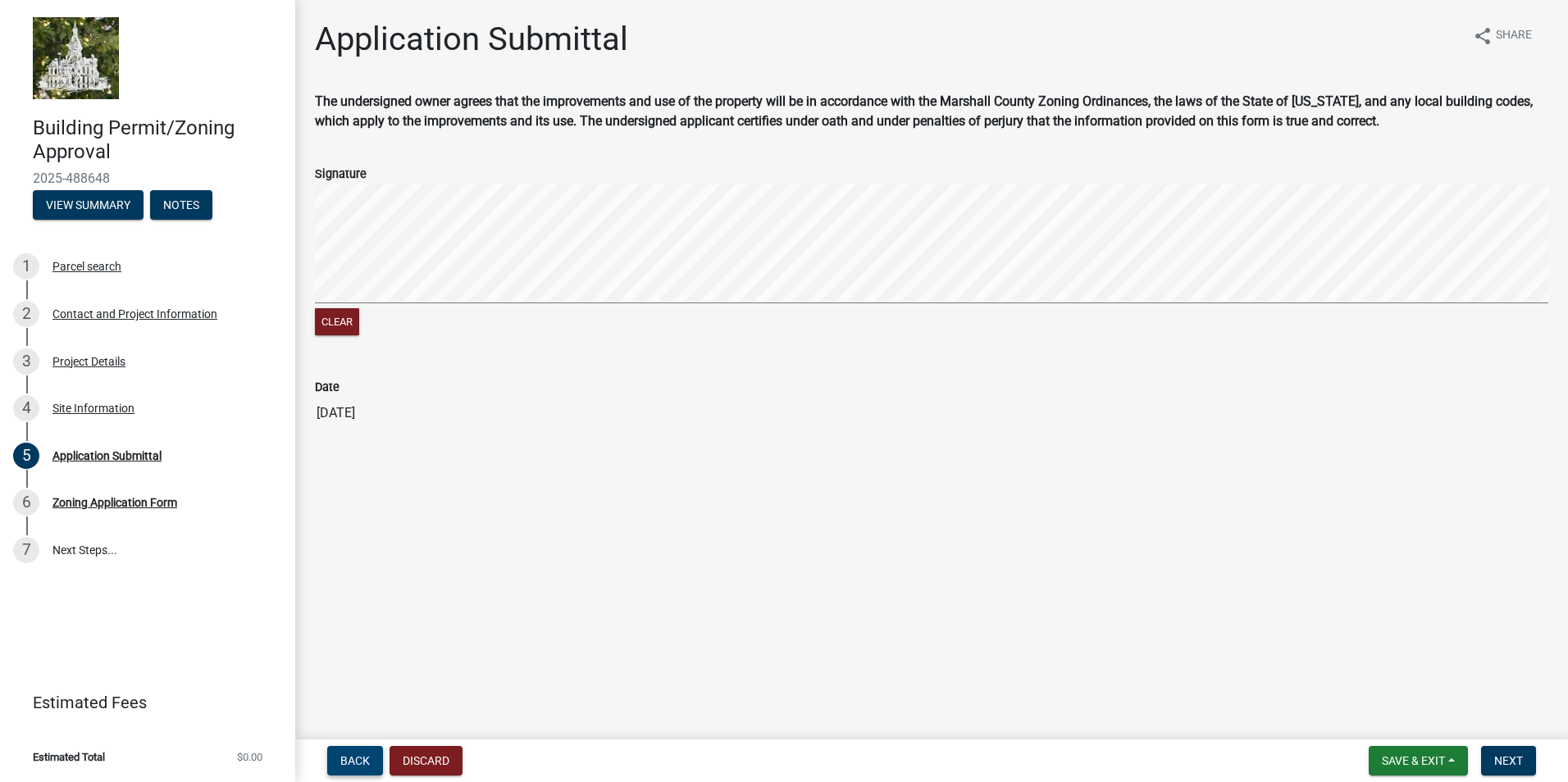
click at [357, 755] on span "Back" at bounding box center [355, 760] width 30 height 13
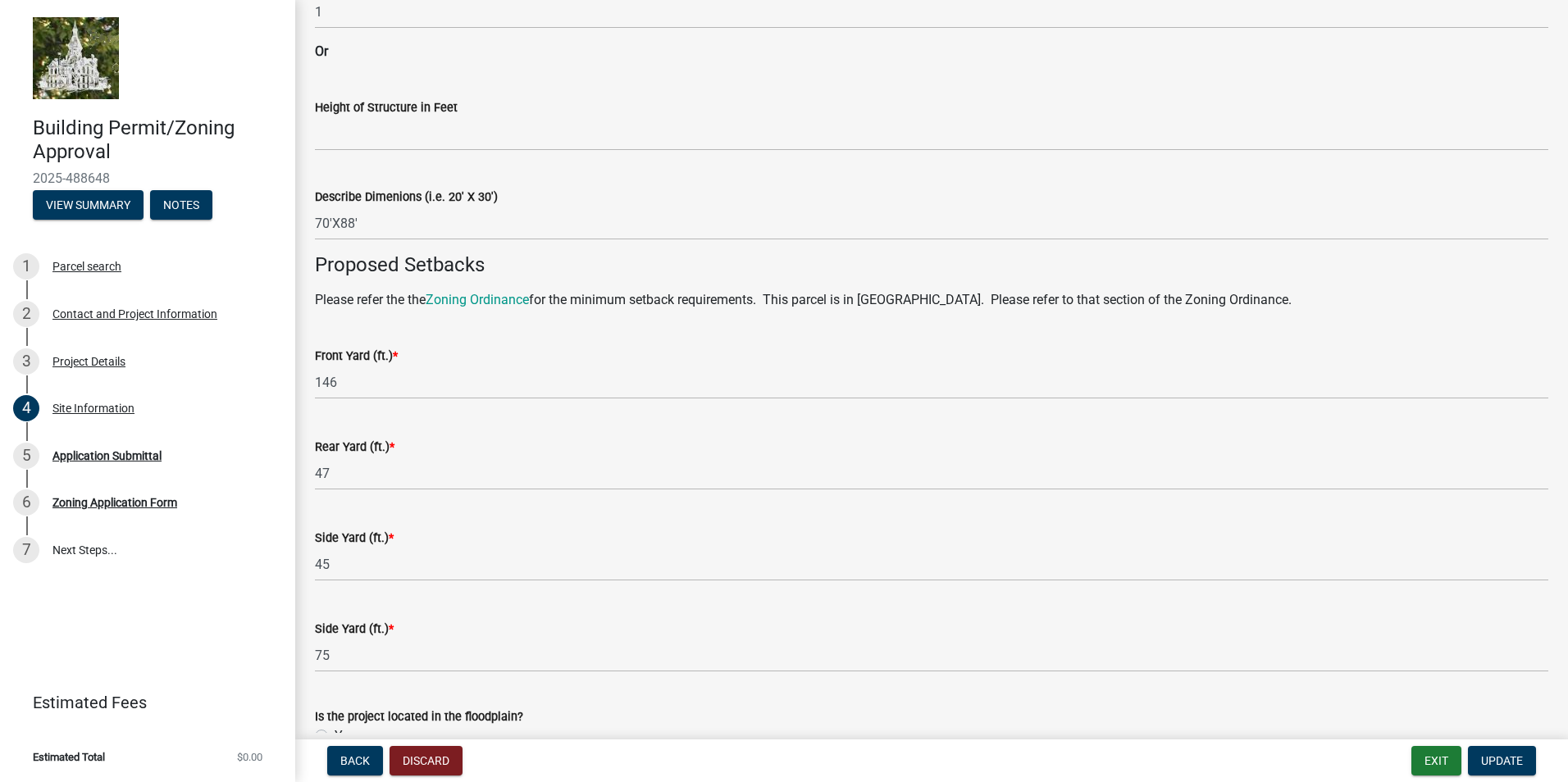
scroll to position [902, 0]
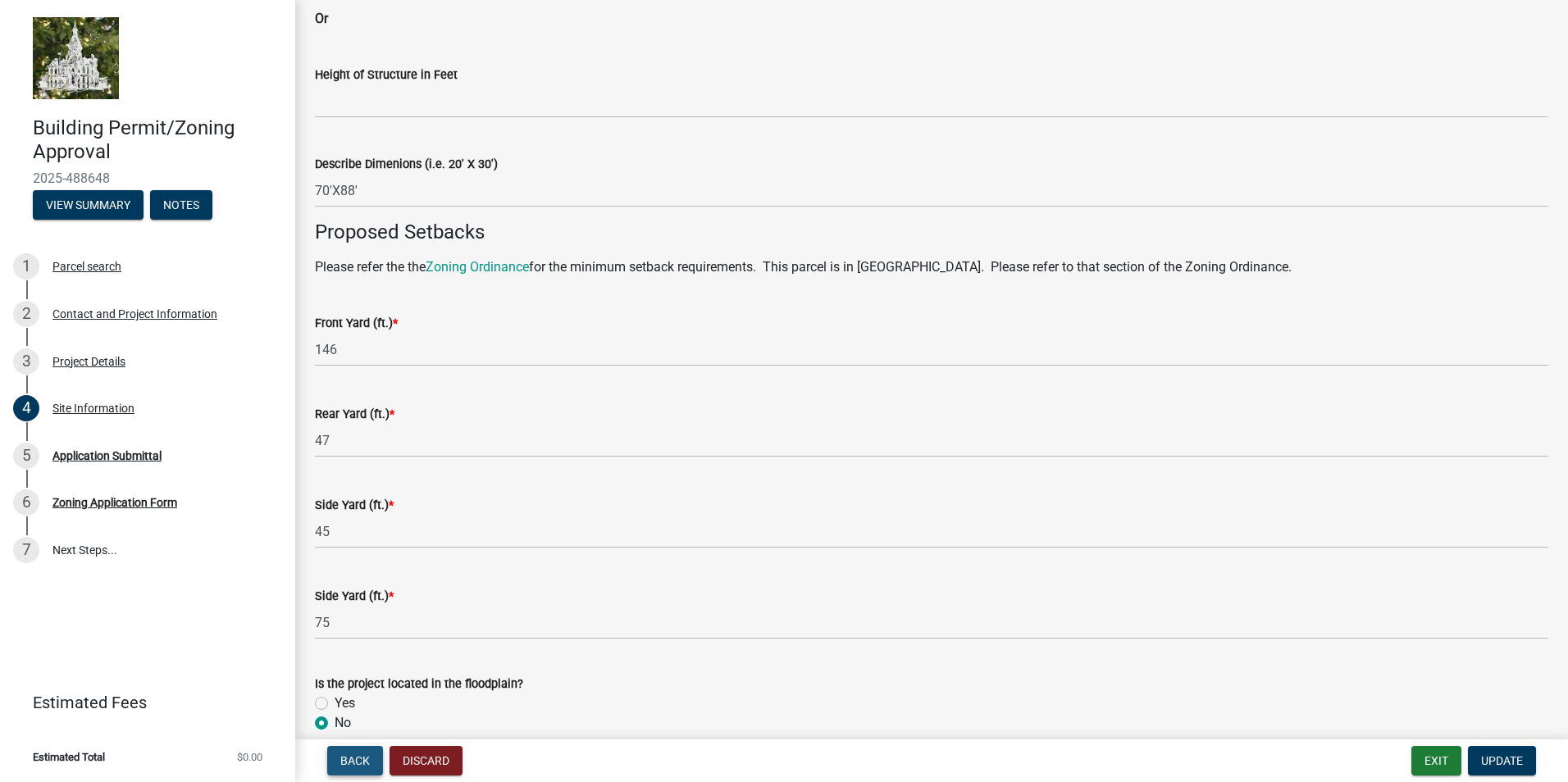
click at [351, 760] on span "Back" at bounding box center [355, 760] width 30 height 13
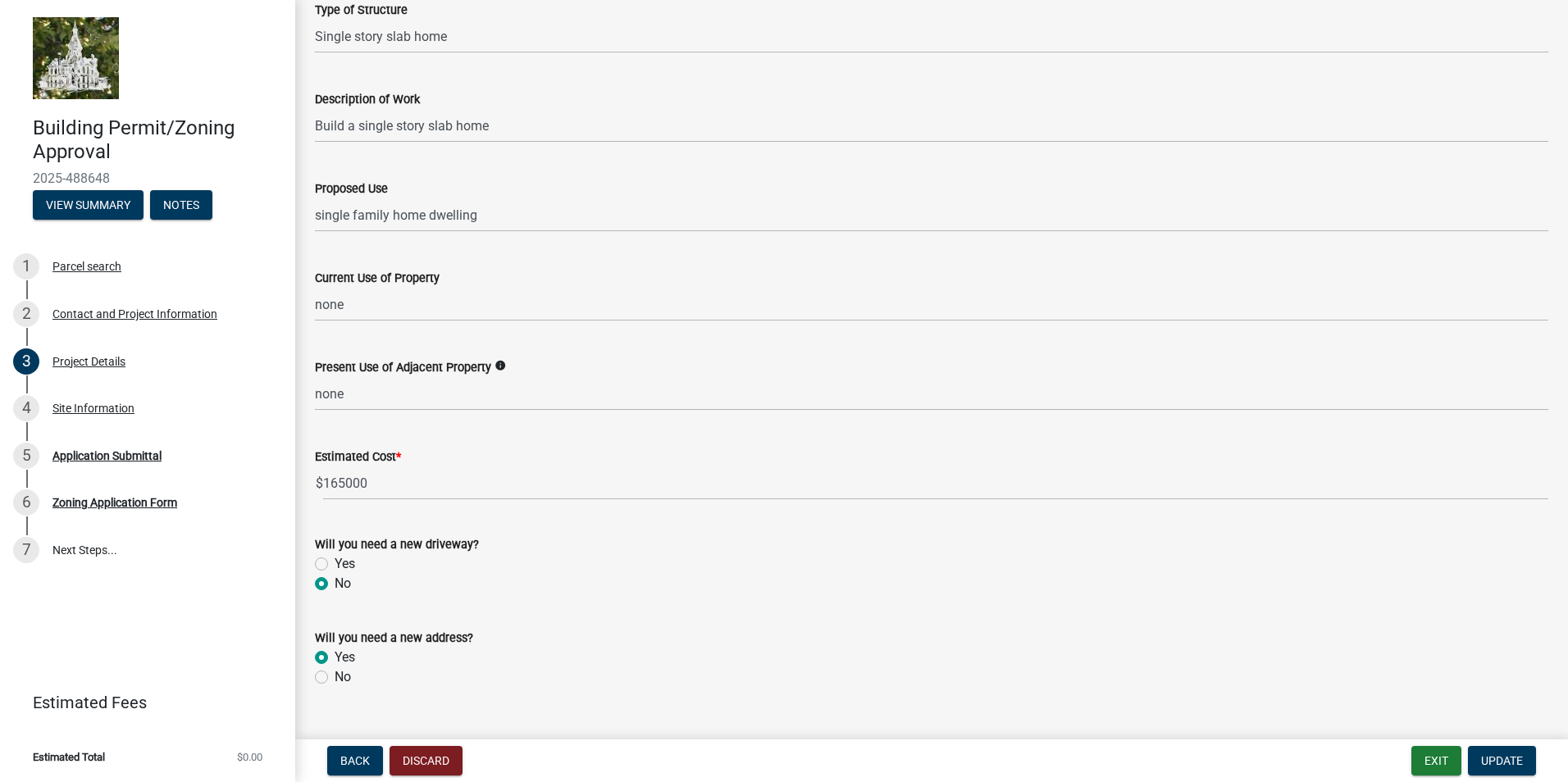
scroll to position [408, 0]
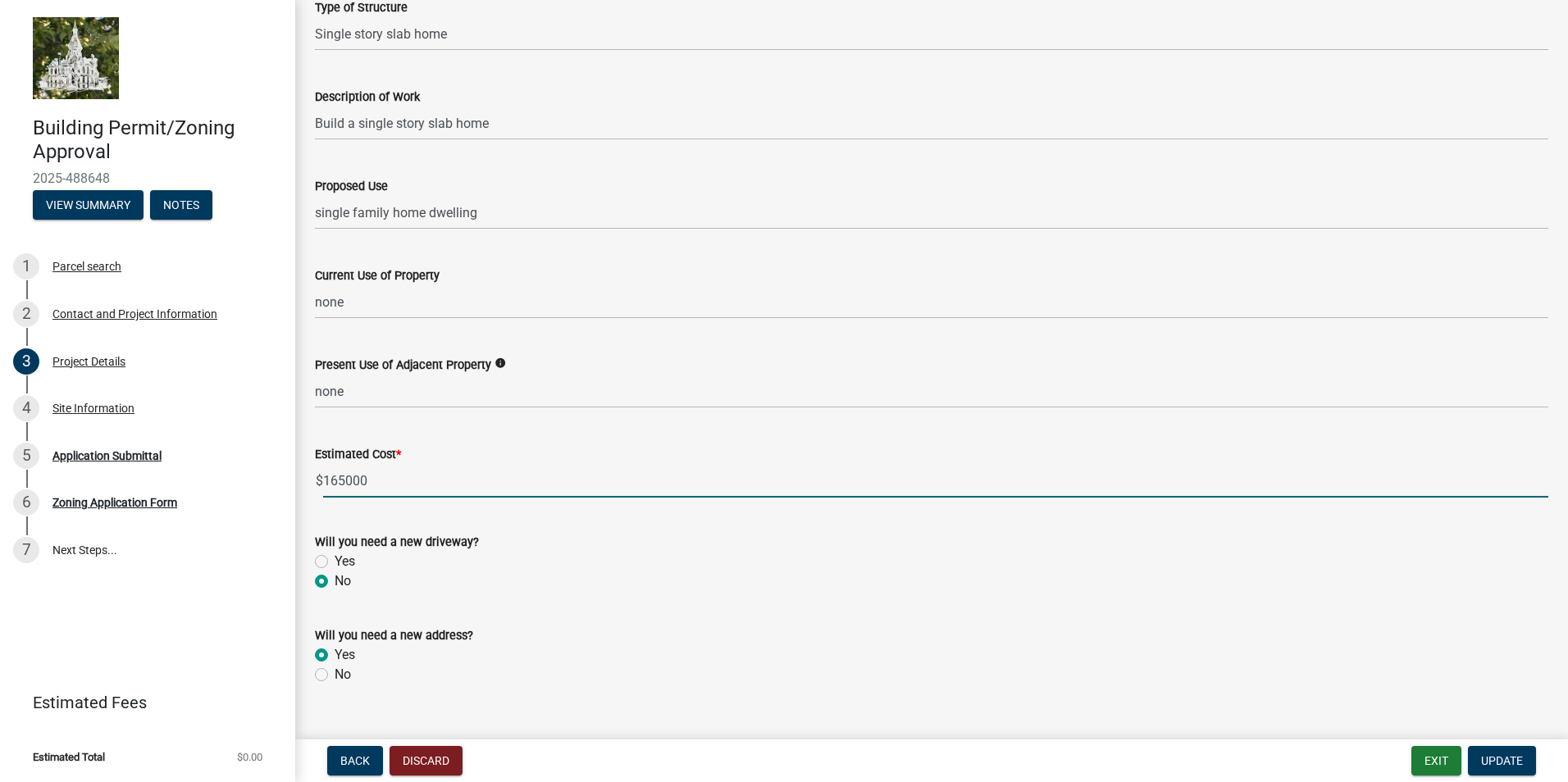
drag, startPoint x: 328, startPoint y: 479, endPoint x: 376, endPoint y: 485, distance: 48.4
click at [376, 486] on input "165000" at bounding box center [936, 481] width 1224 height 33
drag, startPoint x: 324, startPoint y: 479, endPoint x: 406, endPoint y: 484, distance: 82.2
click at [406, 484] on input "225,000" at bounding box center [936, 481] width 1224 height 33
click at [344, 483] on input "195000" at bounding box center [936, 481] width 1224 height 33
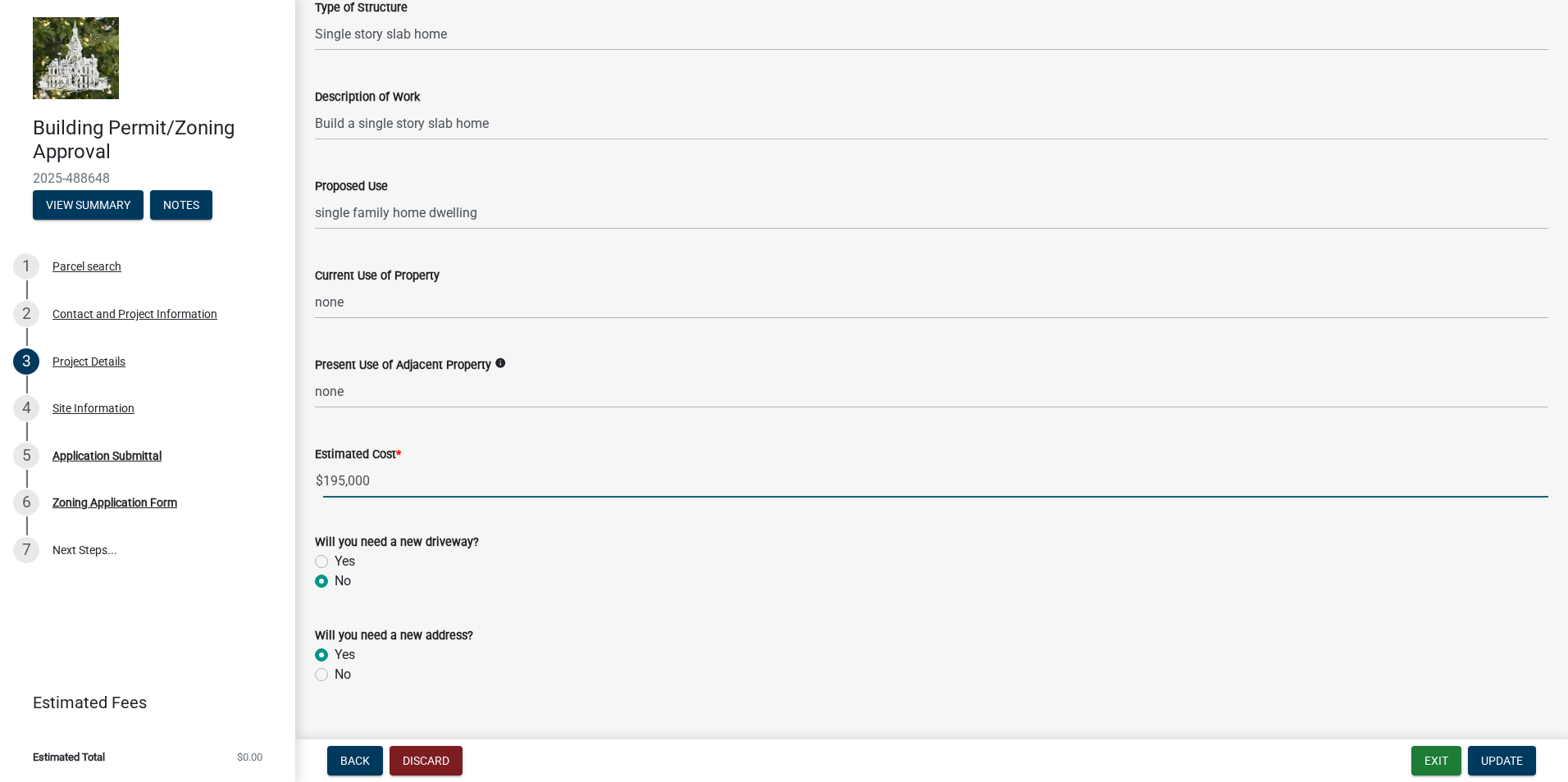
click at [527, 476] on input "195,000" at bounding box center [936, 481] width 1224 height 33
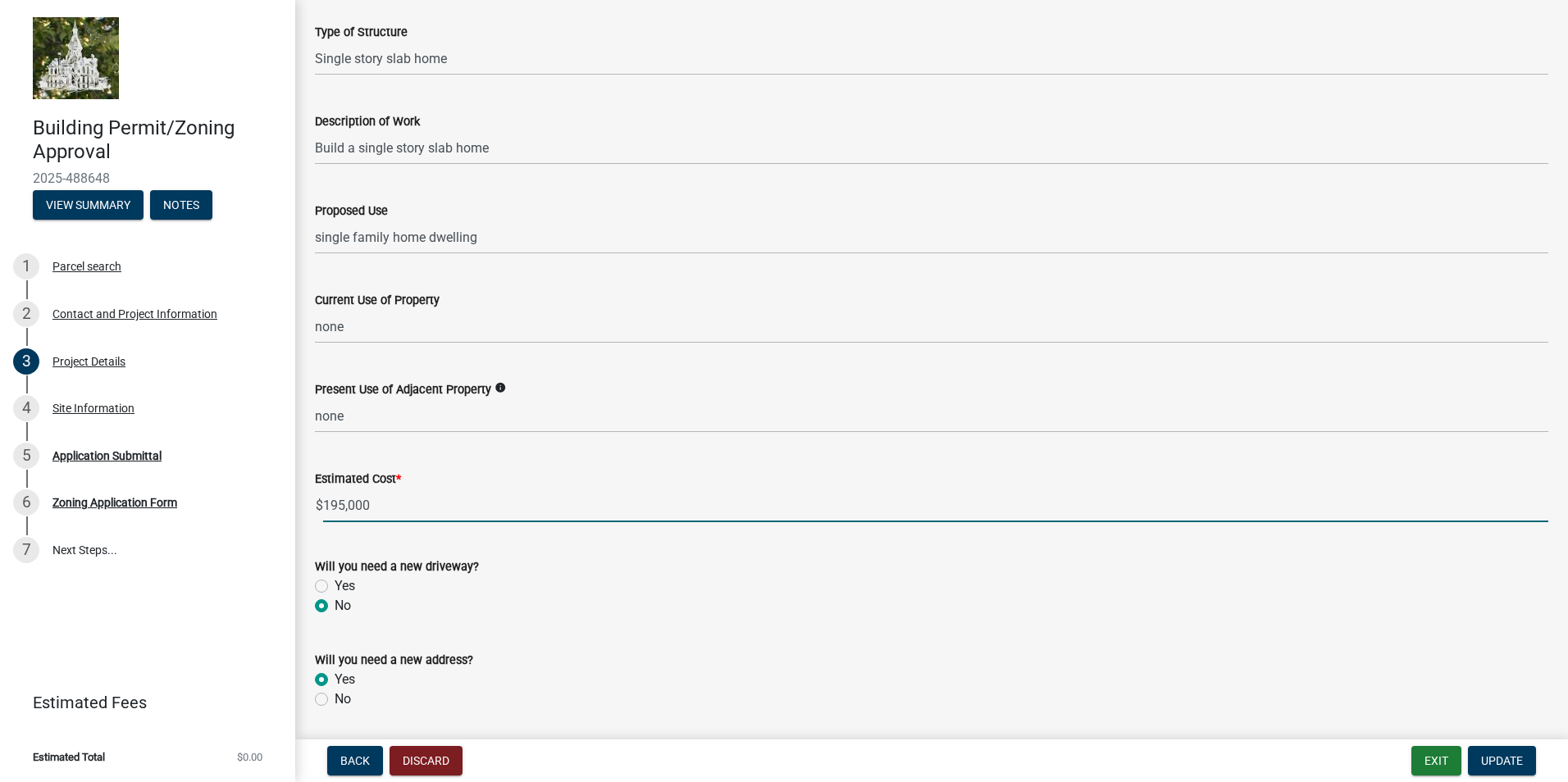
scroll to position [389, 0]
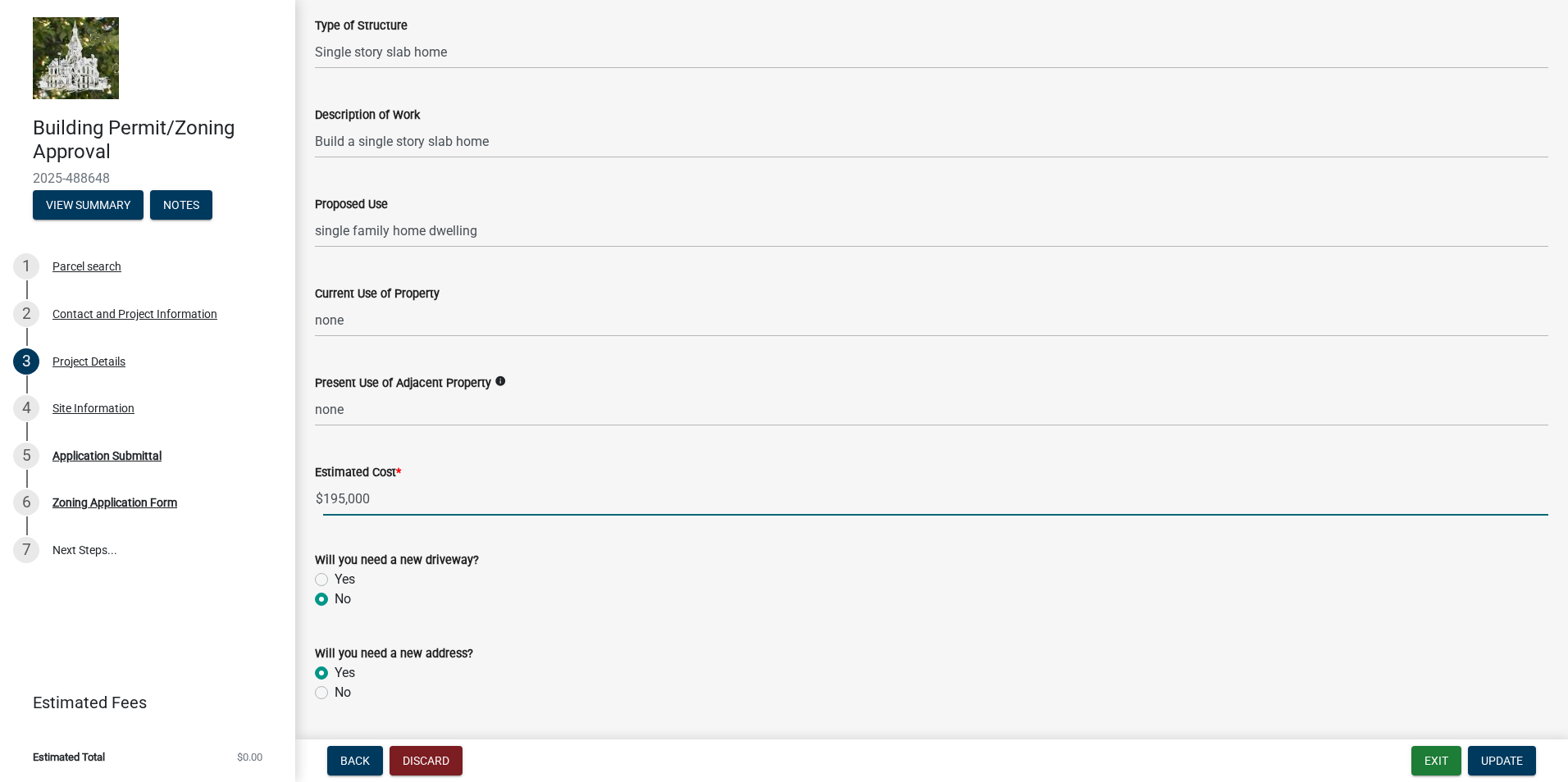
type input "195000"
click at [335, 697] on label "No" at bounding box center [343, 692] width 17 height 19
click at [335, 693] on input "No" at bounding box center [340, 688] width 11 height 11
radio input "true"
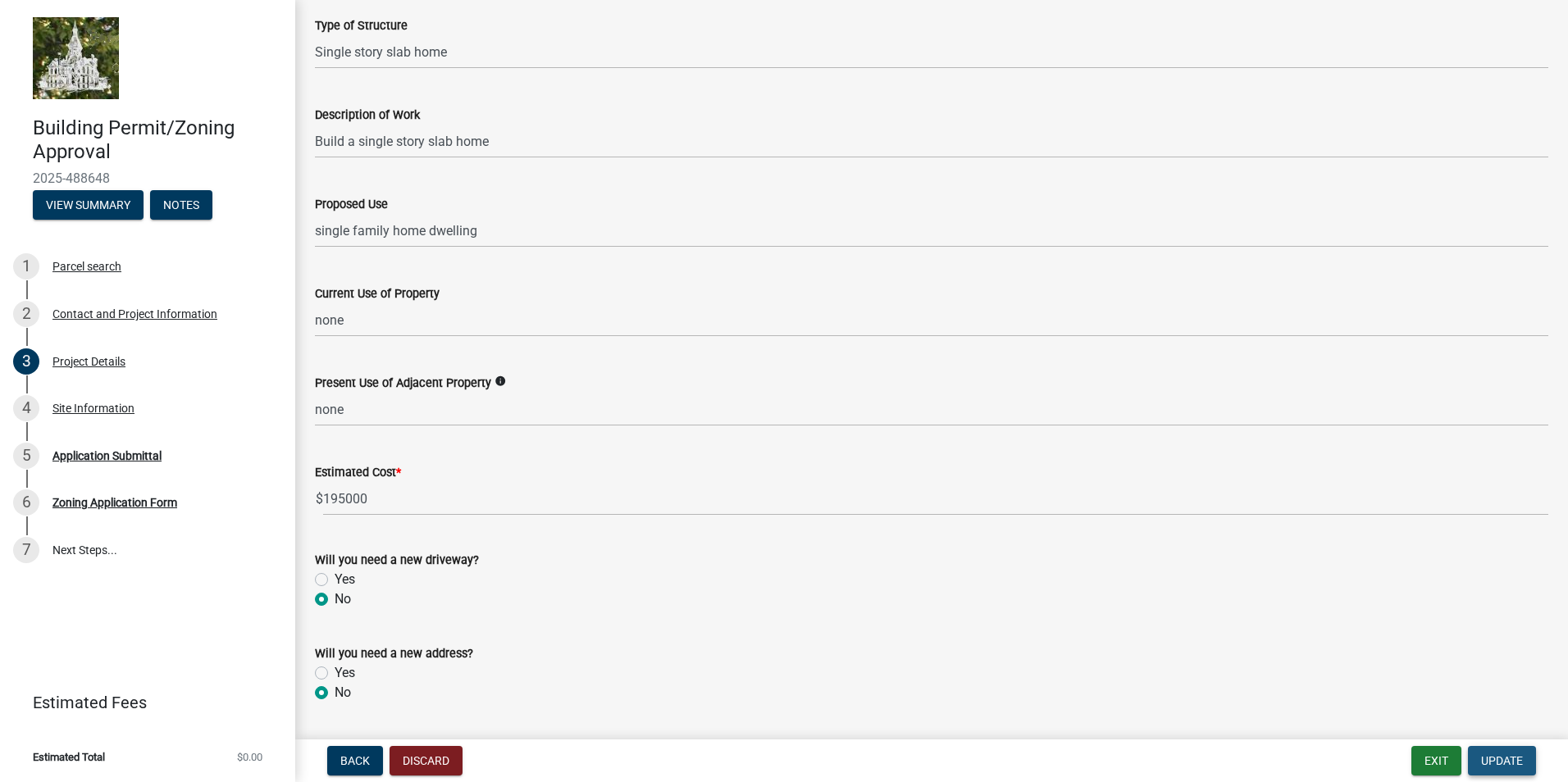
click at [1497, 760] on span "Update" at bounding box center [1501, 760] width 41 height 13
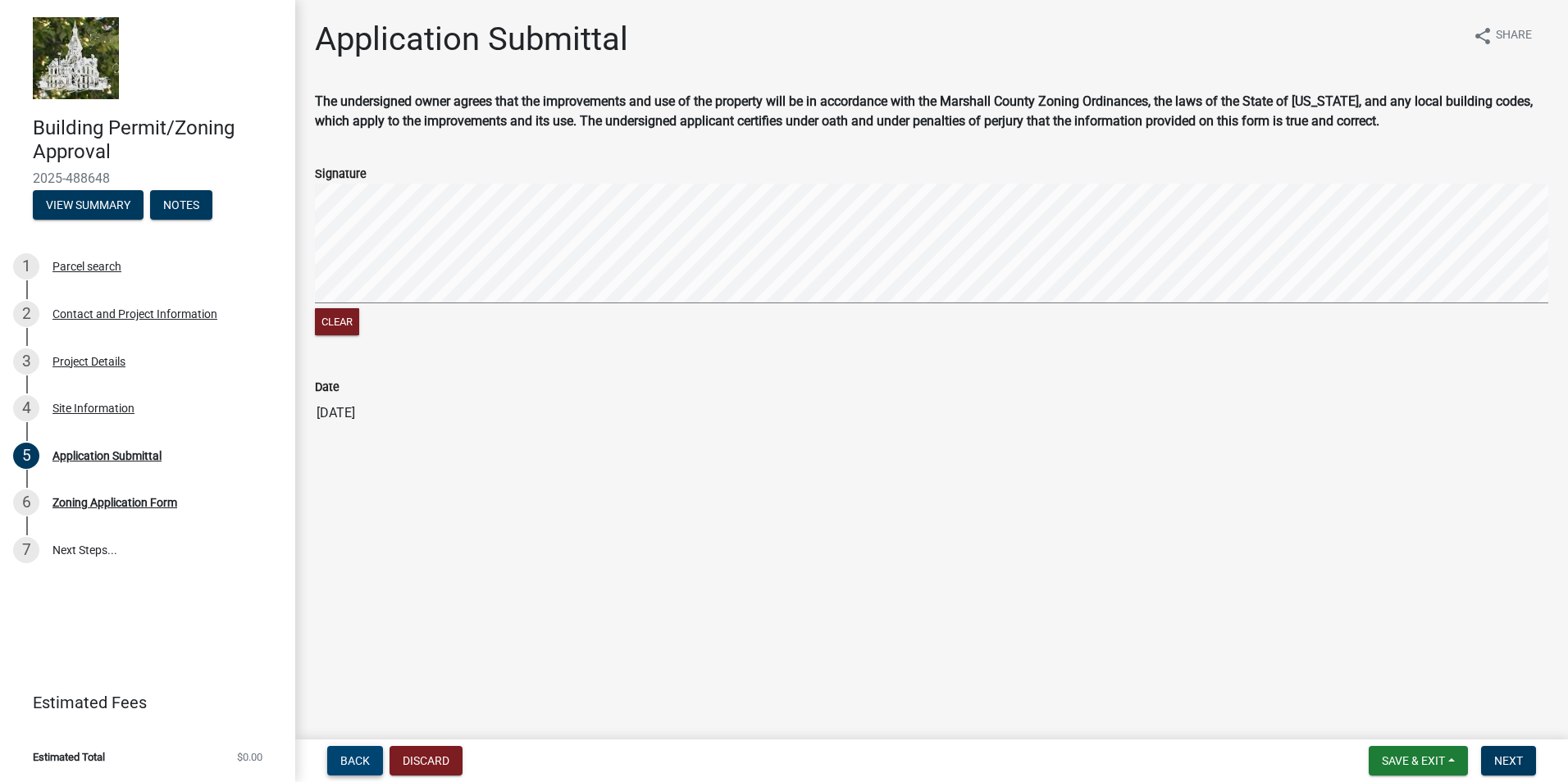
click at [359, 756] on span "Back" at bounding box center [355, 760] width 30 height 13
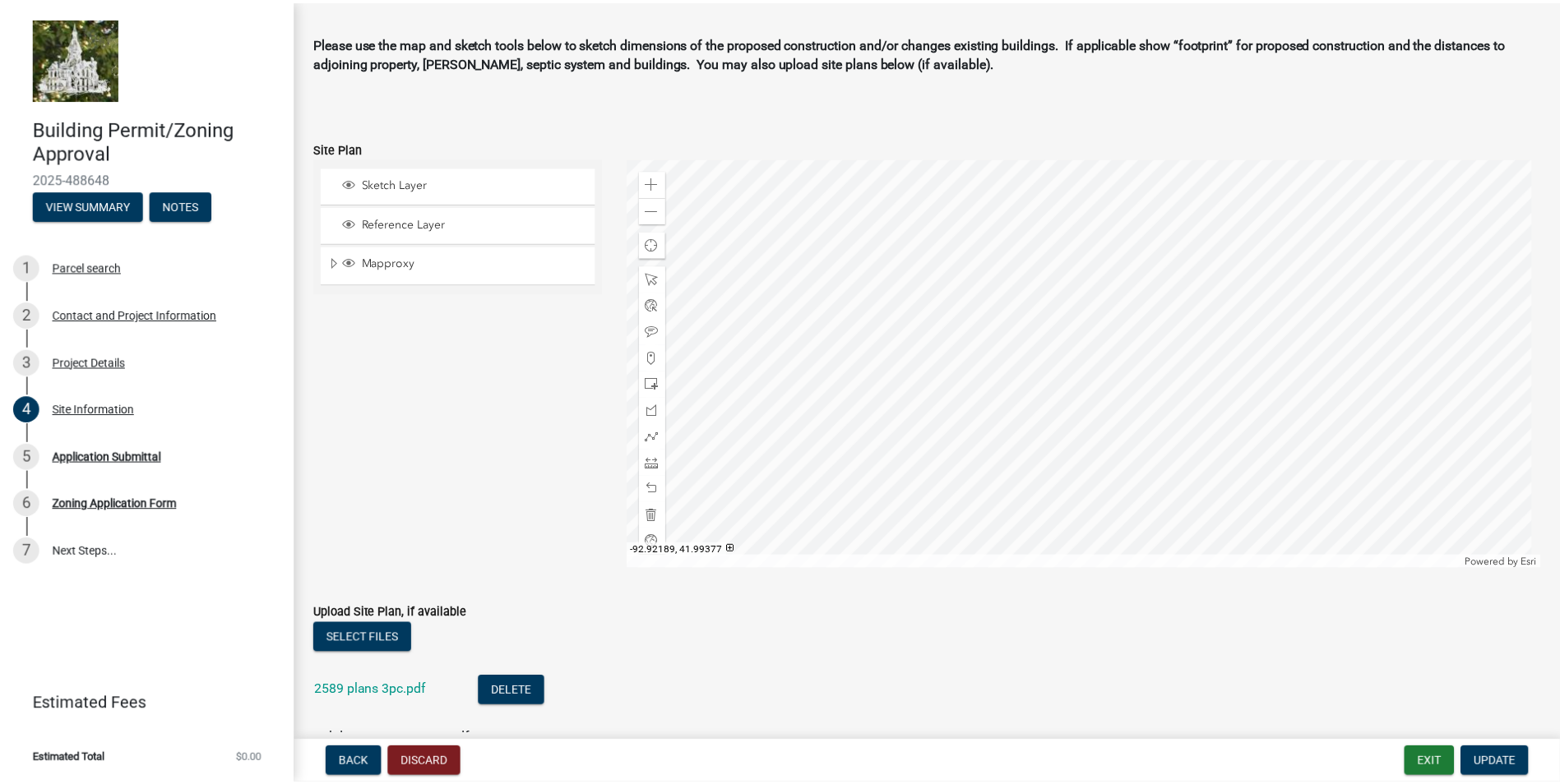
scroll to position [44, 0]
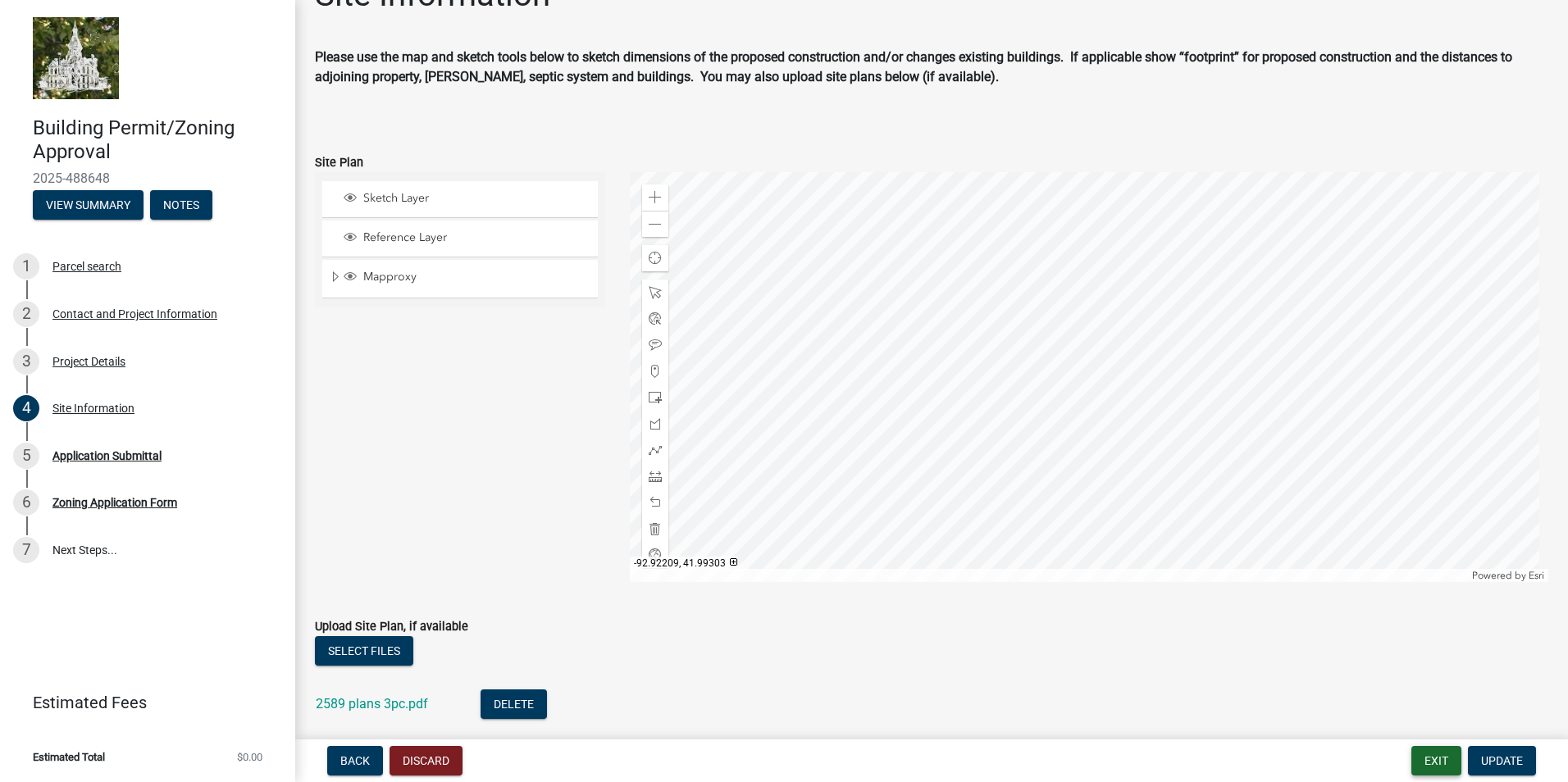
click at [1421, 761] on button "Exit" at bounding box center [1436, 761] width 50 height 30
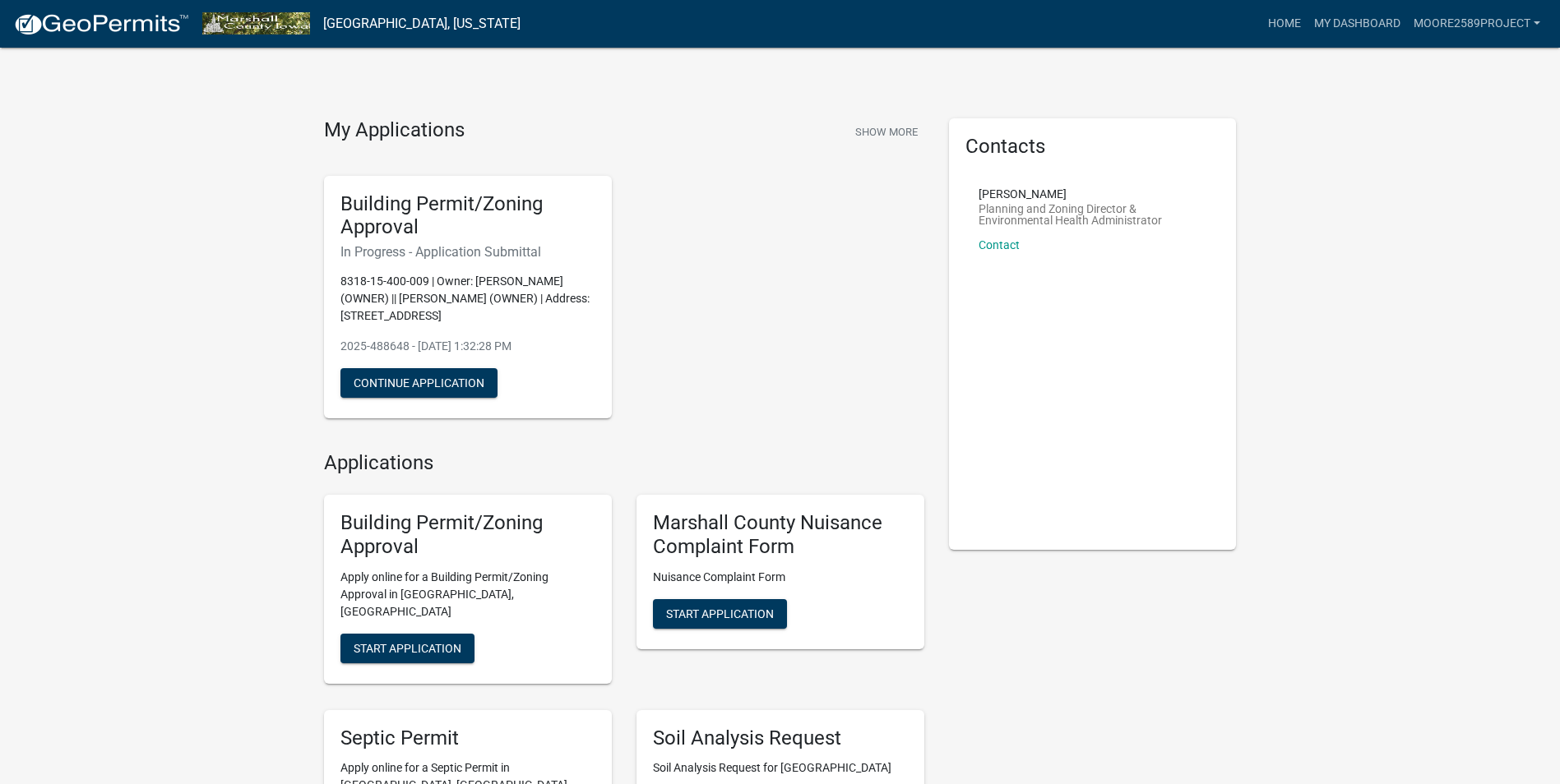
drag, startPoint x: 438, startPoint y: 154, endPoint x: 445, endPoint y: 146, distance: 10.6
click at [409, 139] on div "My Applications Show More Building Permit/Zoning Approval In Progress - Applica…" at bounding box center [624, 275] width 625 height 313
